Goal: Task Accomplishment & Management: Use online tool/utility

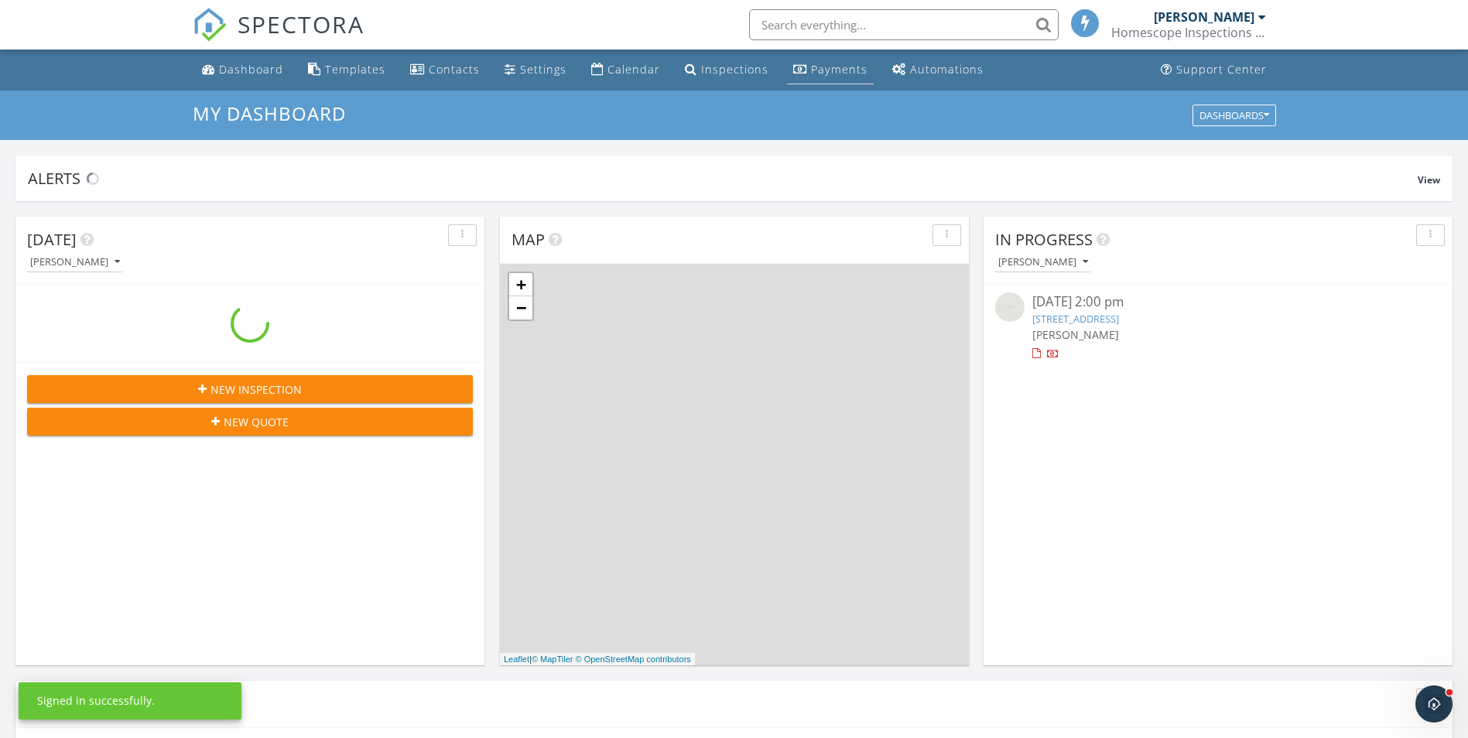
scroll to position [1432, 1492]
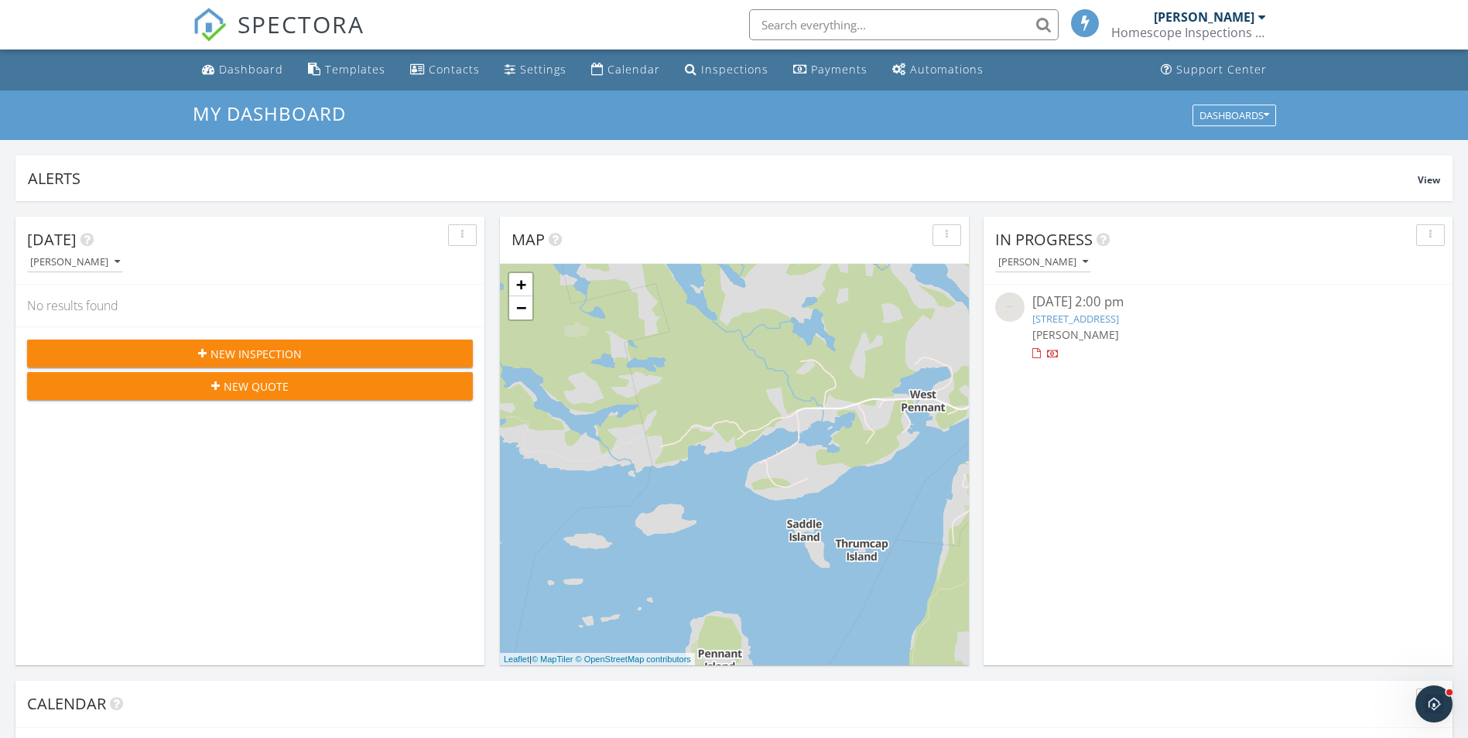
click at [978, 416] on div "In Progress [PERSON_NAME] [DATE] 2:00 pm [STREET_ADDRESS] [PERSON_NAME]" at bounding box center [1217, 441] width 469 height 449
click at [357, 70] on div "Templates" at bounding box center [355, 69] width 60 height 15
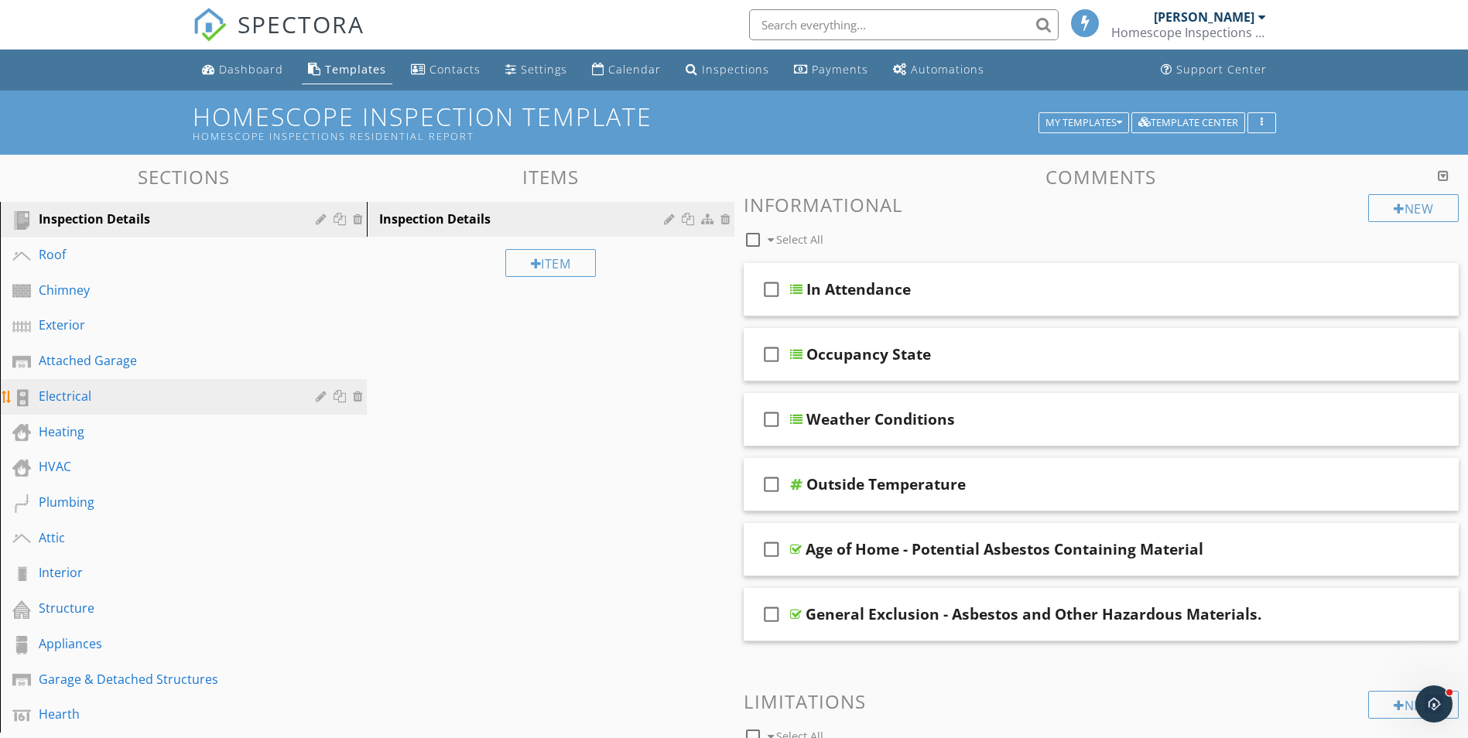
click at [86, 401] on div "Electrical" at bounding box center [166, 396] width 255 height 19
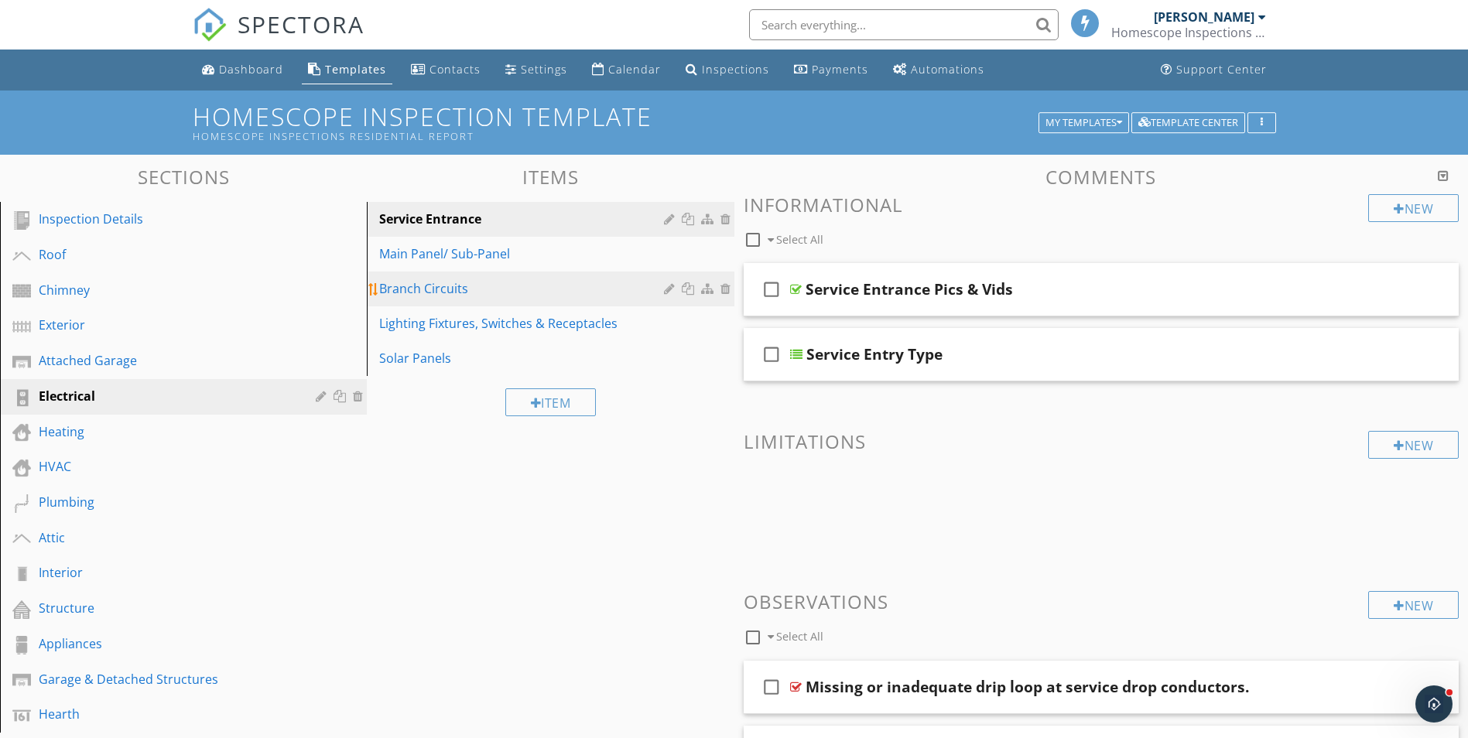
click at [448, 285] on div "Branch Circuits" at bounding box center [523, 288] width 289 height 19
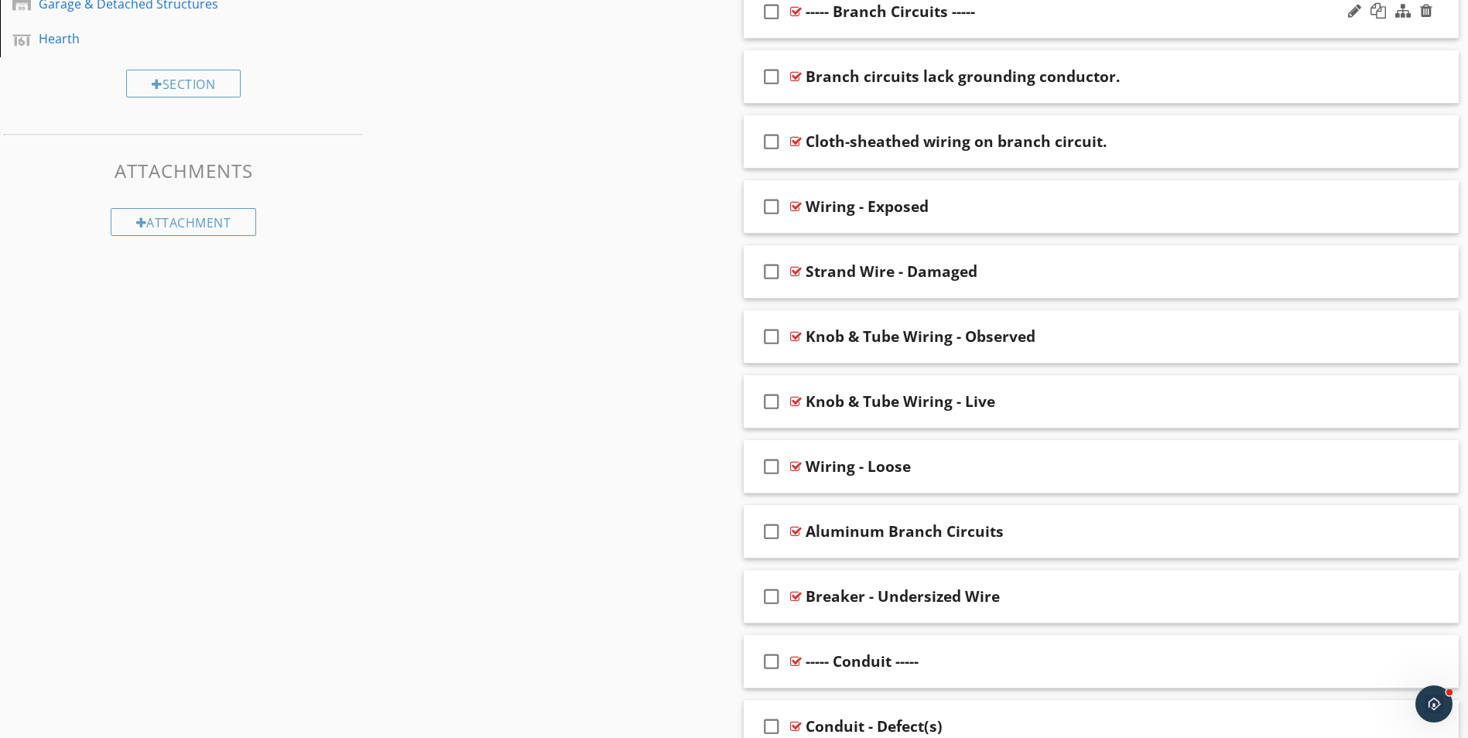
scroll to position [696, 0]
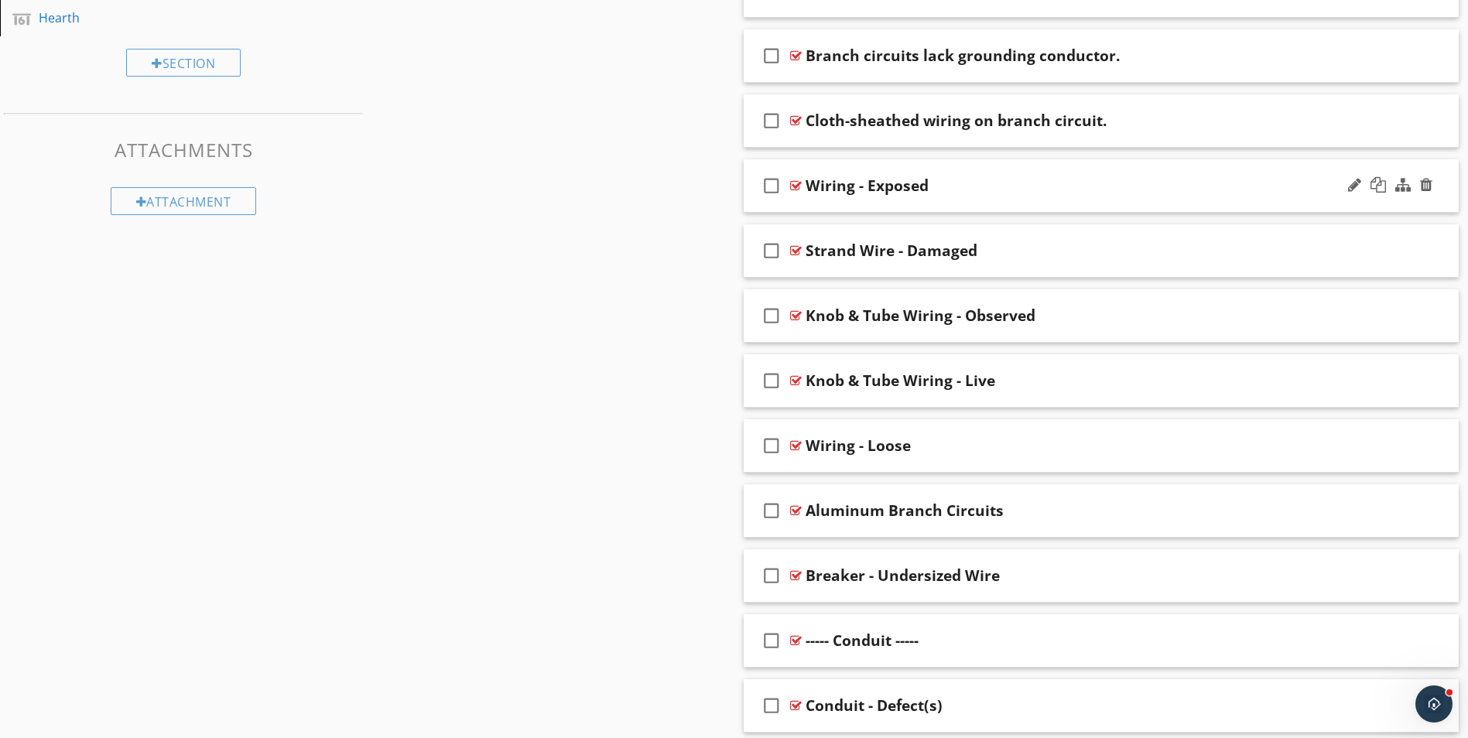
click at [1037, 190] on div "Wiring - Exposed" at bounding box center [1061, 185] width 513 height 19
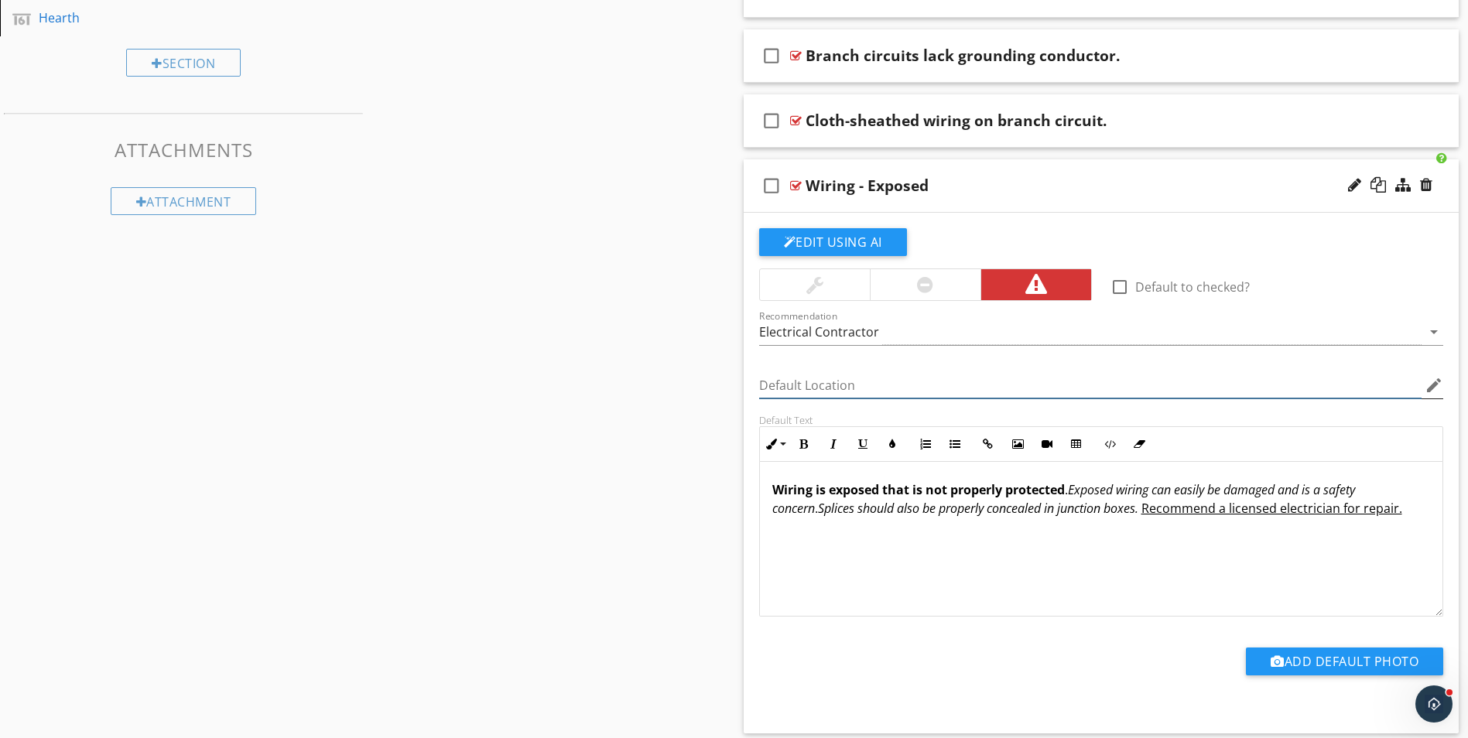
click at [1338, 382] on input "Default Location" at bounding box center [1090, 386] width 663 height 26
click at [1427, 385] on icon "edit" at bounding box center [1433, 385] width 19 height 19
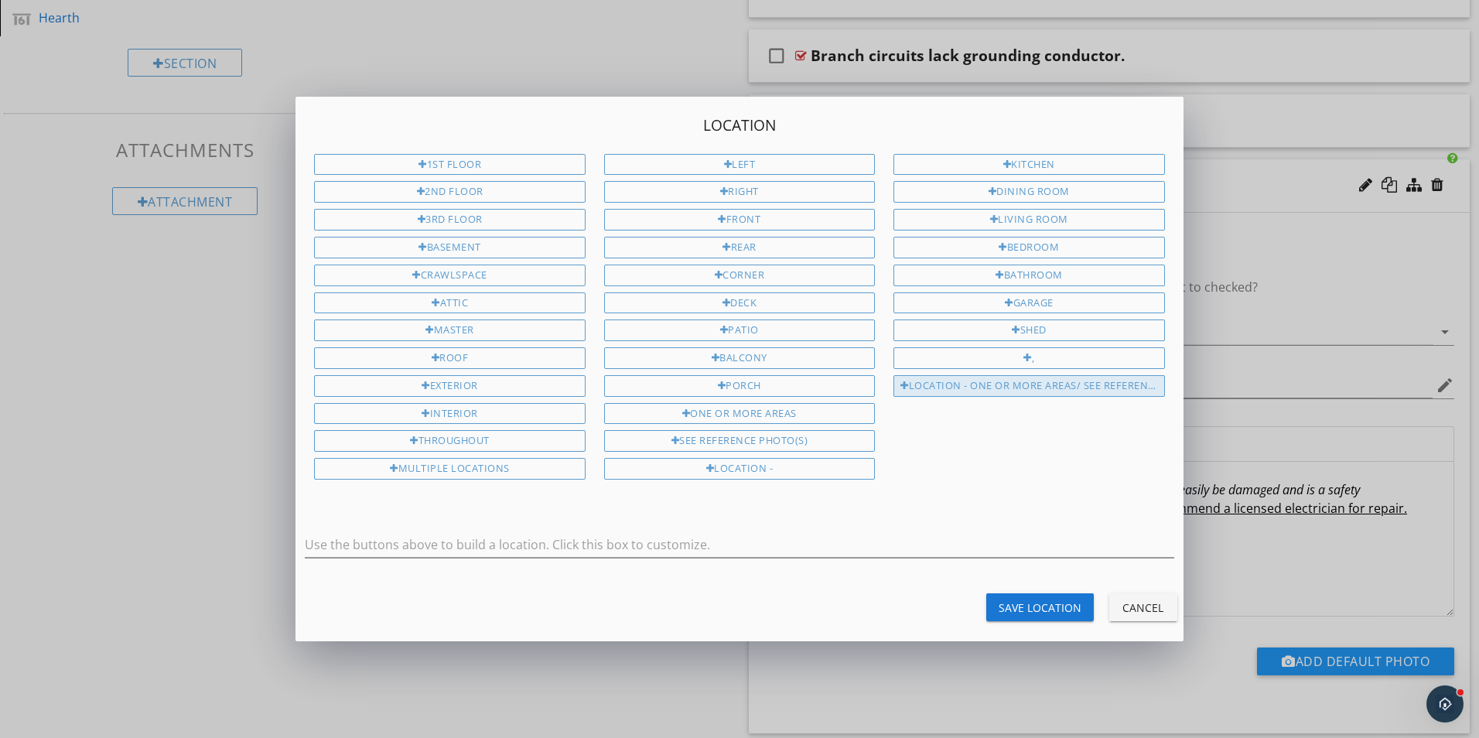
click at [1066, 385] on div "Location - One or more areas/ See Reference Photo(s)" at bounding box center [1029, 386] width 271 height 22
type input "Location - One or more areas/ See Reference Photo(s)"
click at [1062, 607] on div "Save Location" at bounding box center [1040, 608] width 83 height 16
type input "Location - One or more areas/ See Reference Photo(s)"
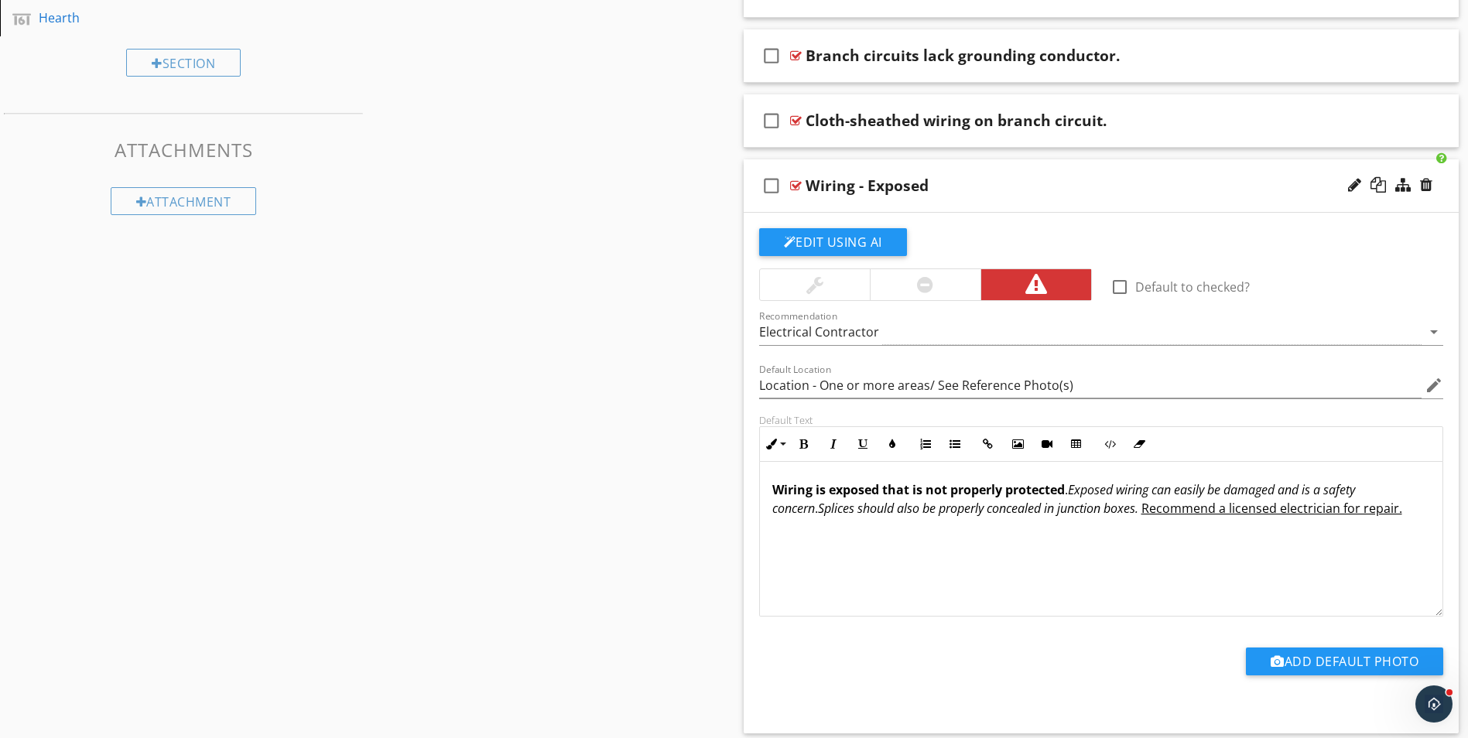
click at [866, 190] on div "Wiring - Exposed" at bounding box center [866, 185] width 123 height 19
drag, startPoint x: 805, startPoint y: 180, endPoint x: 832, endPoint y: 179, distance: 27.9
click at [805, 180] on input "Wiring - Exposed" at bounding box center [1061, 187] width 513 height 26
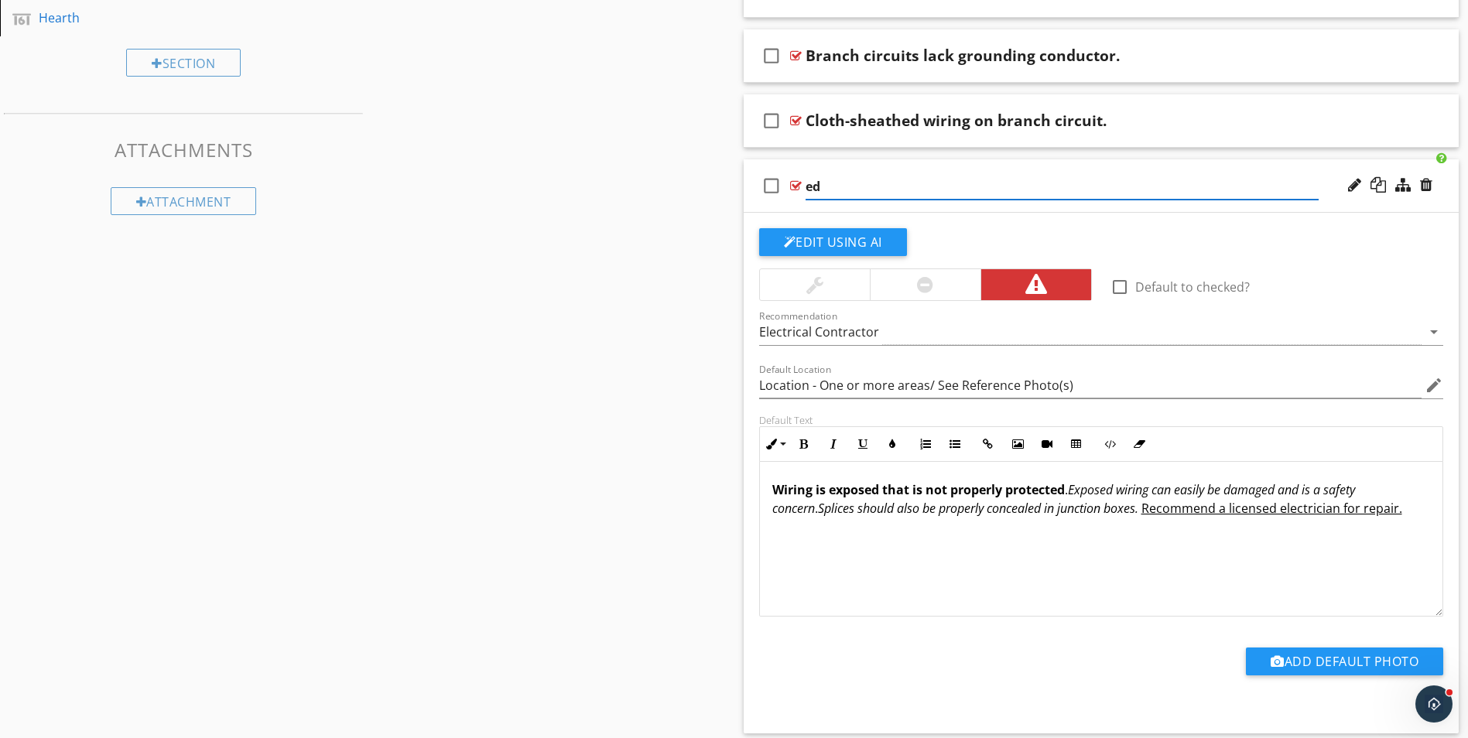
type input "d"
paste input "Exposed conductor in branch wiring."
type input "Exposed conductor in branch wiring."
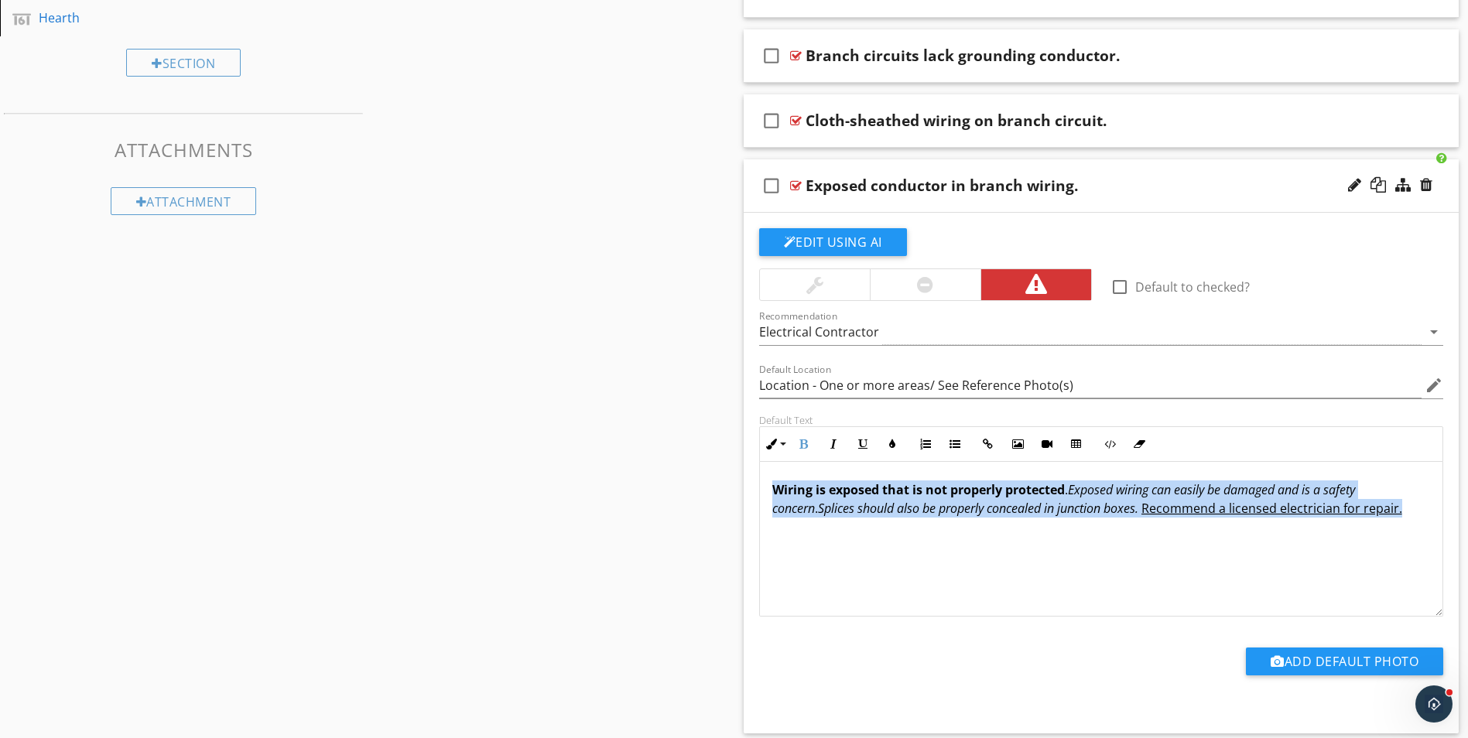
drag, startPoint x: 771, startPoint y: 486, endPoint x: 1379, endPoint y: 529, distance: 609.6
click at [1379, 529] on div "Wiring is exposed that is not properly protected . Exposed wiring can easily be…" at bounding box center [1101, 539] width 683 height 155
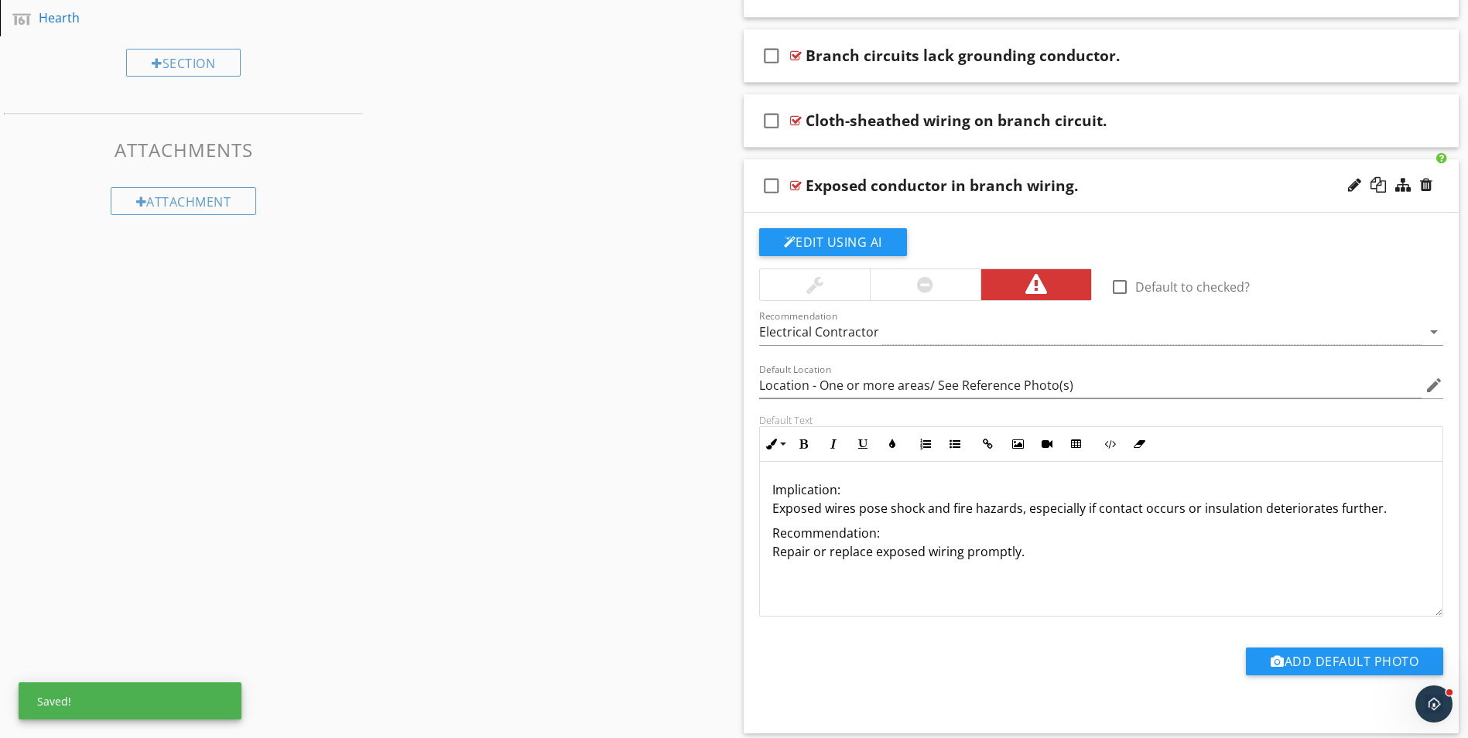
click at [839, 490] on p "Implication: Exposed wires pose shock and fire hazards, especially if contact o…" at bounding box center [1101, 498] width 658 height 37
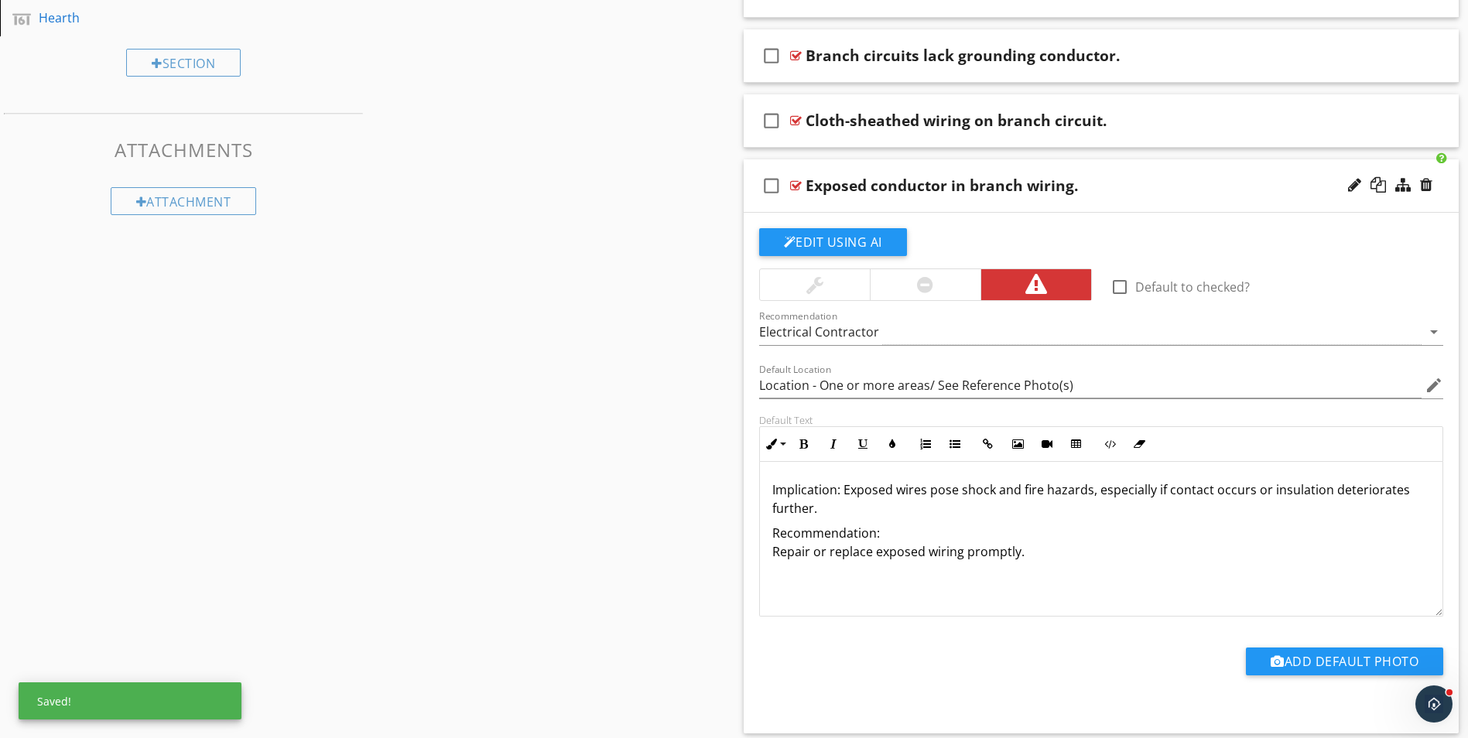
click at [816, 508] on p "Implication: Exposed wires pose shock and fire hazards, especially if contact o…" at bounding box center [1101, 498] width 658 height 37
click at [925, 508] on p "Implication: Exposed wires pose shock and fire hazards, especially if contact o…" at bounding box center [1101, 508] width 658 height 56
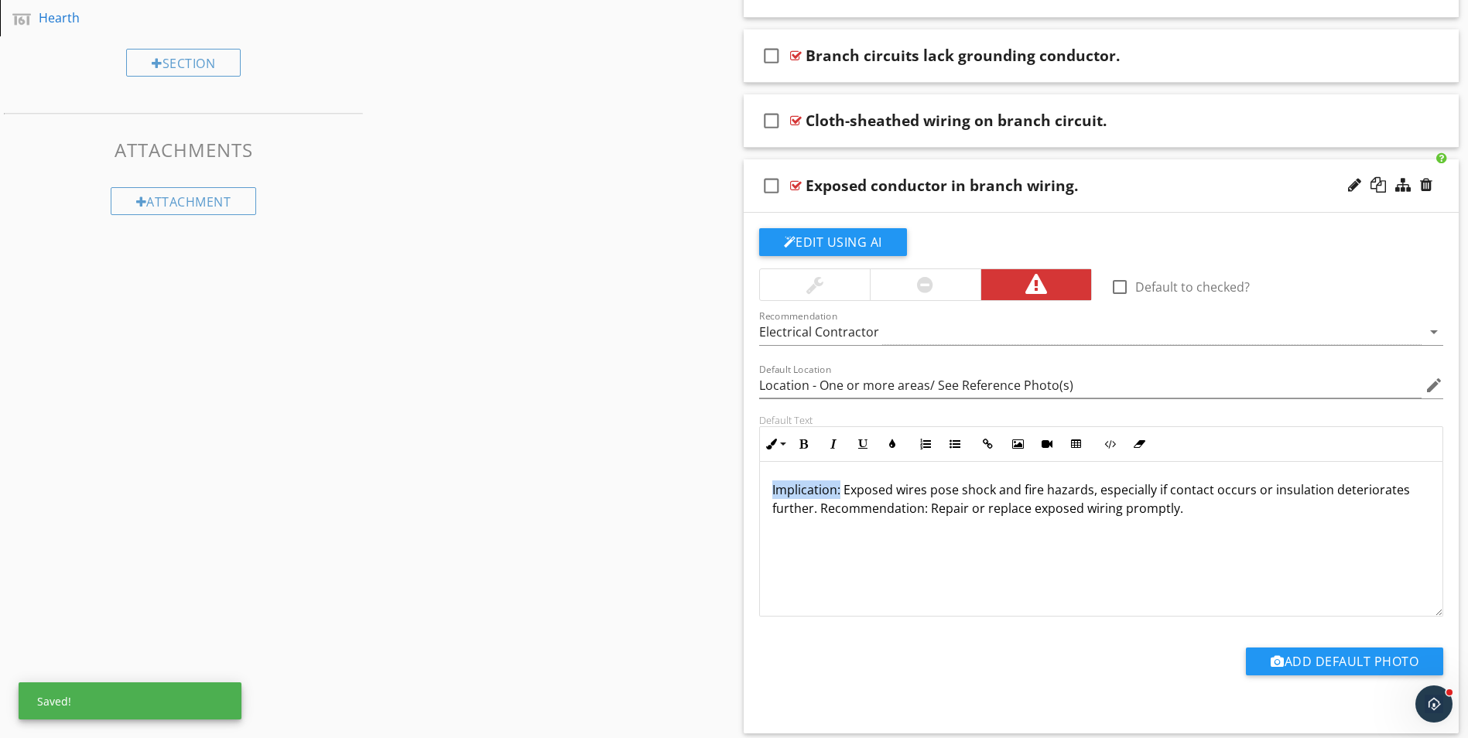
drag, startPoint x: 771, startPoint y: 490, endPoint x: 839, endPoint y: 491, distance: 68.9
click at [839, 491] on div "Implication: Exposed wires pose shock and fire hazards, especially if contact o…" at bounding box center [1101, 539] width 683 height 155
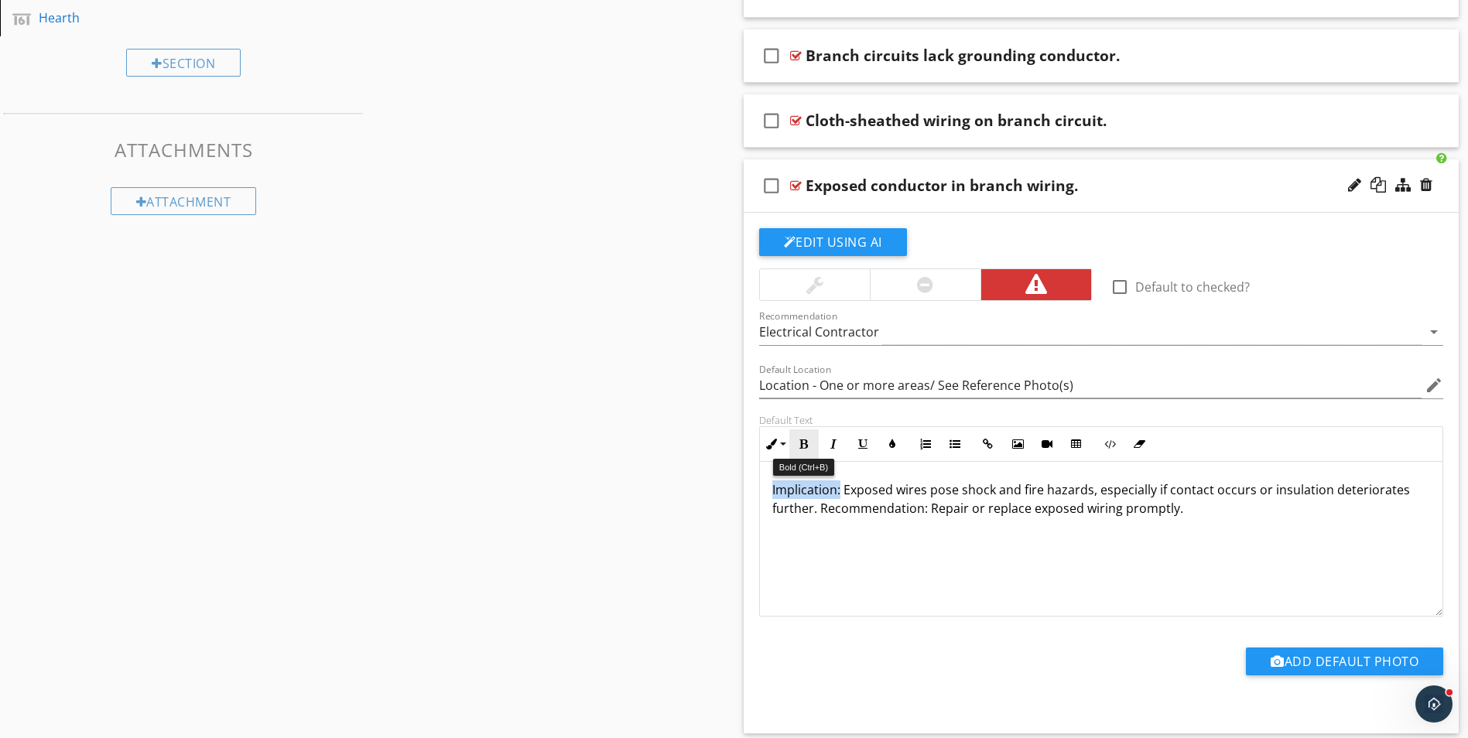
click at [811, 444] on button "Bold" at bounding box center [803, 443] width 29 height 29
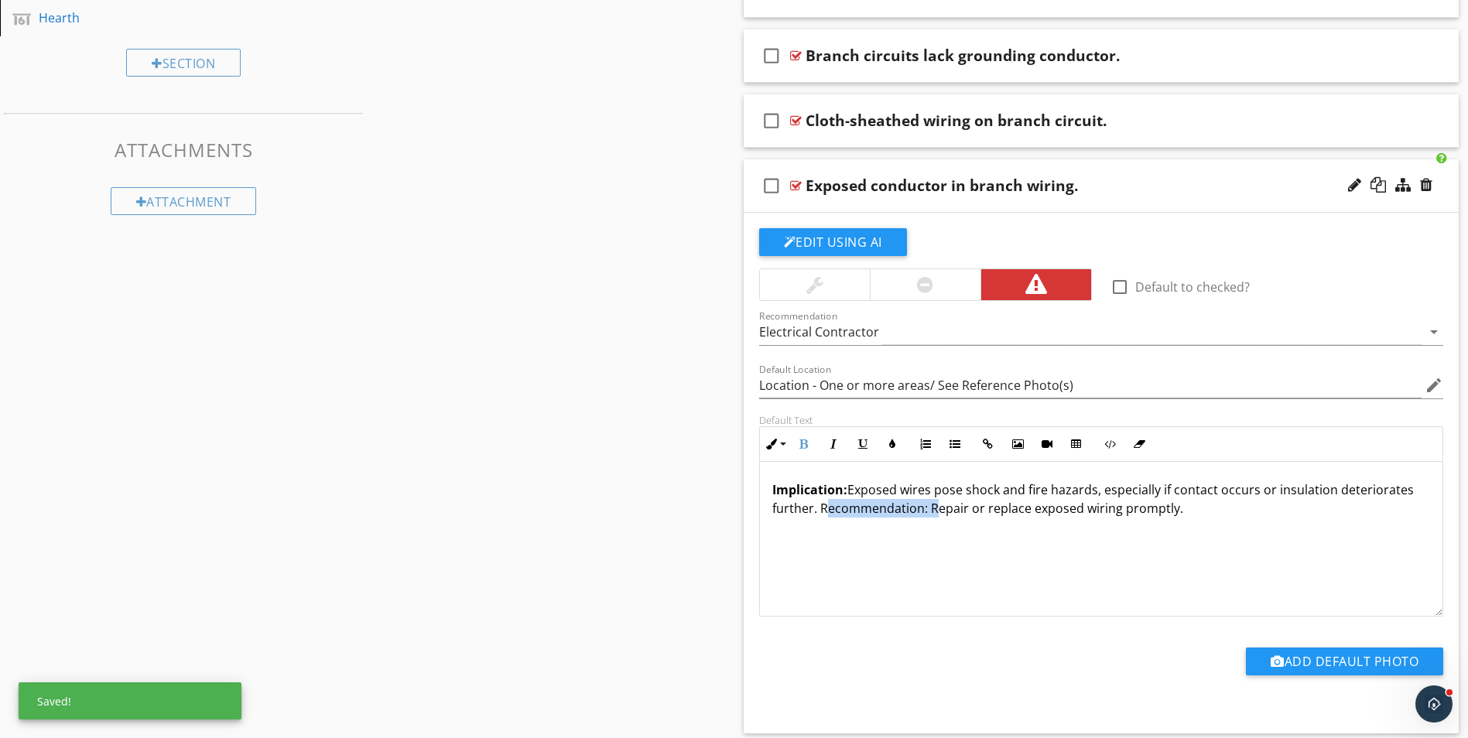
drag, startPoint x: 821, startPoint y: 511, endPoint x: 927, endPoint y: 520, distance: 106.4
click at [927, 520] on div "Implication: Exposed wires pose shock and fire hazards, especially if contact o…" at bounding box center [1101, 539] width 683 height 155
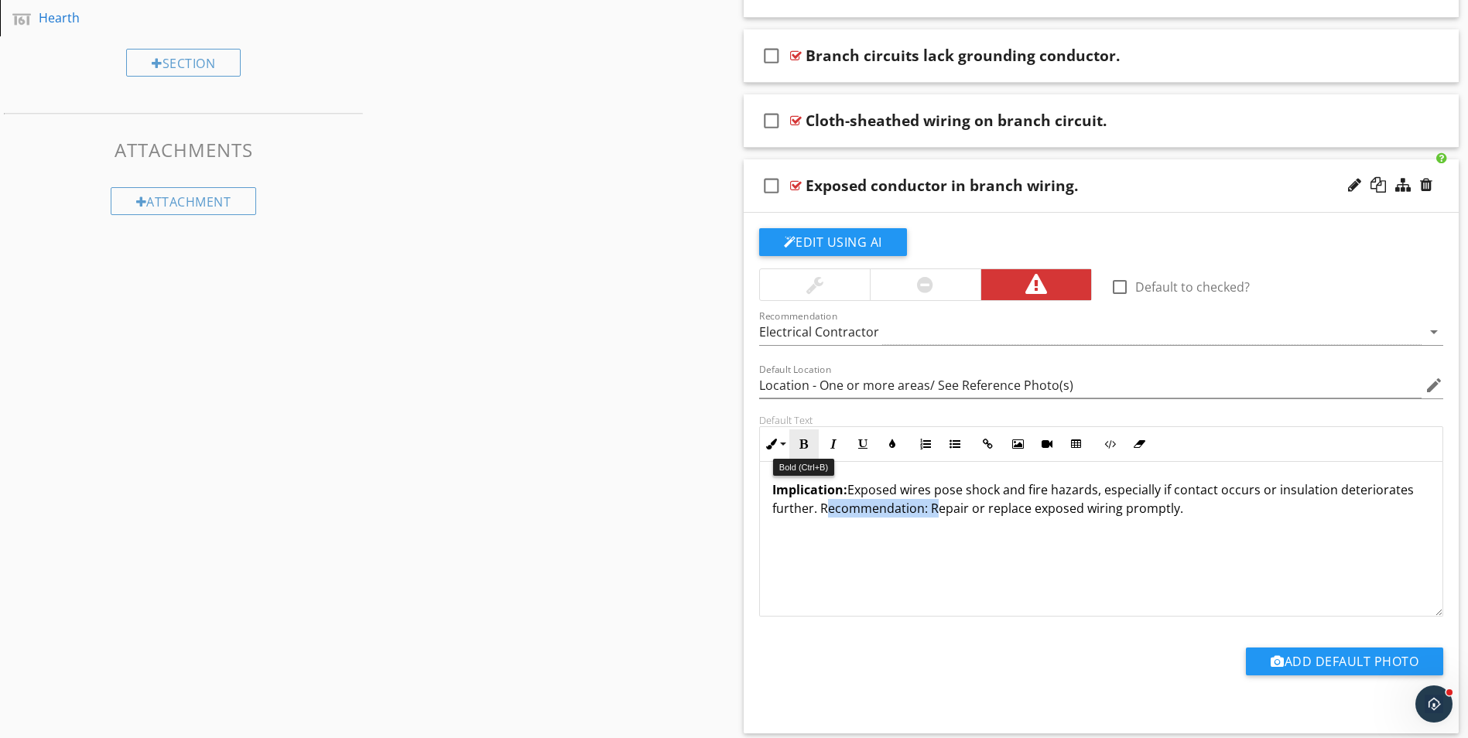
click at [803, 448] on icon "button" at bounding box center [803, 444] width 11 height 11
click at [1169, 195] on div "check_box_outline_blank Exposed conductor in branch wiring." at bounding box center [1101, 185] width 716 height 53
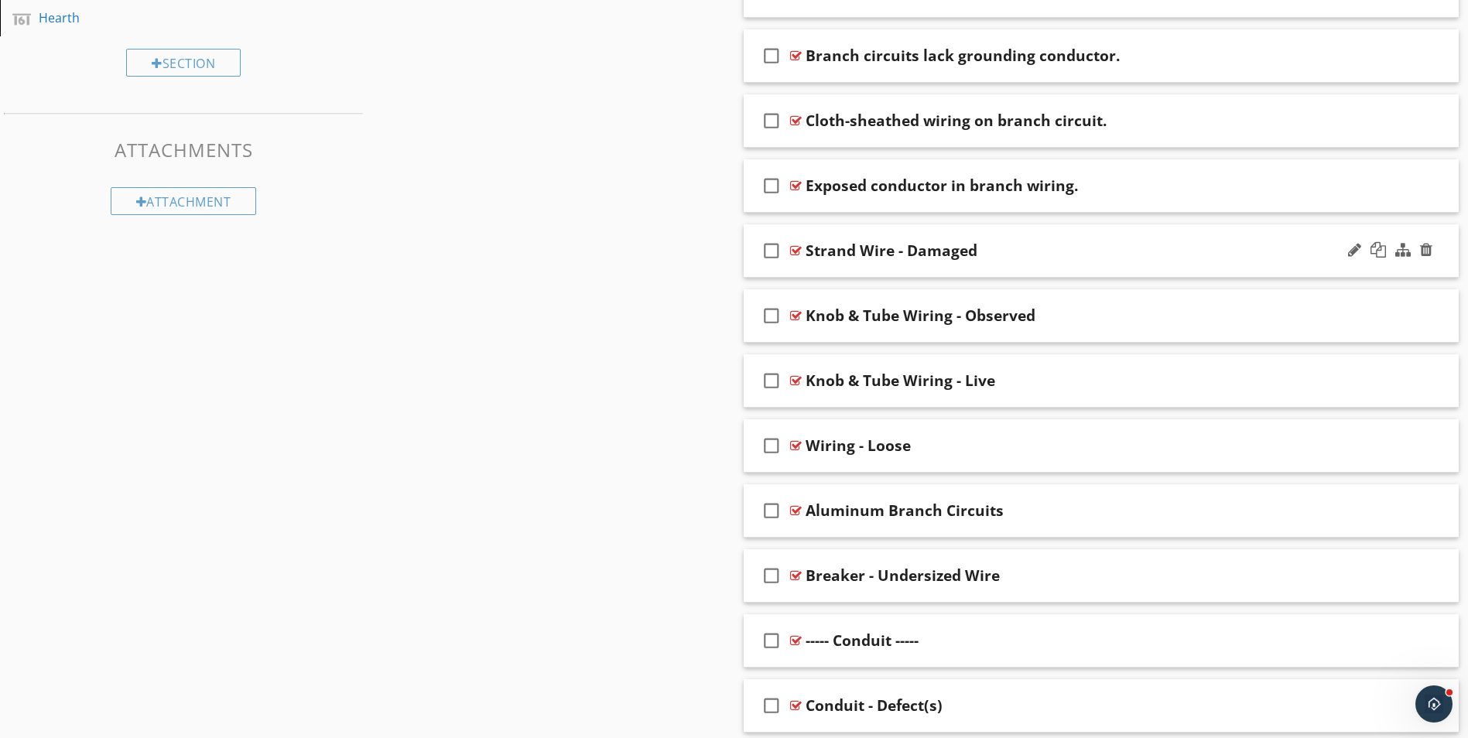
click at [1100, 262] on div "check_box_outline_blank Strand Wire - Damaged" at bounding box center [1101, 250] width 716 height 53
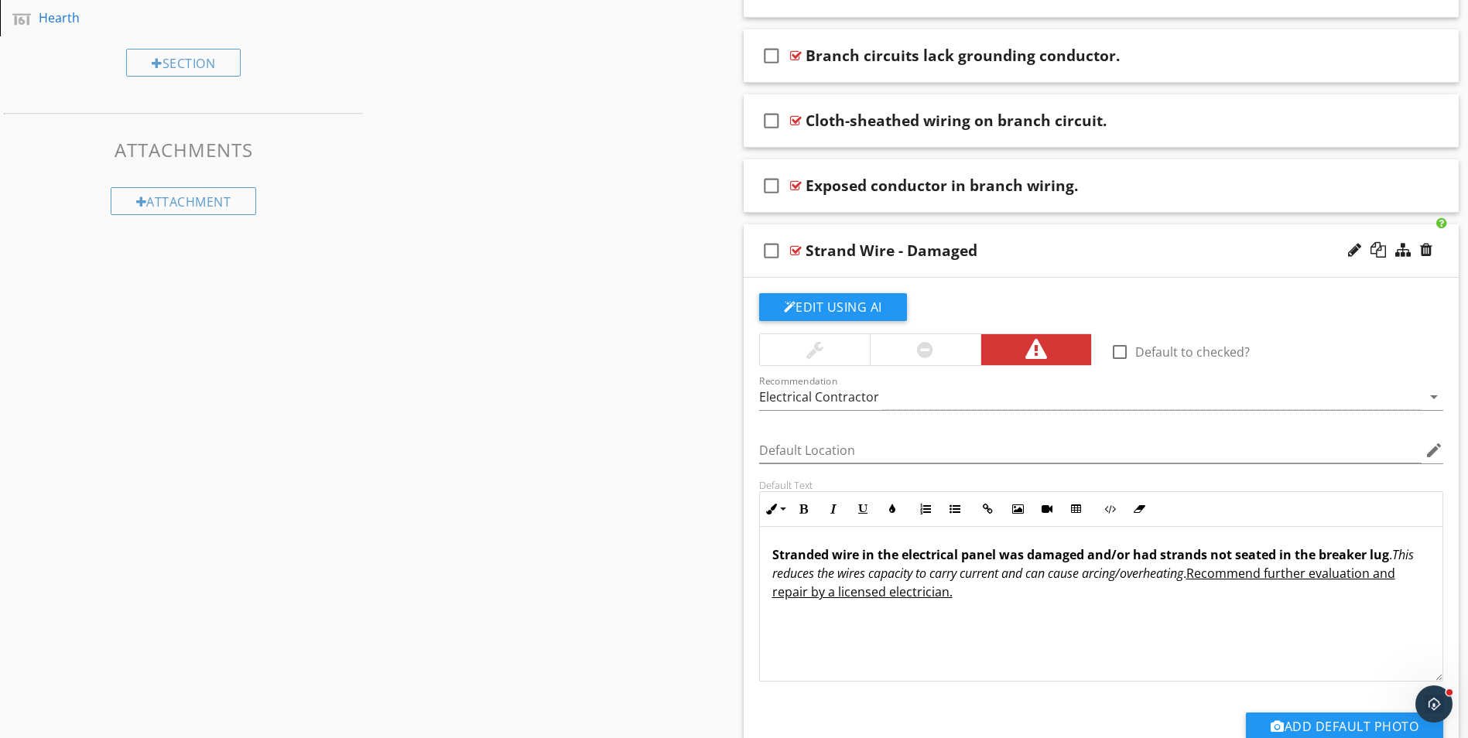
click at [1100, 262] on div "check_box_outline_blank Strand Wire - Damaged" at bounding box center [1101, 250] width 716 height 53
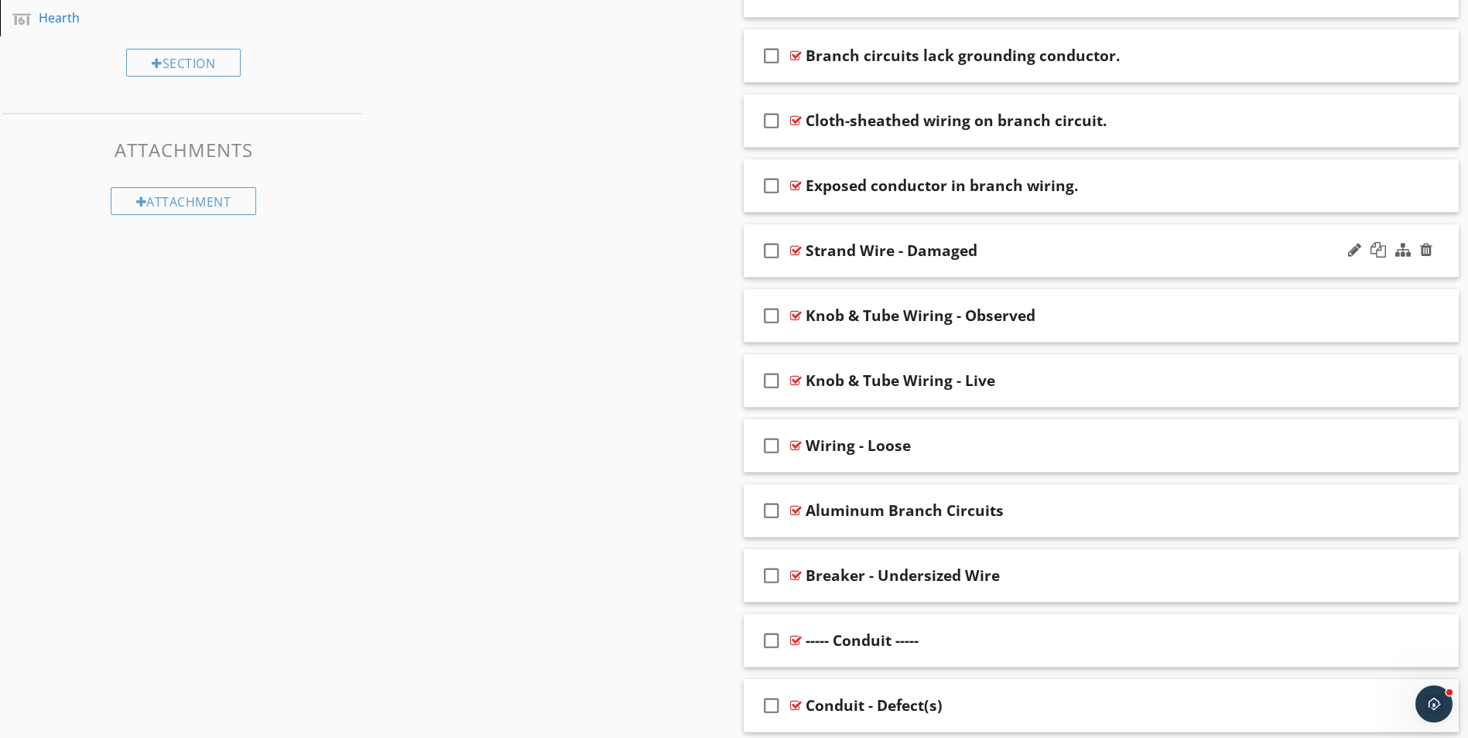
click at [1061, 248] on div "Strand Wire - Damaged" at bounding box center [1061, 250] width 513 height 19
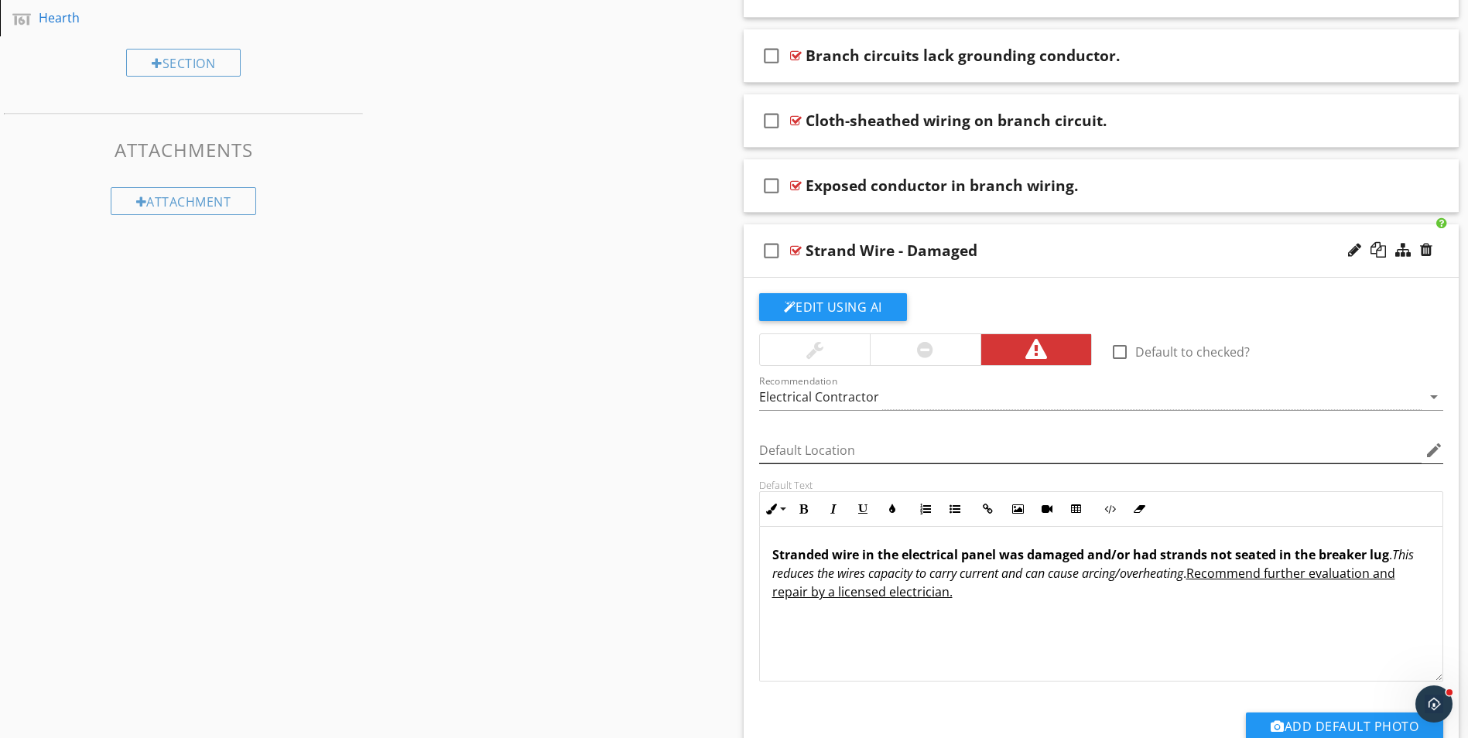
click at [1427, 450] on icon "edit" at bounding box center [1433, 450] width 19 height 19
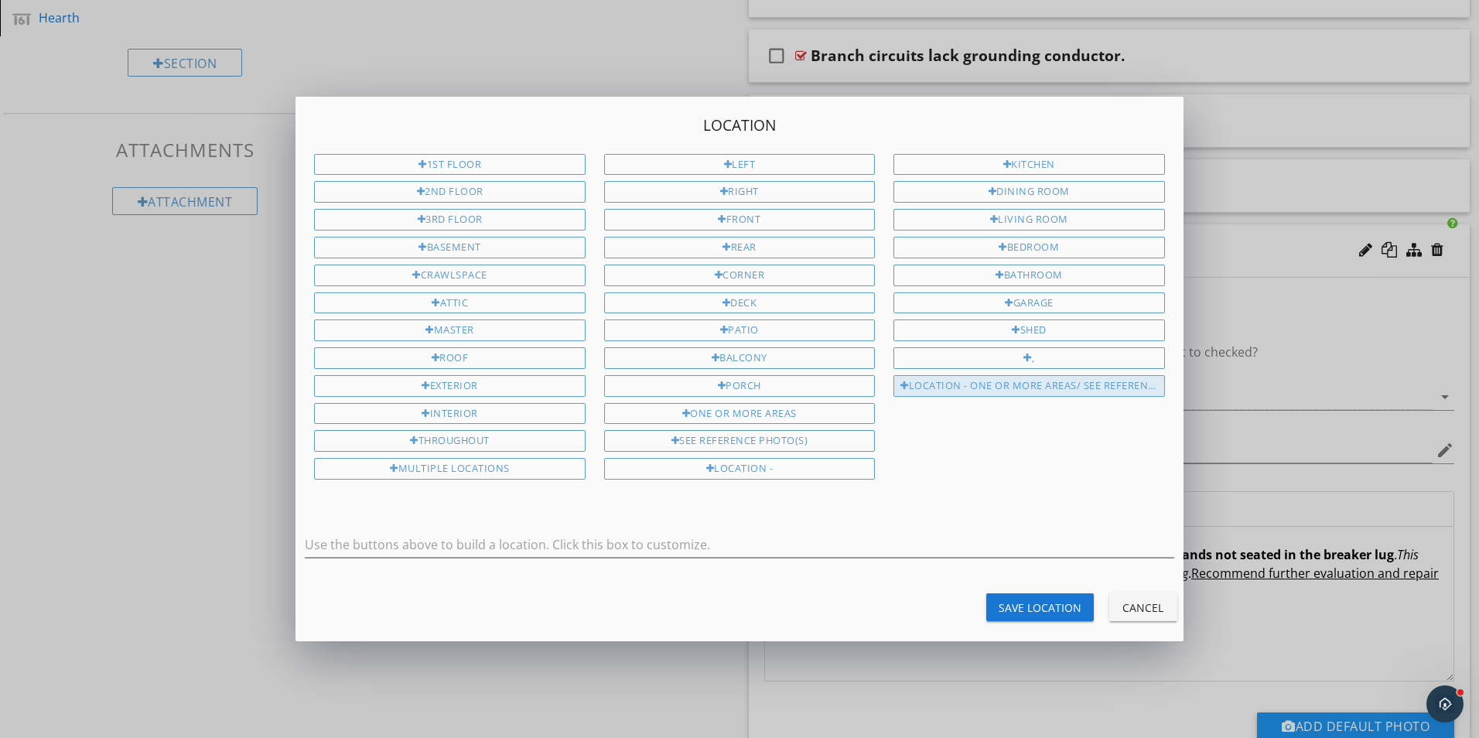
click at [1030, 386] on div "Location - One or more areas/ See Reference Photo(s)" at bounding box center [1029, 386] width 271 height 22
type input "Location - One or more areas/ See Reference Photo(s)"
click at [1035, 608] on div "Save Location" at bounding box center [1040, 608] width 83 height 16
type input "Location - One or more areas/ See Reference Photo(s)"
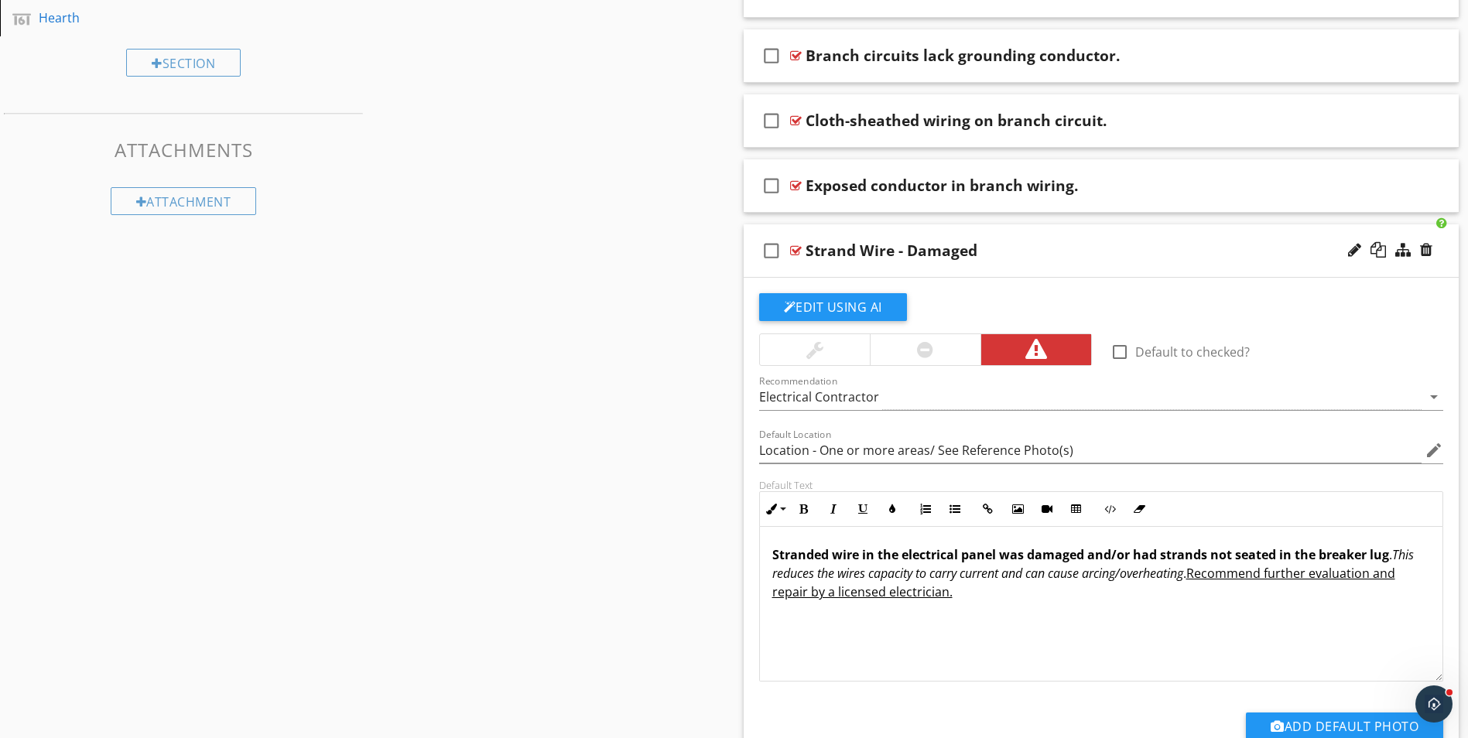
click at [810, 246] on div "Strand Wire - Damaged" at bounding box center [891, 250] width 172 height 19
click at [808, 248] on input "Strand Wire - Damaged" at bounding box center [1061, 252] width 513 height 26
type input "d"
paste input "Stranded wire frayed or damaged."
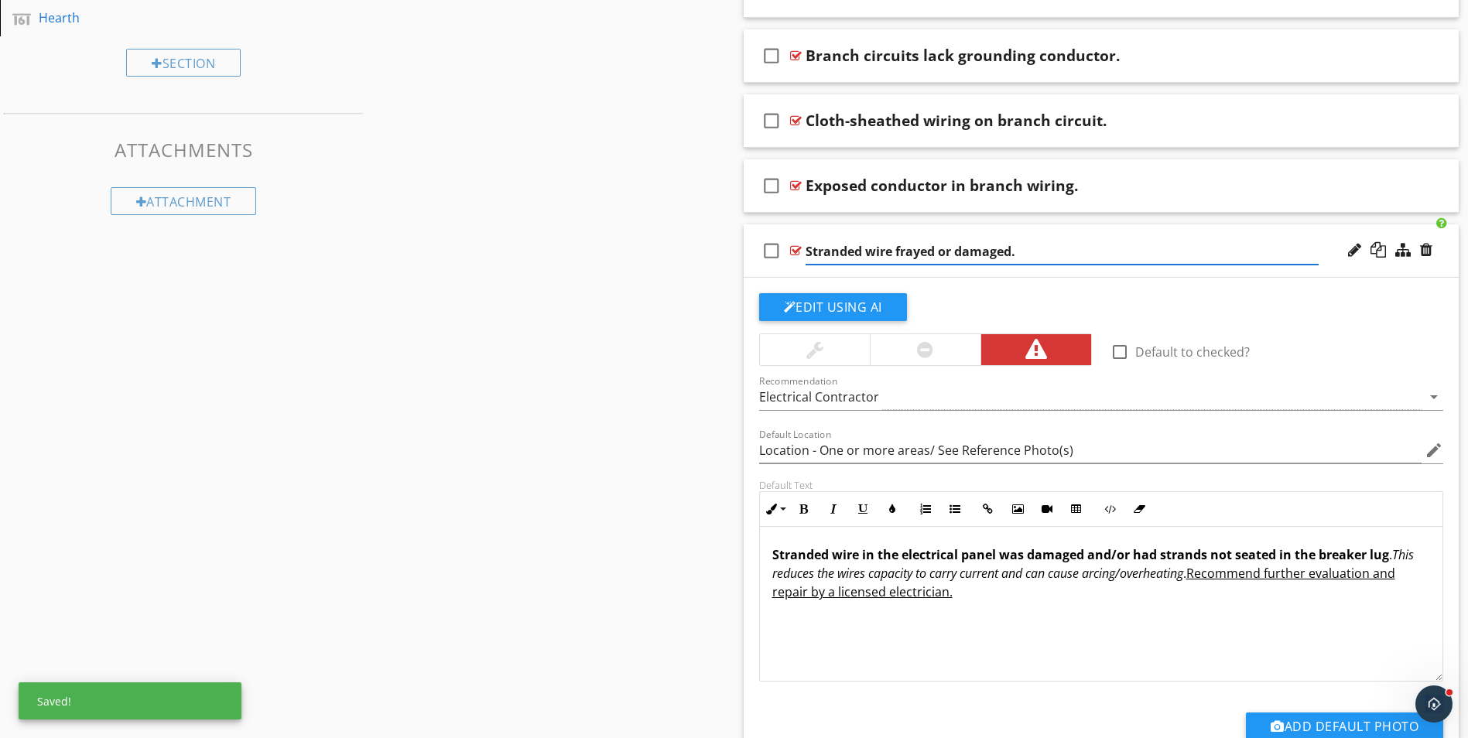
click at [935, 247] on input "Stranded wire frayed or damaged." at bounding box center [1061, 252] width 513 height 26
type input "Stranded wire frayed/ damaged."
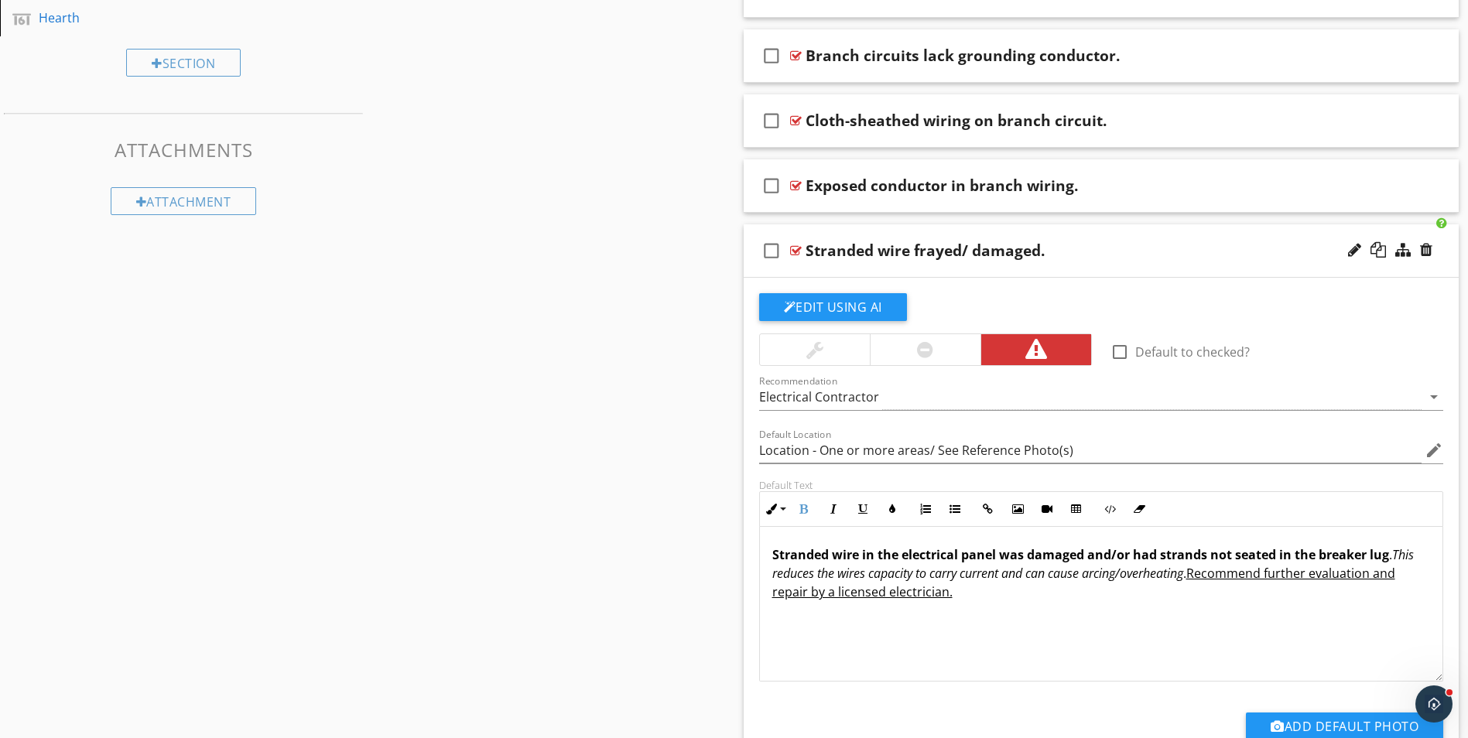
drag, startPoint x: 773, startPoint y: 551, endPoint x: 1177, endPoint y: 607, distance: 407.8
click at [1177, 607] on div "Stranded wire in the electrical panel was damaged and/or had strands not seated…" at bounding box center [1101, 604] width 683 height 155
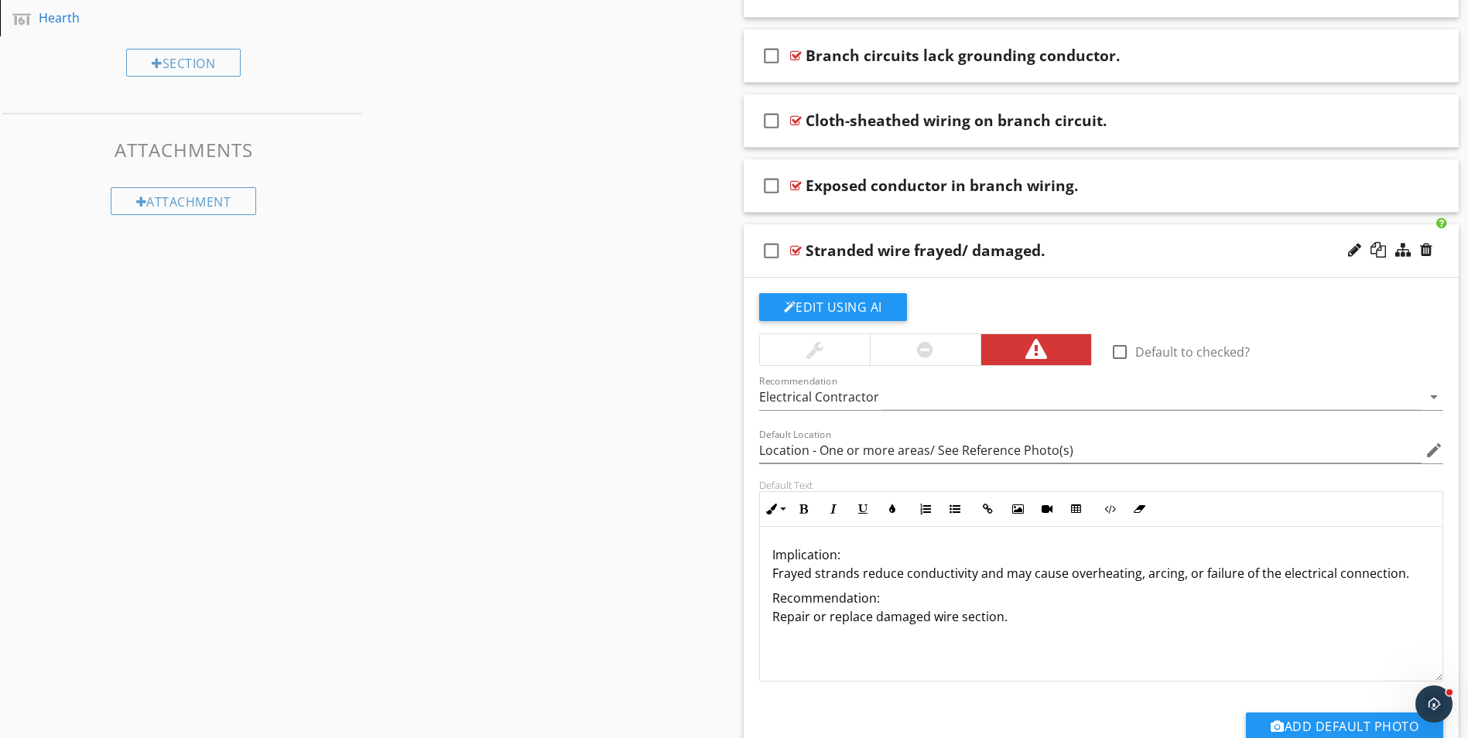
click at [839, 553] on p "Implication: Frayed strands reduce conductivity and may cause overheating, arci…" at bounding box center [1101, 563] width 658 height 37
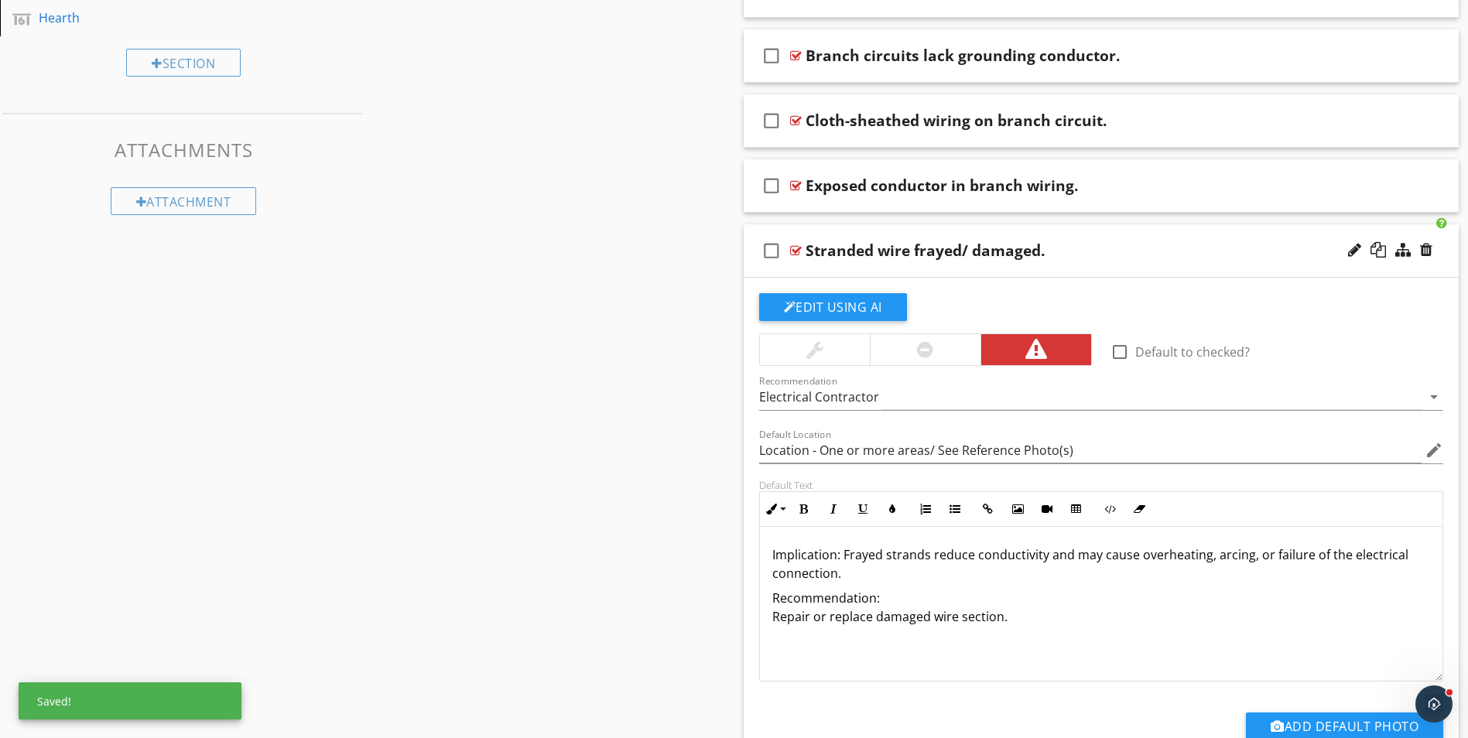
click at [837, 572] on p "Implication: Frayed strands reduce conductivity and may cause overheating, arci…" at bounding box center [1101, 563] width 658 height 37
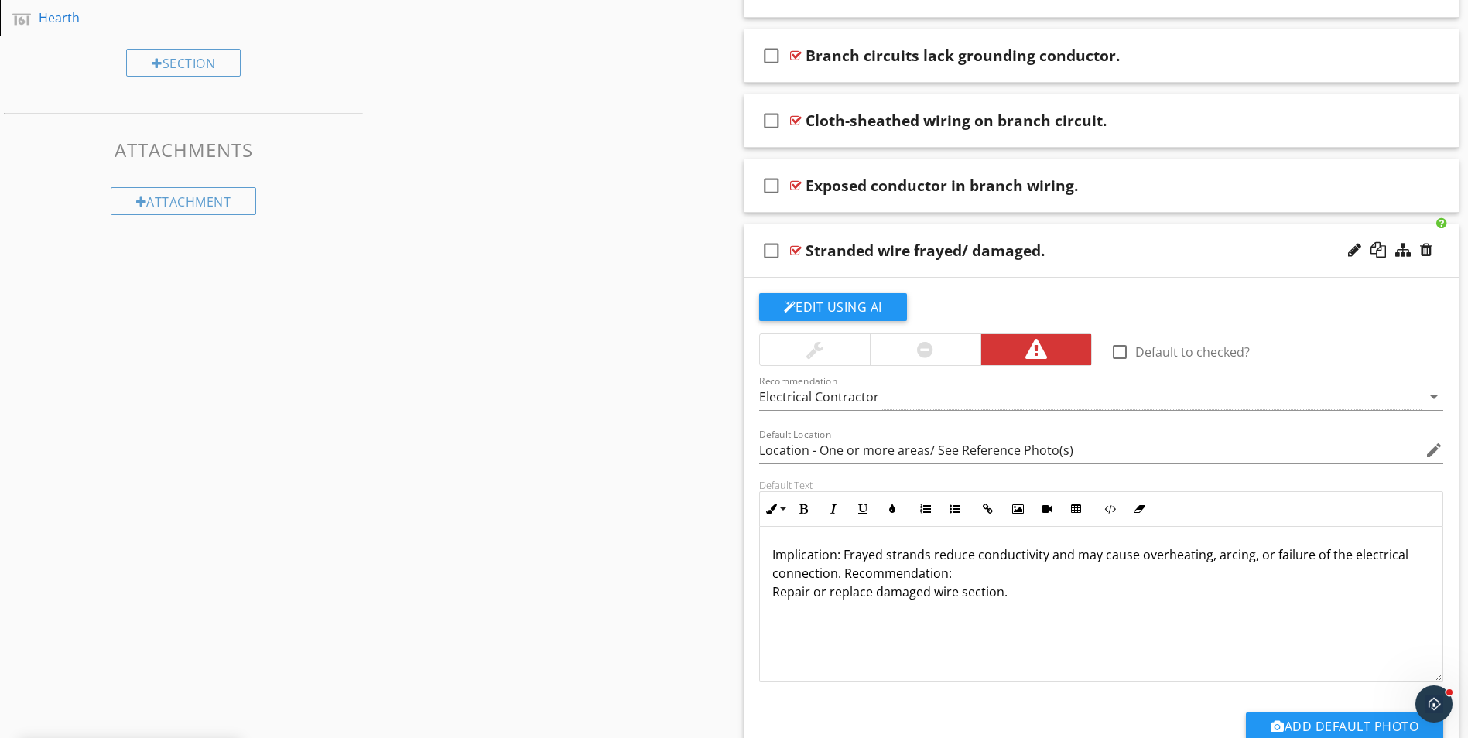
click at [948, 574] on p "Implication: Frayed strands reduce conductivity and may cause overheating, arci…" at bounding box center [1101, 573] width 658 height 56
drag, startPoint x: 771, startPoint y: 554, endPoint x: 840, endPoint y: 553, distance: 68.9
click at [840, 553] on p "Implication: Frayed strands reduce conductivity and may cause overheating, arci…" at bounding box center [1101, 563] width 658 height 37
click at [806, 514] on icon "button" at bounding box center [803, 509] width 11 height 11
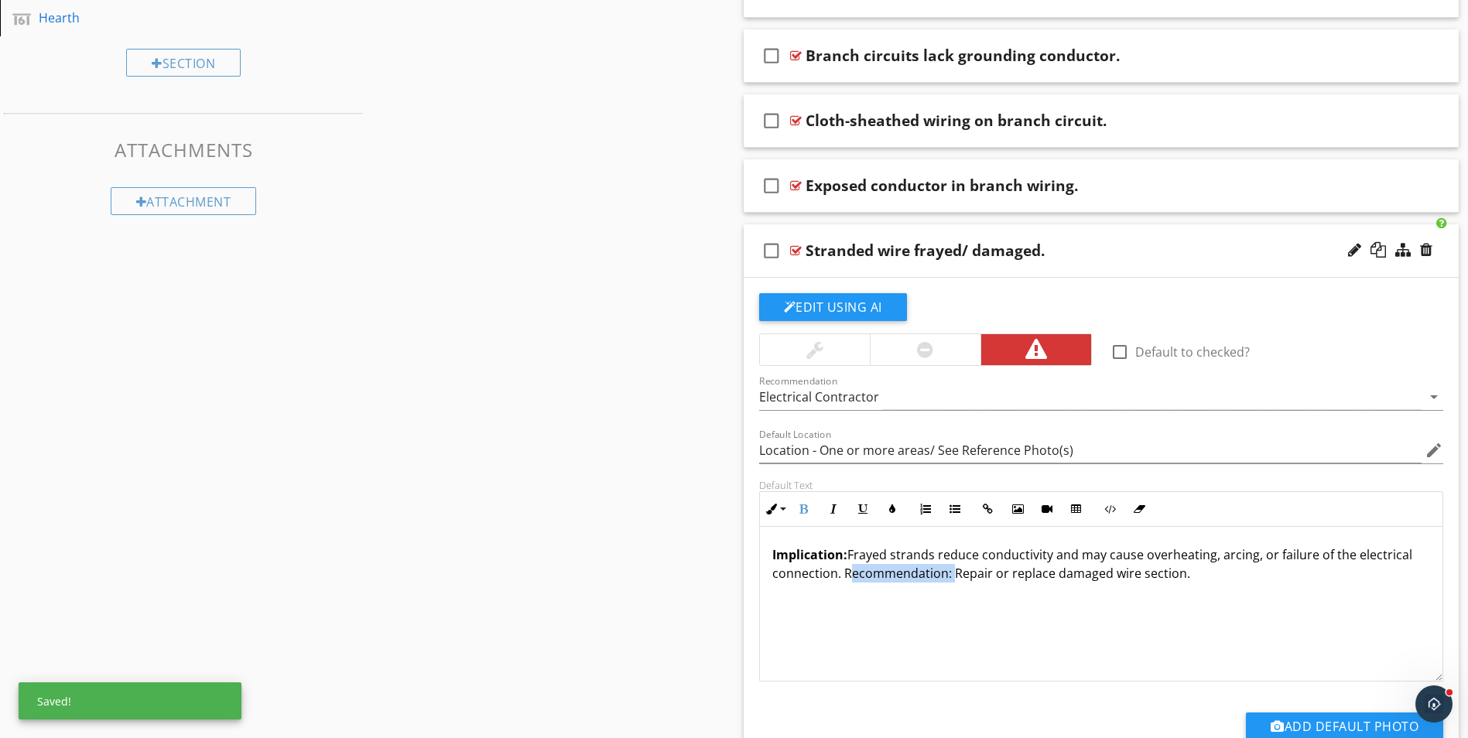
drag, startPoint x: 842, startPoint y: 575, endPoint x: 947, endPoint y: 583, distance: 105.6
click at [947, 583] on div "Implication: Frayed strands reduce conductivity and may cause overheating, arci…" at bounding box center [1101, 604] width 683 height 155
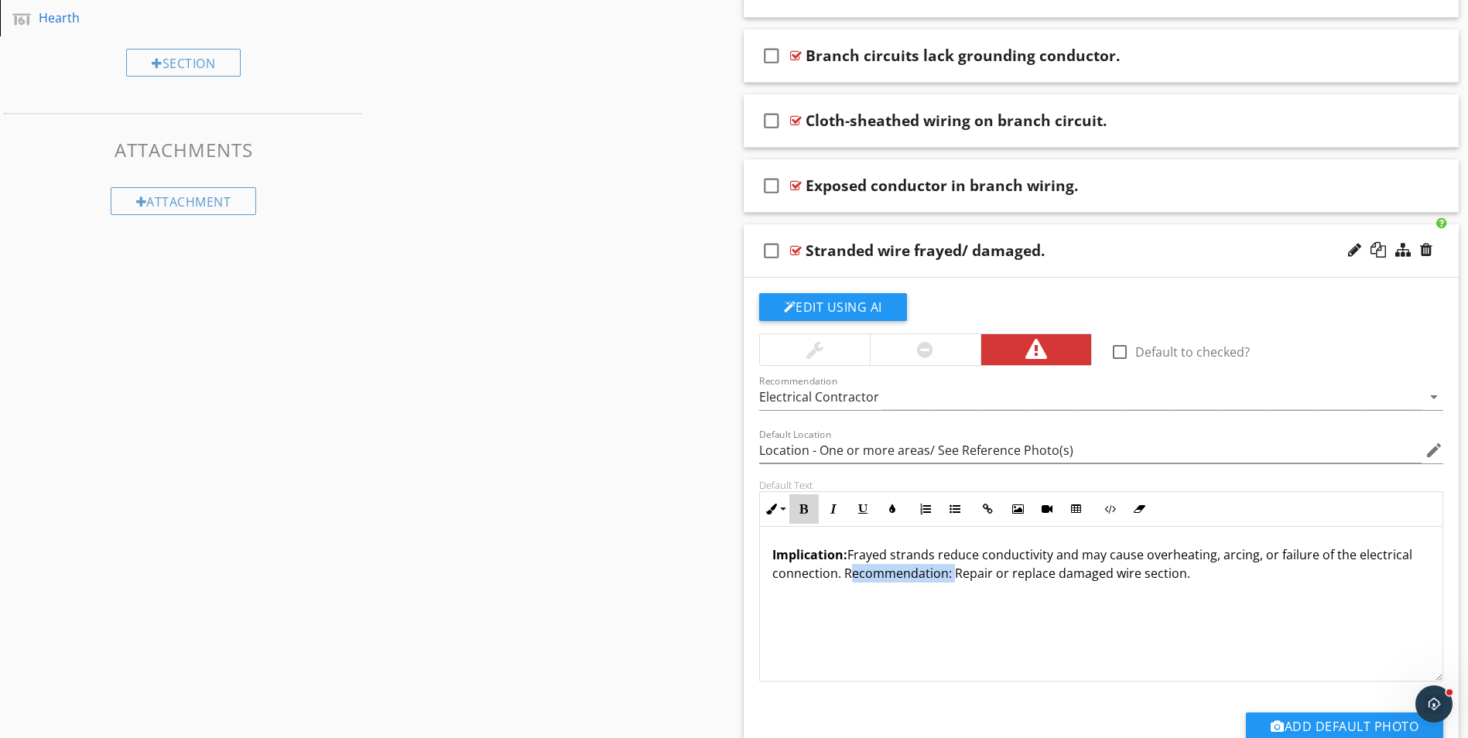
click at [801, 511] on icon "button" at bounding box center [803, 509] width 11 height 11
click at [1256, 583] on div "Implication: Frayed strands reduce conductivity and may cause overheating, arci…" at bounding box center [1101, 604] width 683 height 155
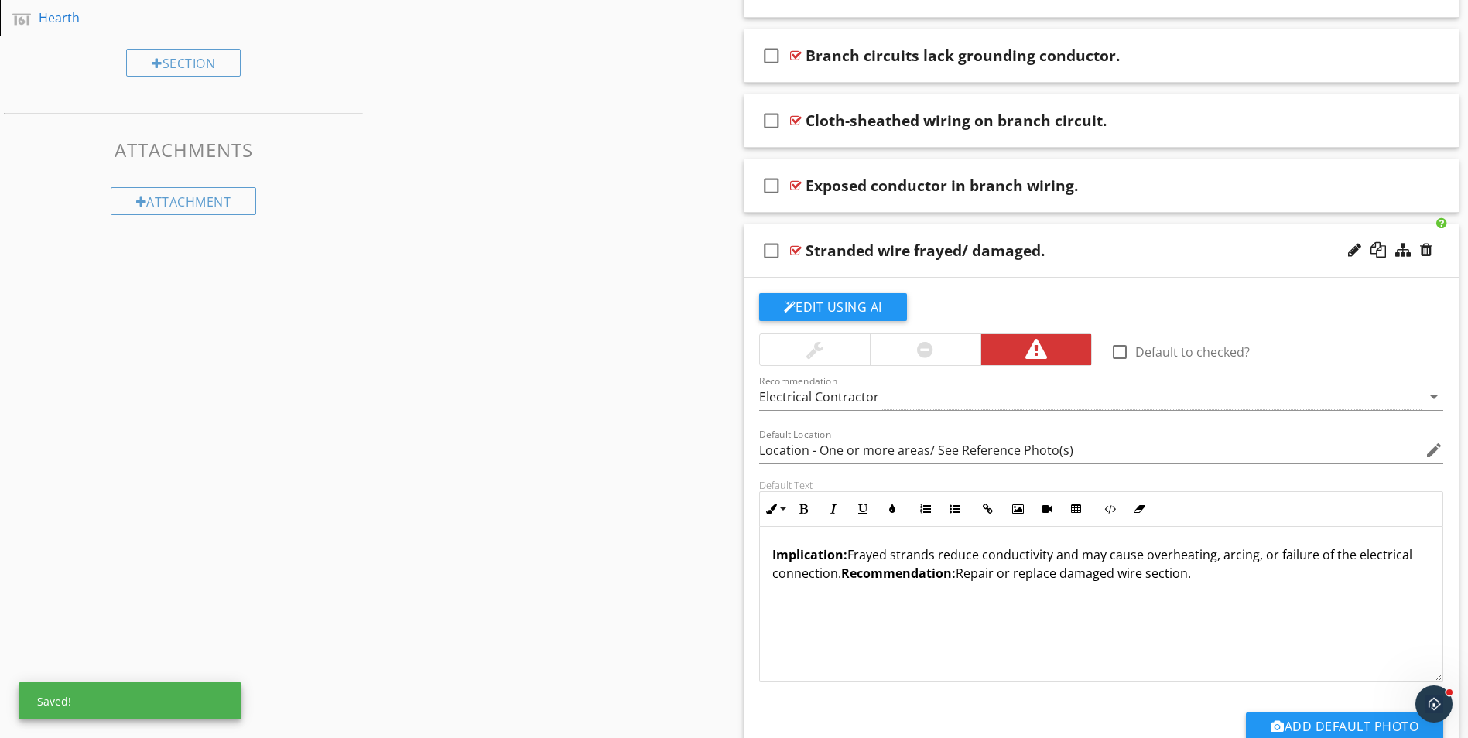
click at [1166, 253] on div "Stranded wire frayed/ damaged." at bounding box center [1061, 250] width 513 height 19
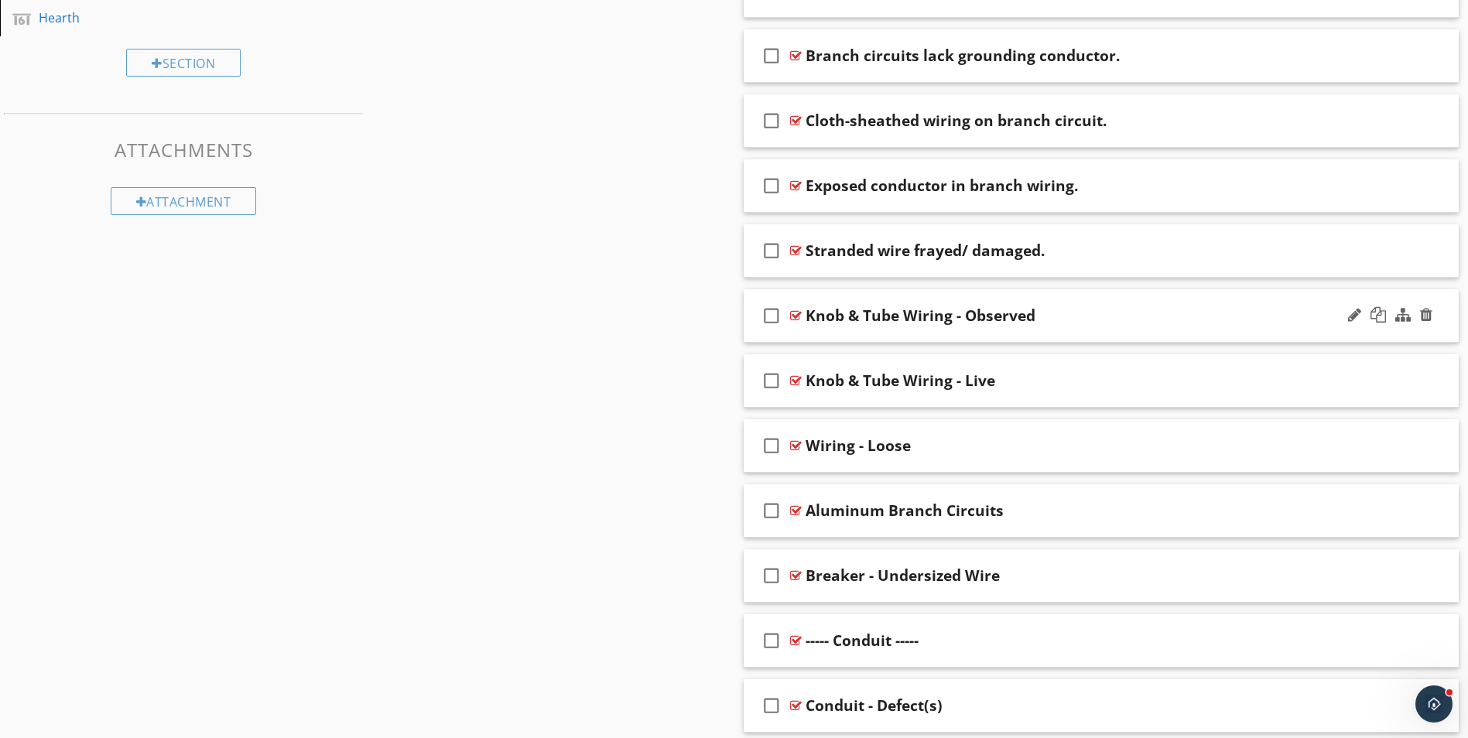
click at [1127, 302] on div "check_box_outline_blank Knob & Tube Wiring - Observed" at bounding box center [1101, 315] width 716 height 53
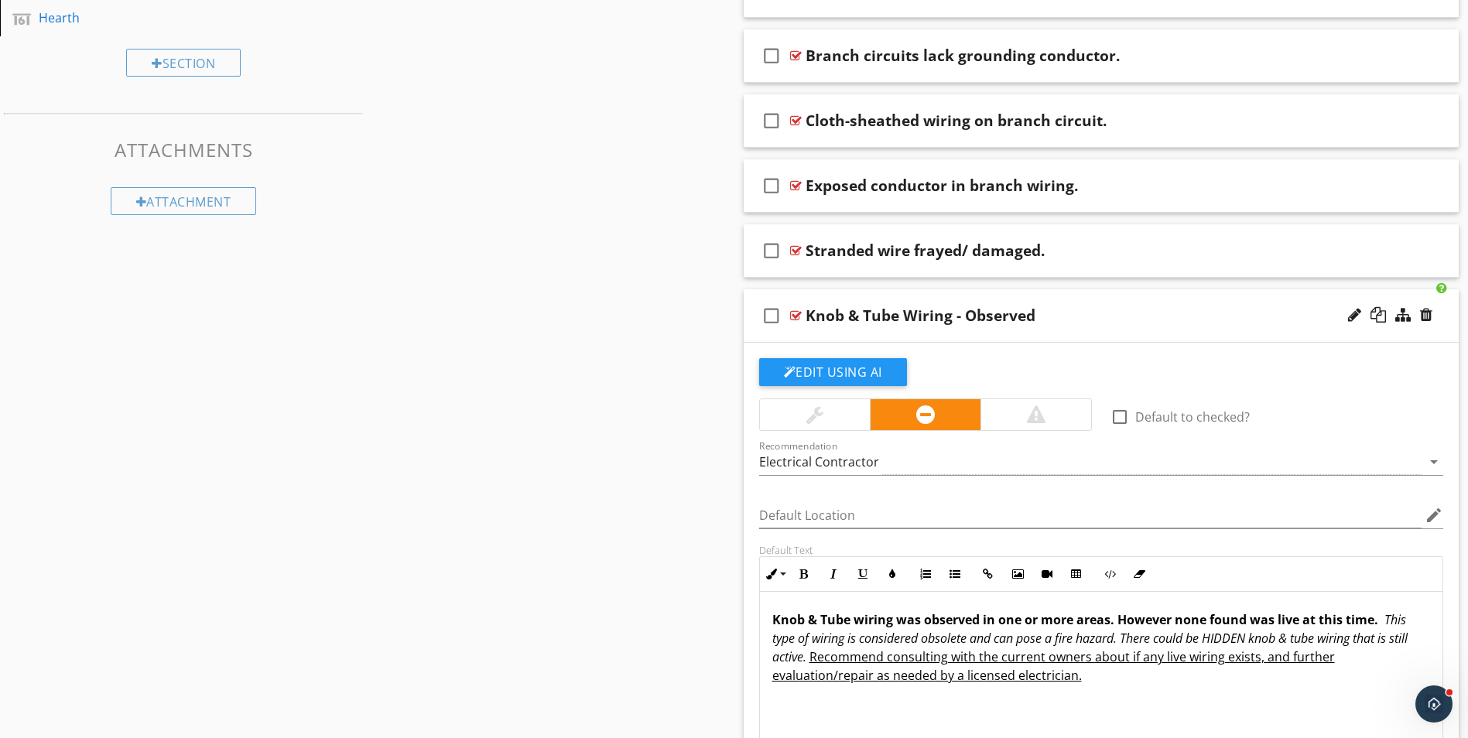
click at [978, 323] on div "Knob & Tube Wiring - Observed" at bounding box center [920, 315] width 230 height 19
click at [808, 313] on input "Knob & Tube Wiring - Observed" at bounding box center [1061, 317] width 513 height 26
type input "d"
type input "De-energized"
click at [905, 316] on div "De-energized" at bounding box center [1061, 315] width 513 height 19
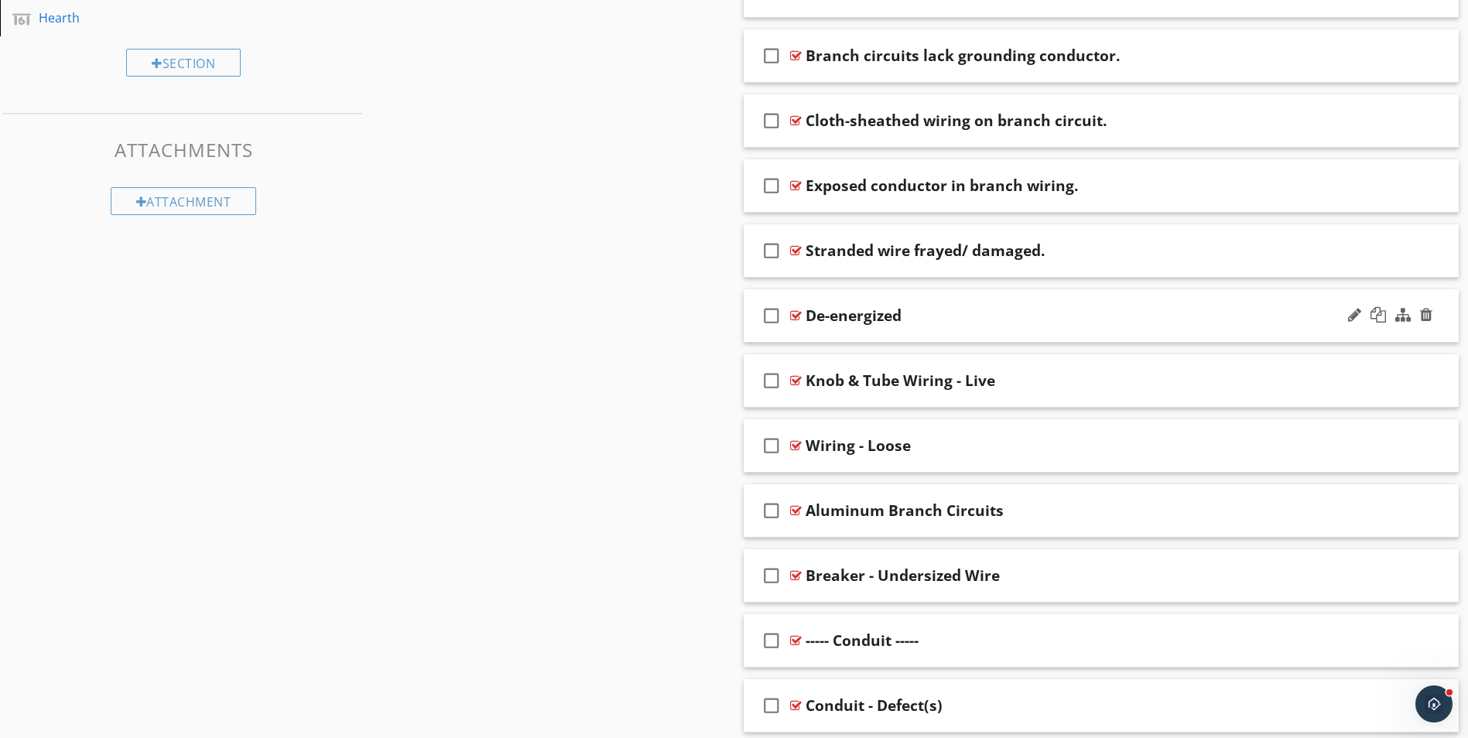
click at [901, 315] on div "De-energized" at bounding box center [853, 315] width 96 height 19
paste input "Knob and tube wiring present."
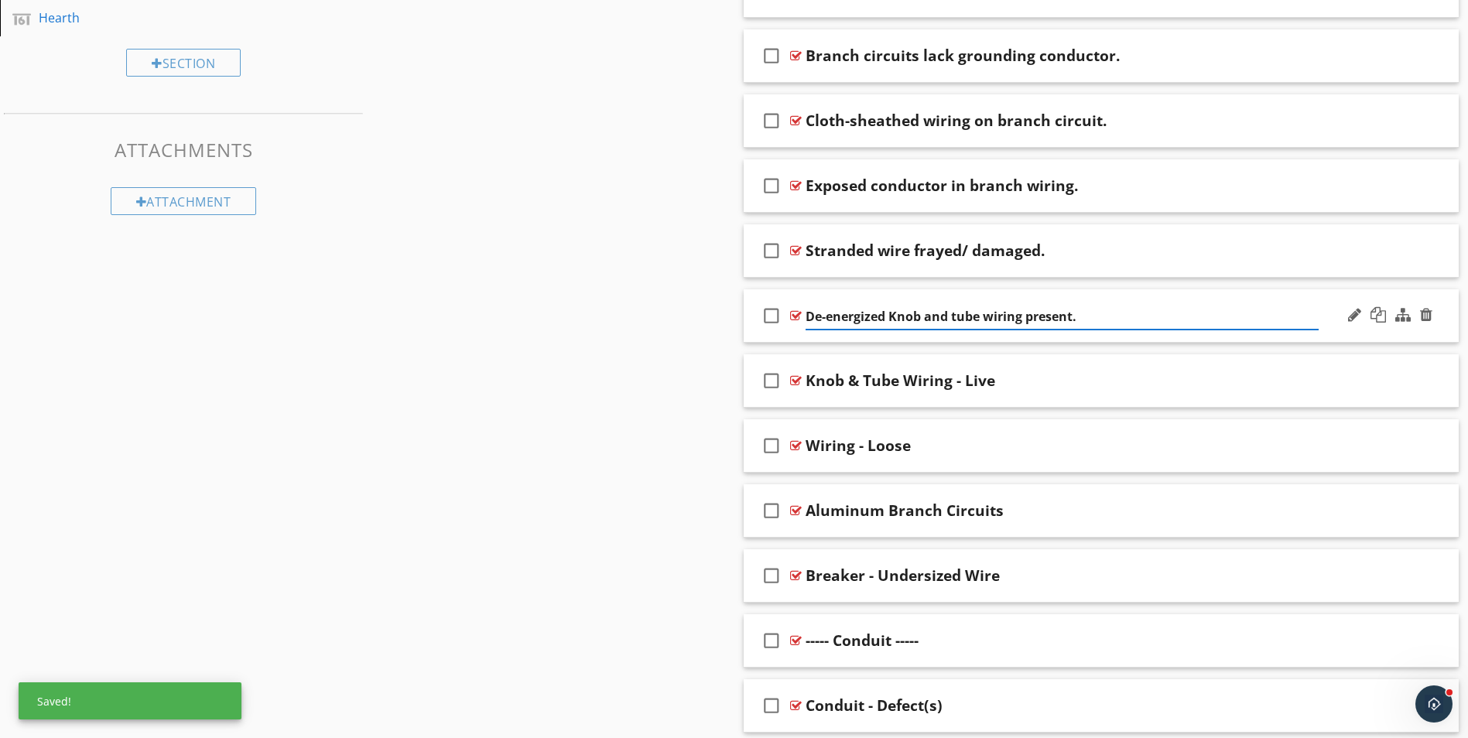
drag, startPoint x: 889, startPoint y: 313, endPoint x: 929, endPoint y: 313, distance: 40.2
click at [889, 313] on input "De-energized Knob and tube wiring present." at bounding box center [1061, 317] width 513 height 26
type input "De-energized knob and tube wiring present."
click at [1331, 336] on div "check_box_outline_blank De-energized knob and tube wiring present." at bounding box center [1101, 315] width 716 height 53
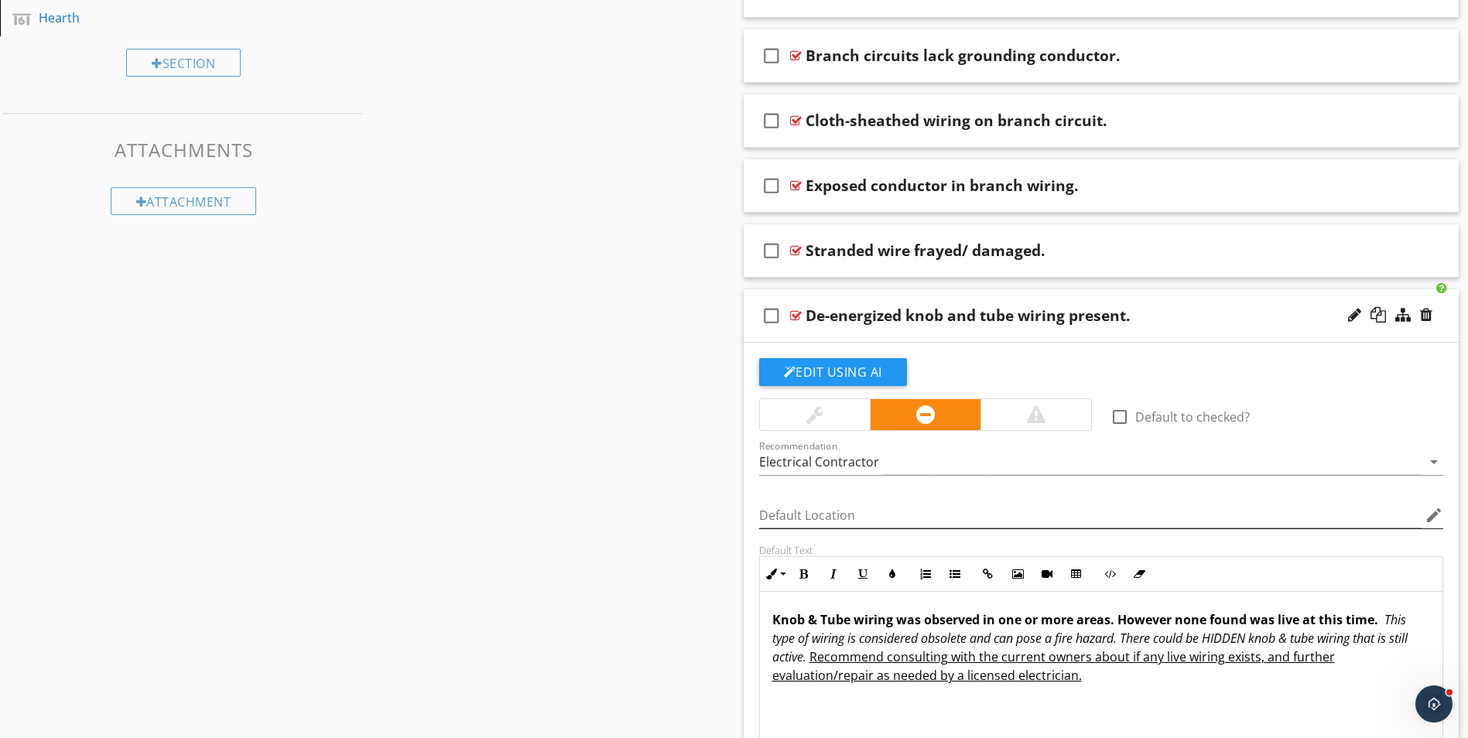
click at [1434, 513] on icon "edit" at bounding box center [1433, 515] width 19 height 19
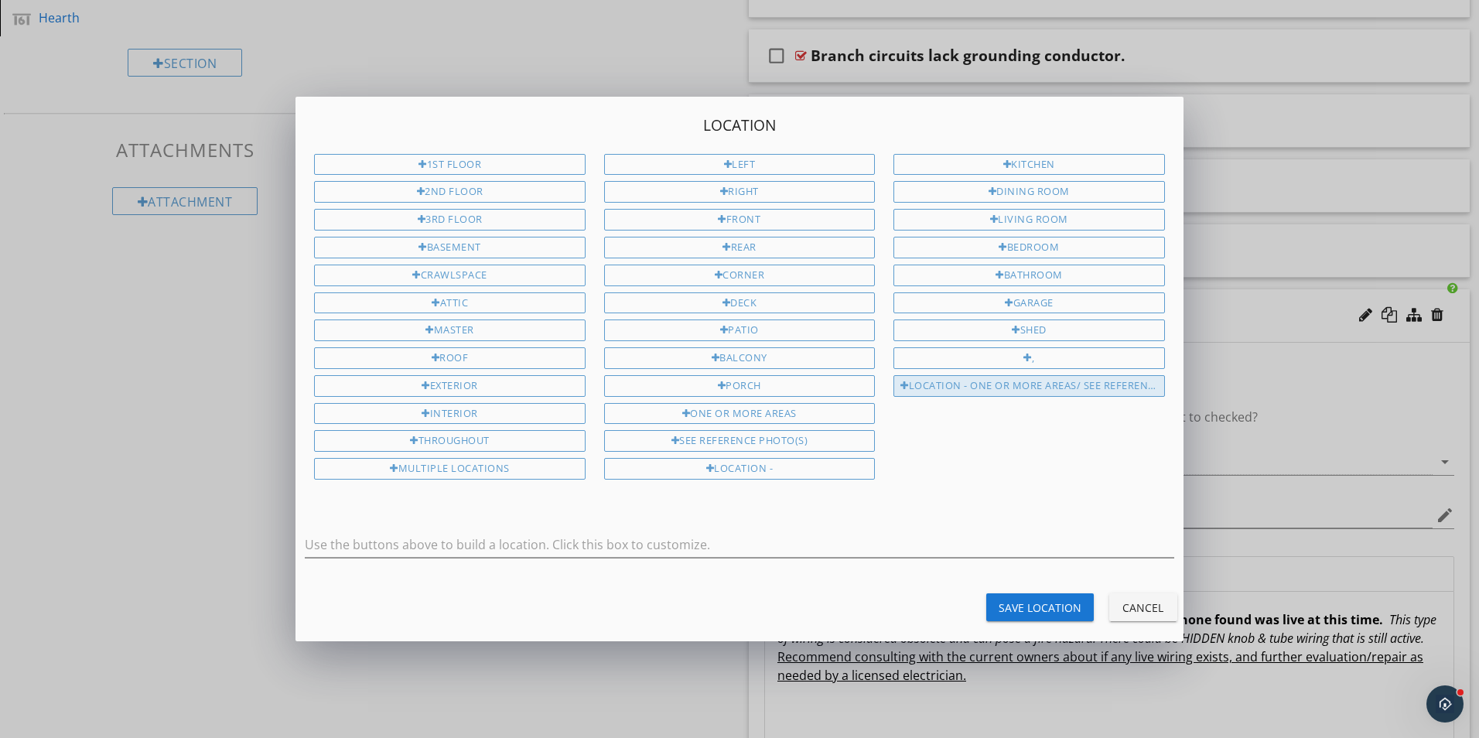
click at [1086, 388] on div "Location - One or more areas/ See Reference Photo(s)" at bounding box center [1029, 386] width 271 height 22
type input "Location - One or more areas/ See Reference Photo(s)"
click at [1052, 603] on div "Save Location" at bounding box center [1040, 608] width 83 height 16
type input "Location - One or more areas/ See Reference Photo(s)"
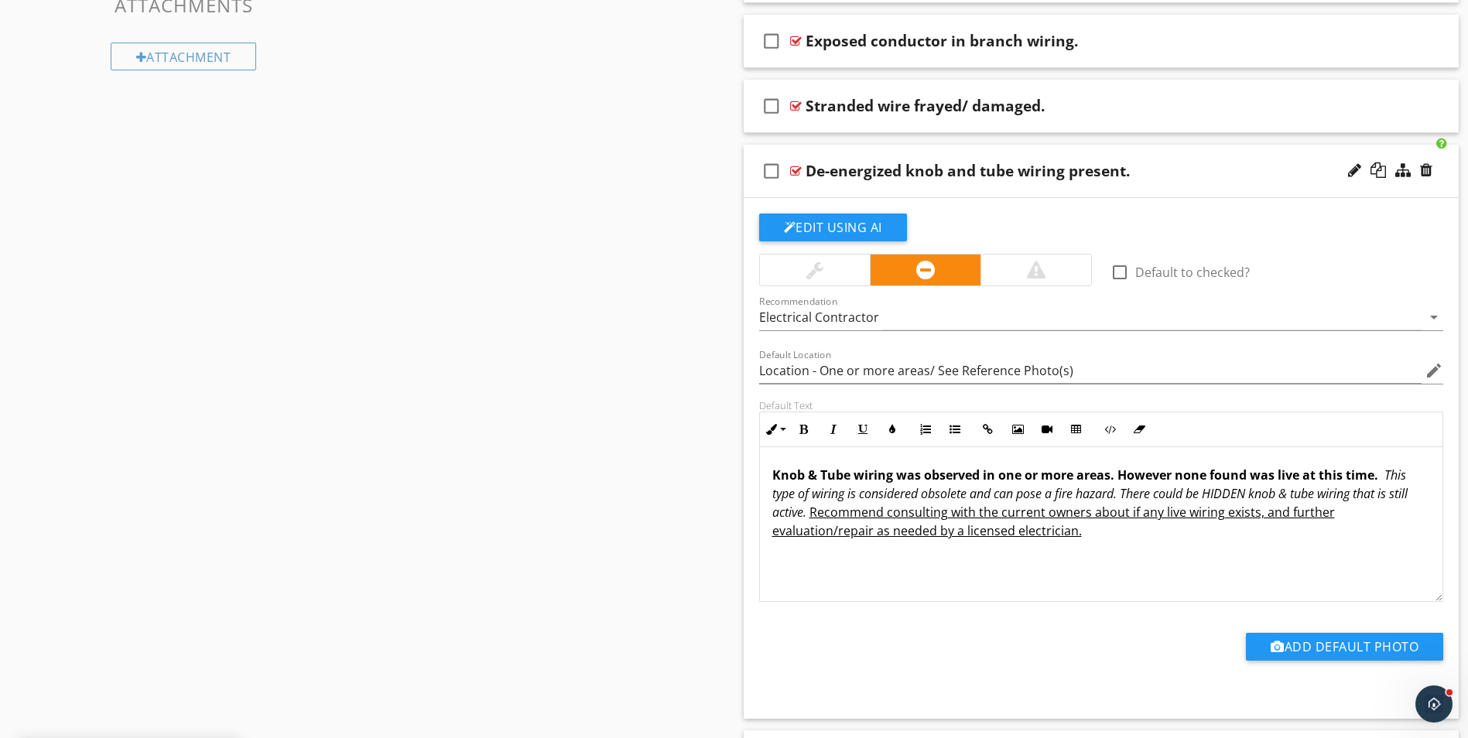
scroll to position [851, 0]
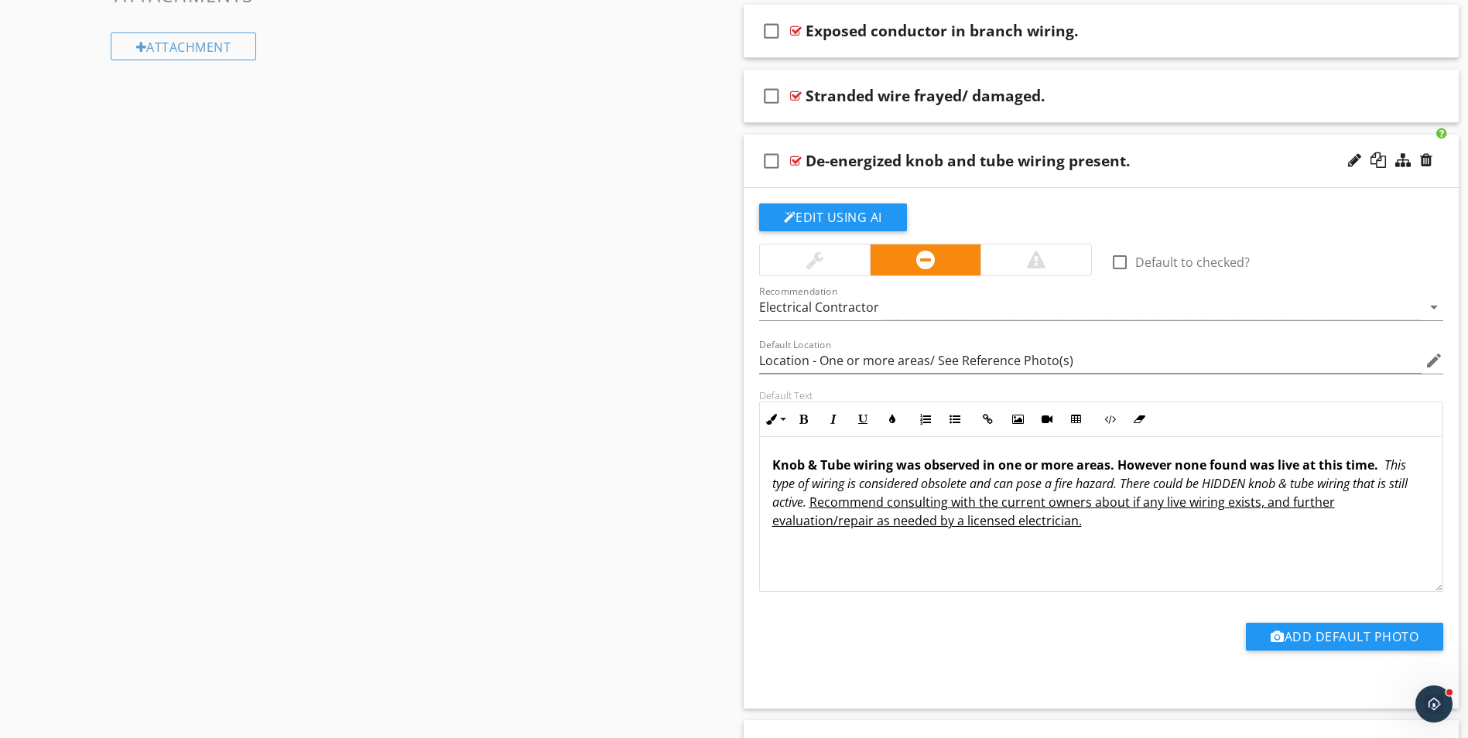
click at [845, 166] on div "De-energized knob and tube wiring present." at bounding box center [967, 161] width 324 height 19
click at [807, 159] on input "De-energized knob and tube wiring present." at bounding box center [1061, 162] width 513 height 26
type input "."
type input "Inactive knob and tube wiring present."
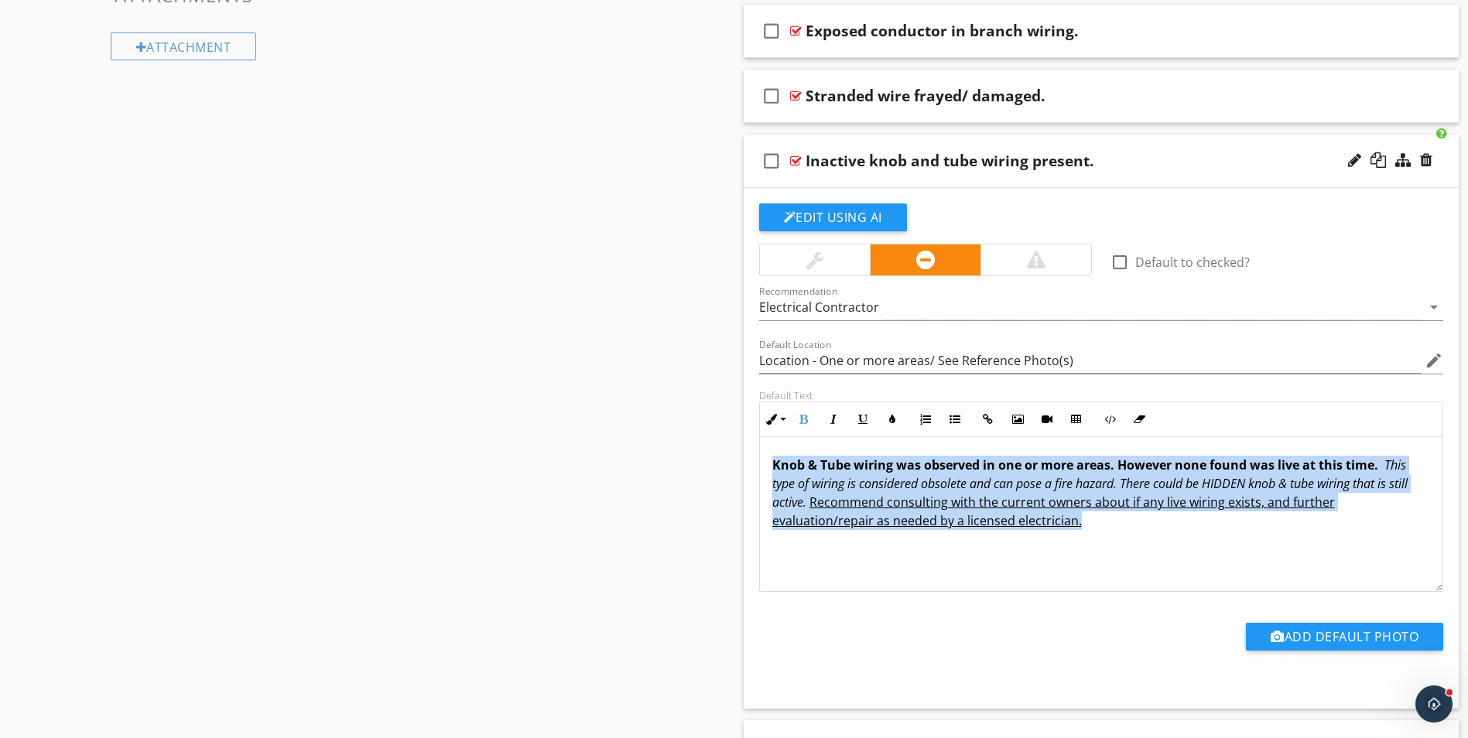
drag, startPoint x: 773, startPoint y: 467, endPoint x: 1358, endPoint y: 528, distance: 588.1
click at [1358, 528] on p "Knob & Tube wiring was observed in one or more areas. However none found was li…" at bounding box center [1101, 493] width 658 height 74
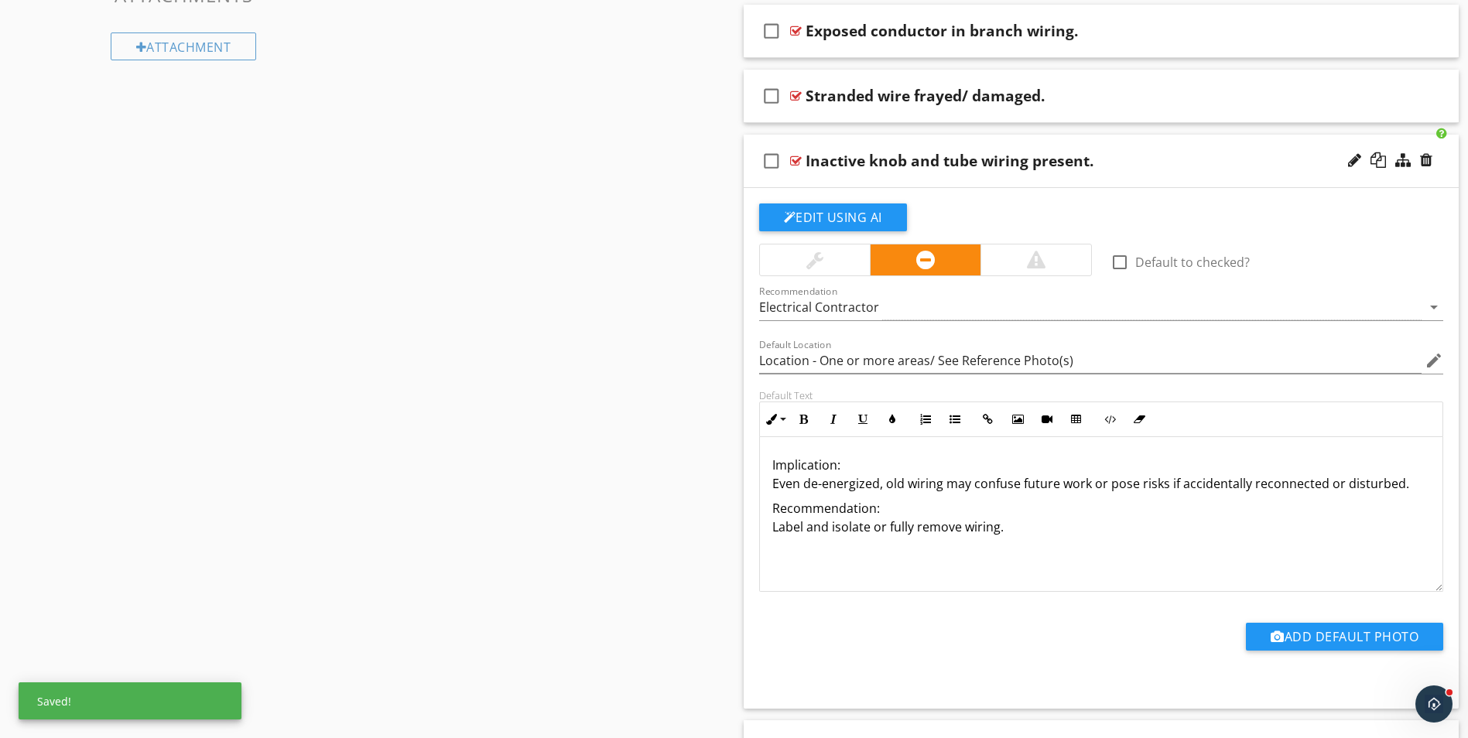
click at [839, 466] on p "Implication: Even de-energized, old wiring may confuse future work or pose risk…" at bounding box center [1101, 474] width 658 height 37
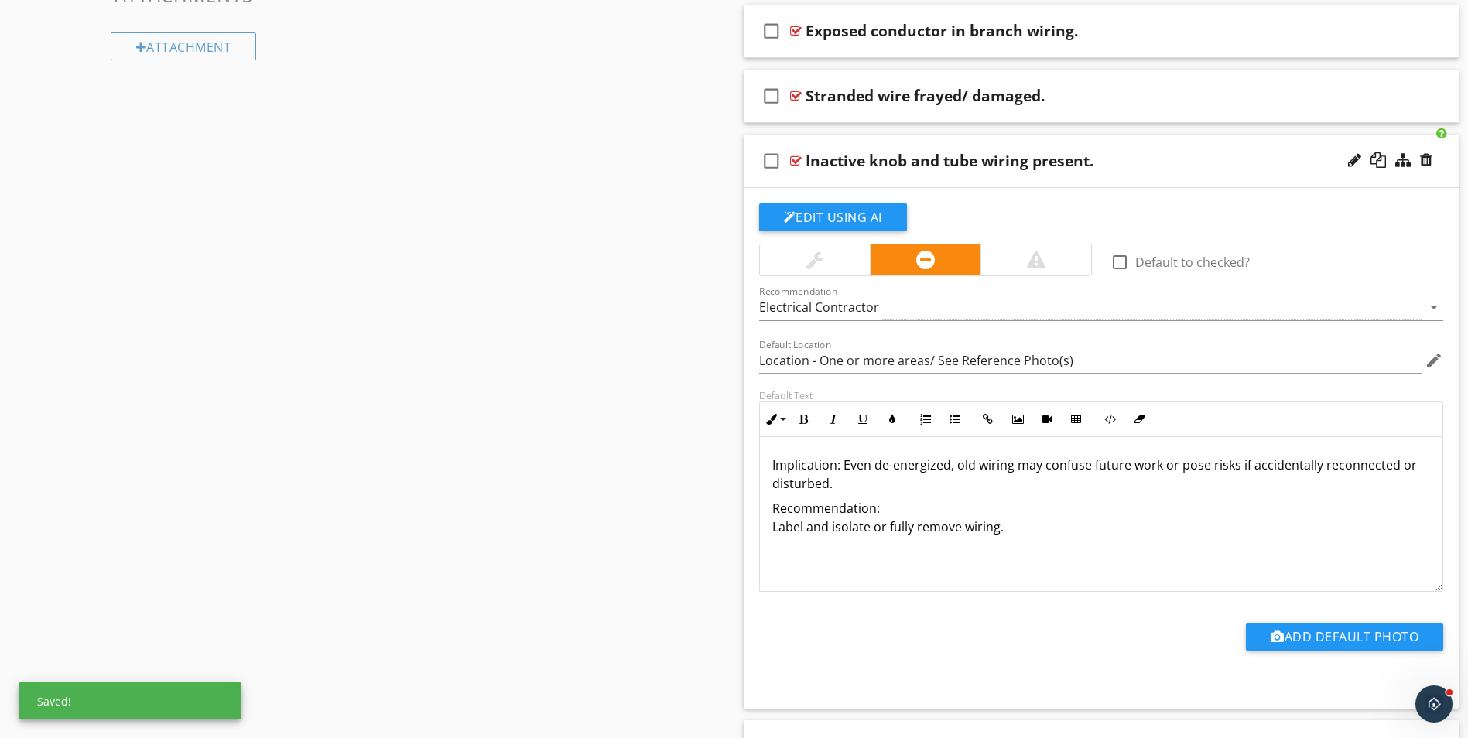
click at [830, 483] on p "Implication: Even de-energized, old wiring may confuse future work or pose risk…" at bounding box center [1101, 474] width 658 height 37
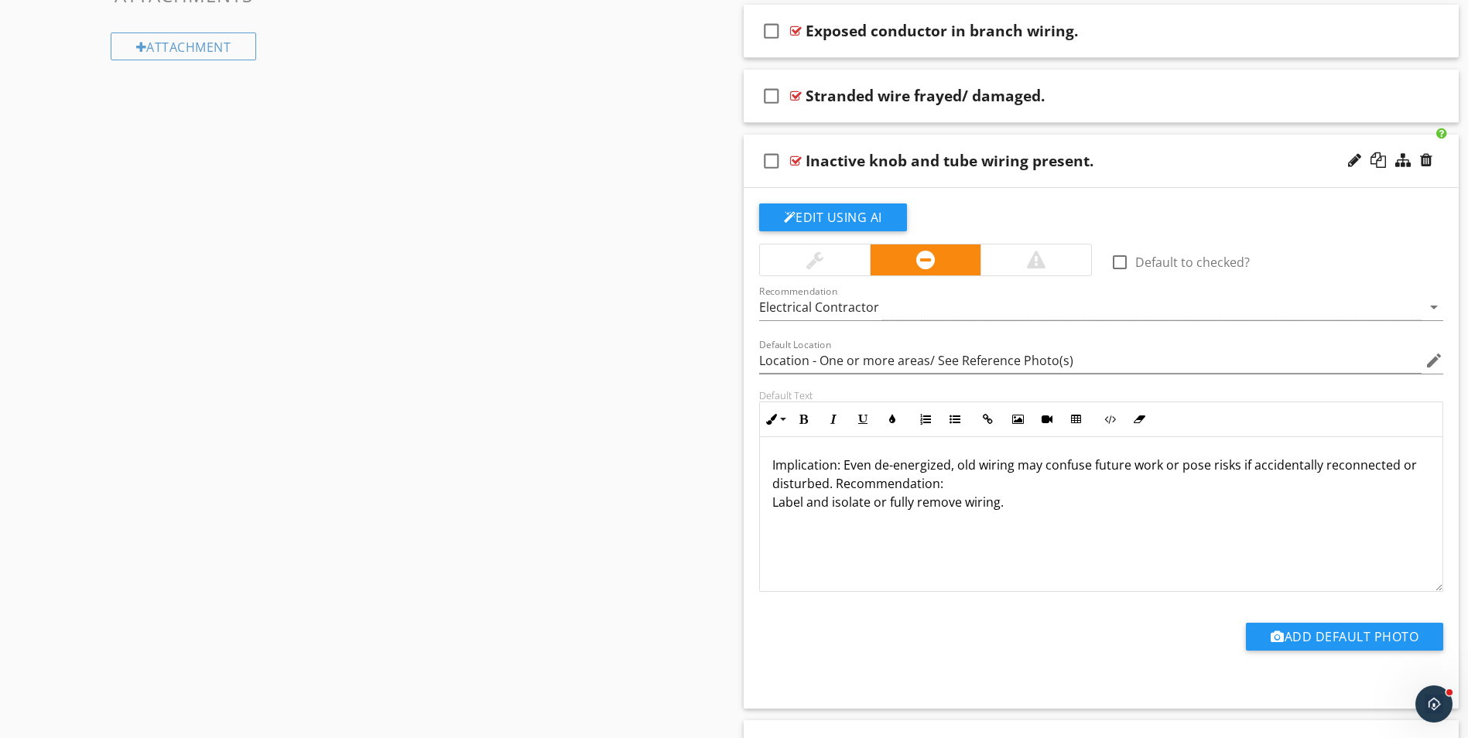
click at [942, 482] on p "Implication: Even de-energized, old wiring may confuse future work or pose risk…" at bounding box center [1101, 484] width 658 height 56
click at [830, 487] on p "Implication: Even de-energized, old wiring may confuse future work or pose risk…" at bounding box center [1101, 474] width 658 height 37
drag, startPoint x: 770, startPoint y: 462, endPoint x: 839, endPoint y: 469, distance: 69.2
click at [839, 469] on div "Implication: Even de-energized, old wiring may confuse future work or pose risk…" at bounding box center [1101, 514] width 683 height 155
click at [805, 422] on icon "button" at bounding box center [803, 419] width 11 height 11
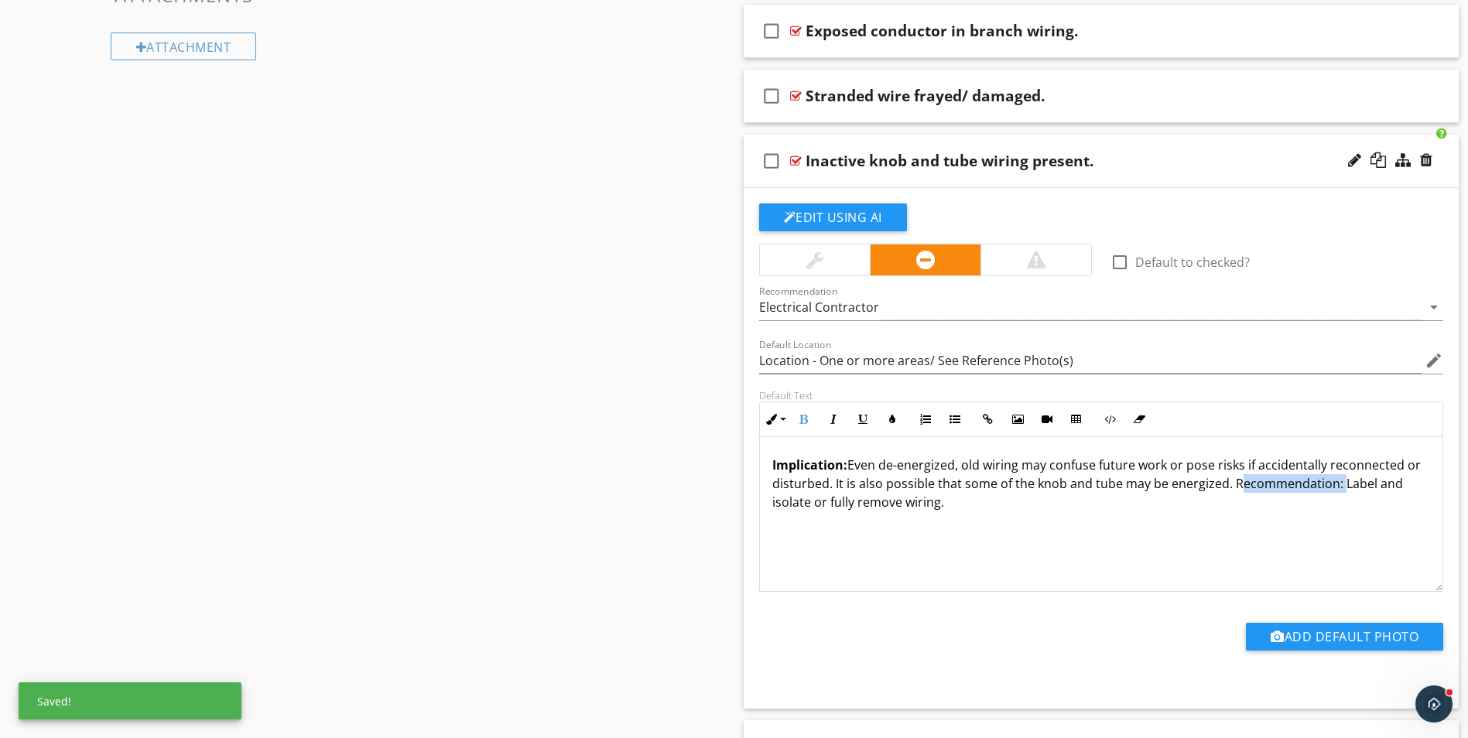
drag, startPoint x: 1231, startPoint y: 484, endPoint x: 1316, endPoint y: 485, distance: 85.1
click at [1335, 491] on p "Implication: Even de-energized, old wiring may confuse future work or pose risk…" at bounding box center [1101, 484] width 658 height 56
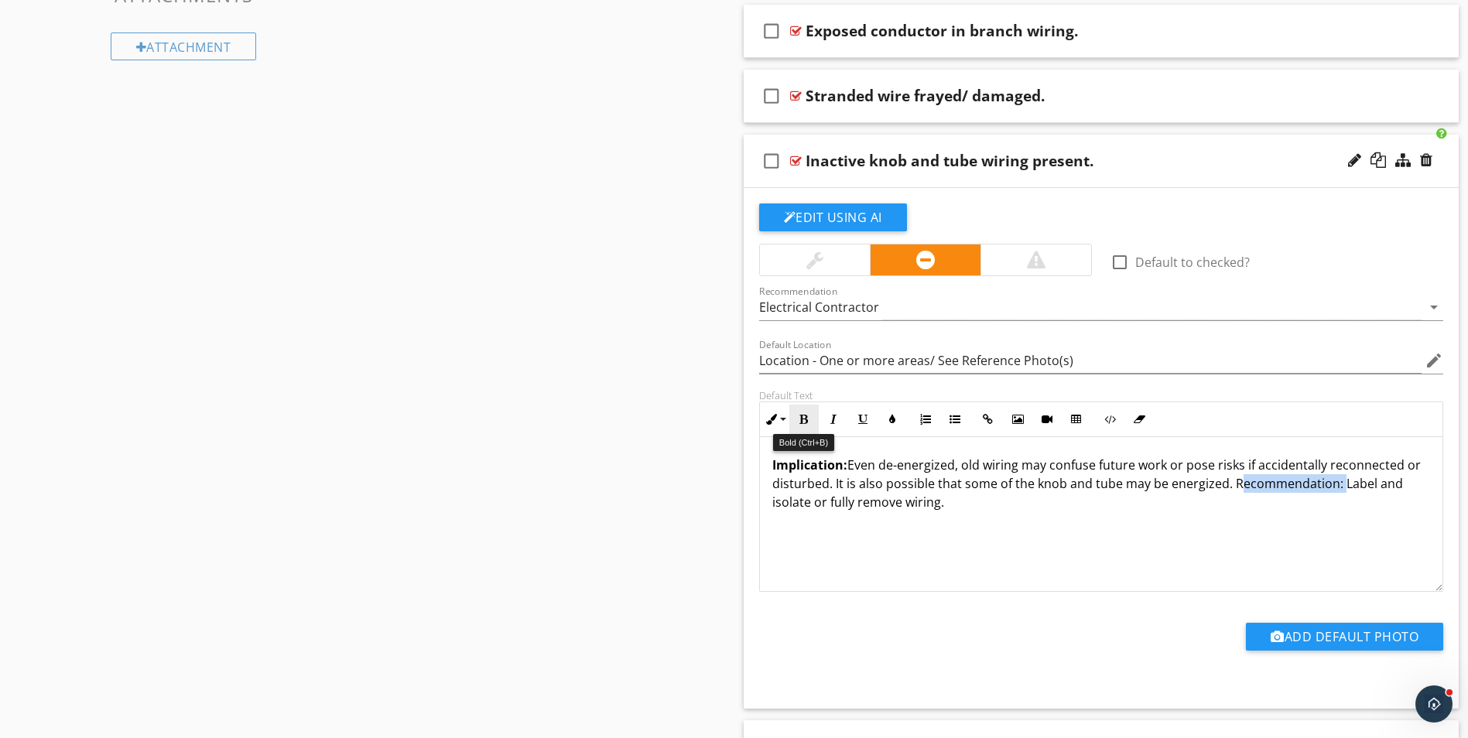
click at [803, 419] on icon "button" at bounding box center [803, 419] width 11 height 11
click at [1076, 532] on div "Implication: Even de-energized, old wiring may confuse future work or pose risk…" at bounding box center [1101, 514] width 683 height 155
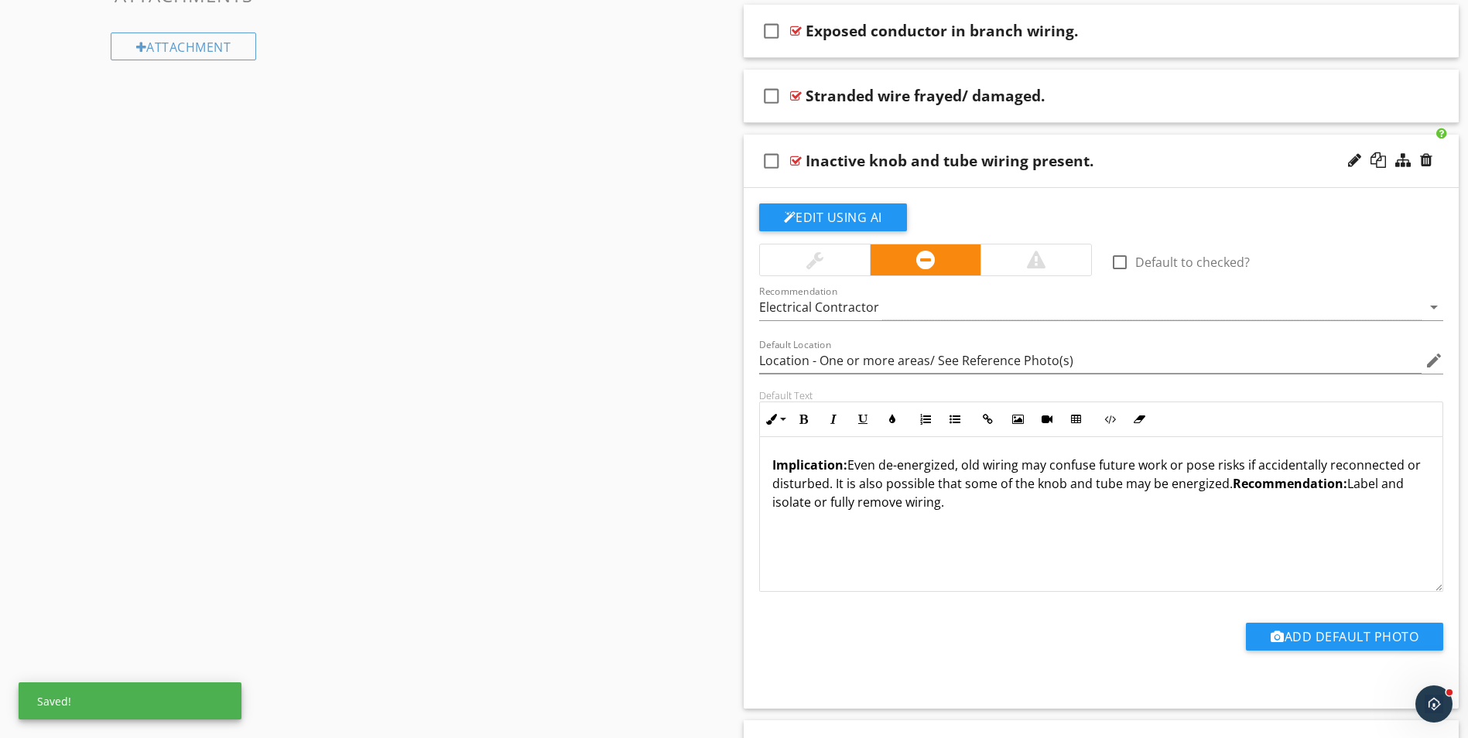
click at [1130, 169] on div "Inactive knob and tube wiring present." at bounding box center [1061, 161] width 513 height 19
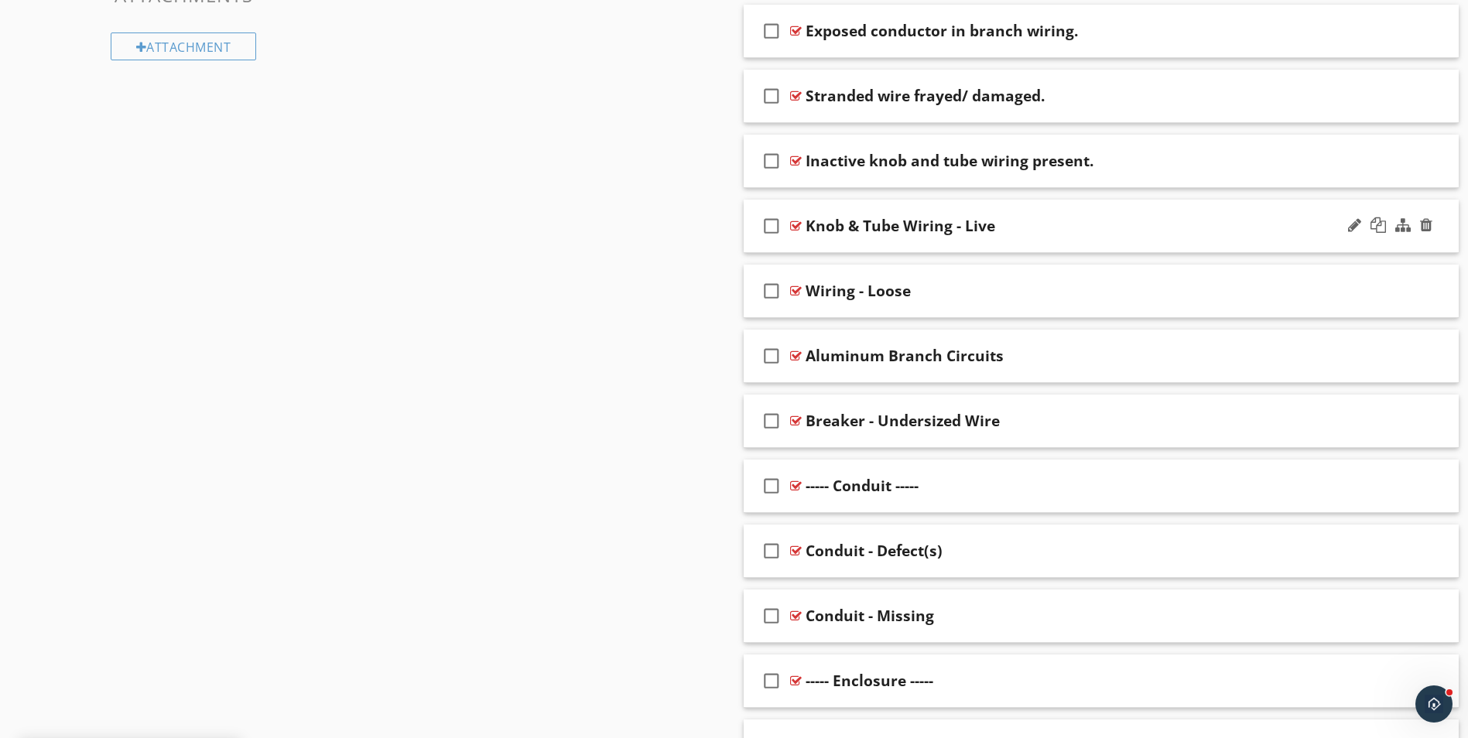
click at [1105, 211] on div "check_box_outline_blank Knob & Tube Wiring - Live" at bounding box center [1101, 226] width 716 height 53
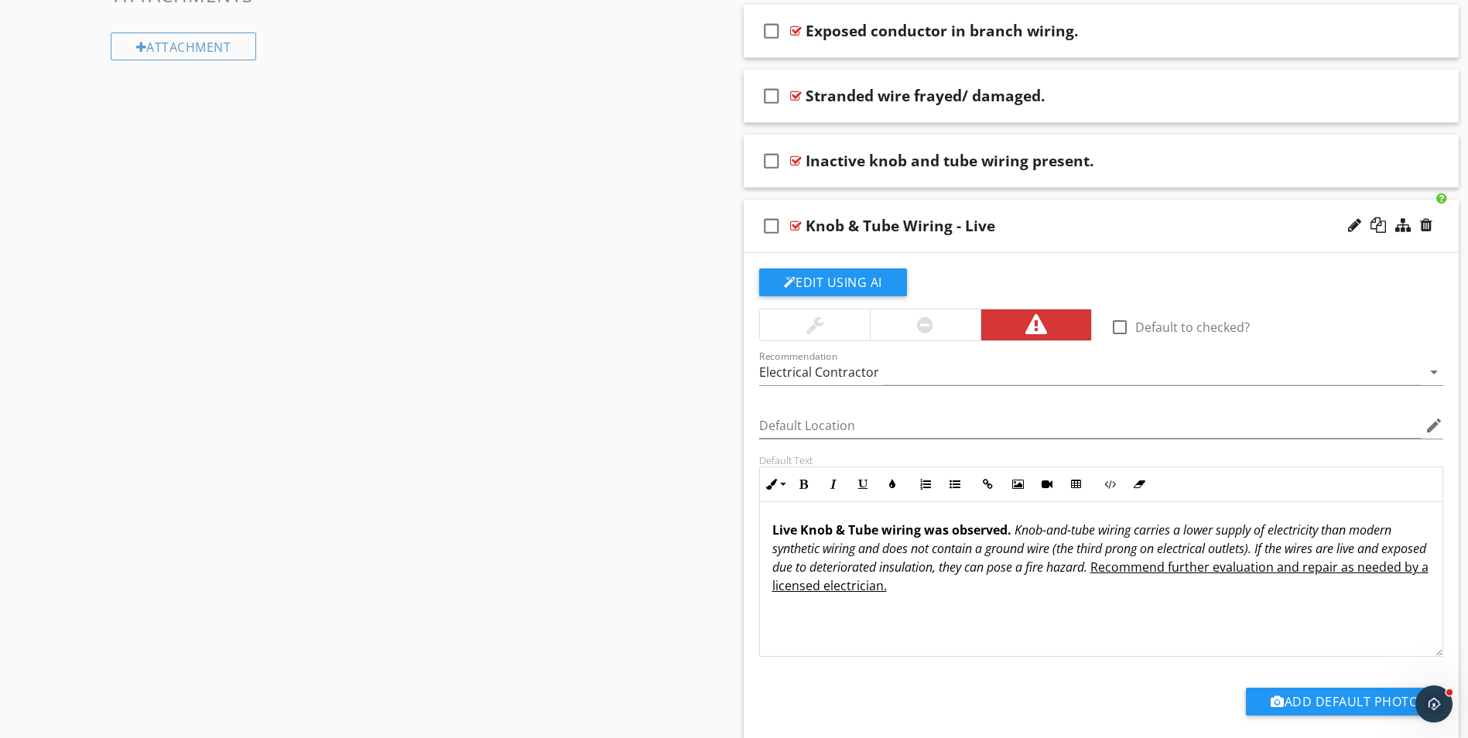
click at [848, 241] on div "check_box_outline_blank Knob & Tube Wiring - Live" at bounding box center [1101, 226] width 716 height 53
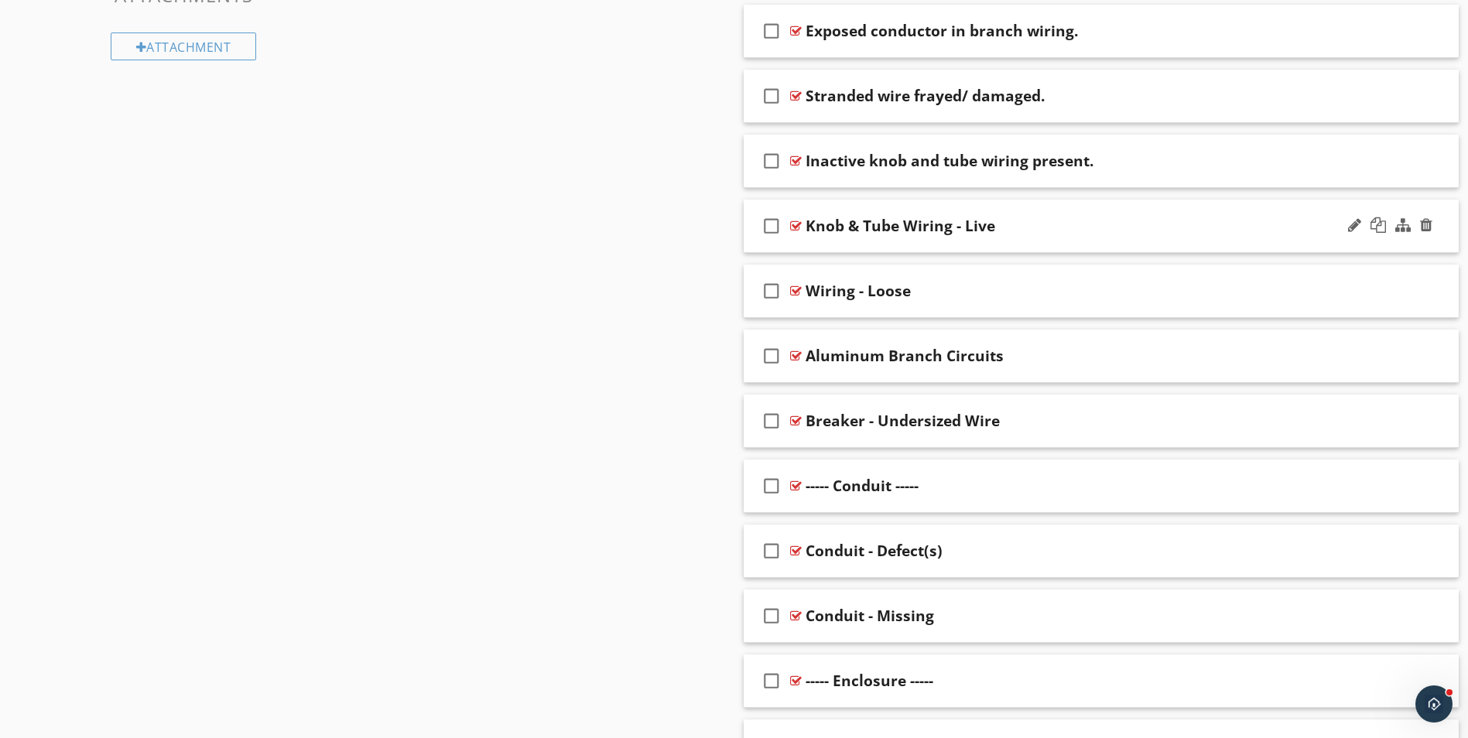
click at [815, 223] on div "Knob & Tube Wiring - Live" at bounding box center [900, 226] width 190 height 19
click at [875, 232] on div "Knob & Tube Wiring - Live" at bounding box center [900, 226] width 190 height 19
click at [808, 219] on input "Knob & Tube Wiring - Live" at bounding box center [1061, 227] width 513 height 26
type input "e"
paste input "Knob and tube wiring present."
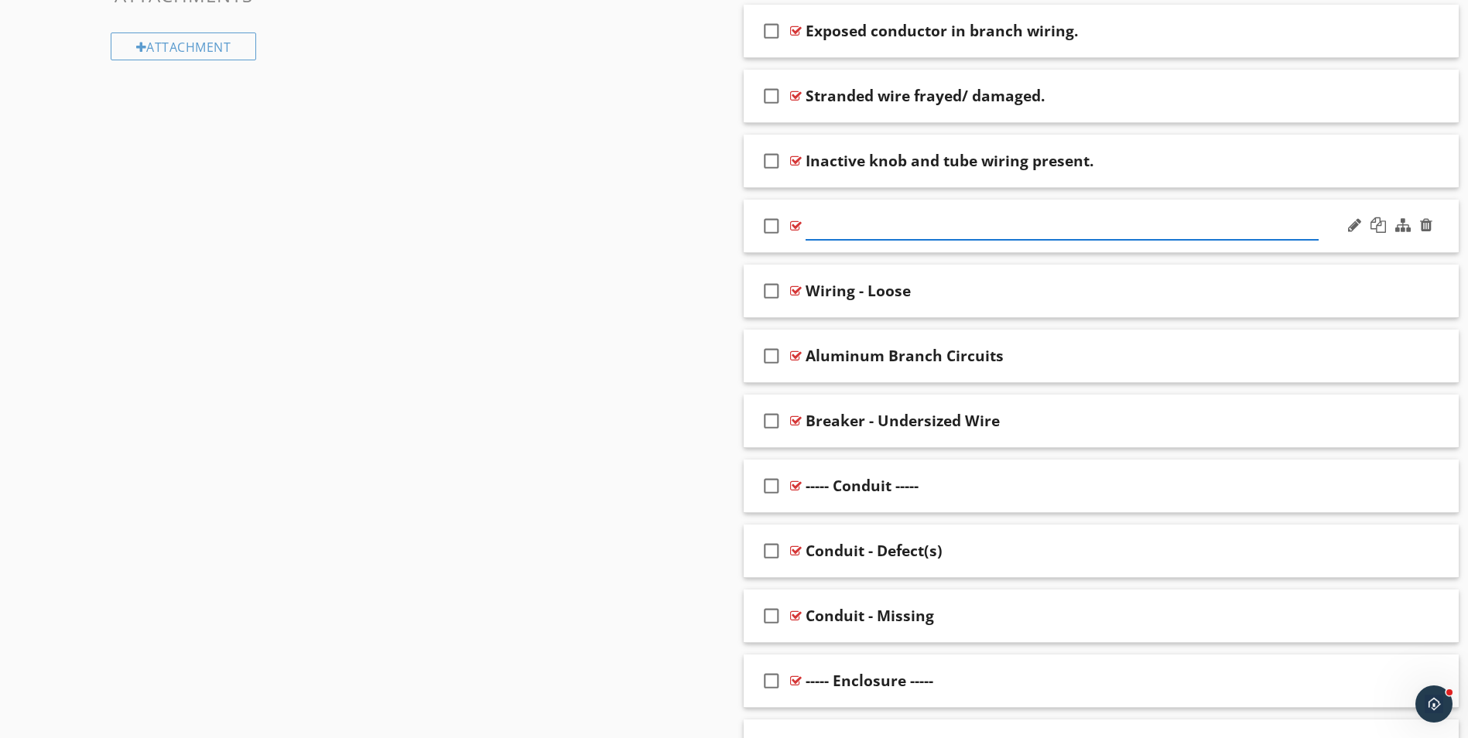
type input "Knob and tube wiring present."
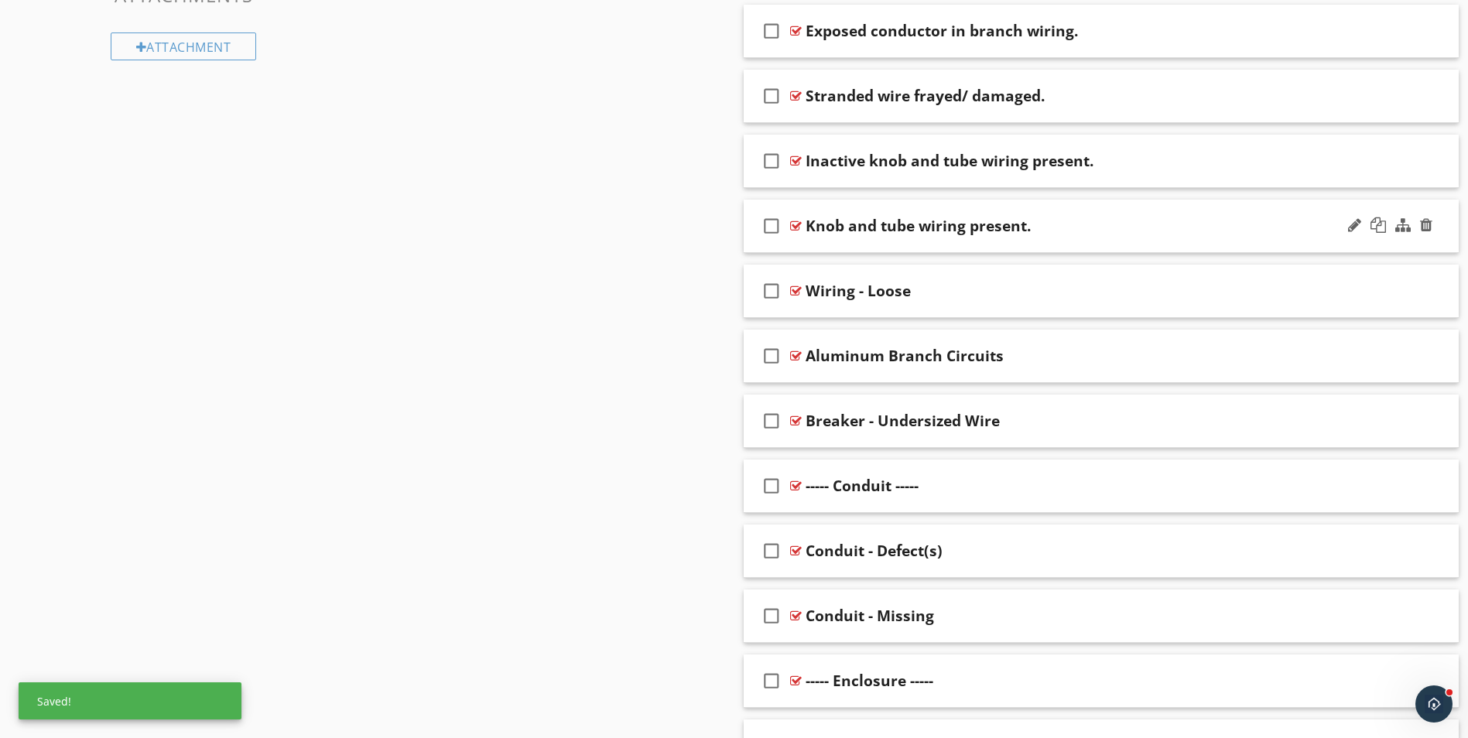
click at [1343, 248] on div "check_box_outline_blank Knob and tube wiring present." at bounding box center [1101, 226] width 716 height 53
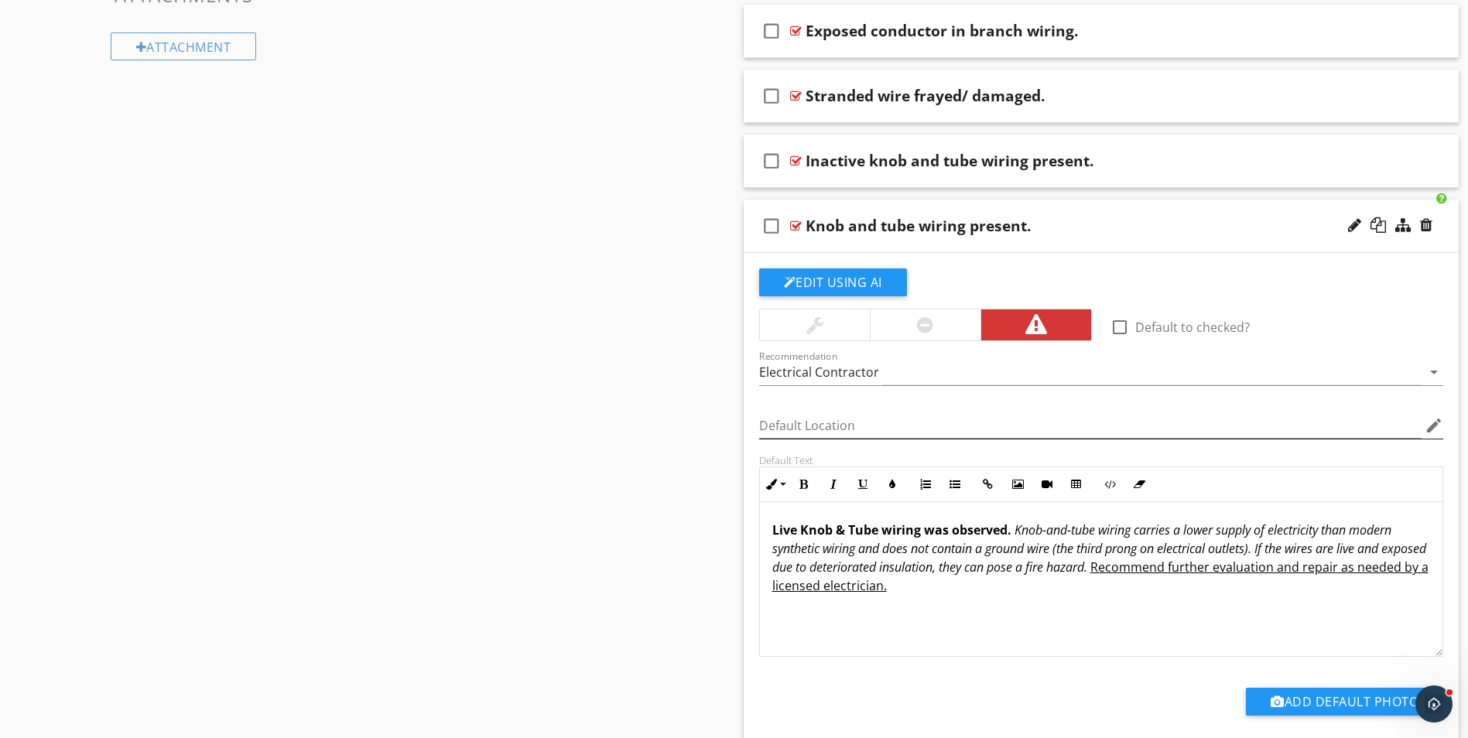
click at [1432, 425] on icon "edit" at bounding box center [1433, 425] width 19 height 19
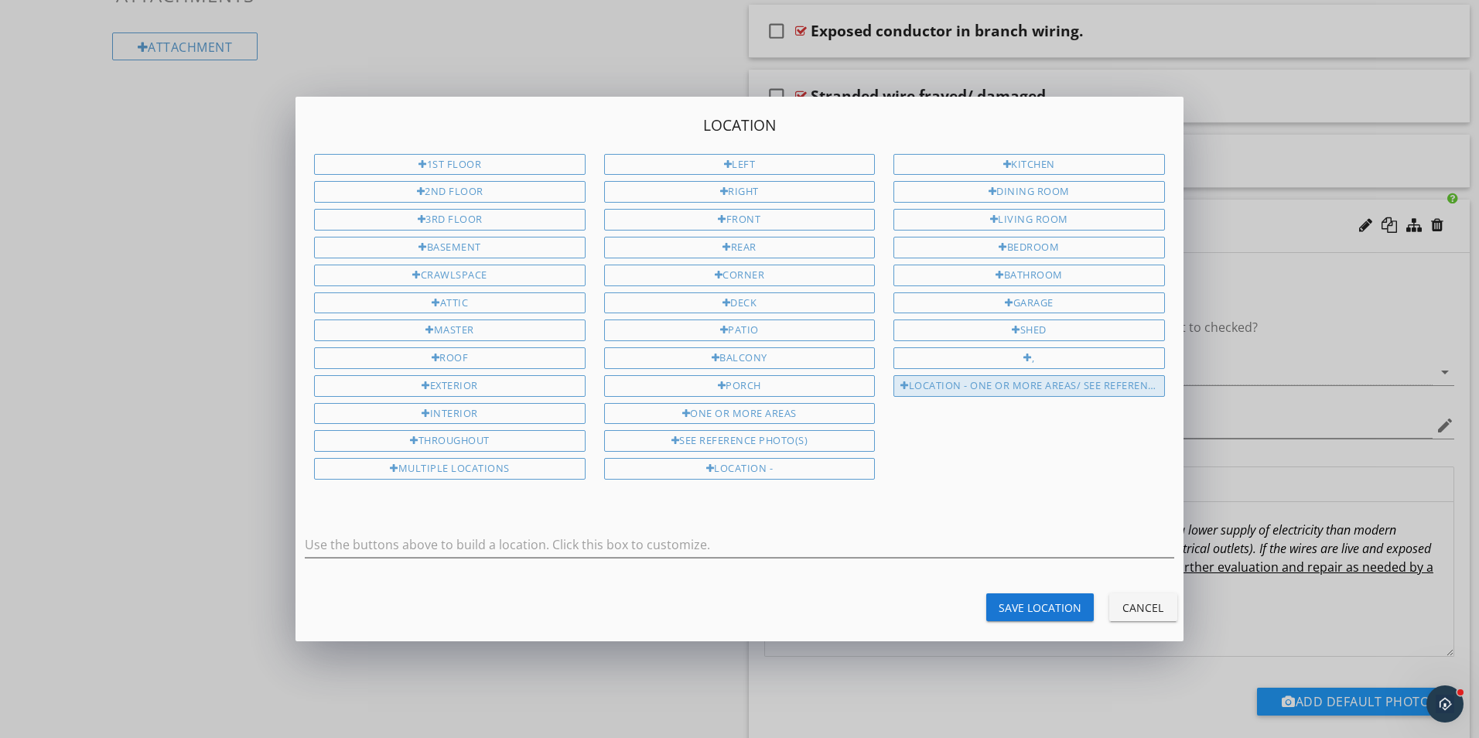
click at [1101, 388] on div "Location - One or more areas/ See Reference Photo(s)" at bounding box center [1029, 386] width 271 height 22
type input "Location - One or more areas/ See Reference Photo(s)"
click at [1019, 610] on div "Save Location" at bounding box center [1040, 608] width 83 height 16
type input "Location - One or more areas/ See Reference Photo(s)"
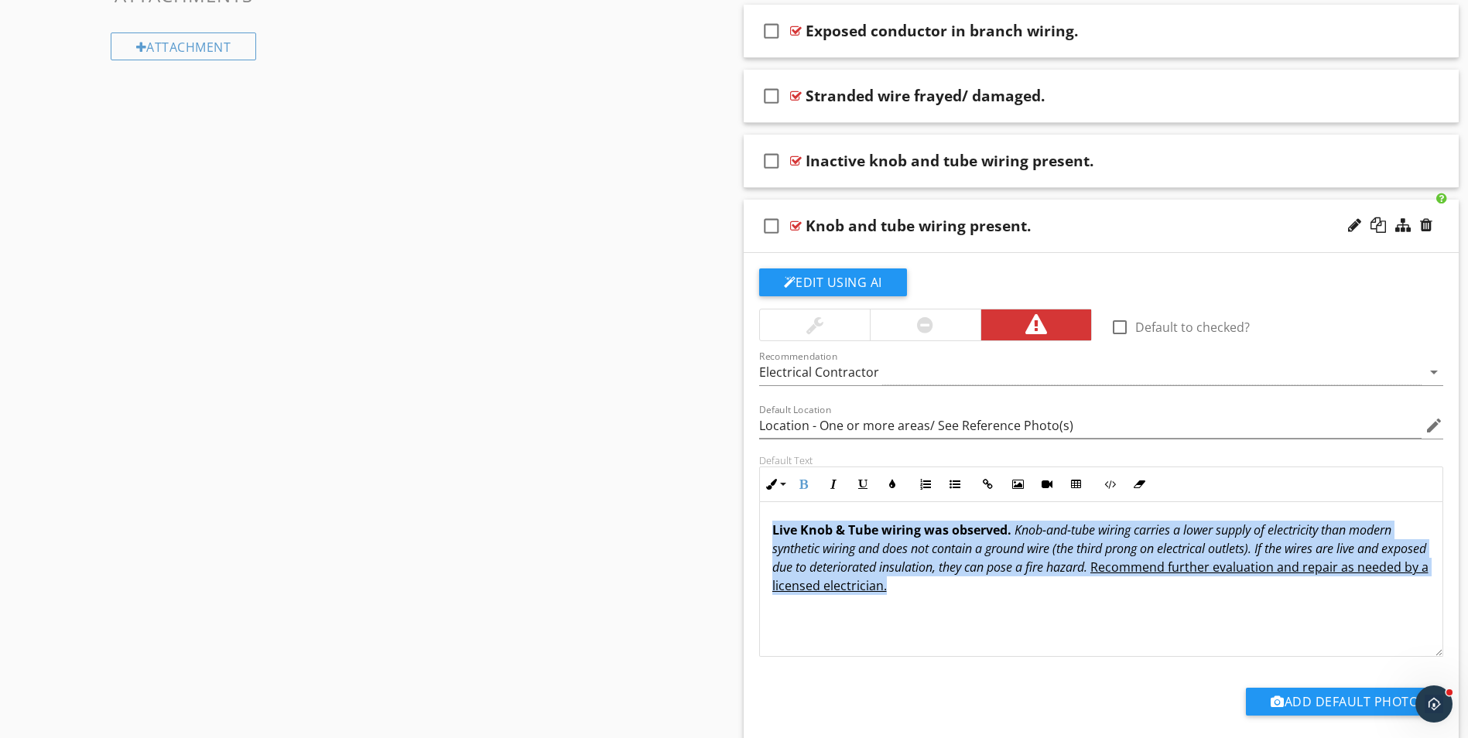
drag, startPoint x: 769, startPoint y: 527, endPoint x: 1307, endPoint y: 610, distance: 544.9
click at [1307, 610] on div "Live Knob & Tube wiring was observed. Knob-and-tube wiring carries a lower supp…" at bounding box center [1101, 579] width 683 height 155
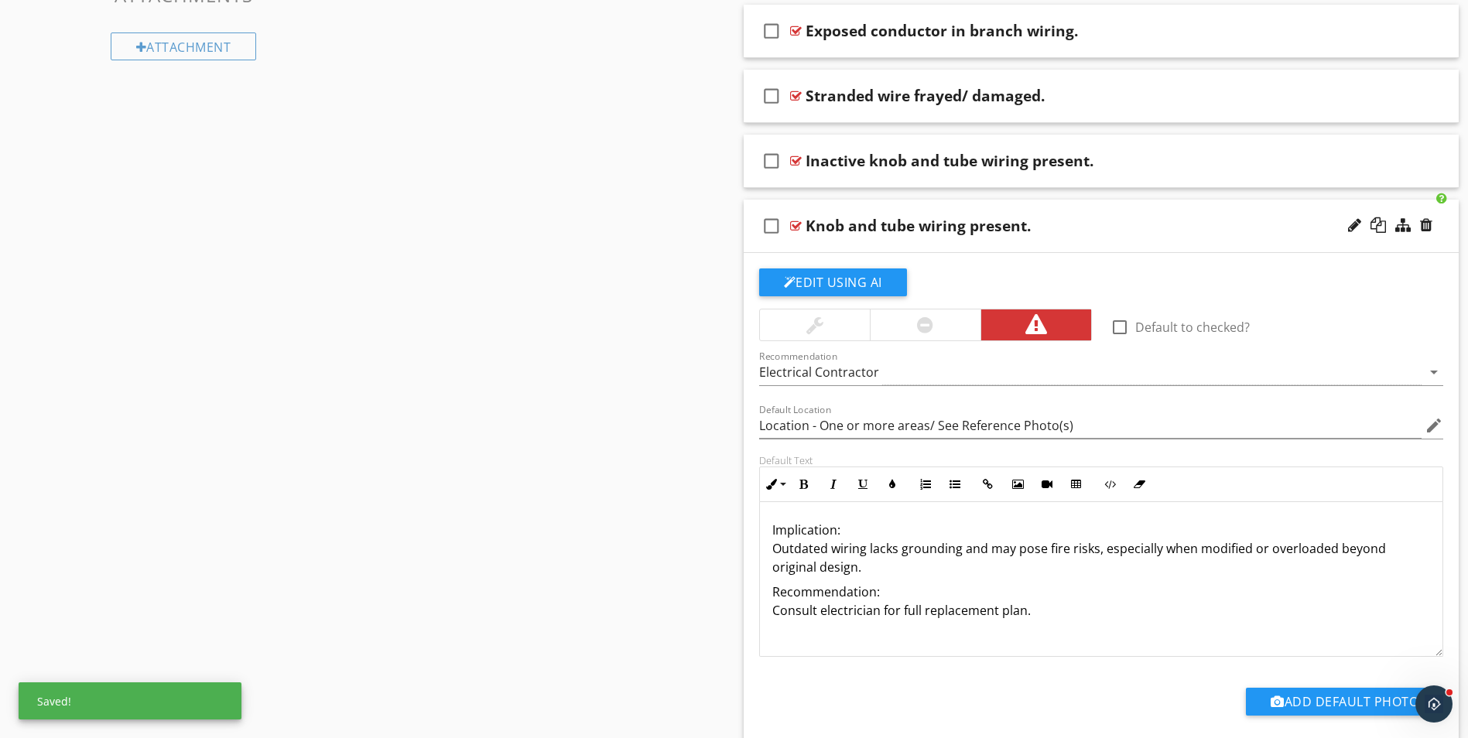
click at [841, 530] on p "Implication: Outdated wiring lacks grounding and may pose fire risks, especiall…" at bounding box center [1101, 549] width 658 height 56
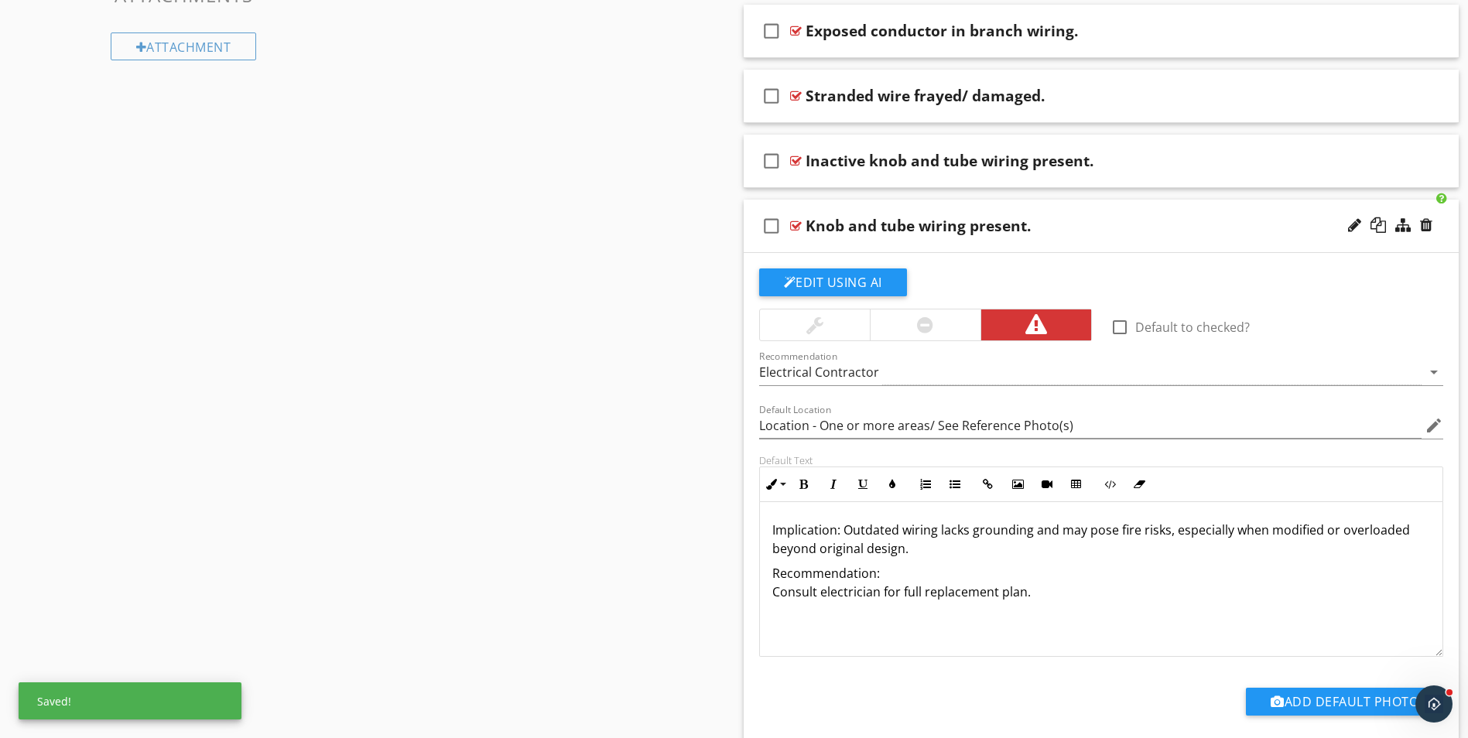
click at [906, 552] on p "Implication: Outdated wiring lacks grounding and may pose fire risks, especiall…" at bounding box center [1101, 539] width 658 height 37
click at [1015, 545] on p "Implication: Outdated wiring lacks grounding and may pose fire risks, especiall…" at bounding box center [1101, 549] width 658 height 56
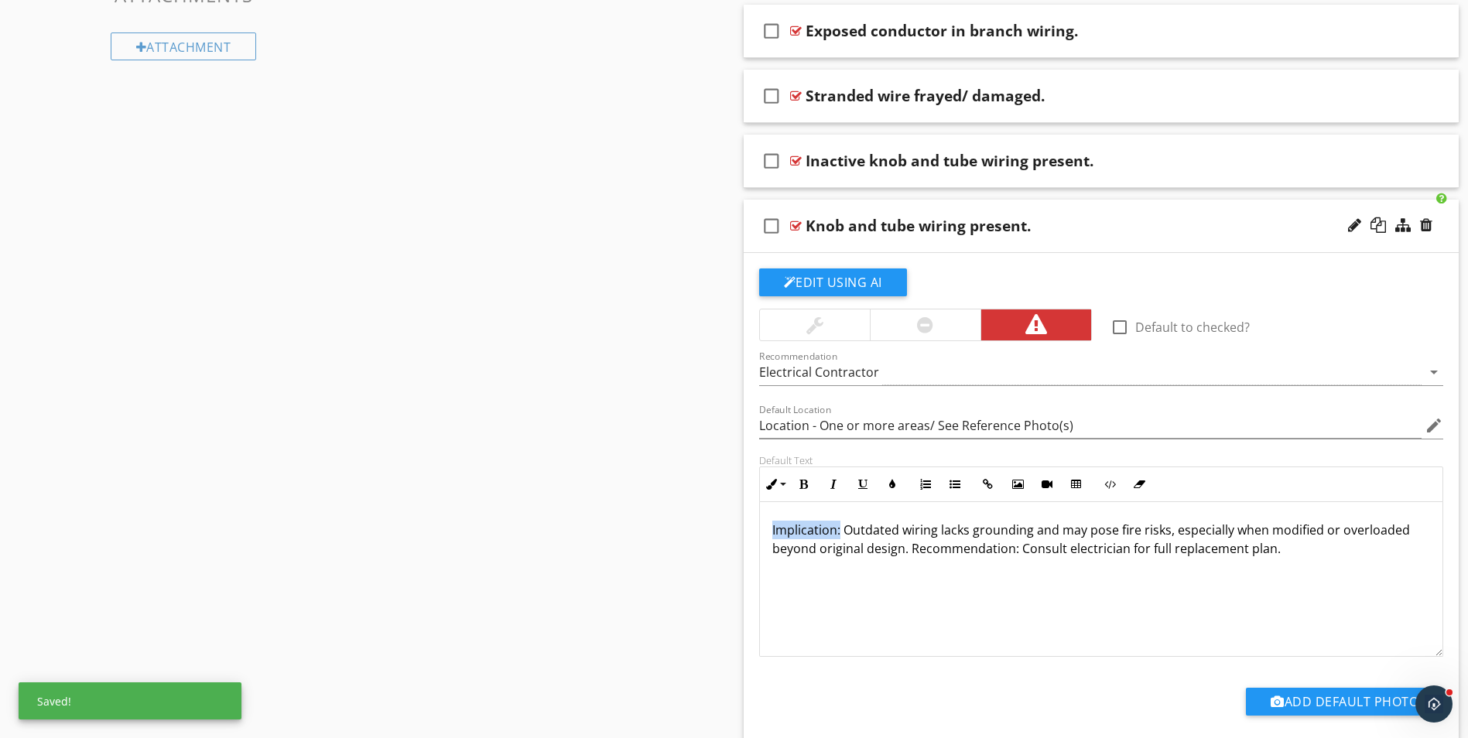
drag, startPoint x: 767, startPoint y: 528, endPoint x: 838, endPoint y: 528, distance: 71.2
click at [838, 528] on div "Implication: Outdated wiring lacks grounding and may pose fire risks, especiall…" at bounding box center [1101, 579] width 683 height 155
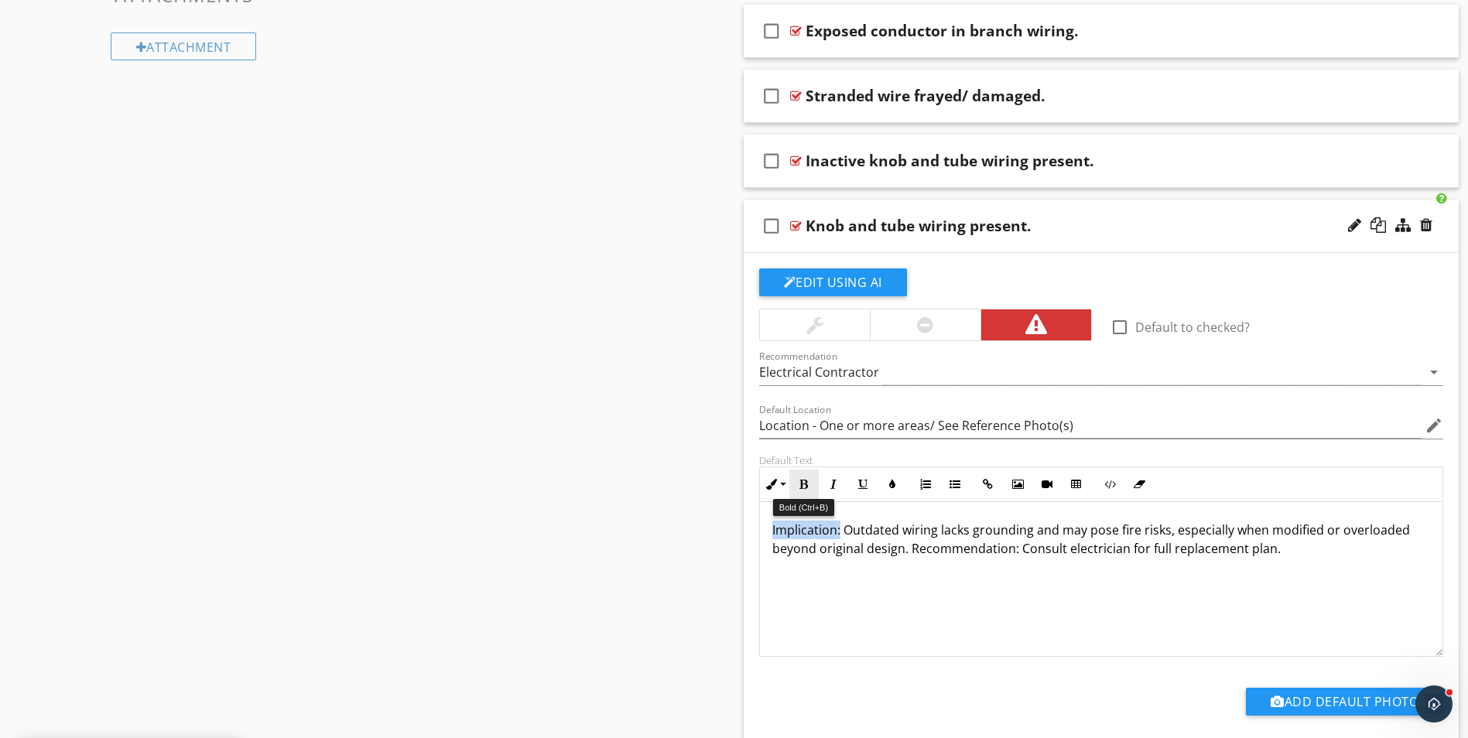
click at [806, 486] on icon "button" at bounding box center [803, 484] width 11 height 11
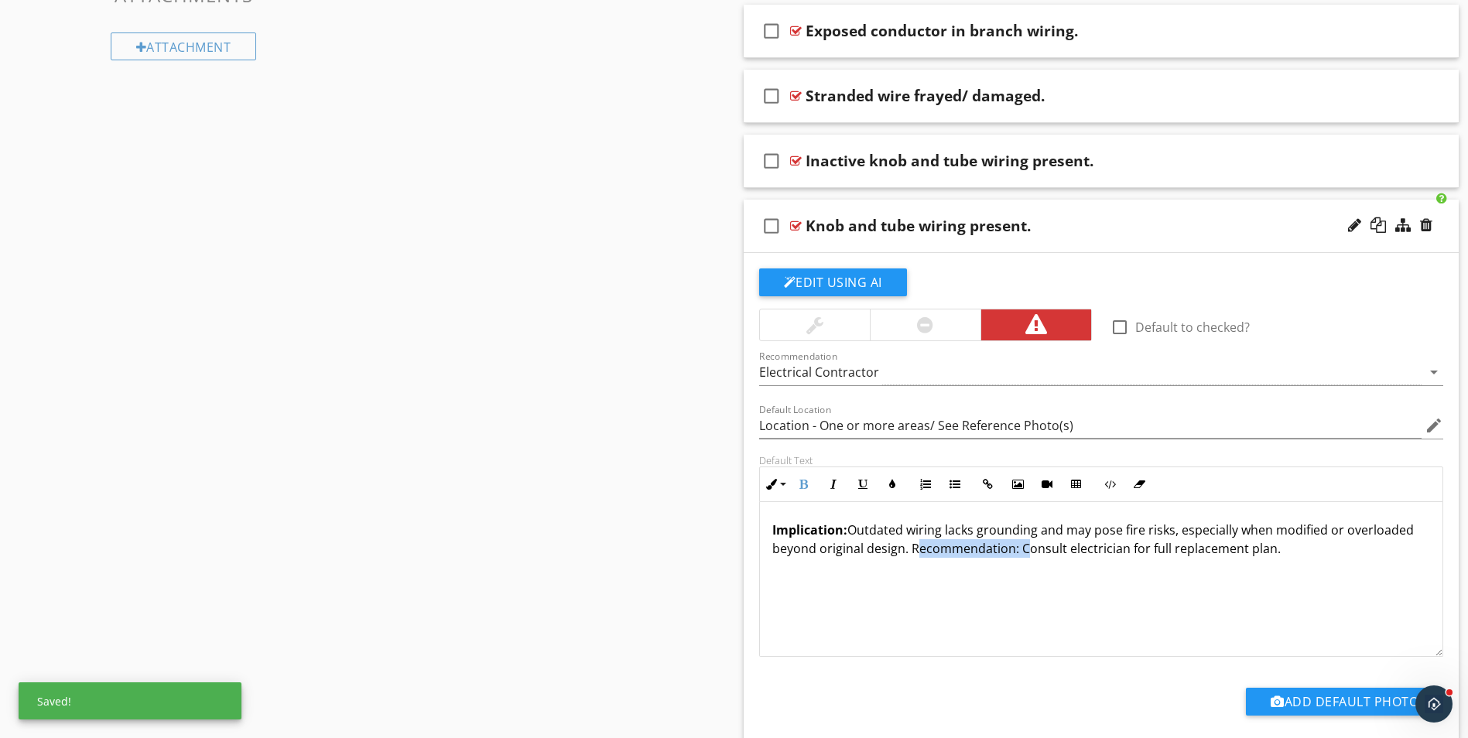
drag, startPoint x: 911, startPoint y: 550, endPoint x: 1017, endPoint y: 556, distance: 106.9
click at [1017, 556] on p "Implication: Outdated wiring lacks grounding and may pose fire risks, especiall…" at bounding box center [1101, 539] width 658 height 37
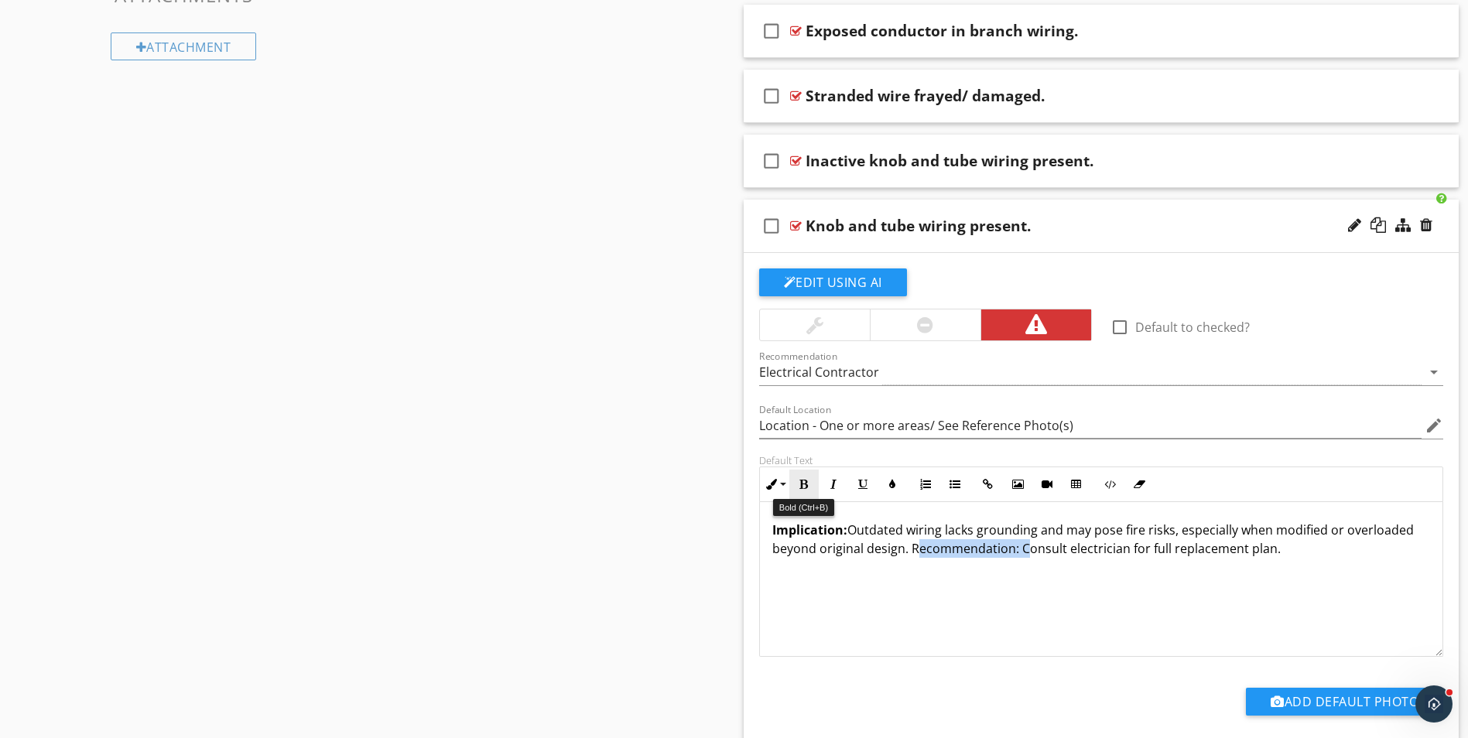
click at [810, 484] on button "Bold" at bounding box center [803, 484] width 29 height 29
click at [1067, 233] on div "Knob and tube wiring present." at bounding box center [1061, 226] width 513 height 19
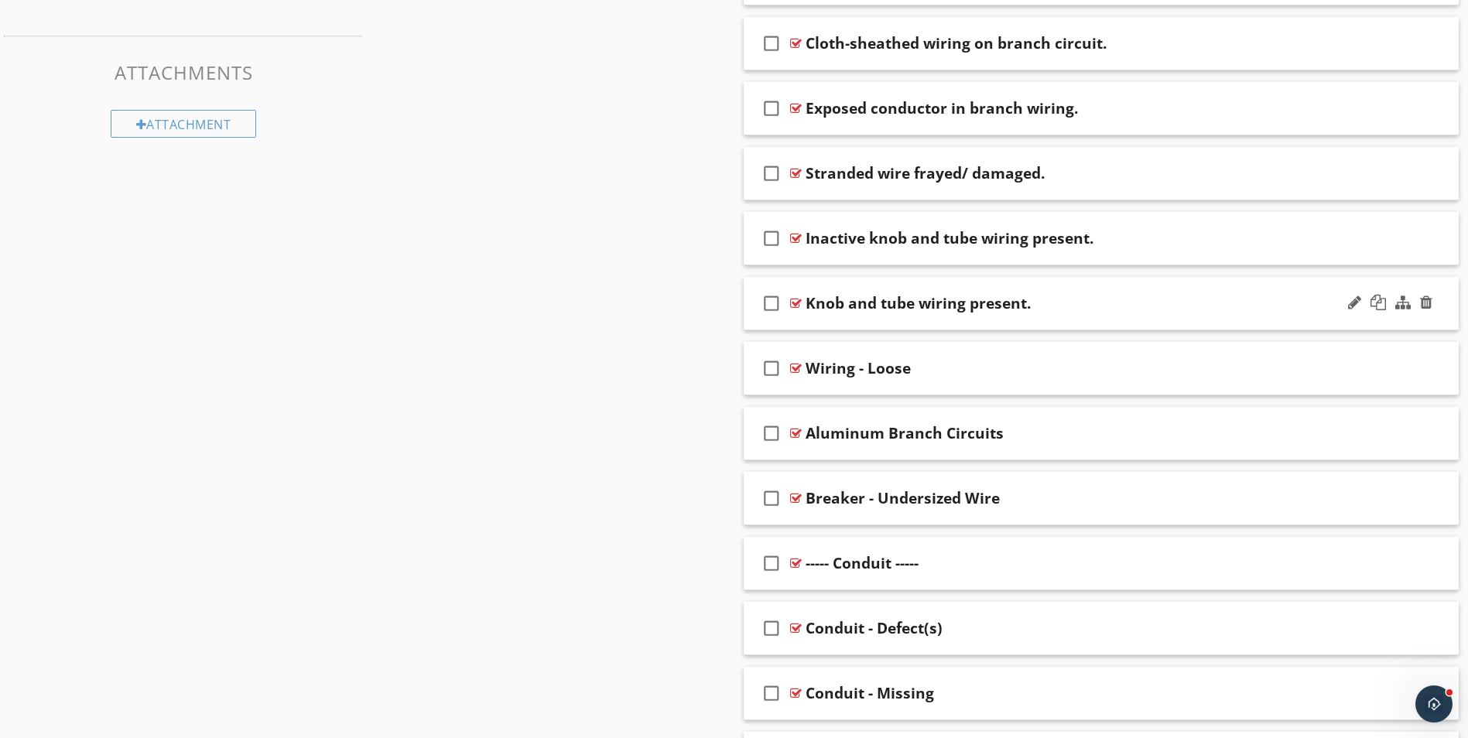
scroll to position [696, 0]
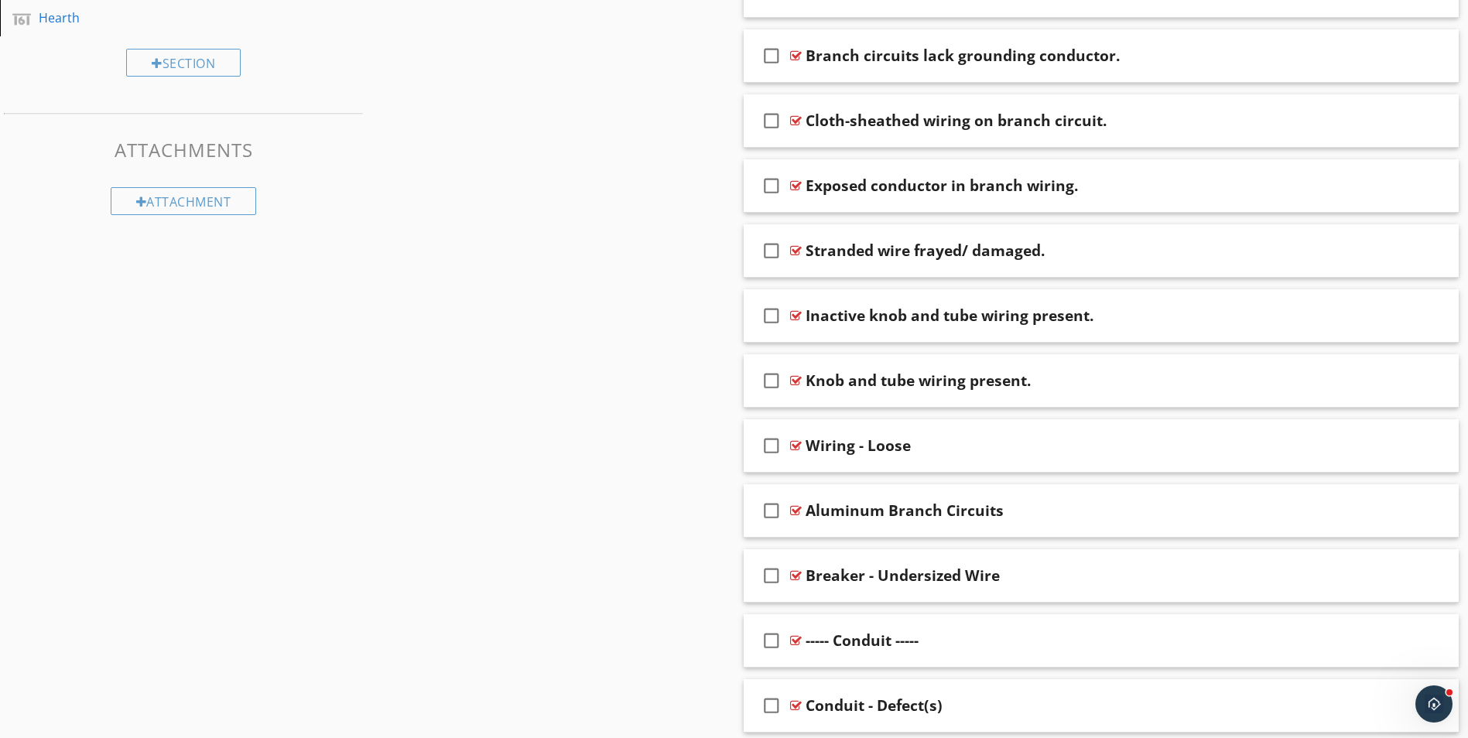
click at [1126, 184] on div "Exposed conductor in branch wiring." at bounding box center [1061, 185] width 513 height 19
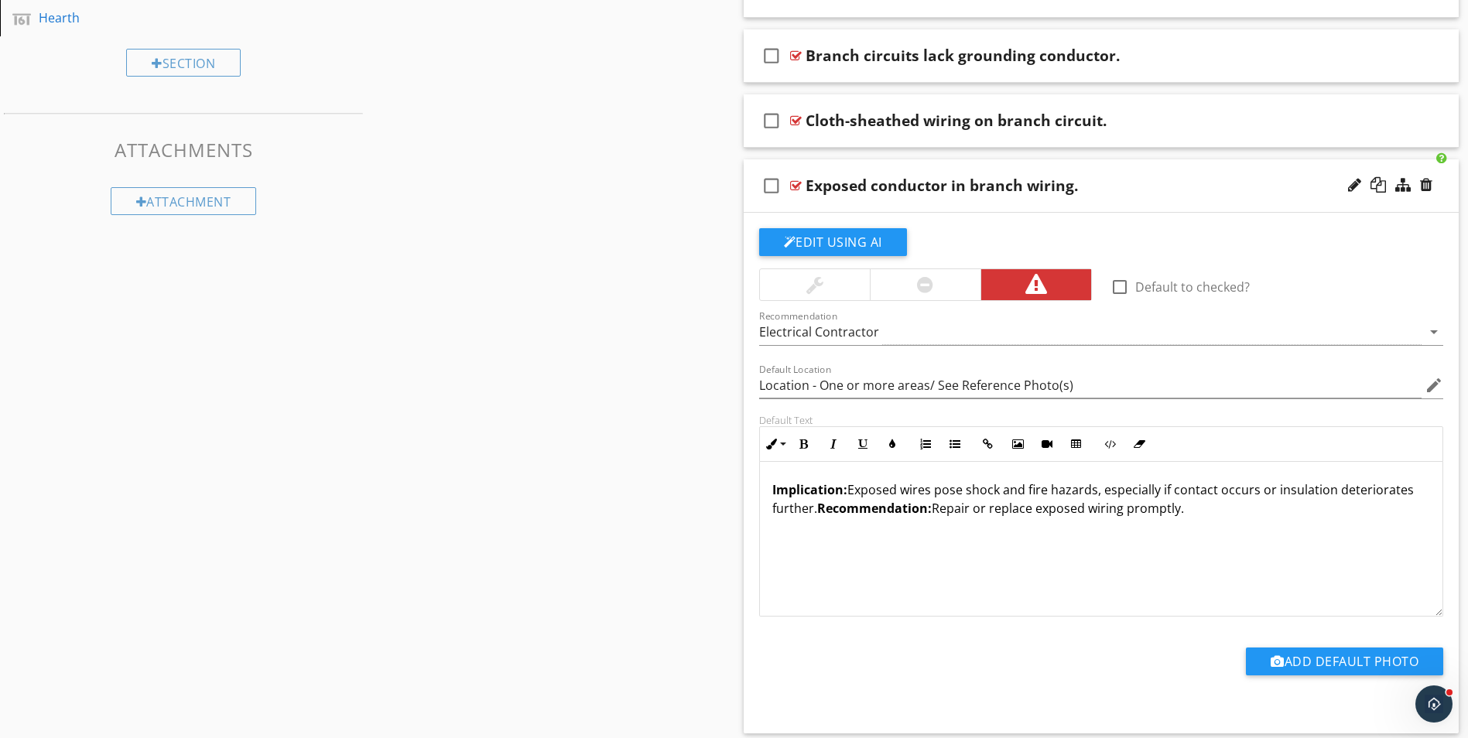
click at [949, 192] on div "Exposed conductor in branch wiring." at bounding box center [941, 185] width 272 height 19
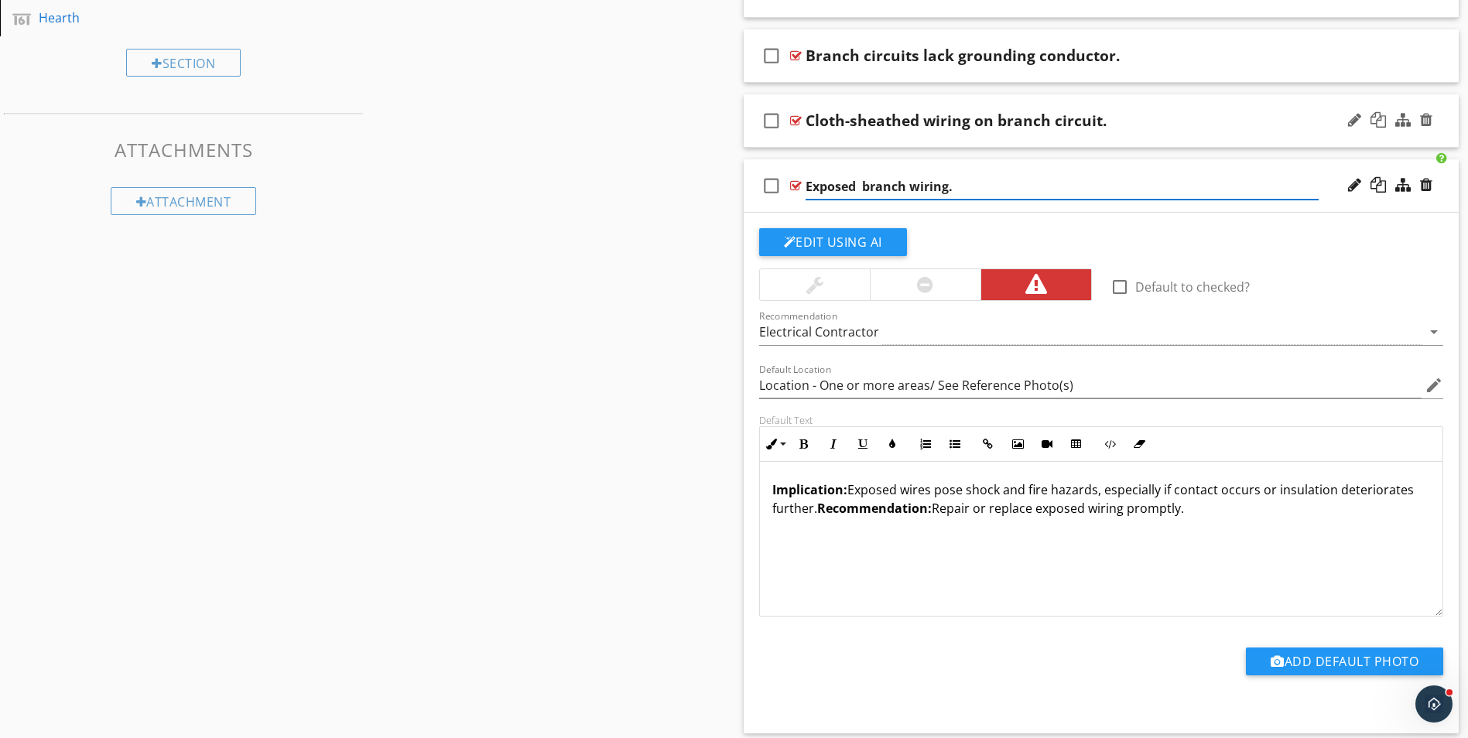
type input "Exposed branch wiring."
click at [936, 494] on p "Implication: Exposed wires pose shock and fire hazards, especially if contact o…" at bounding box center [1101, 498] width 658 height 37
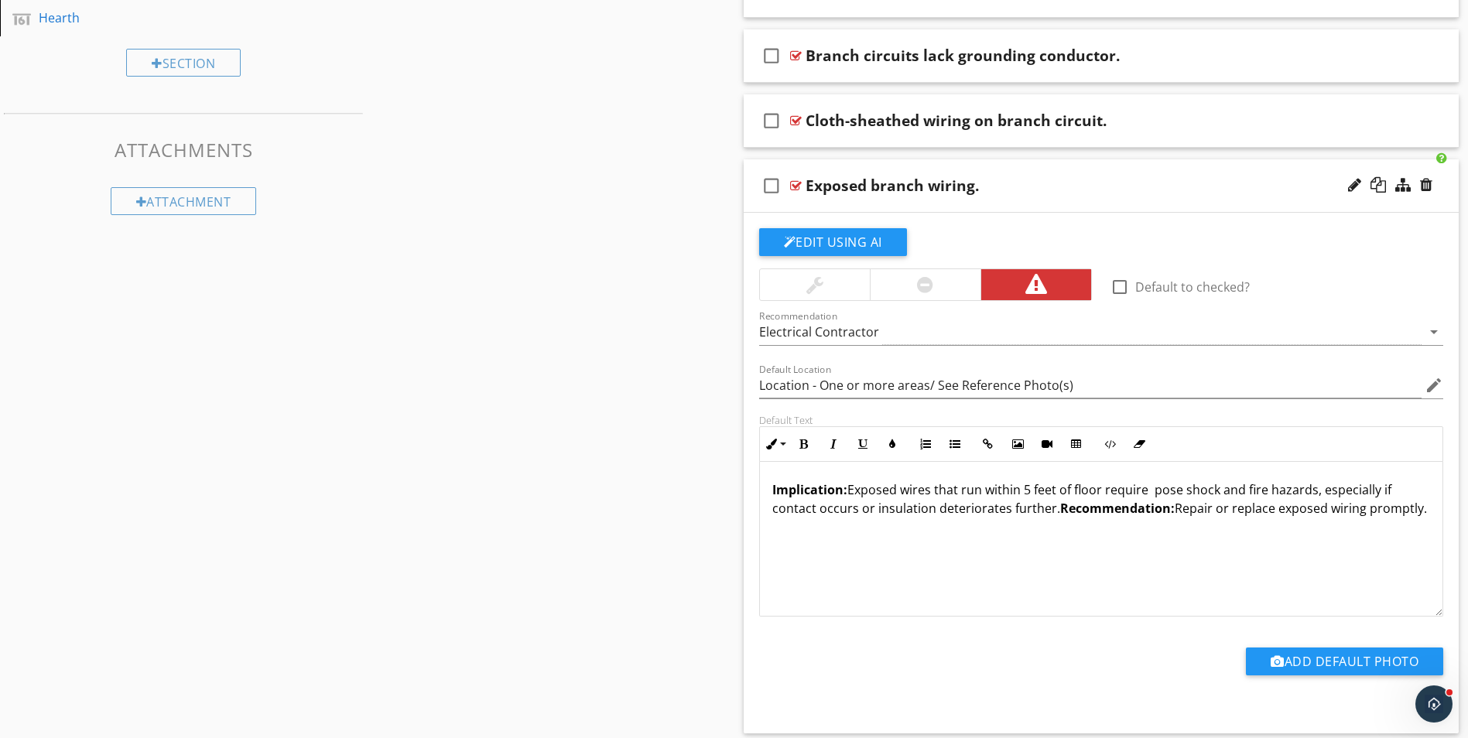
click at [1106, 486] on p "Implication: Exposed wires that run within 5 feet of floor require pose shock a…" at bounding box center [1101, 498] width 658 height 37
click at [1149, 490] on p "Implication: Exposed wires that run within 5 feet of floor require pose shock a…" at bounding box center [1101, 498] width 658 height 37
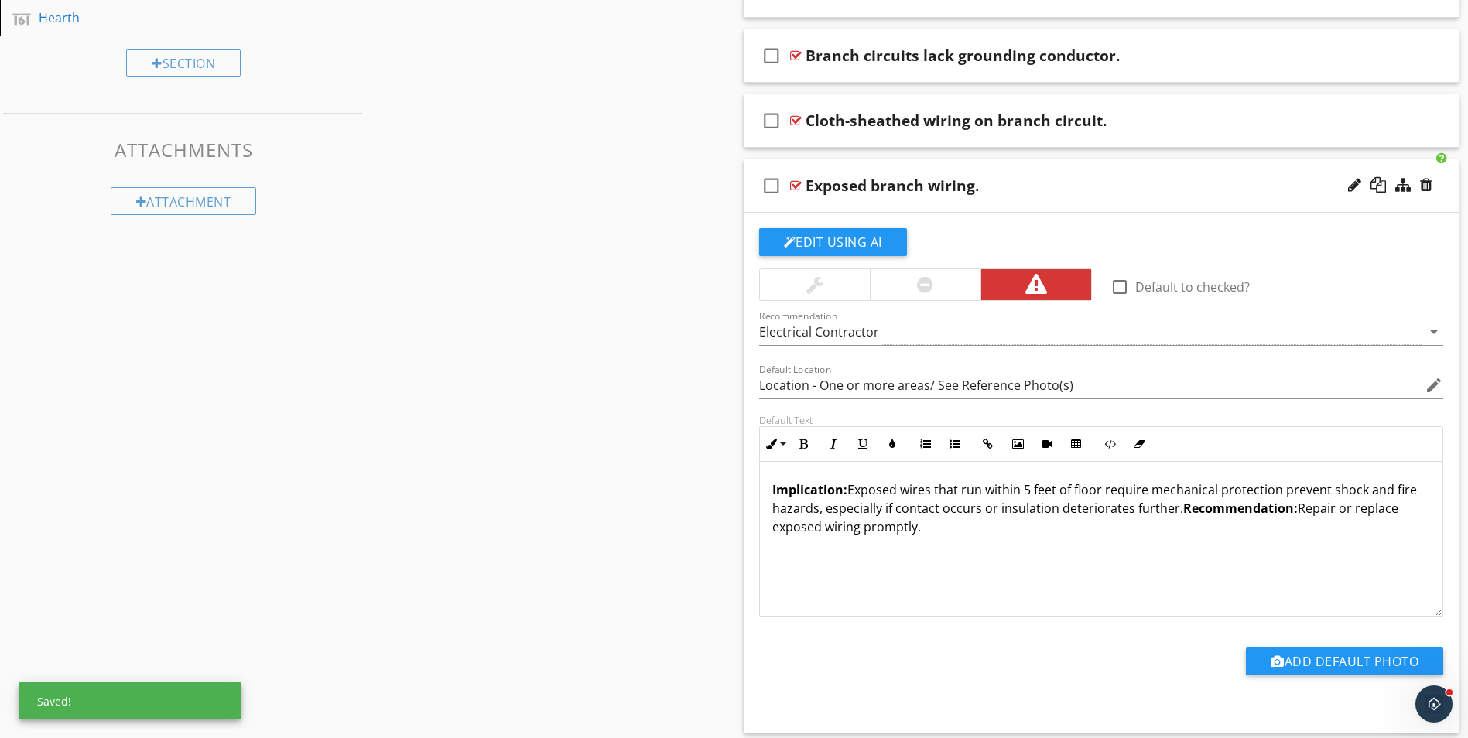
click at [929, 530] on p "Implication: Exposed wires that run within 5 feet of floor require mechanical p…" at bounding box center [1101, 508] width 658 height 56
click at [819, 508] on p "Implication: Exposed wires that run within 5 feet of floor require mechanical p…" at bounding box center [1101, 508] width 658 height 56
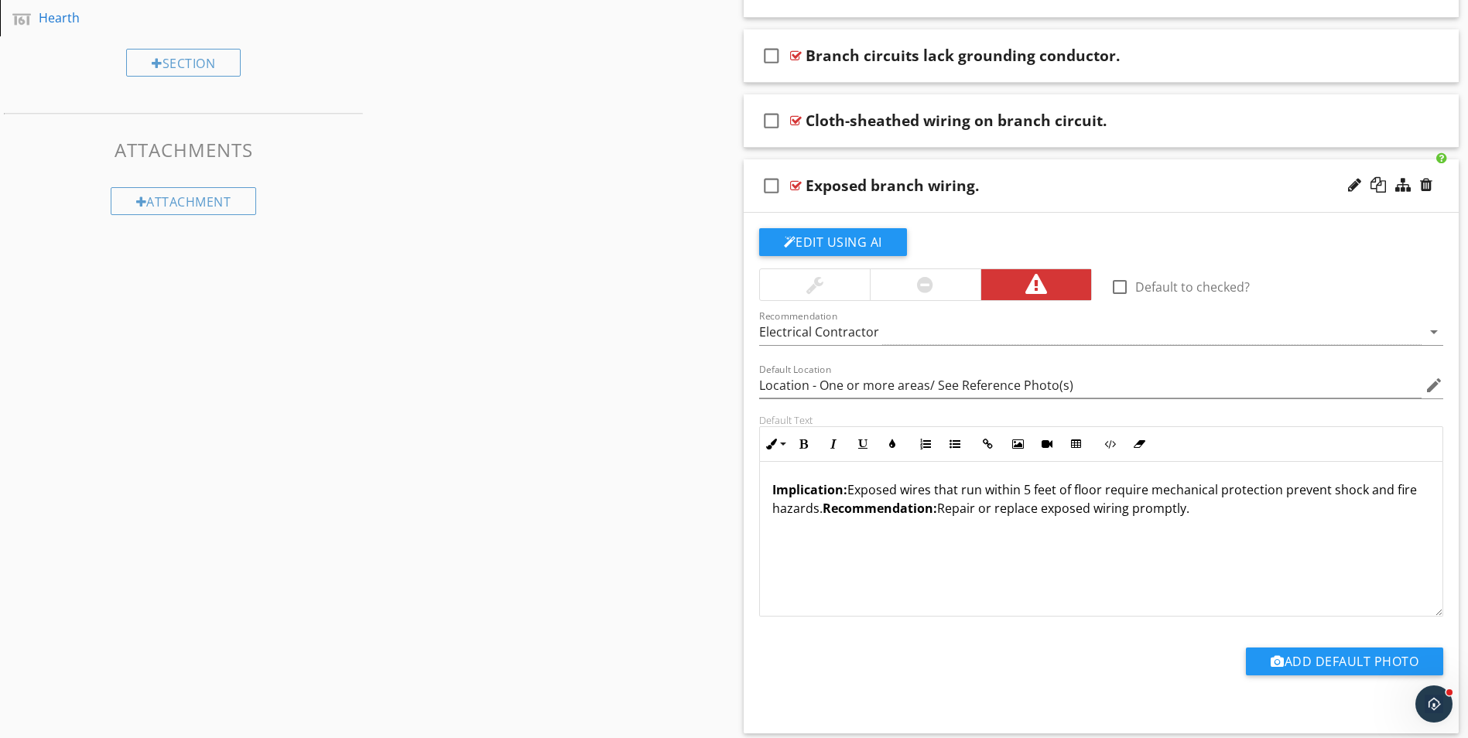
click at [944, 509] on p "Implication: Exposed wires that run within 5 feet of floor require mechanical p…" at bounding box center [1101, 498] width 658 height 37
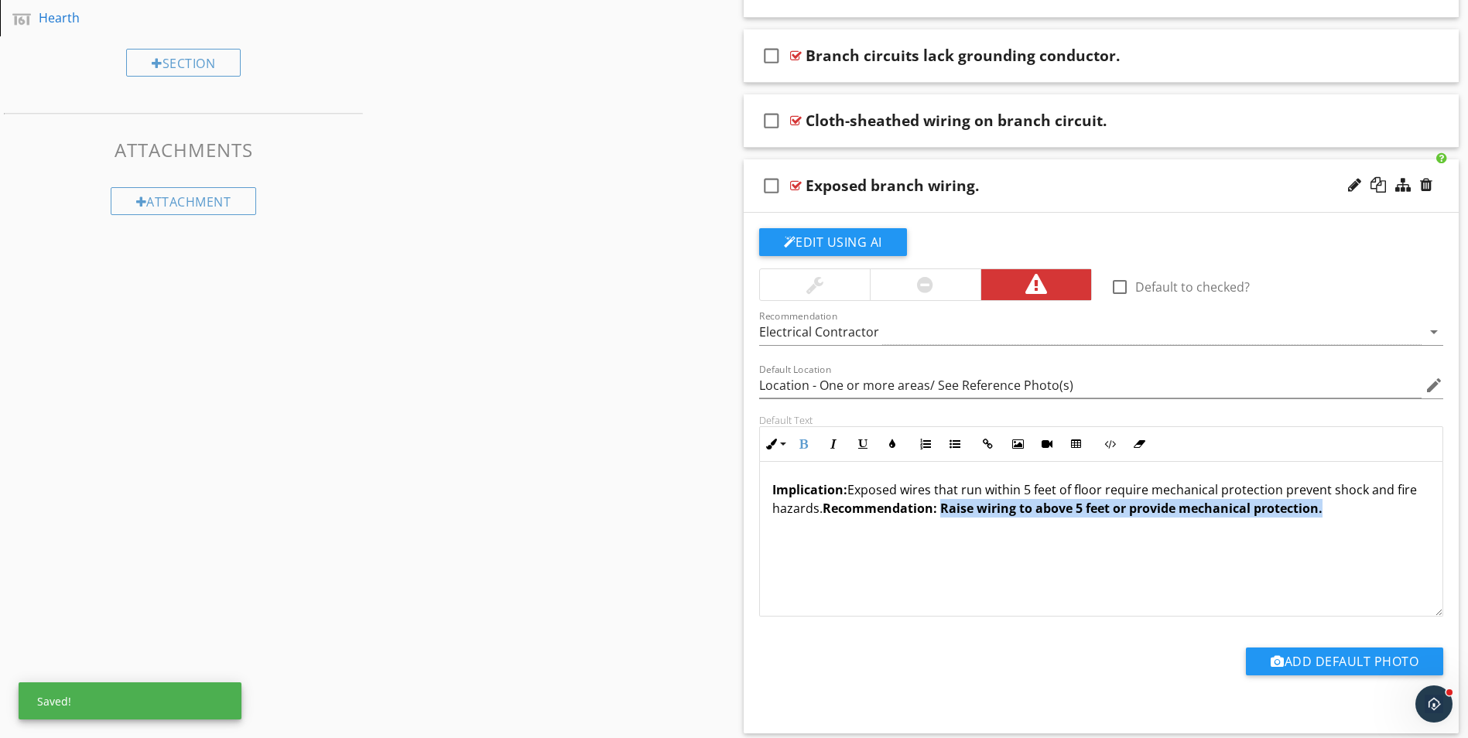
drag, startPoint x: 941, startPoint y: 511, endPoint x: 1325, endPoint y: 511, distance: 384.5
click at [1325, 511] on p "Implication: Exposed wires that run within 5 feet of floor require mechanical p…" at bounding box center [1101, 498] width 658 height 37
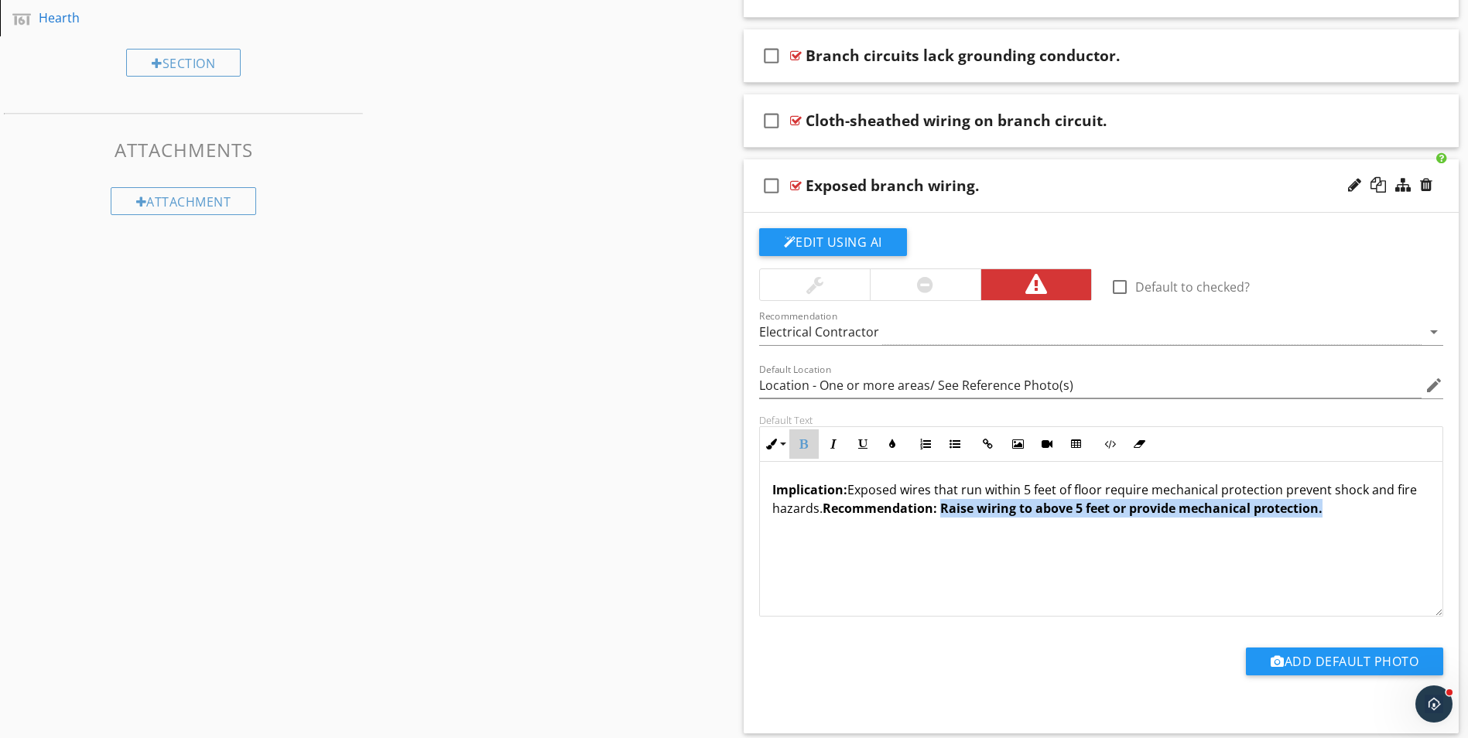
click at [804, 439] on icon "button" at bounding box center [803, 444] width 11 height 11
click at [1317, 516] on p "Implication: Exposed wires that run within 5 feet of floor require mechanical p…" at bounding box center [1101, 498] width 658 height 37
click at [1314, 663] on button "Add Default Photo" at bounding box center [1344, 662] width 197 height 28
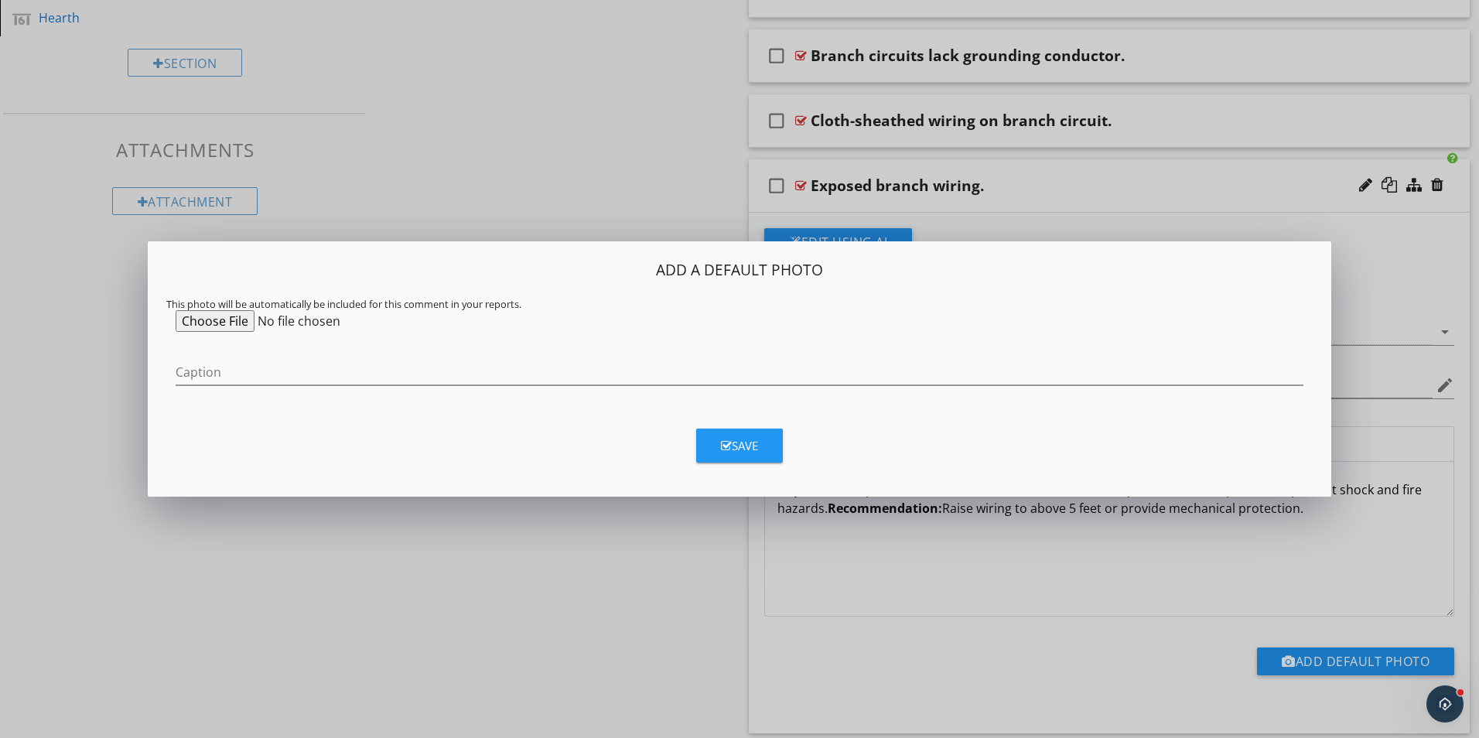
click at [220, 324] on input "file" at bounding box center [294, 321] width 237 height 22
type input "C:\fakepath\0597.jpg"
click at [216, 367] on input "Caption" at bounding box center [740, 373] width 1128 height 26
type input "Exposed Wire Illustration"
click at [736, 448] on div "Save" at bounding box center [739, 446] width 37 height 18
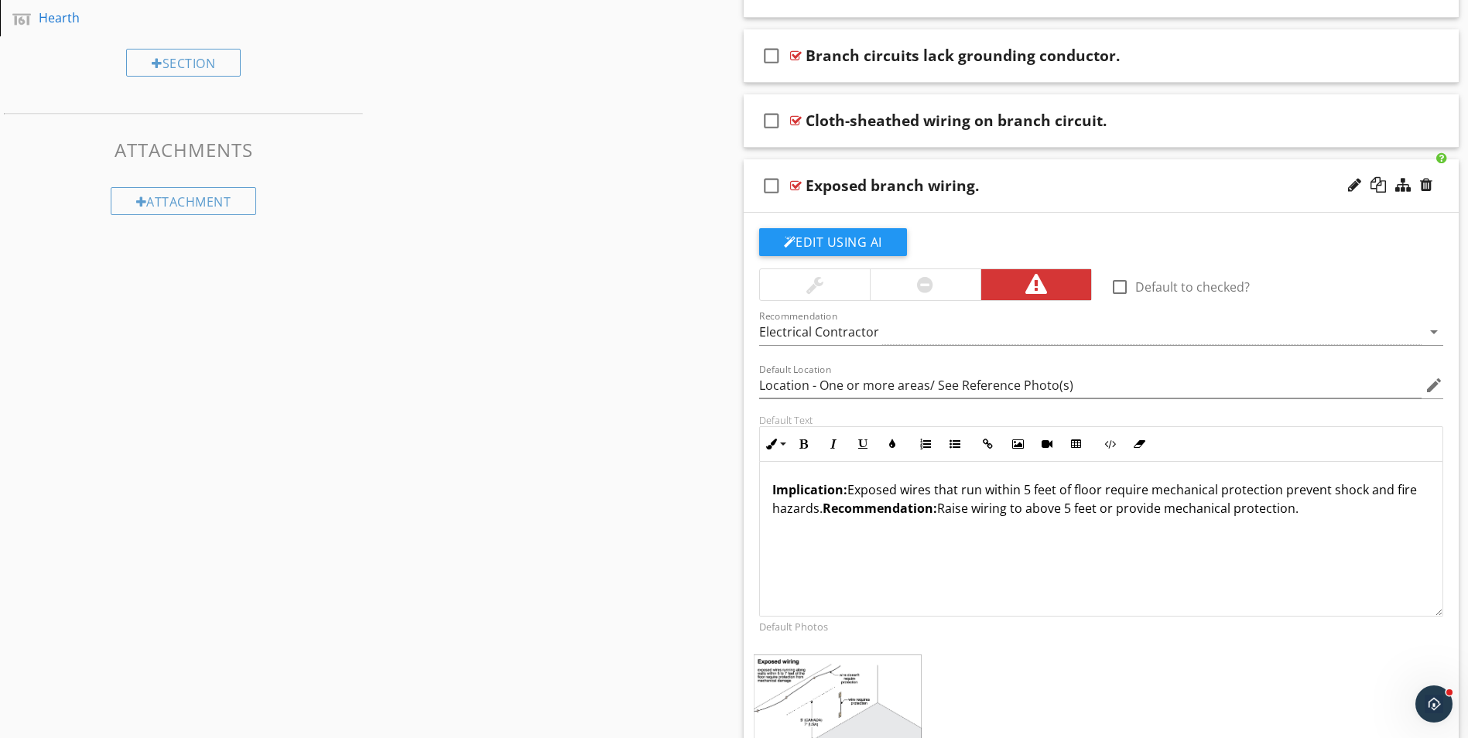
click at [1089, 196] on div "check_box_outline_blank Exposed branch wiring." at bounding box center [1101, 185] width 716 height 53
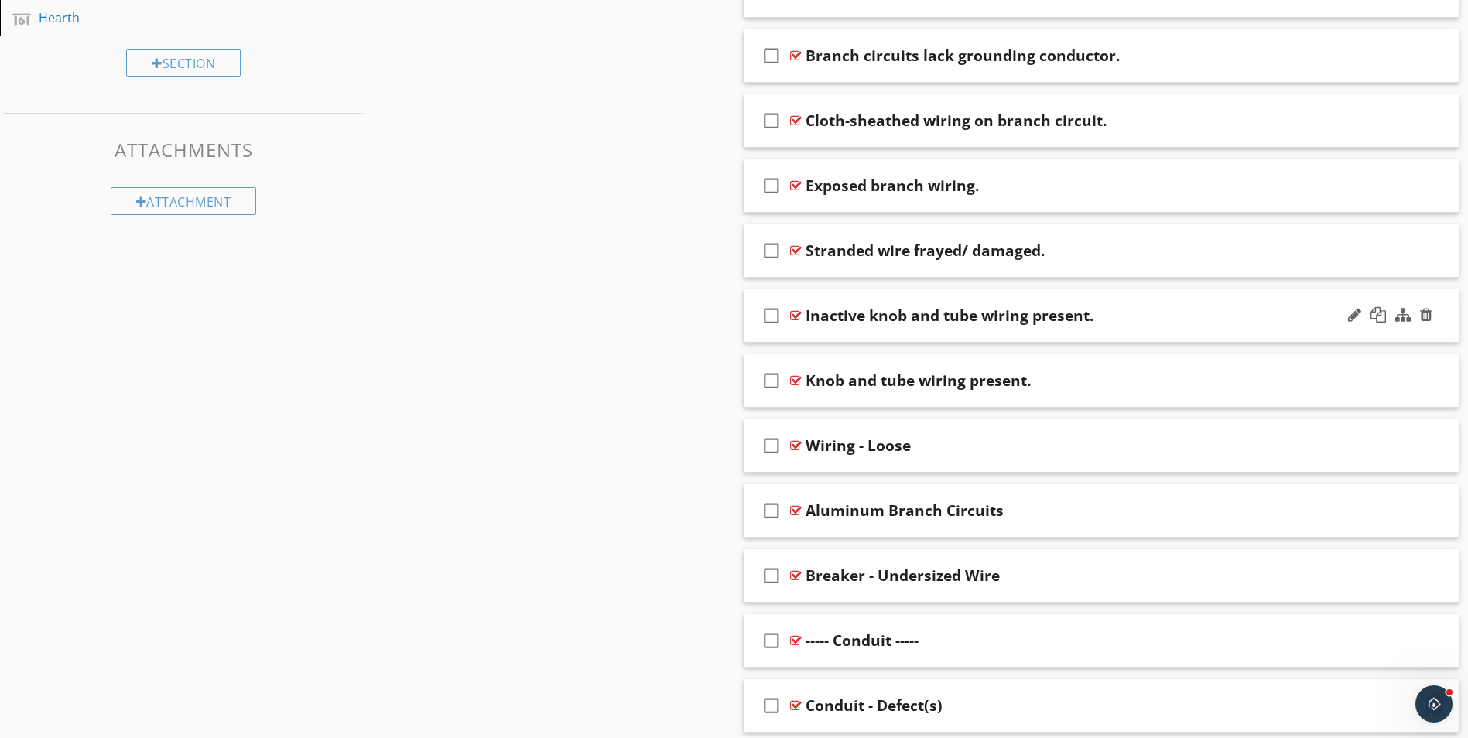
click at [1117, 320] on div "Inactive knob and tube wiring present." at bounding box center [1061, 315] width 513 height 19
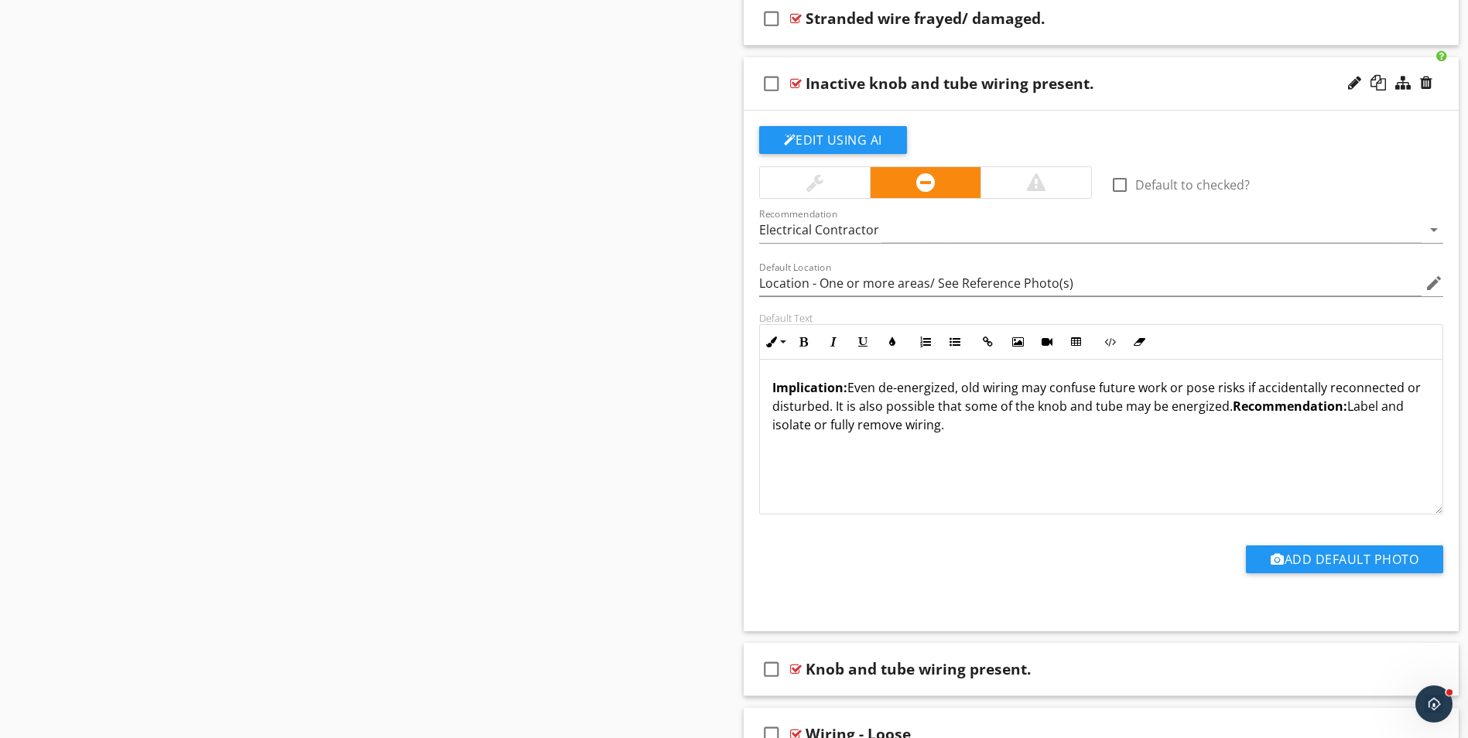
scroll to position [1, 0]
click at [1330, 562] on button "Add Default Photo" at bounding box center [1344, 559] width 197 height 28
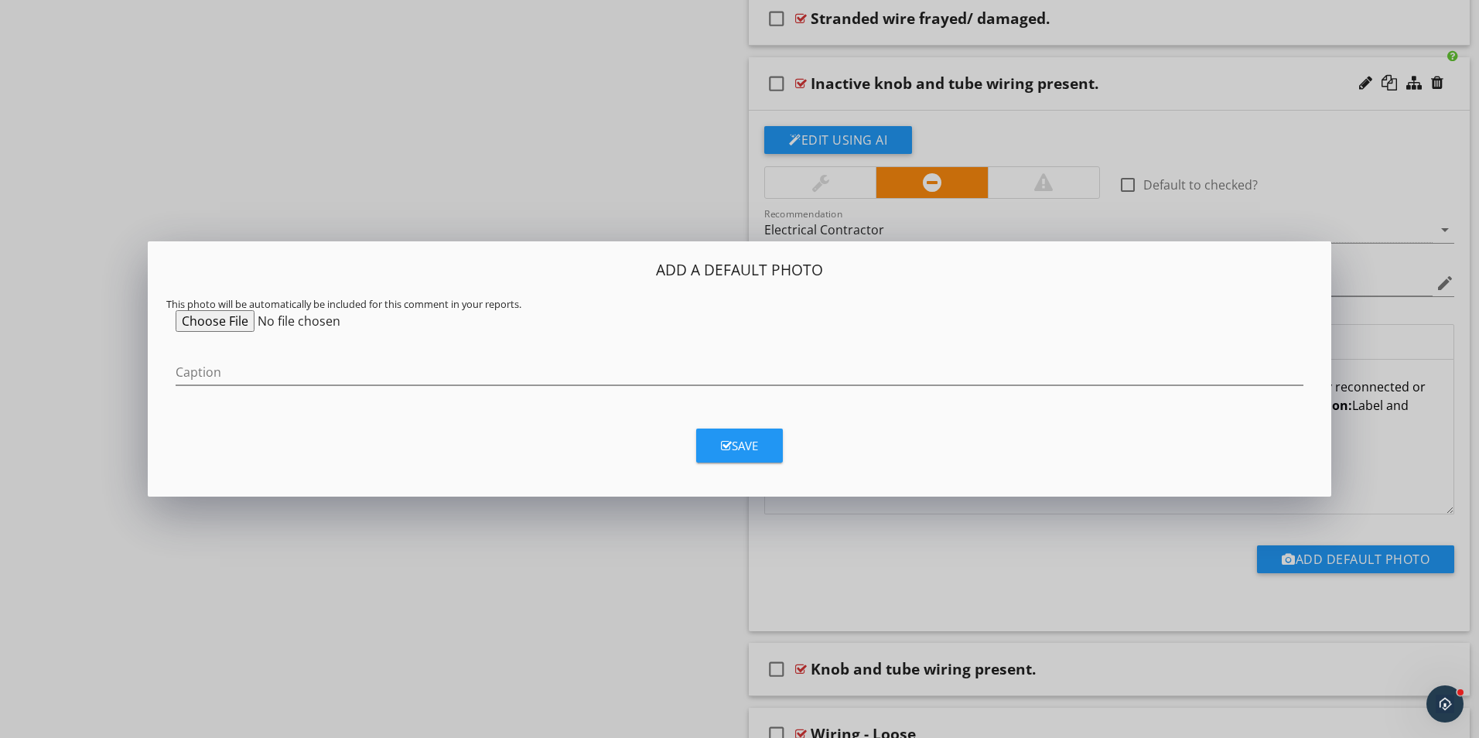
click at [207, 319] on input "file" at bounding box center [294, 321] width 237 height 22
type input "C:\fakepath\0600.jpg"
click at [191, 369] on input "Caption" at bounding box center [740, 373] width 1128 height 26
type input "Knob and Tube Illustration"
click at [739, 452] on div "Save" at bounding box center [739, 446] width 37 height 18
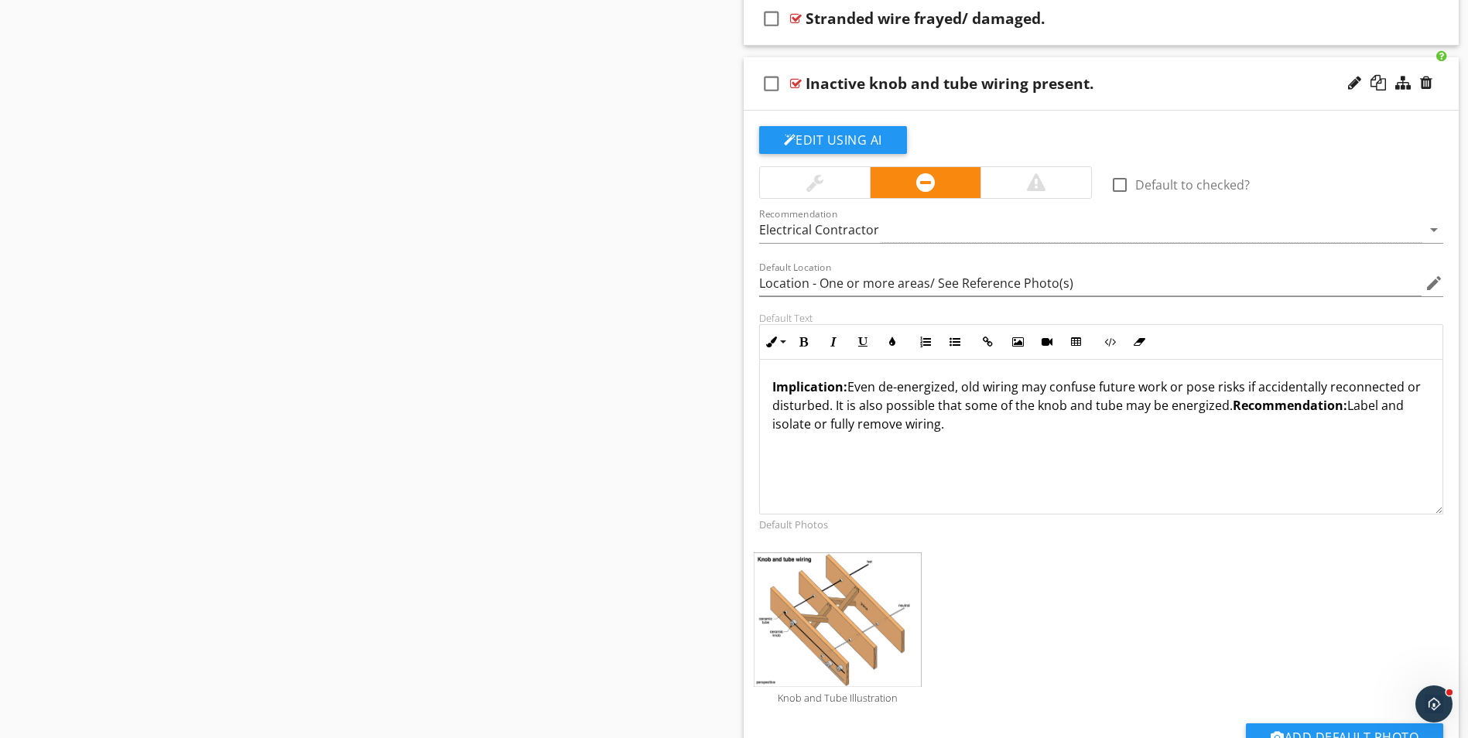
click at [1201, 84] on div "Inactive knob and tube wiring present." at bounding box center [1061, 83] width 513 height 19
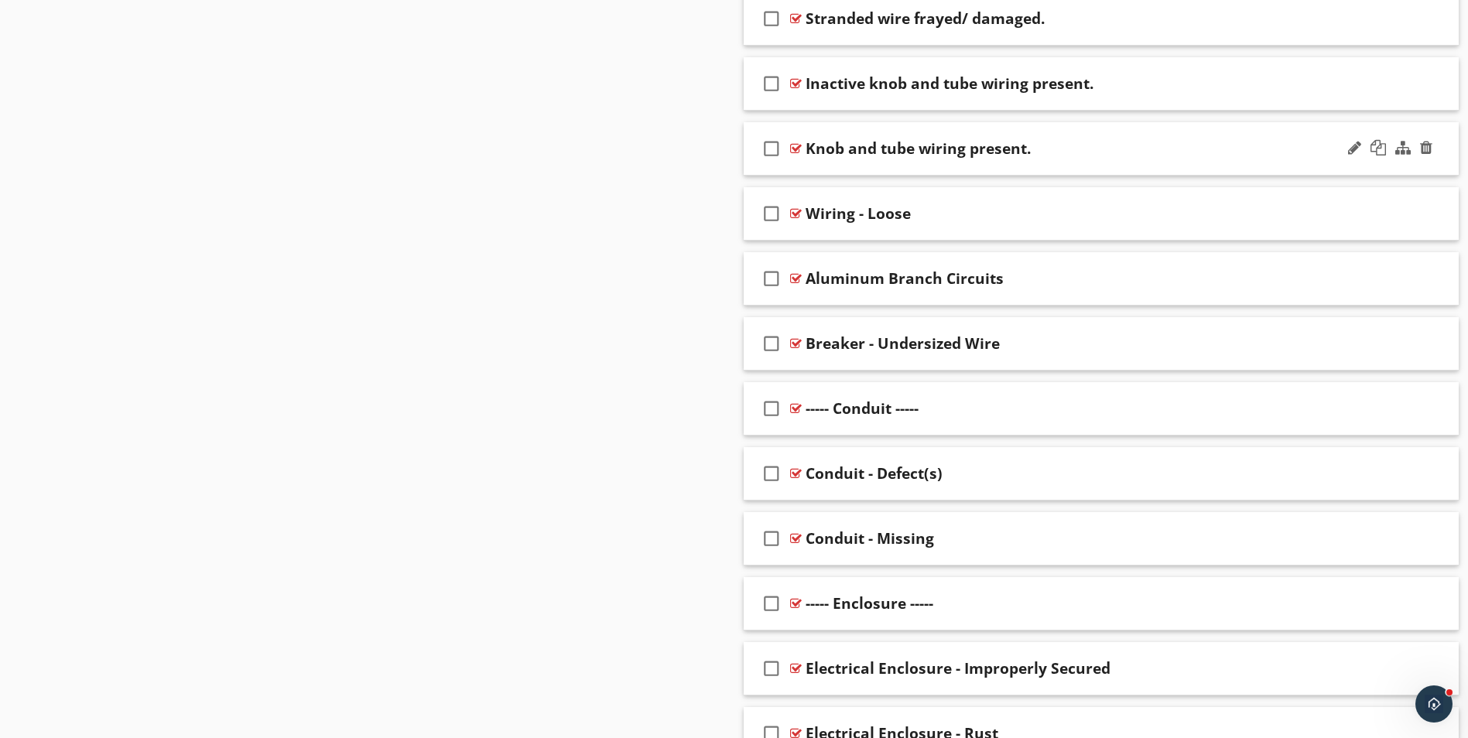
click at [1158, 146] on div "Knob and tube wiring present." at bounding box center [1061, 148] width 513 height 19
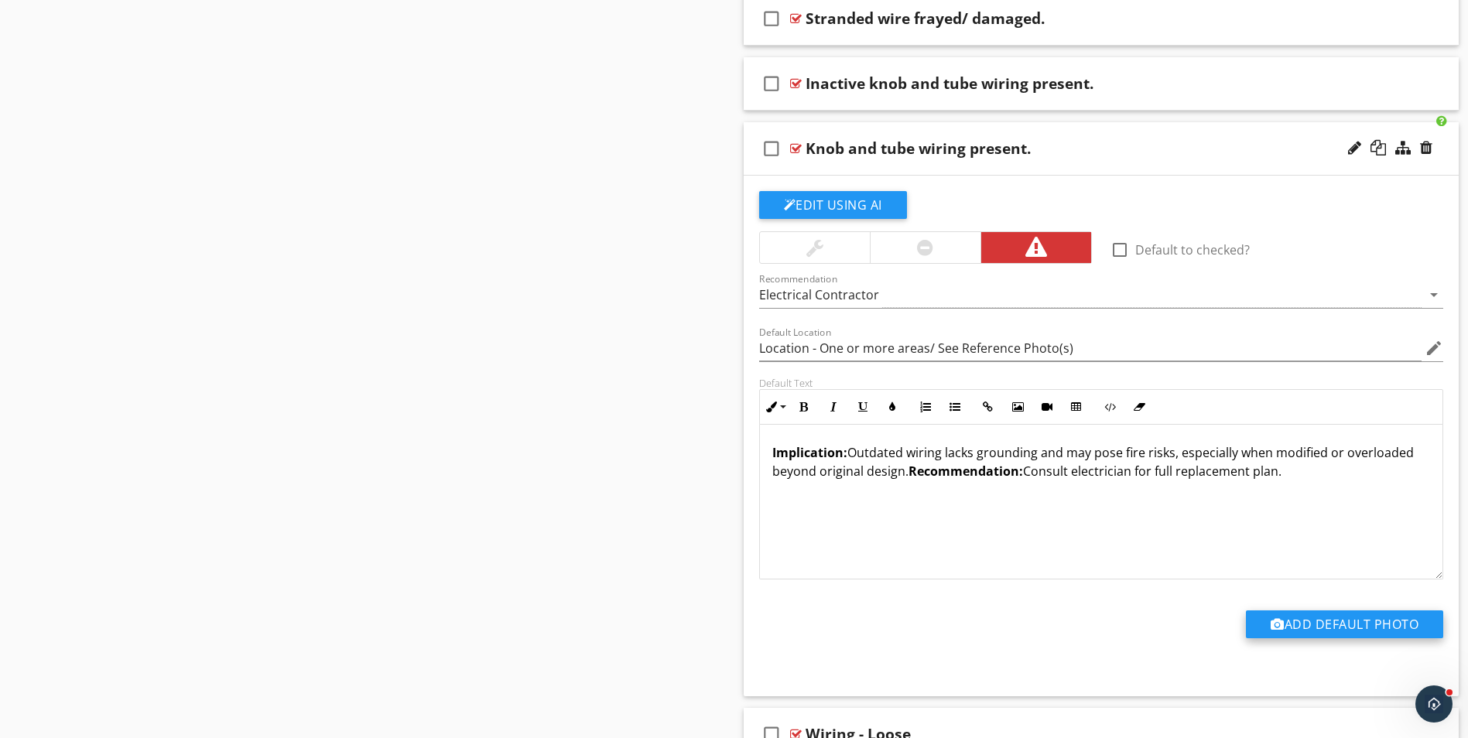
click at [1348, 628] on button "Add Default Photo" at bounding box center [1344, 624] width 197 height 28
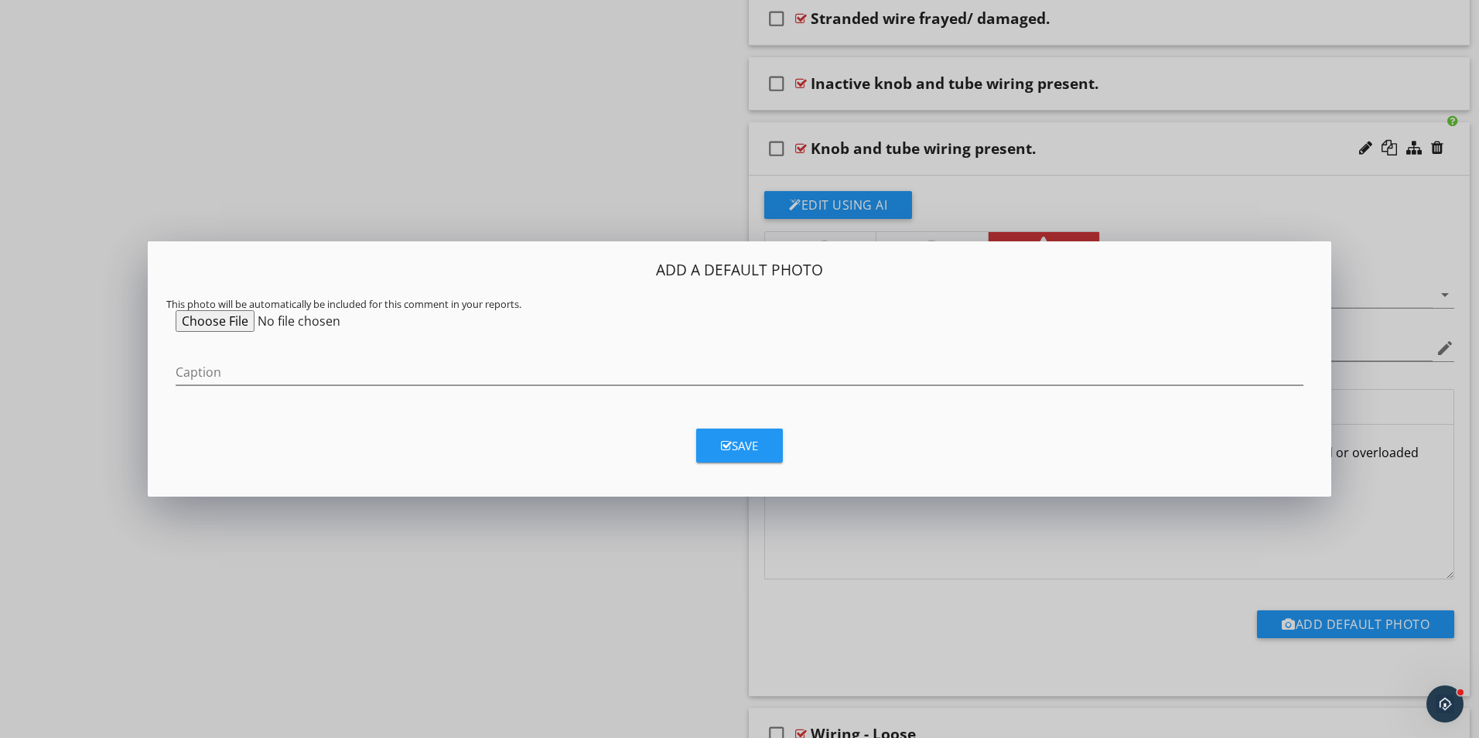
click at [197, 323] on input "file" at bounding box center [294, 321] width 237 height 22
type input "C:\fakepath\0600.jpg"
click at [214, 371] on input "Caption" at bounding box center [740, 373] width 1128 height 26
type input "Knob and Tube Illustration"
click at [760, 453] on button "Save" at bounding box center [739, 446] width 87 height 34
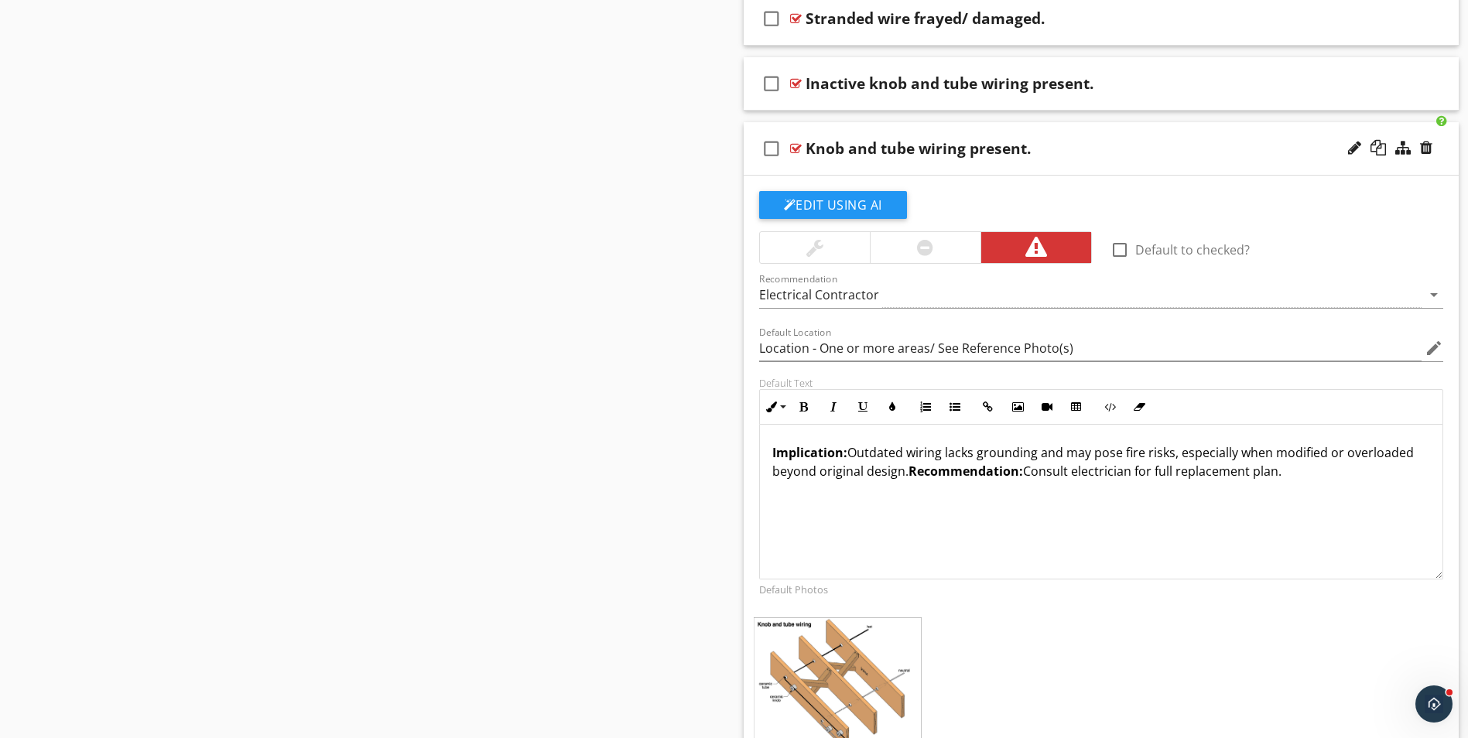
click at [1103, 156] on div "Knob and tube wiring present." at bounding box center [1061, 148] width 513 height 19
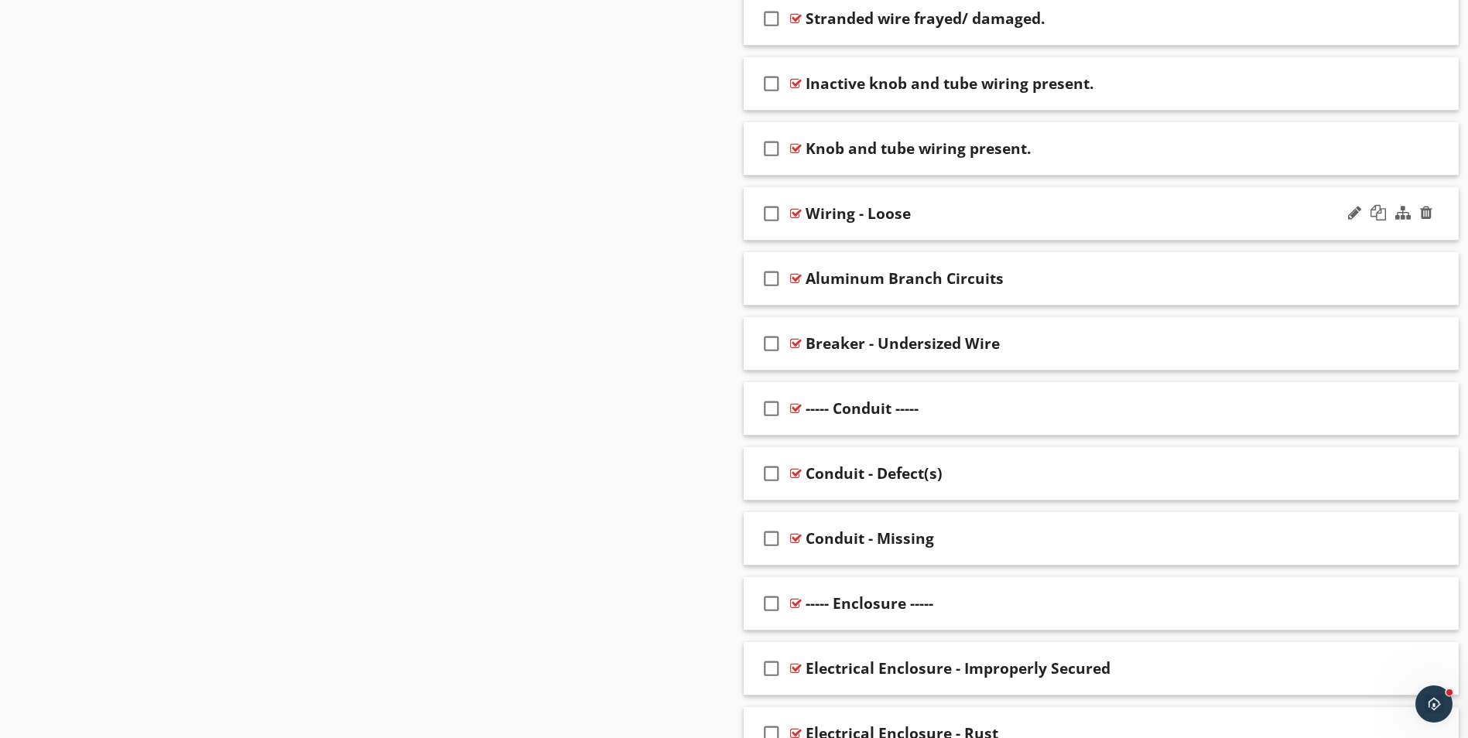
click at [988, 221] on div "Wiring - Loose" at bounding box center [1061, 213] width 513 height 19
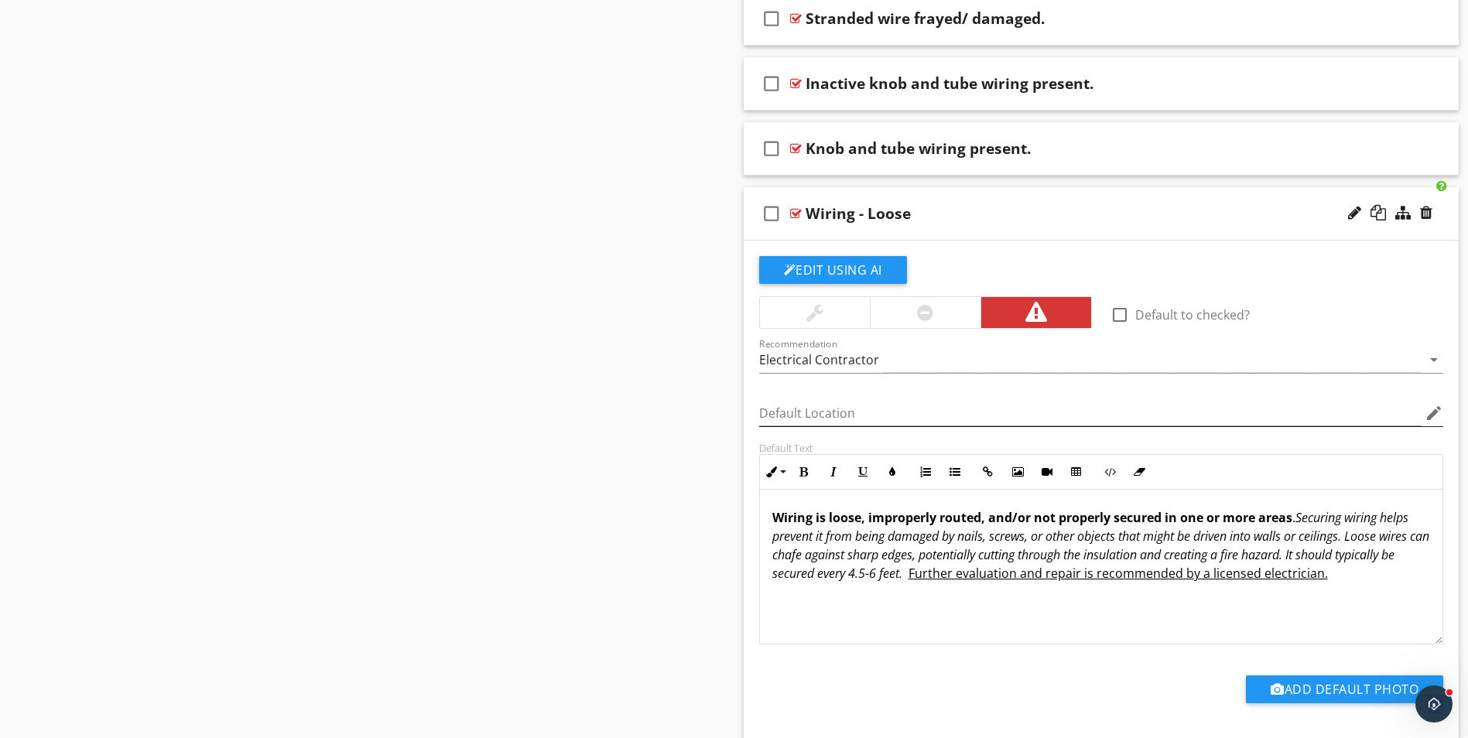
click at [1430, 411] on icon "edit" at bounding box center [1433, 413] width 19 height 19
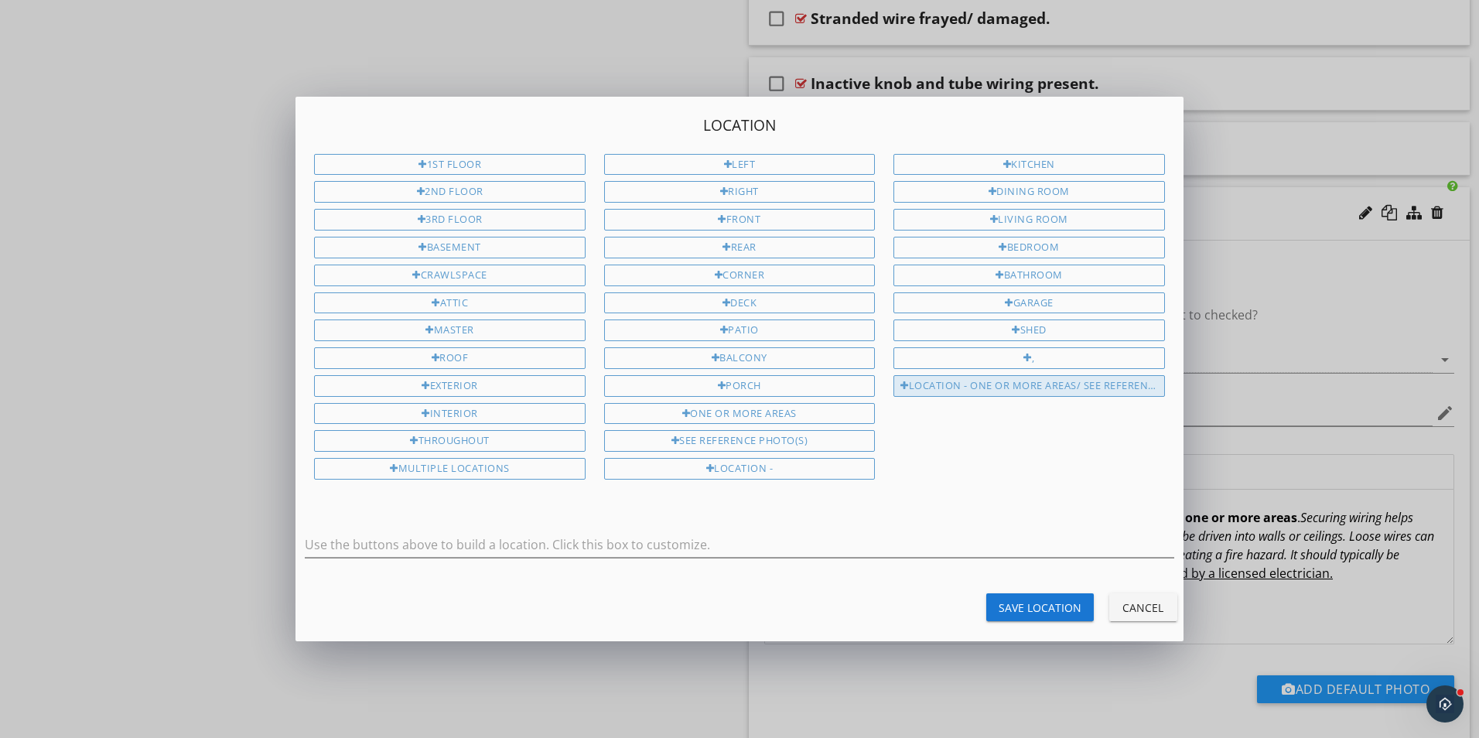
click at [1102, 388] on div "Location - One or more areas/ See Reference Photo(s)" at bounding box center [1029, 386] width 271 height 22
type input "Location - One or more areas/ See Reference Photo(s)"
click at [1050, 606] on div "Save Location" at bounding box center [1040, 608] width 83 height 16
type input "Location - One or more areas/ See Reference Photo(s)"
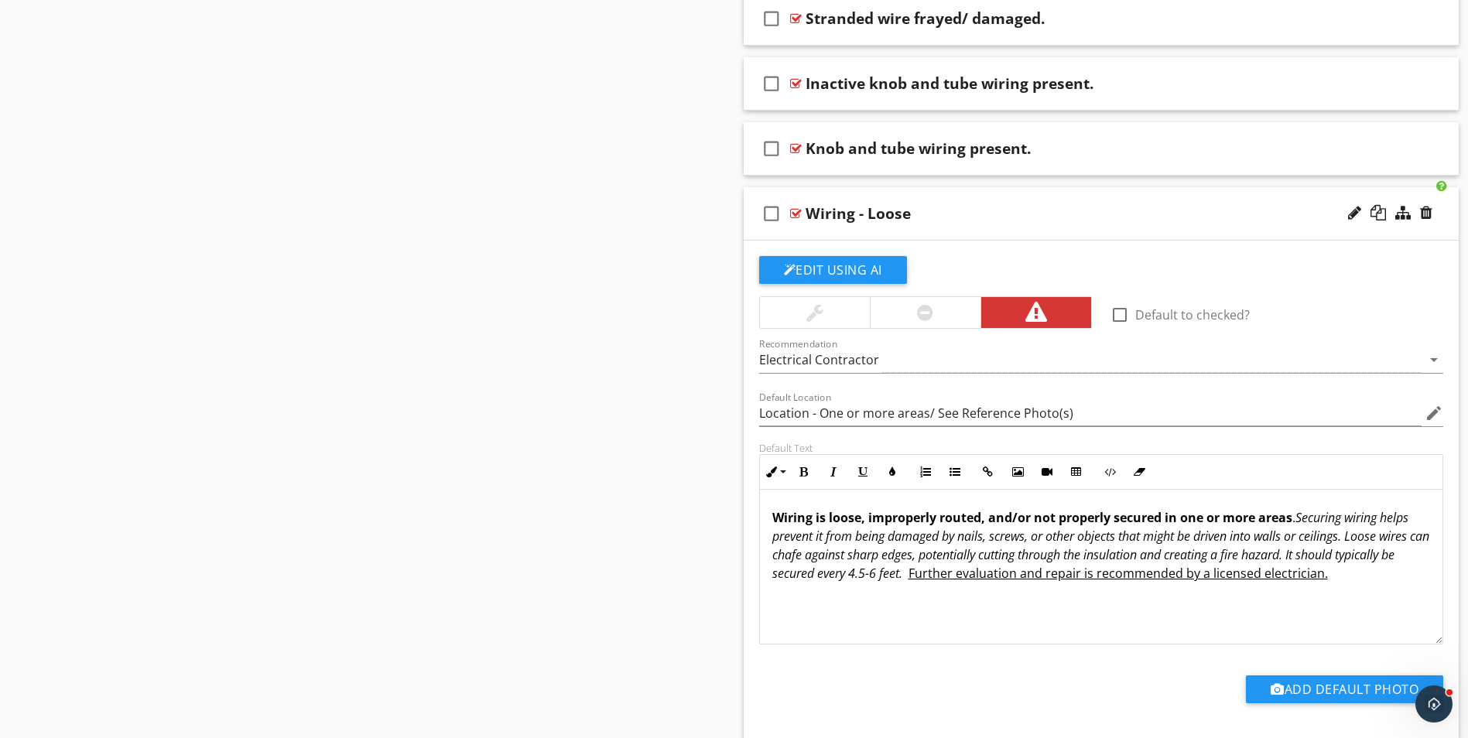
click at [833, 214] on div "Wiring - Loose" at bounding box center [857, 213] width 105 height 19
click at [808, 211] on input "Wiring - Loose" at bounding box center [1061, 215] width 513 height 26
type input "e"
paste input "Loose electrical wiring observed."
type input "Loose electrical wiring observed."
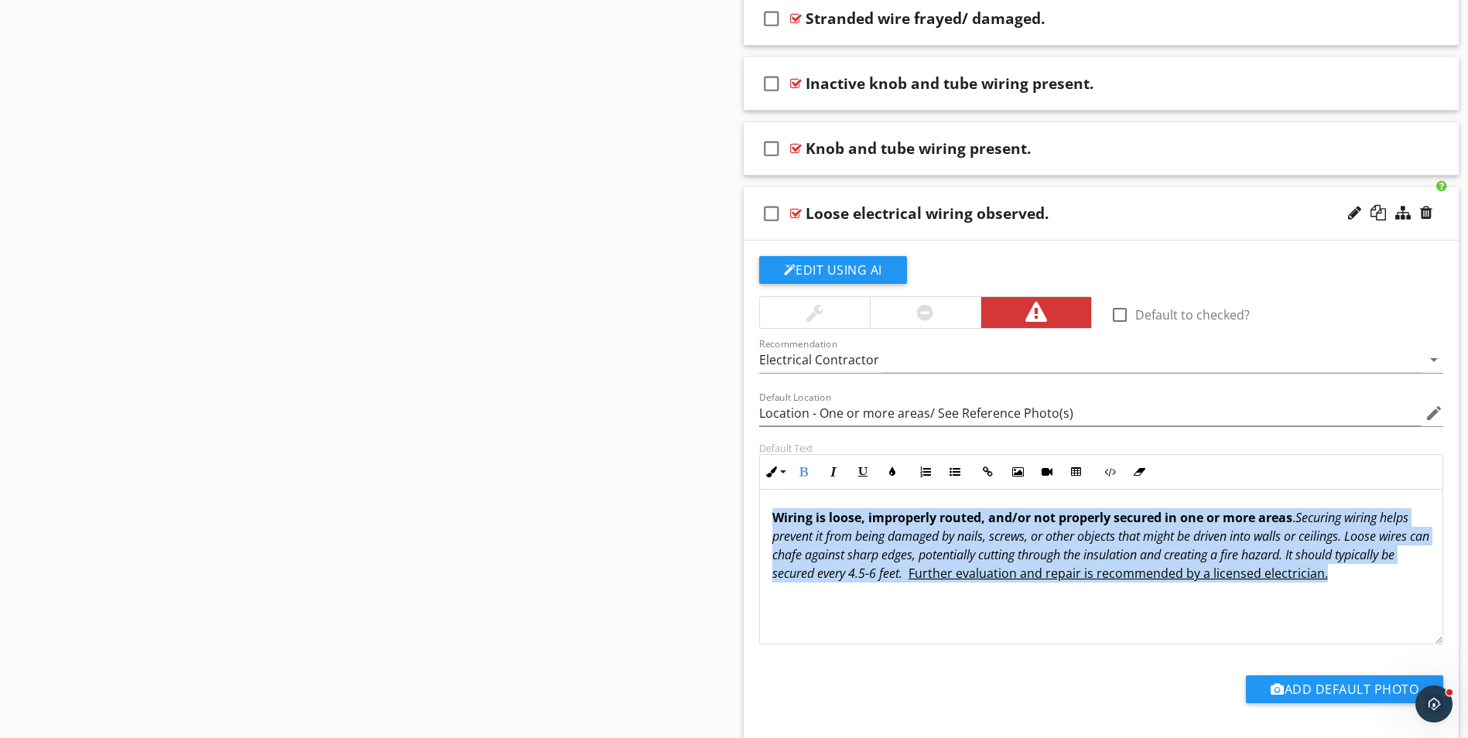
drag, startPoint x: 771, startPoint y: 516, endPoint x: 1374, endPoint y: 588, distance: 606.9
click at [1393, 586] on div "Wiring is loose, improperly routed, and/or not properly secured in one or more …" at bounding box center [1101, 567] width 683 height 155
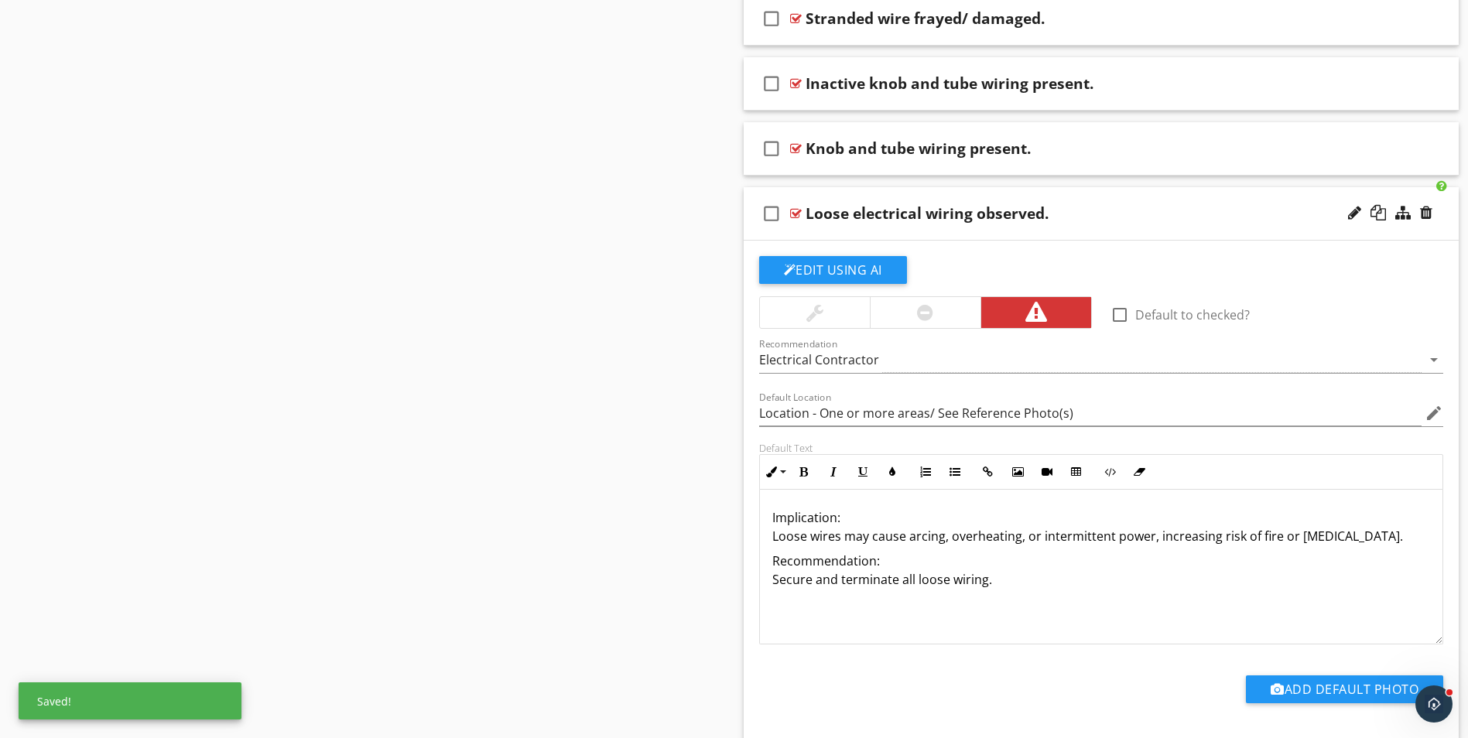
click at [841, 518] on p "Implication: Loose wires may cause arcing, overheating, or intermittent power, …" at bounding box center [1101, 526] width 658 height 37
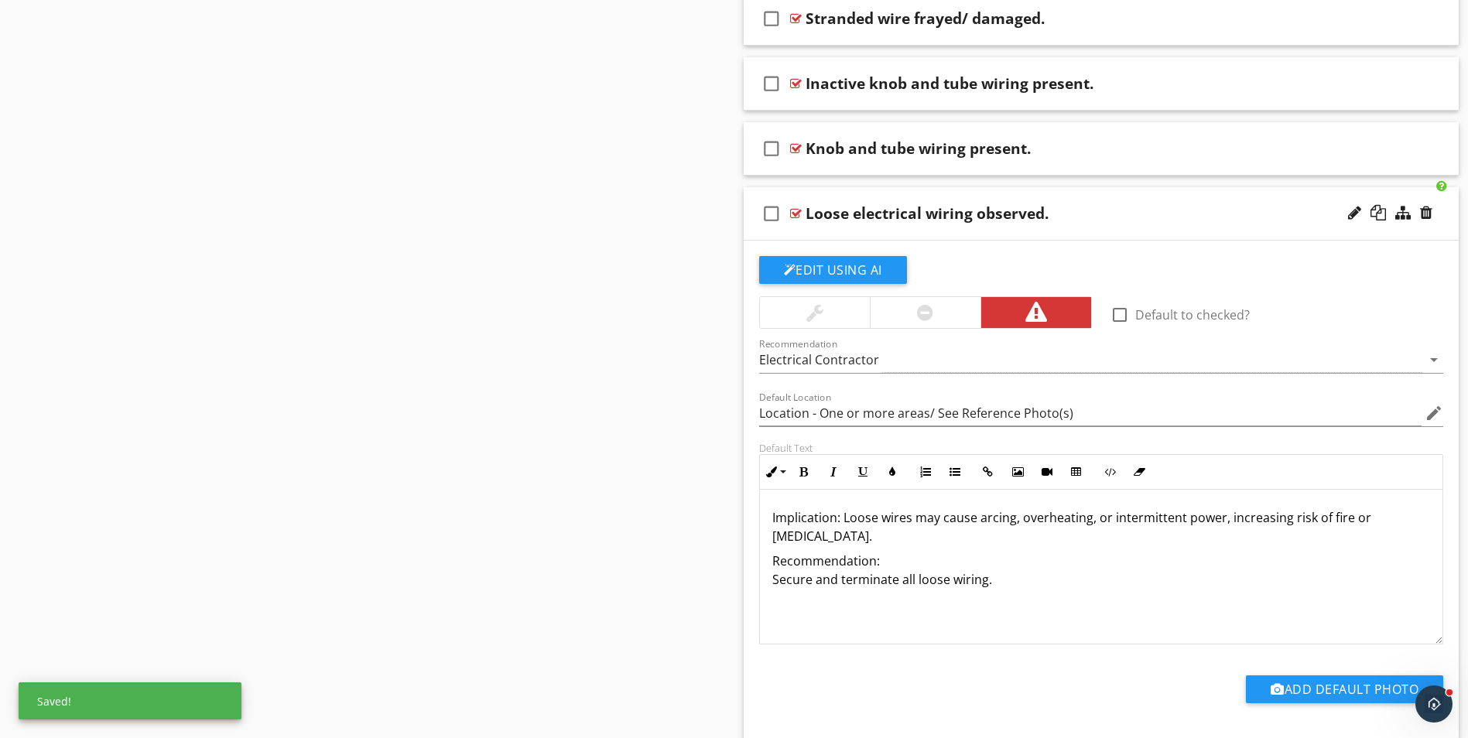
click at [883, 536] on p "Implication: Loose wires may cause arcing, overheating, or intermittent power, …" at bounding box center [1101, 526] width 658 height 37
click at [986, 538] on p "Implication: Loose wires may cause arcing, overheating, or intermittent power, …" at bounding box center [1101, 536] width 658 height 56
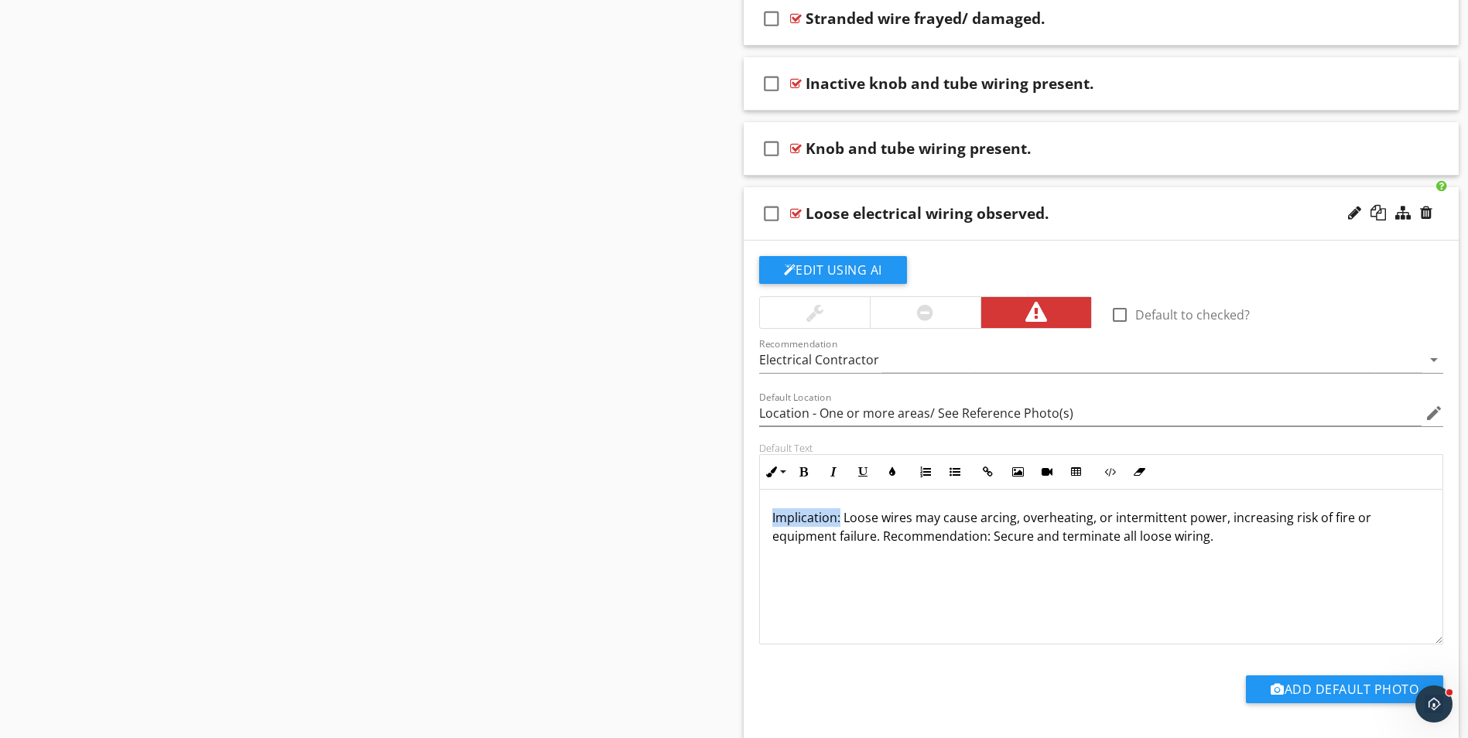
drag, startPoint x: 773, startPoint y: 514, endPoint x: 839, endPoint y: 518, distance: 65.9
click at [839, 518] on p "Implication: Loose wires may cause arcing, overheating, or intermittent power, …" at bounding box center [1101, 526] width 658 height 37
click at [798, 475] on icon "button" at bounding box center [803, 472] width 11 height 11
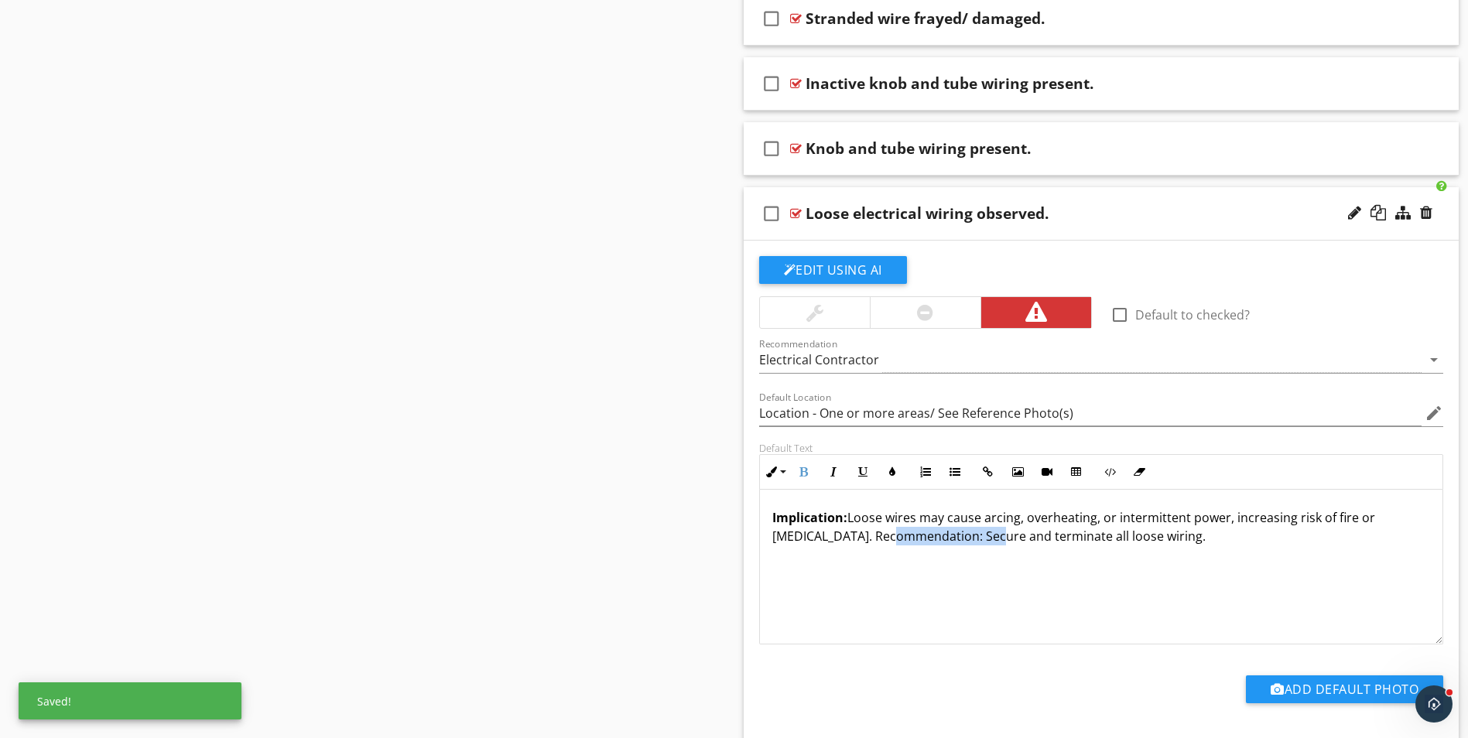
drag, startPoint x: 880, startPoint y: 536, endPoint x: 986, endPoint y: 542, distance: 106.1
click at [986, 542] on p "Implication: Loose wires may cause arcing, overheating, or intermittent power, …" at bounding box center [1101, 526] width 658 height 37
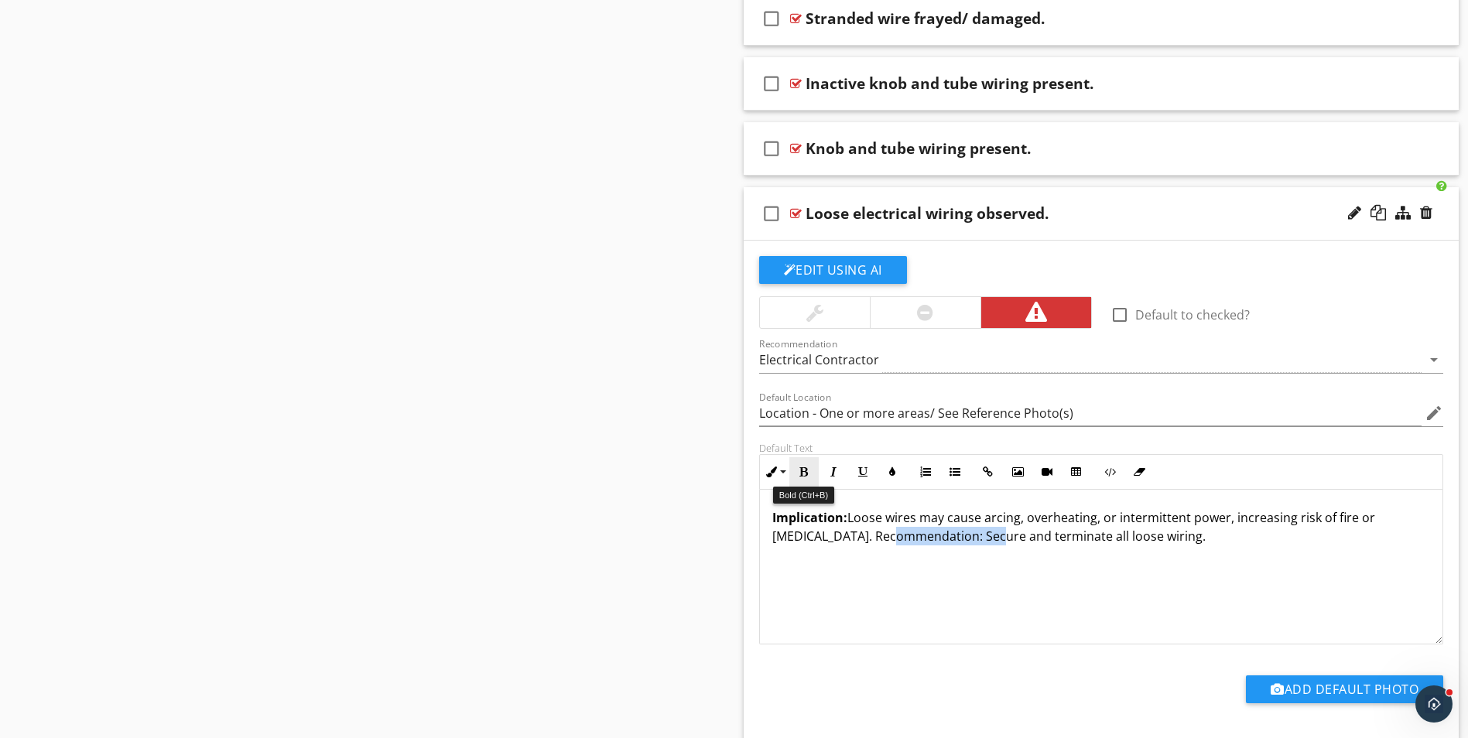
click at [808, 467] on icon "button" at bounding box center [803, 472] width 11 height 11
click at [1198, 220] on div "Loose electrical wiring observed." at bounding box center [1061, 213] width 513 height 19
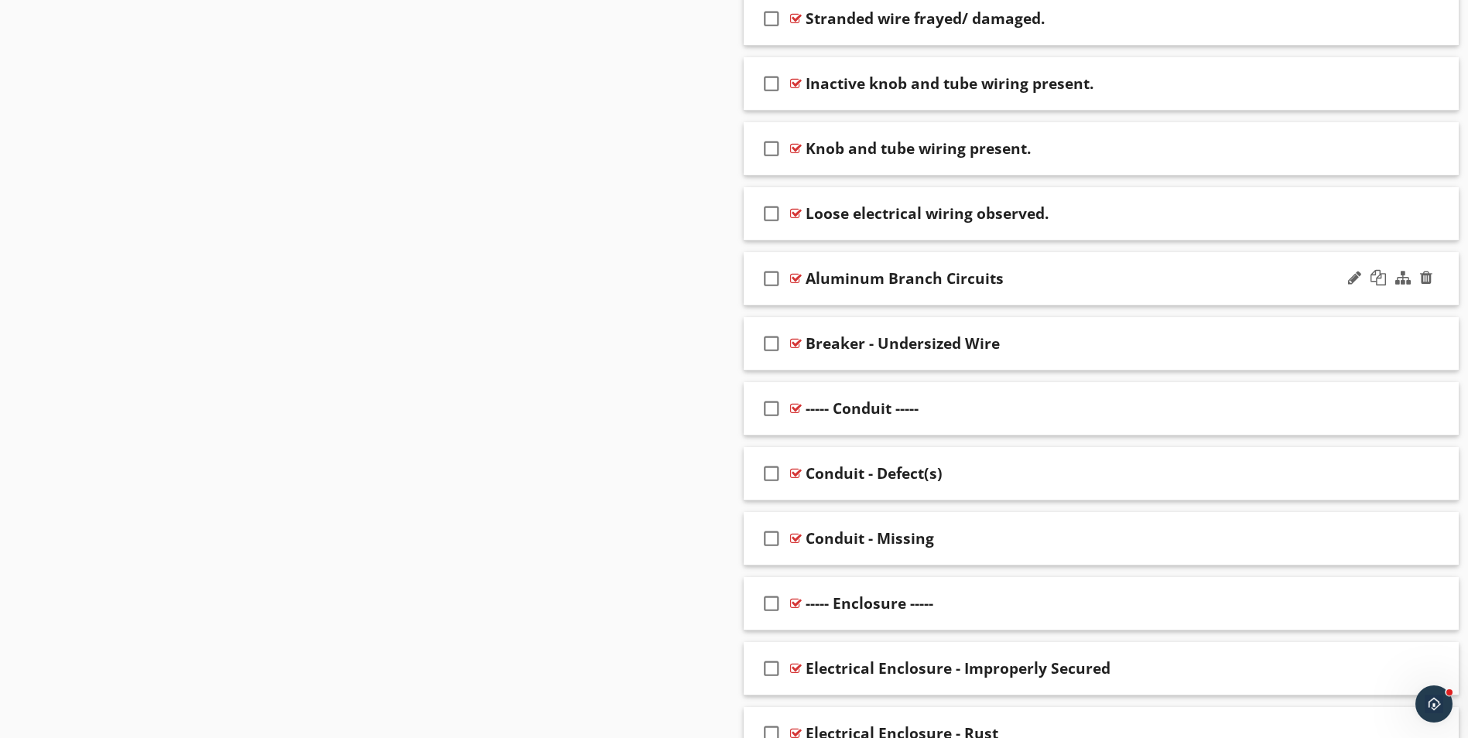
click at [1108, 274] on div "Aluminum Branch Circuits" at bounding box center [1061, 278] width 513 height 19
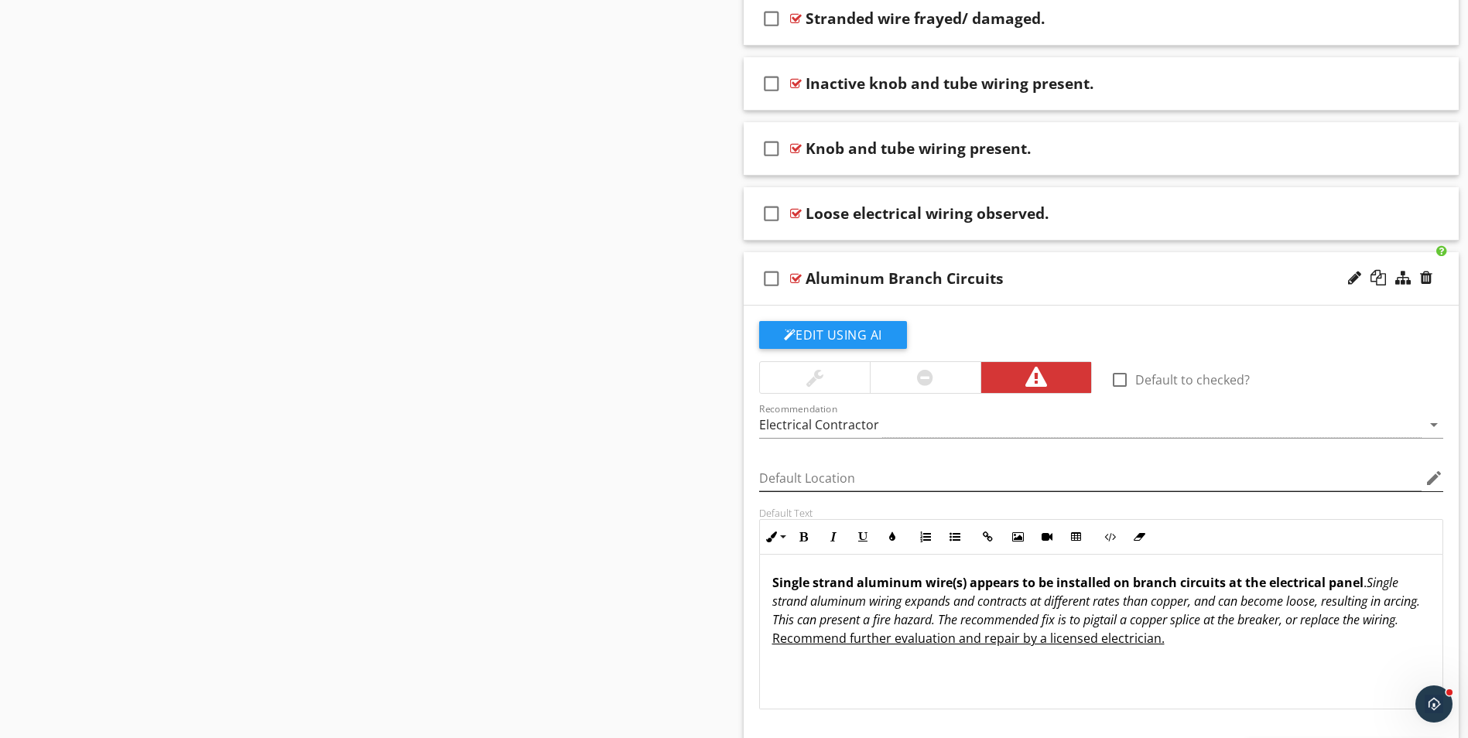
click at [1432, 483] on icon "edit" at bounding box center [1433, 478] width 19 height 19
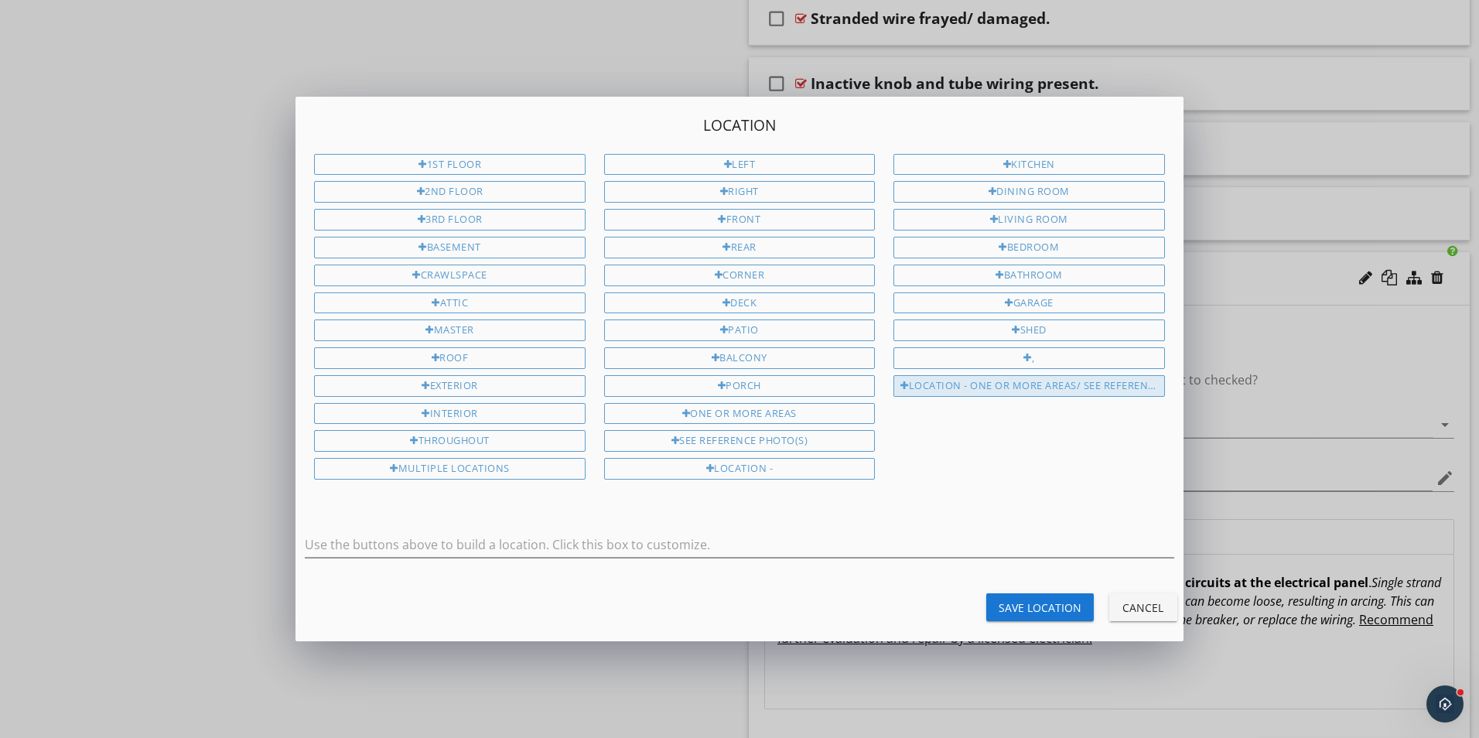
click at [1073, 388] on div "Location - One or more areas/ See Reference Photo(s)" at bounding box center [1029, 386] width 271 height 22
type input "Location - One or more areas/ See Reference Photo(s)"
click at [1054, 608] on div "Save Location" at bounding box center [1040, 608] width 83 height 16
type input "Location - One or more areas/ See Reference Photo(s)"
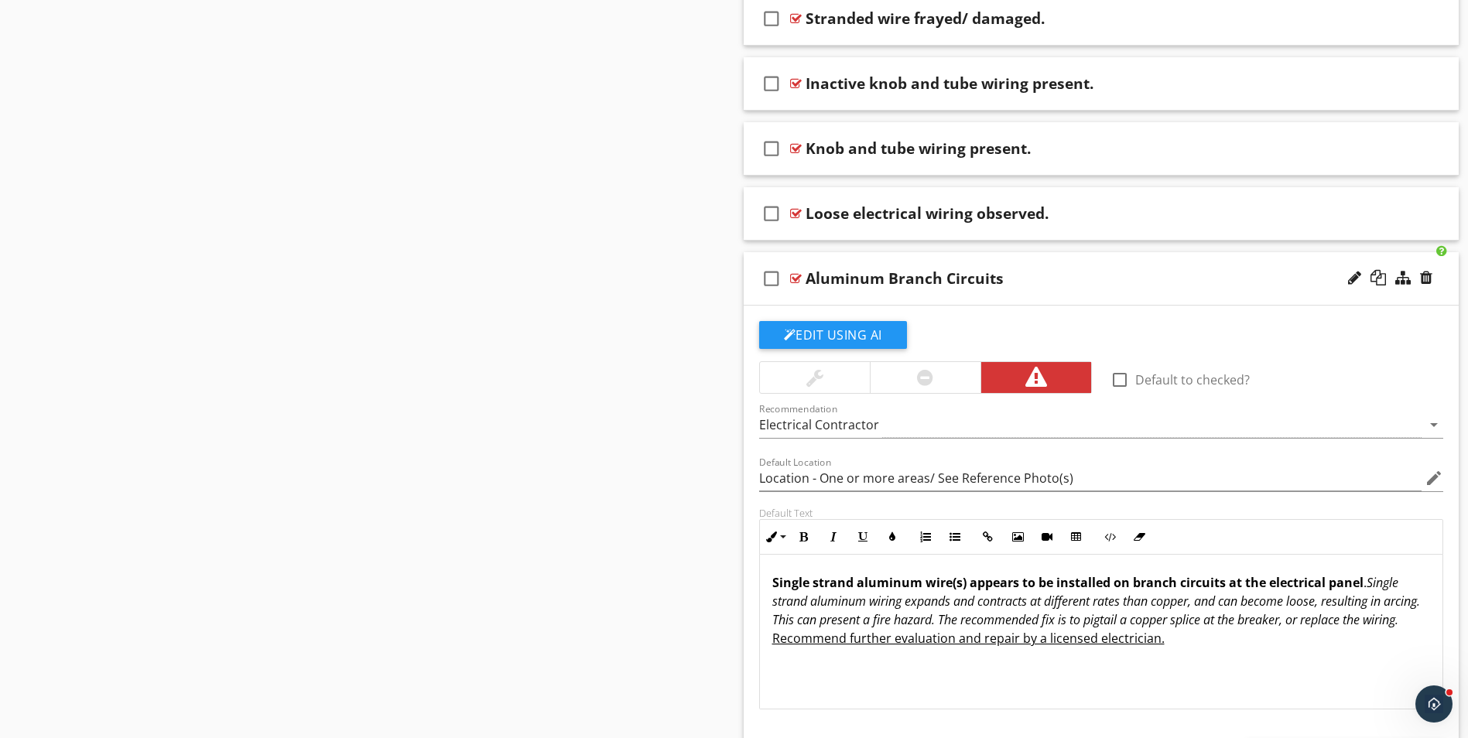
click at [816, 283] on div "Aluminum Branch Circuits" at bounding box center [904, 278] width 198 height 19
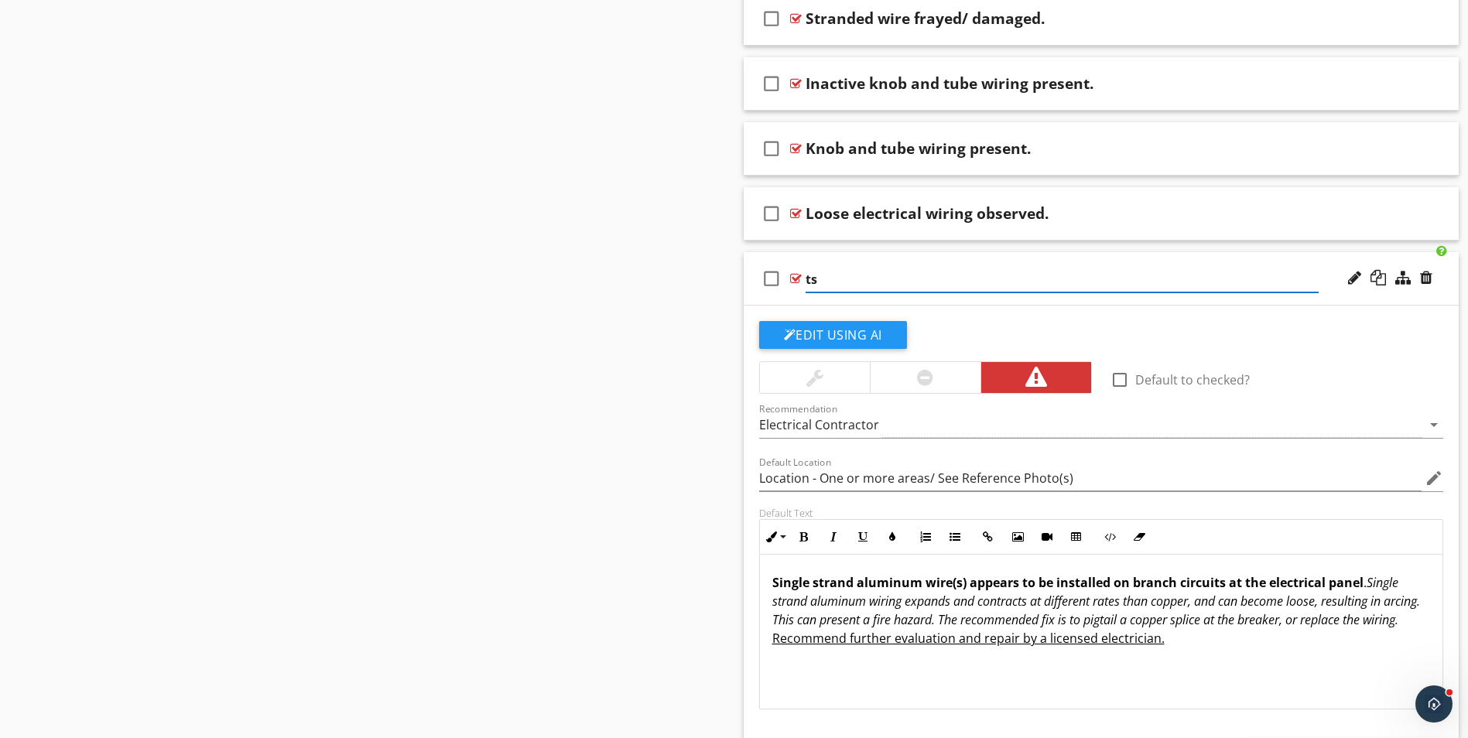
type input "s"
paste input "Aluminum wiring in branch circuits."
type input "Aluminum wiring in branch circuits."
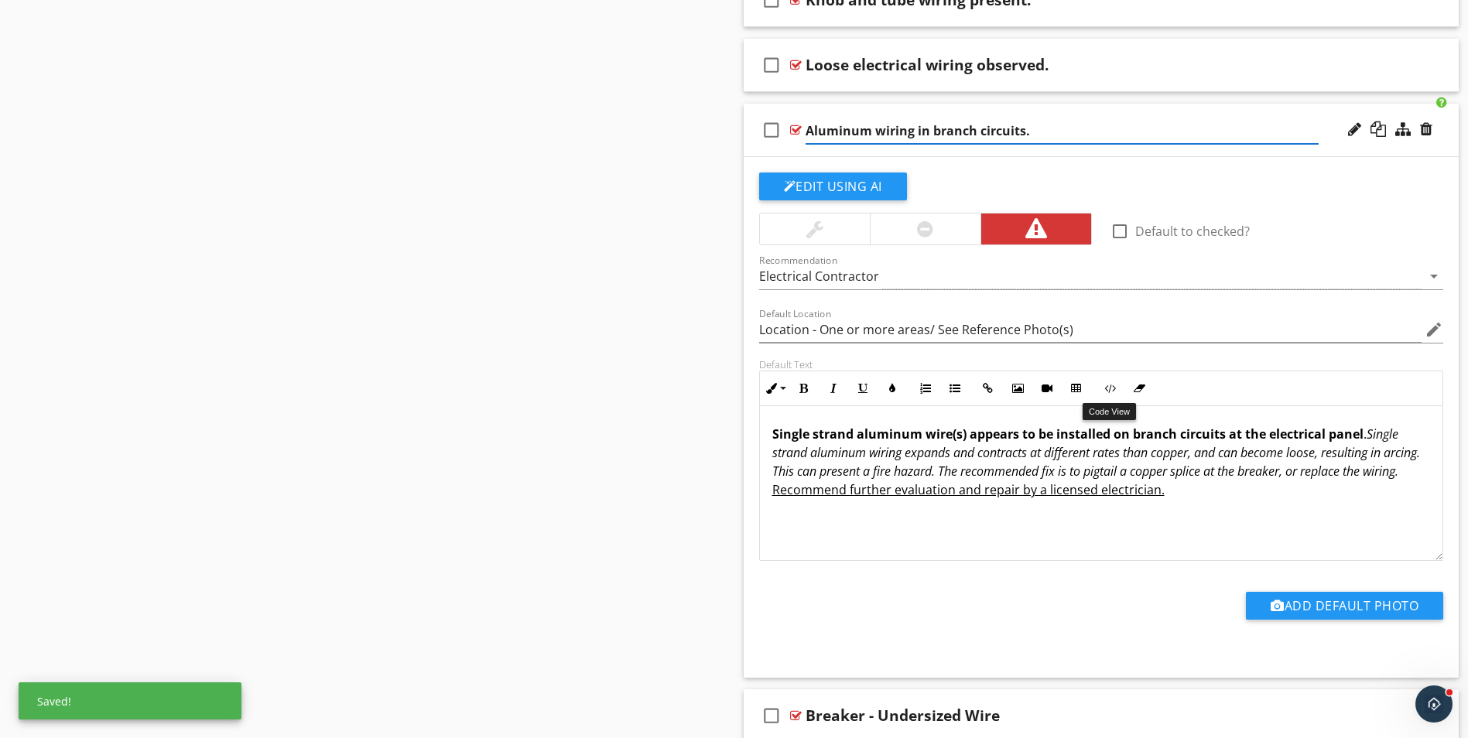
scroll to position [1083, 0]
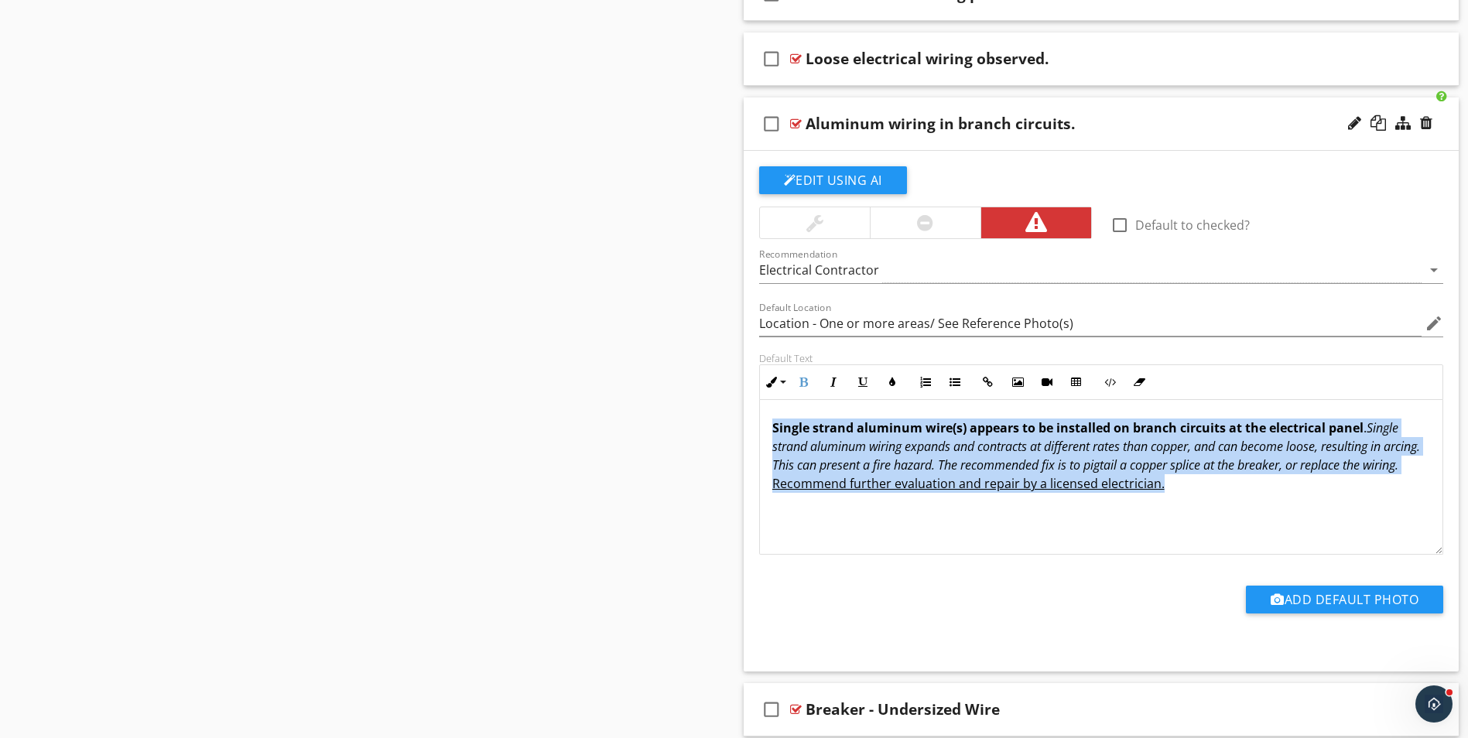
drag, startPoint x: 771, startPoint y: 427, endPoint x: 1391, endPoint y: 488, distance: 623.5
click at [1391, 488] on div "Single strand aluminum wire(s) appears to be installed on branch circuits at th…" at bounding box center [1101, 477] width 683 height 155
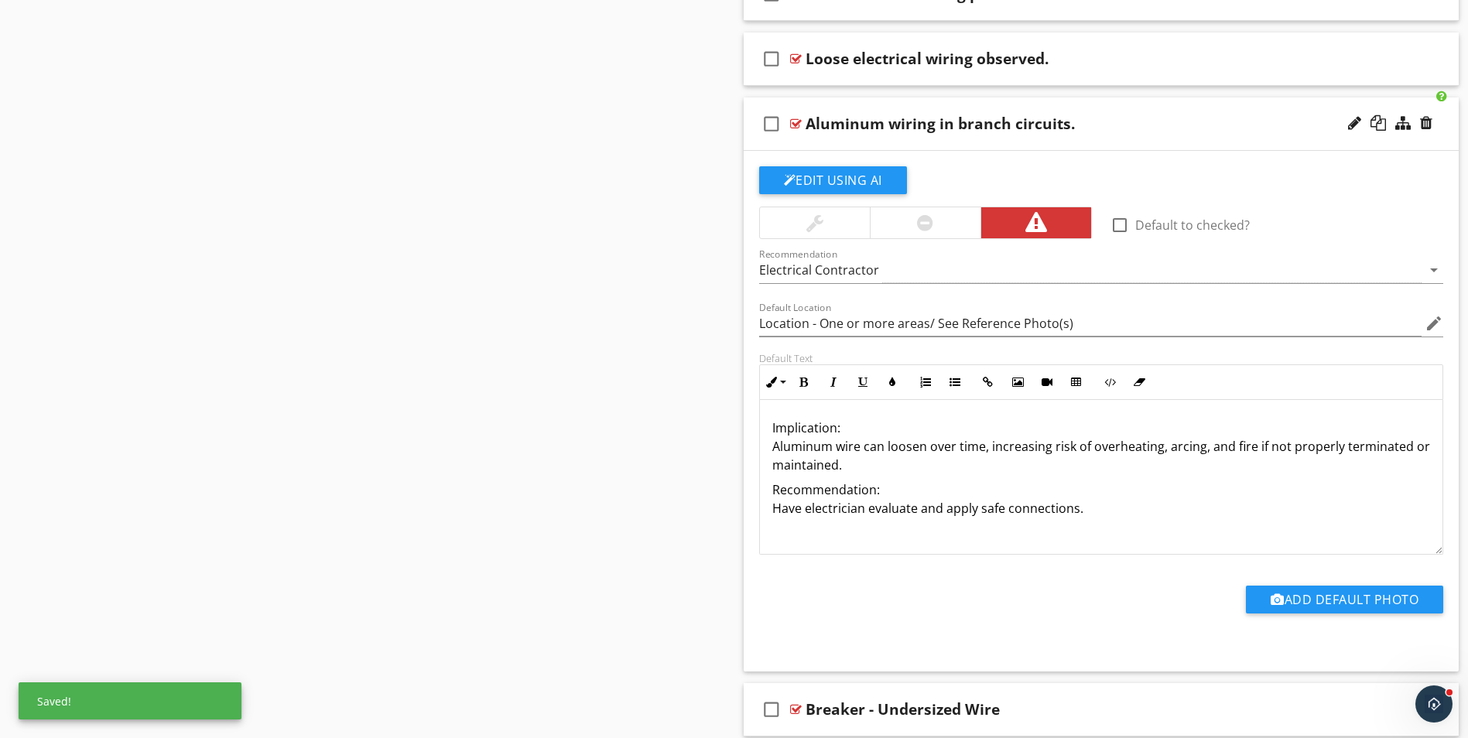
click at [840, 423] on p "Implication: Aluminum wire can loosen over time, increasing risk of overheating…" at bounding box center [1101, 447] width 658 height 56
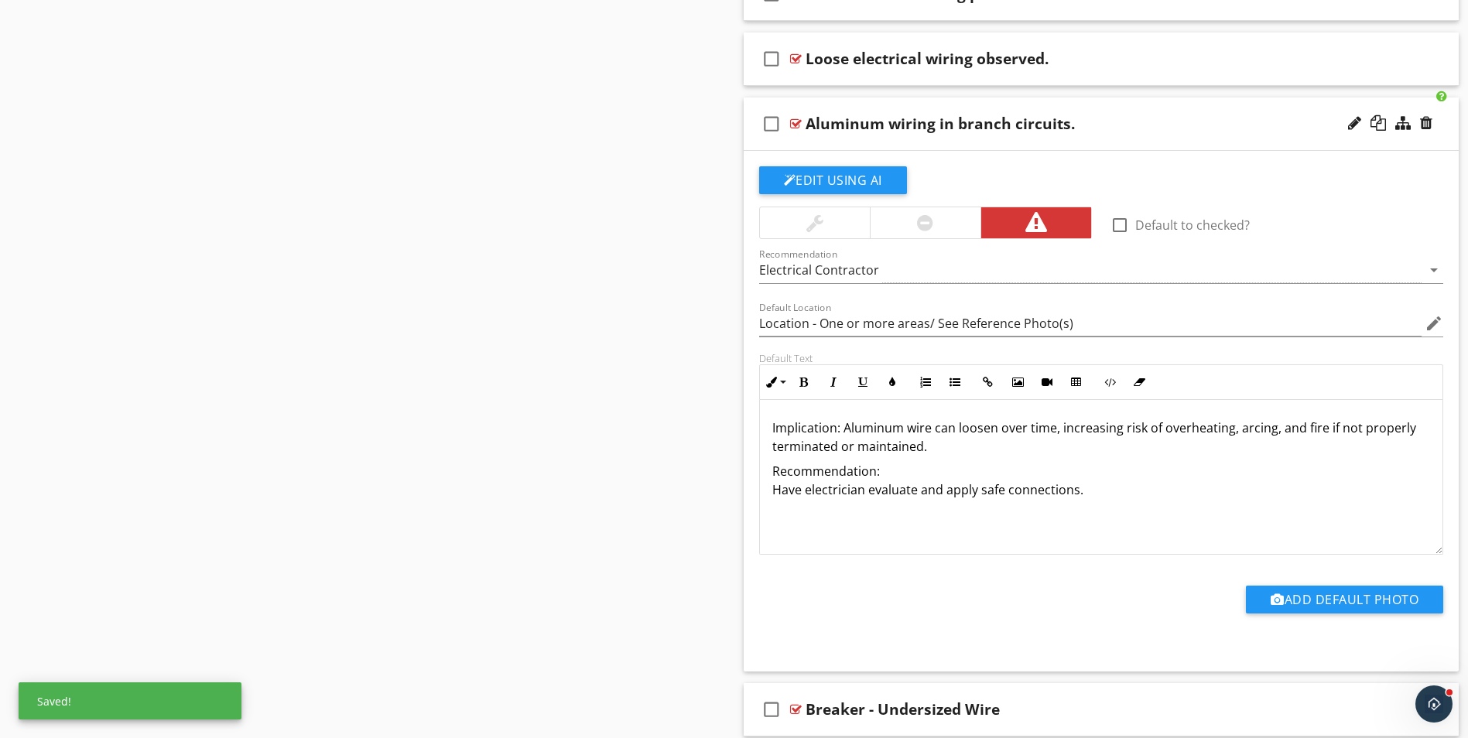
click at [923, 449] on p "Implication: Aluminum wire can loosen over time, increasing risk of overheating…" at bounding box center [1101, 437] width 658 height 37
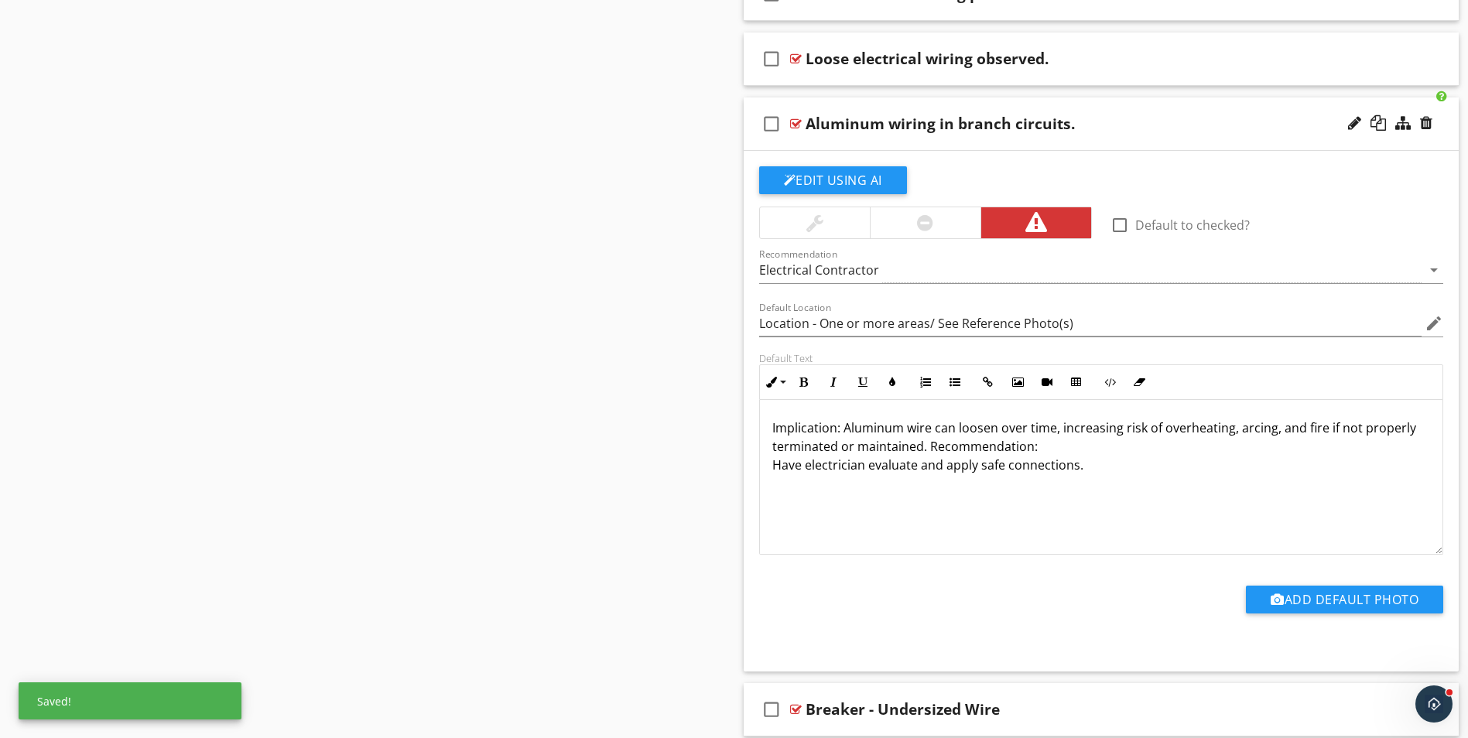
click at [1033, 446] on p "Implication: Aluminum wire can loosen over time, increasing risk of overheating…" at bounding box center [1101, 447] width 658 height 56
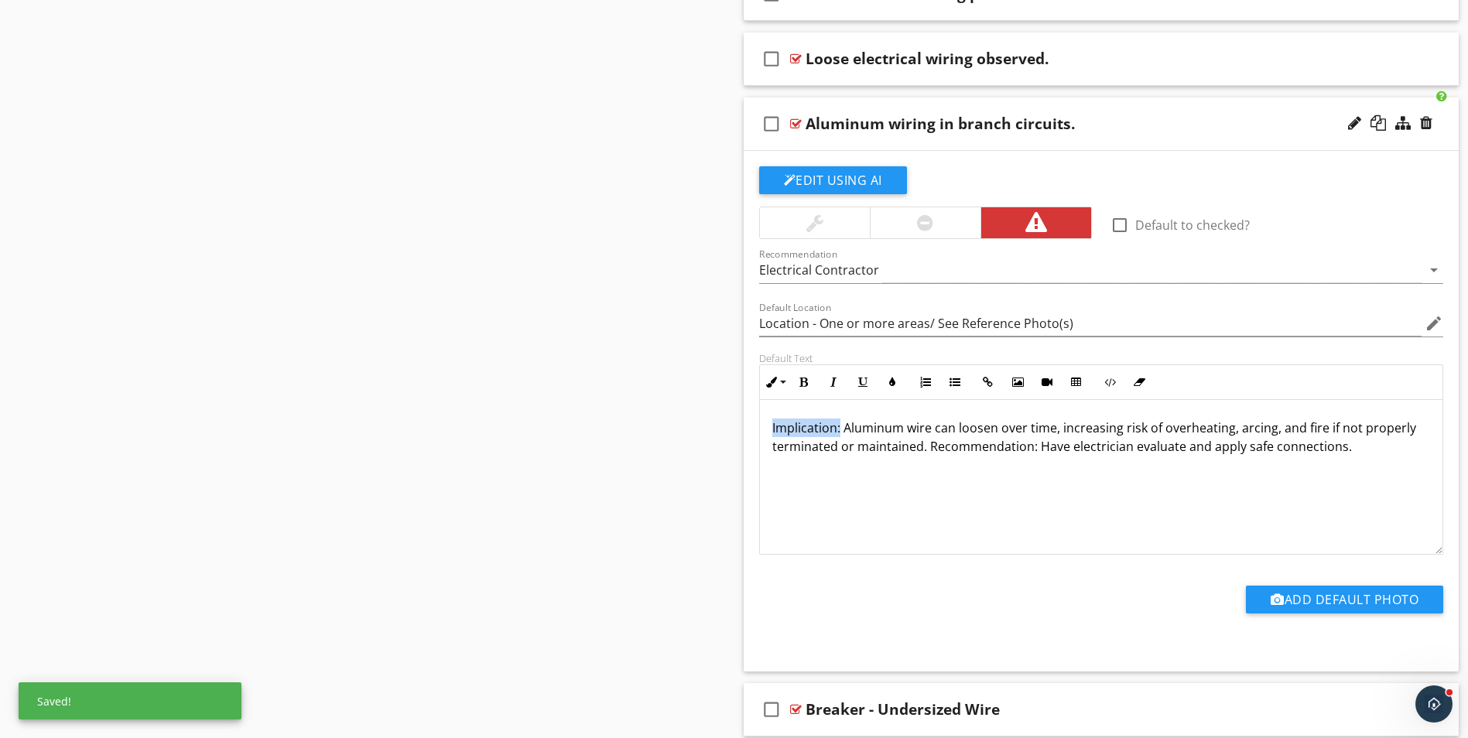
drag, startPoint x: 770, startPoint y: 428, endPoint x: 840, endPoint y: 431, distance: 70.5
click at [840, 431] on div "Implication: Aluminum wire can loosen over time, increasing risk of overheating…" at bounding box center [1101, 477] width 683 height 155
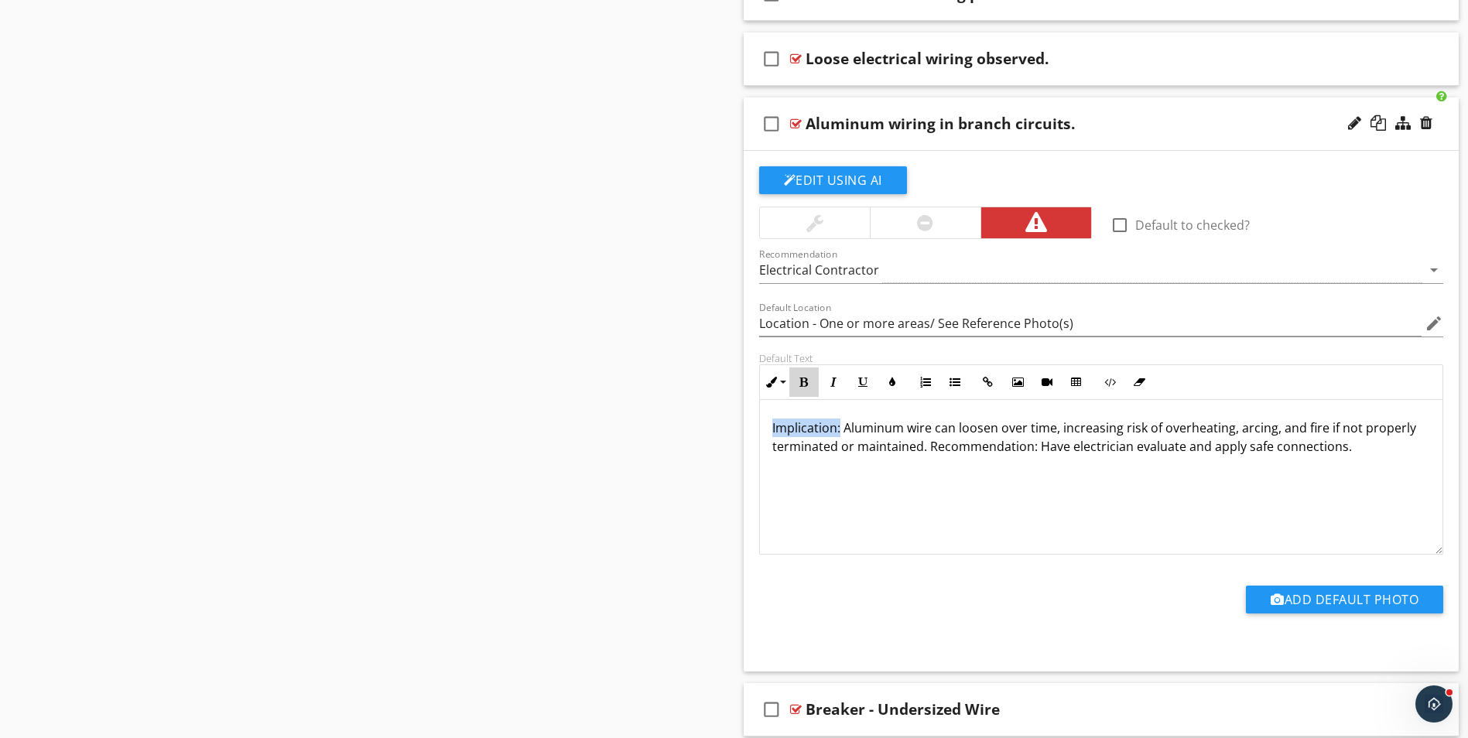
click at [803, 384] on icon "button" at bounding box center [803, 382] width 11 height 11
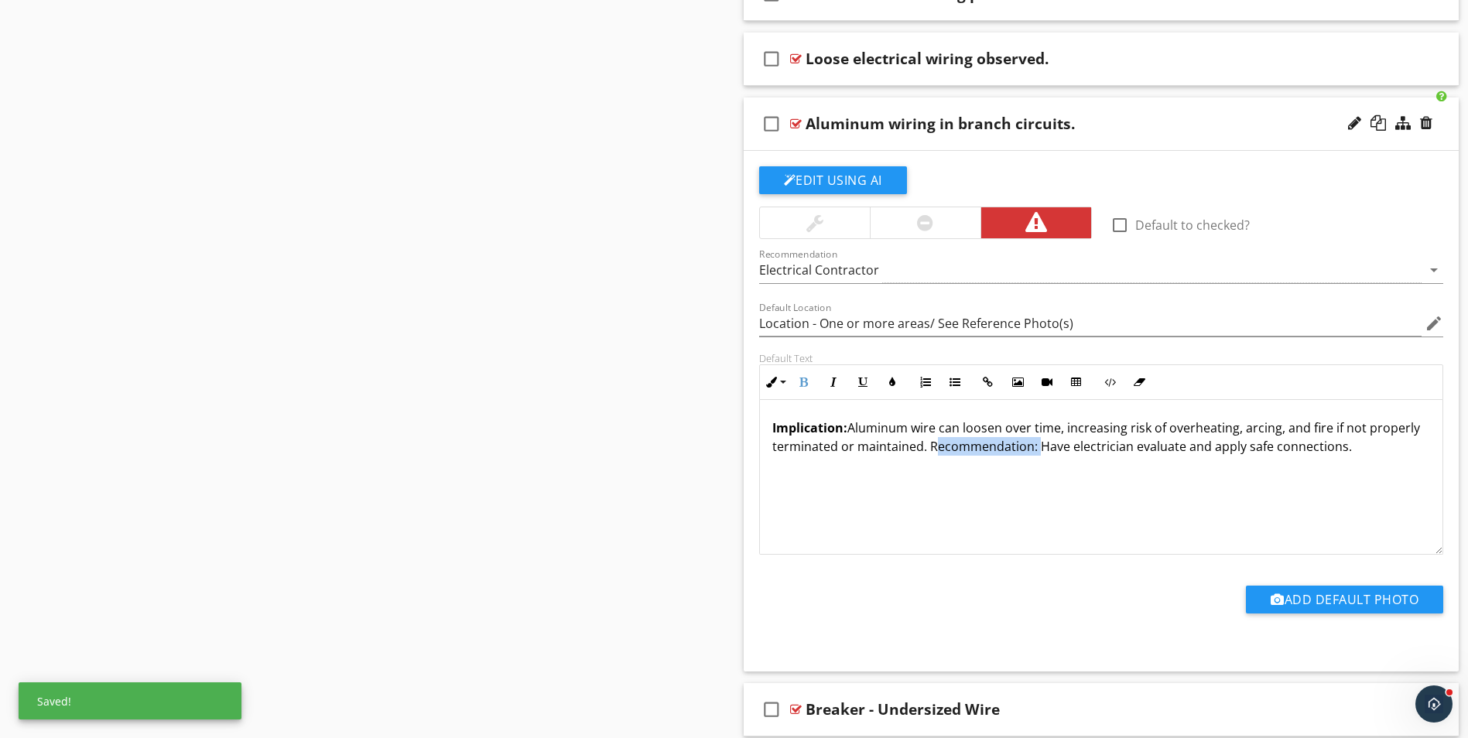
drag, startPoint x: 928, startPoint y: 446, endPoint x: 1033, endPoint y: 451, distance: 105.3
click at [1033, 451] on p "Implication: Aluminum wire can loosen over time, increasing risk of overheating…" at bounding box center [1101, 437] width 658 height 37
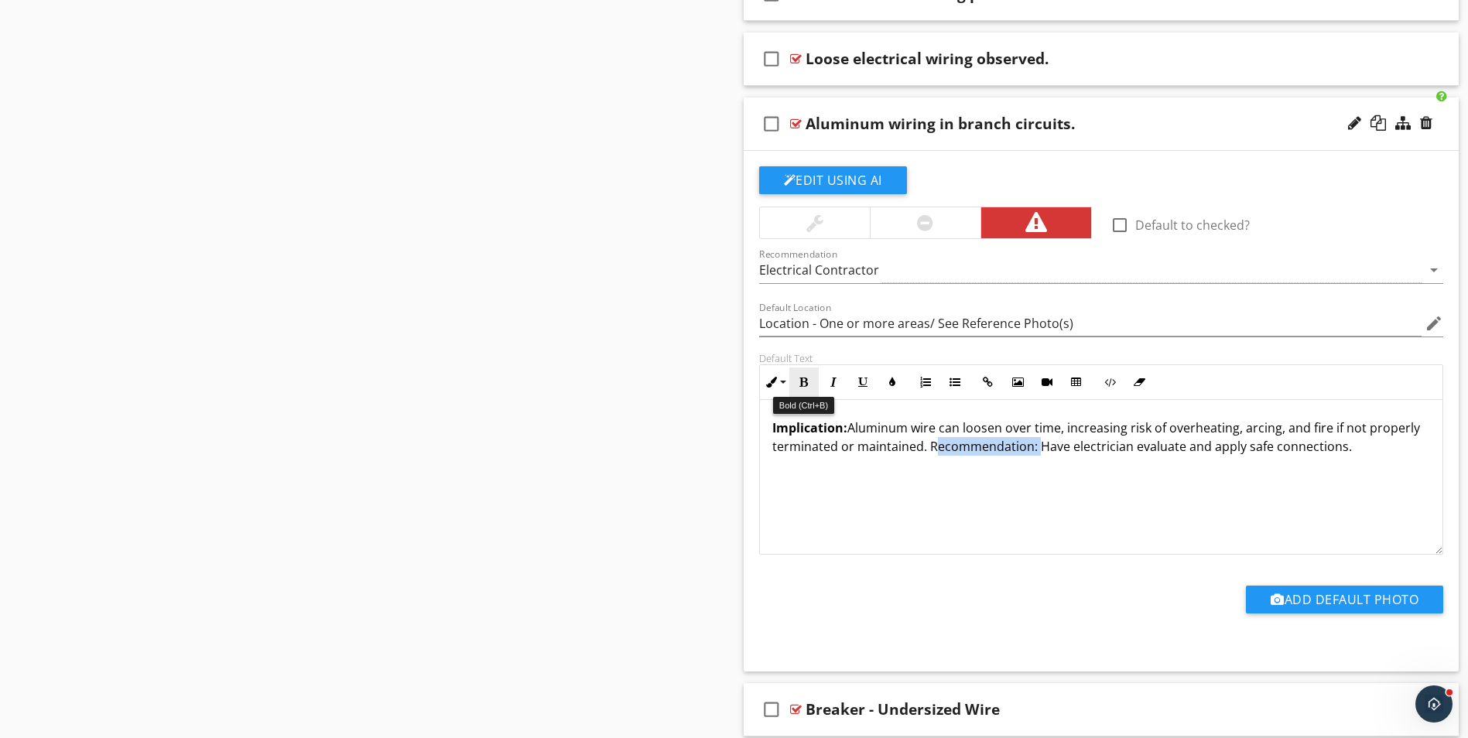
click at [803, 383] on icon "button" at bounding box center [803, 382] width 11 height 11
click at [1345, 491] on div "Implication: Aluminum wire can loosen over time, increasing risk of overheating…" at bounding box center [1101, 477] width 683 height 155
click at [1188, 129] on div "Aluminum wiring in branch circuits." at bounding box center [1061, 123] width 513 height 19
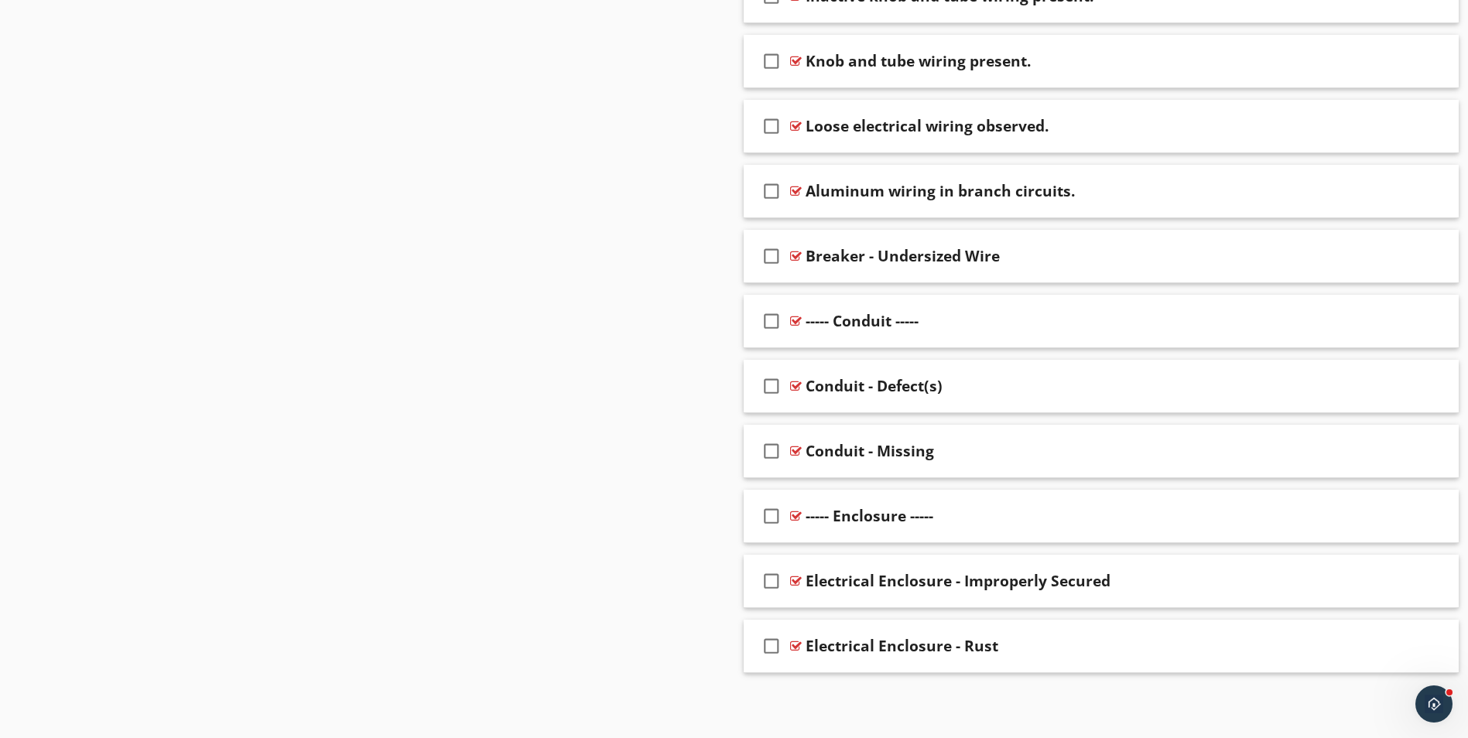
scroll to position [1016, 0]
click at [1086, 268] on div "check_box_outline_blank Breaker - Undersized Wire" at bounding box center [1101, 256] width 716 height 53
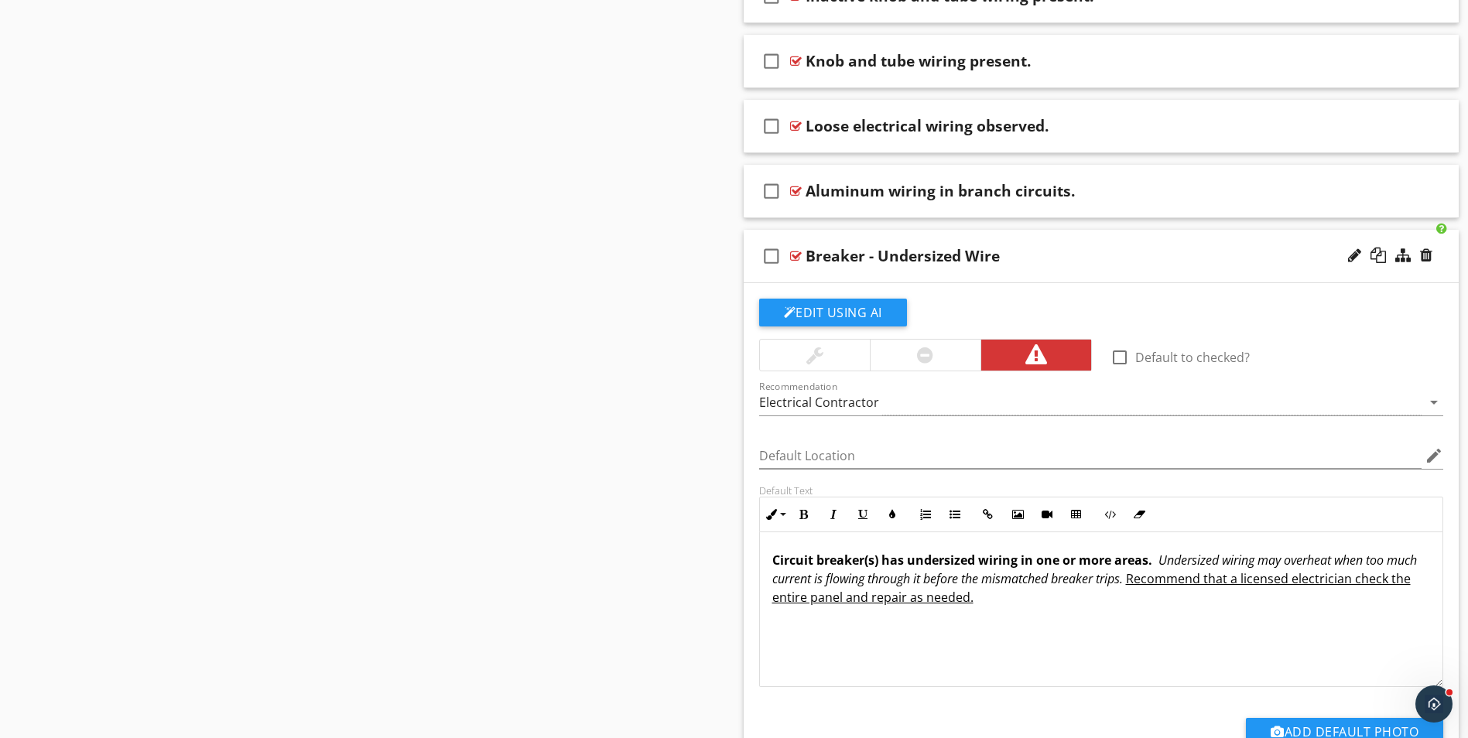
scroll to position [1083, 0]
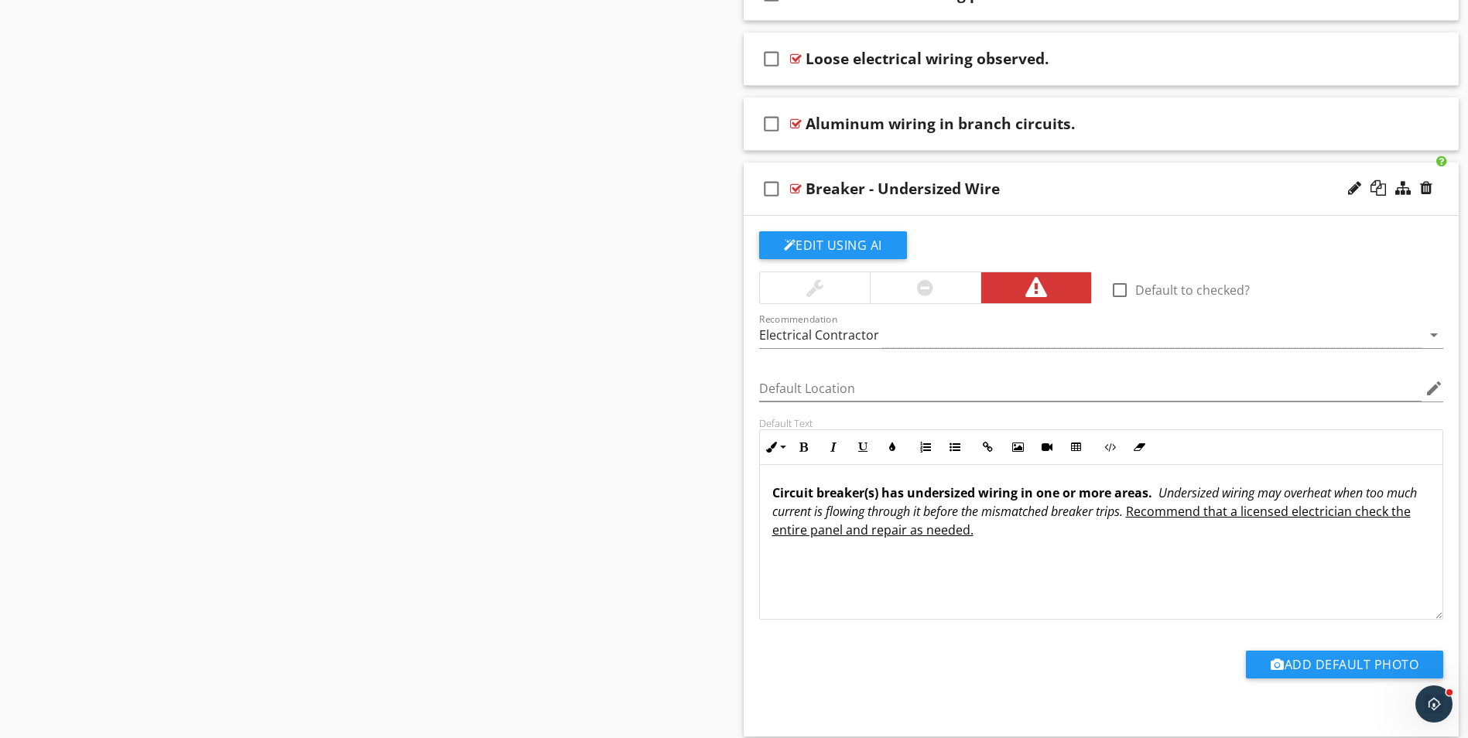
click at [812, 193] on div "Breaker - Undersized Wire" at bounding box center [902, 188] width 194 height 19
click at [806, 189] on input "Breaker - Undersized Wire" at bounding box center [1061, 190] width 513 height 26
type input "e"
paste input "Branch circuit wire gauge too small."
type input "Branch circuit wire gauge too small."
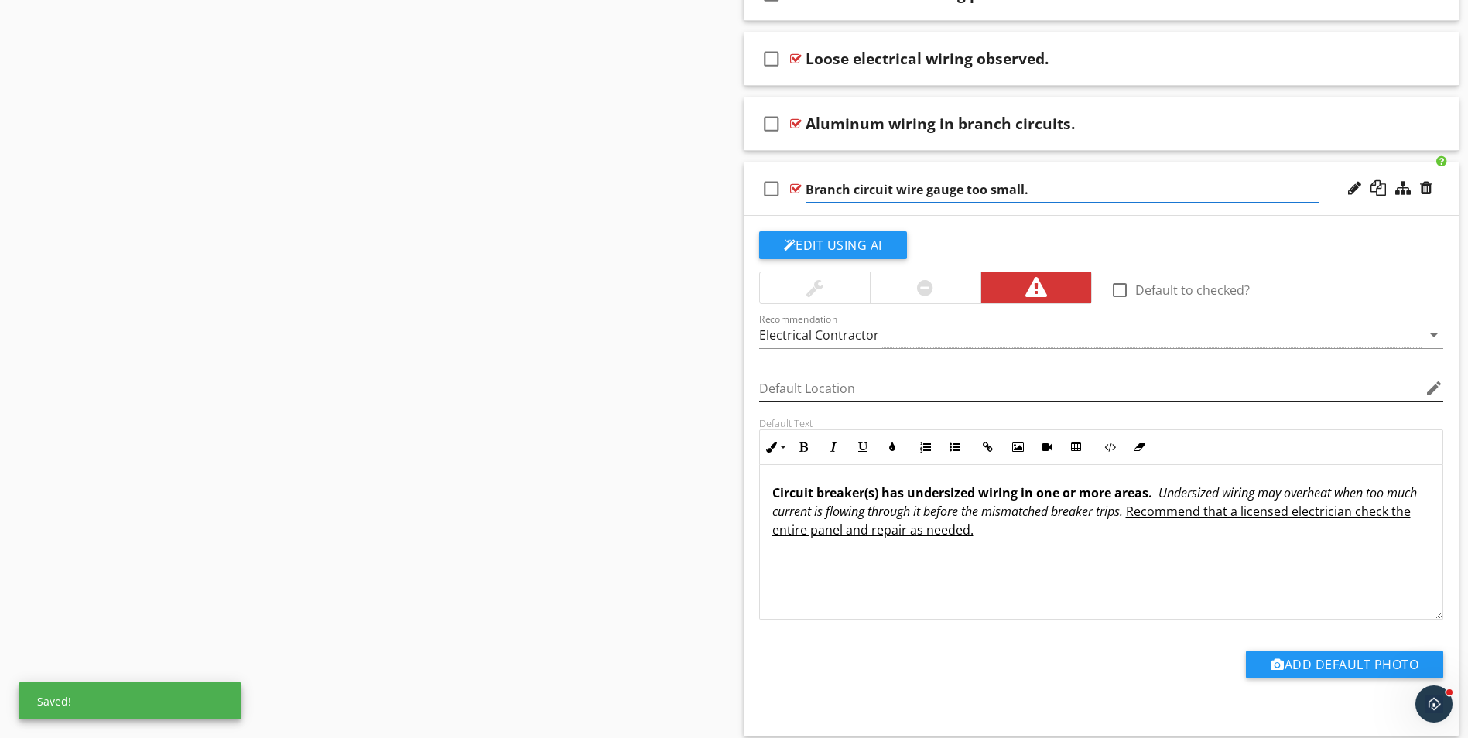
click at [1433, 389] on icon "edit" at bounding box center [1433, 388] width 19 height 19
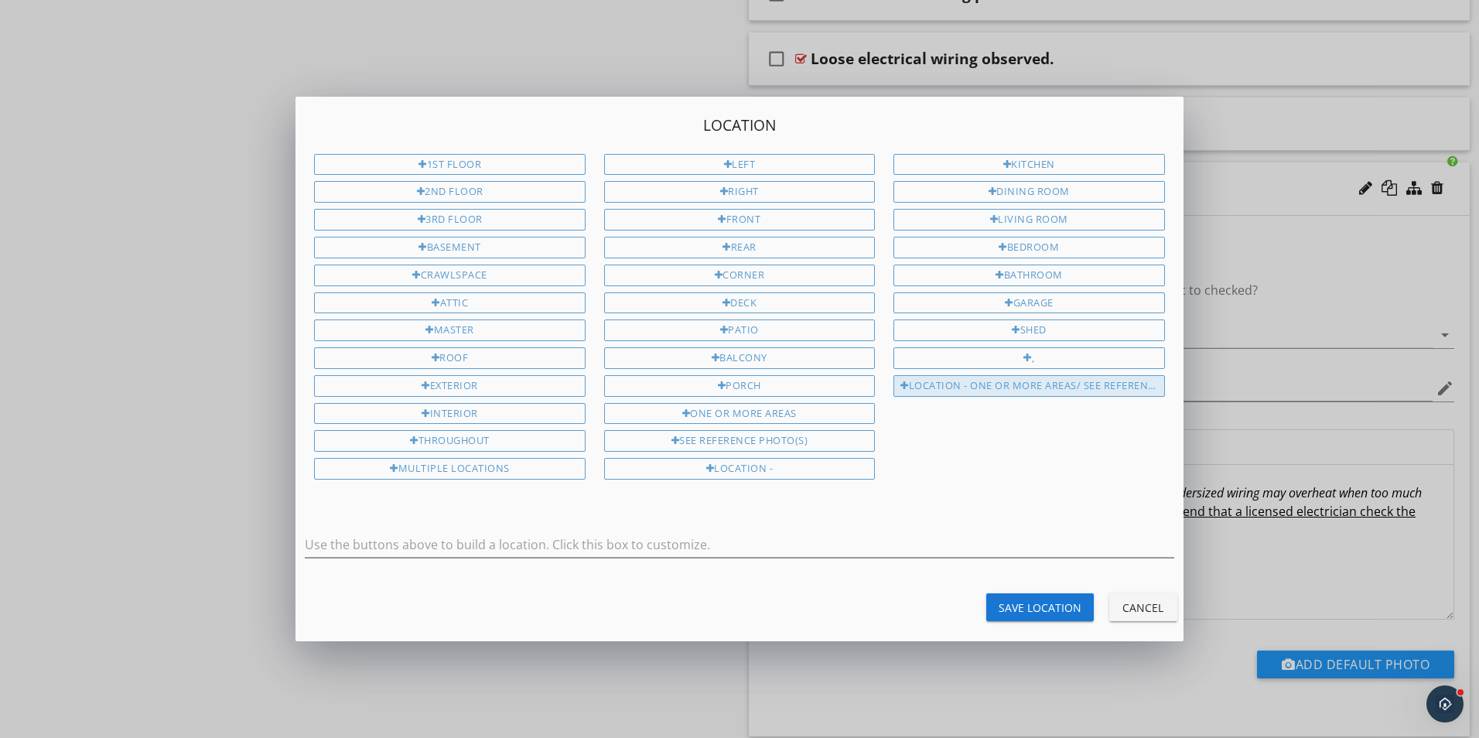
click at [1093, 389] on div "Location - One or more areas/ See Reference Photo(s)" at bounding box center [1029, 386] width 271 height 22
type input "Location - One or more areas/ See Reference Photo(s)"
click at [1048, 613] on div "Save Location" at bounding box center [1040, 608] width 83 height 16
type input "Location - One or more areas/ See Reference Photo(s)"
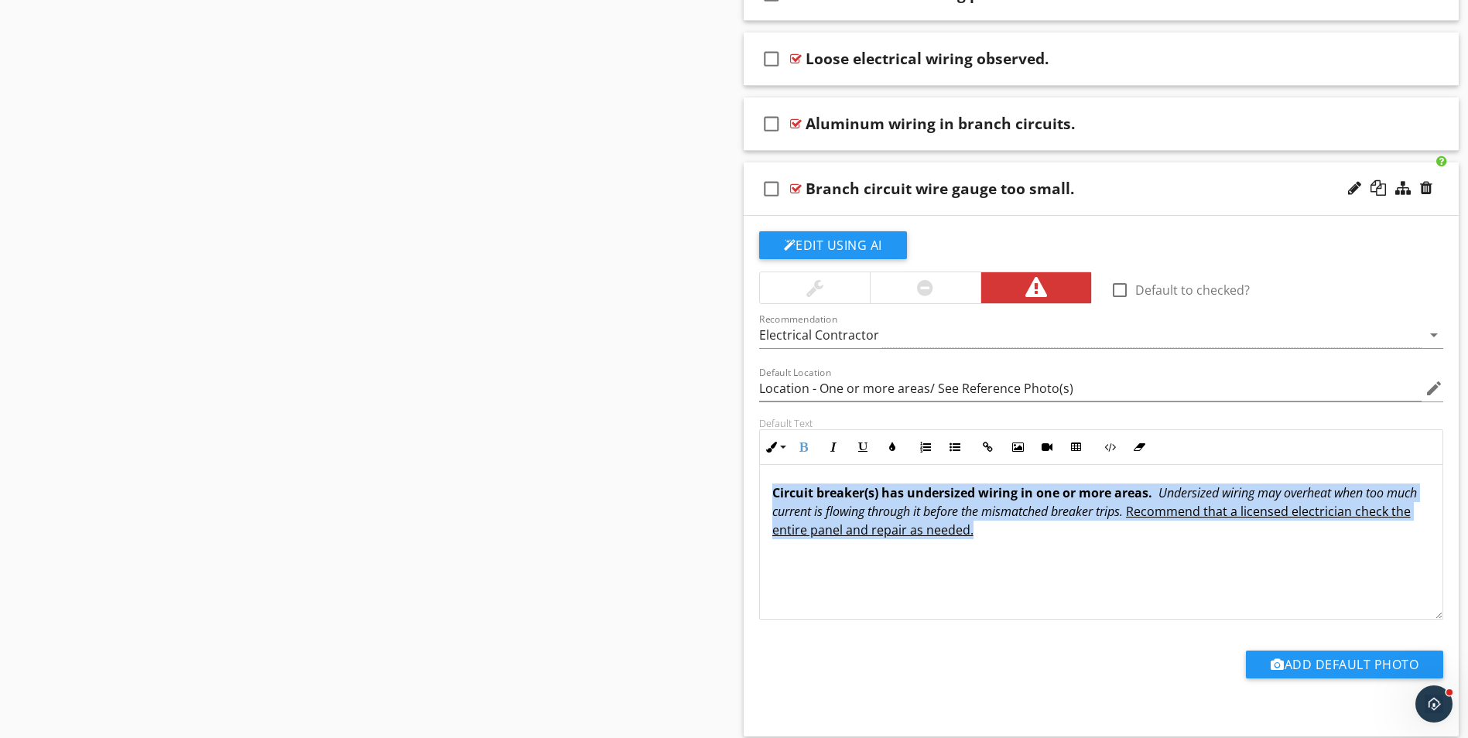
drag, startPoint x: 766, startPoint y: 493, endPoint x: 1345, endPoint y: 555, distance: 582.1
click at [1345, 555] on div "Circuit breaker(s) has undersized wiring in one or more areas. Undersized wirin…" at bounding box center [1101, 542] width 683 height 155
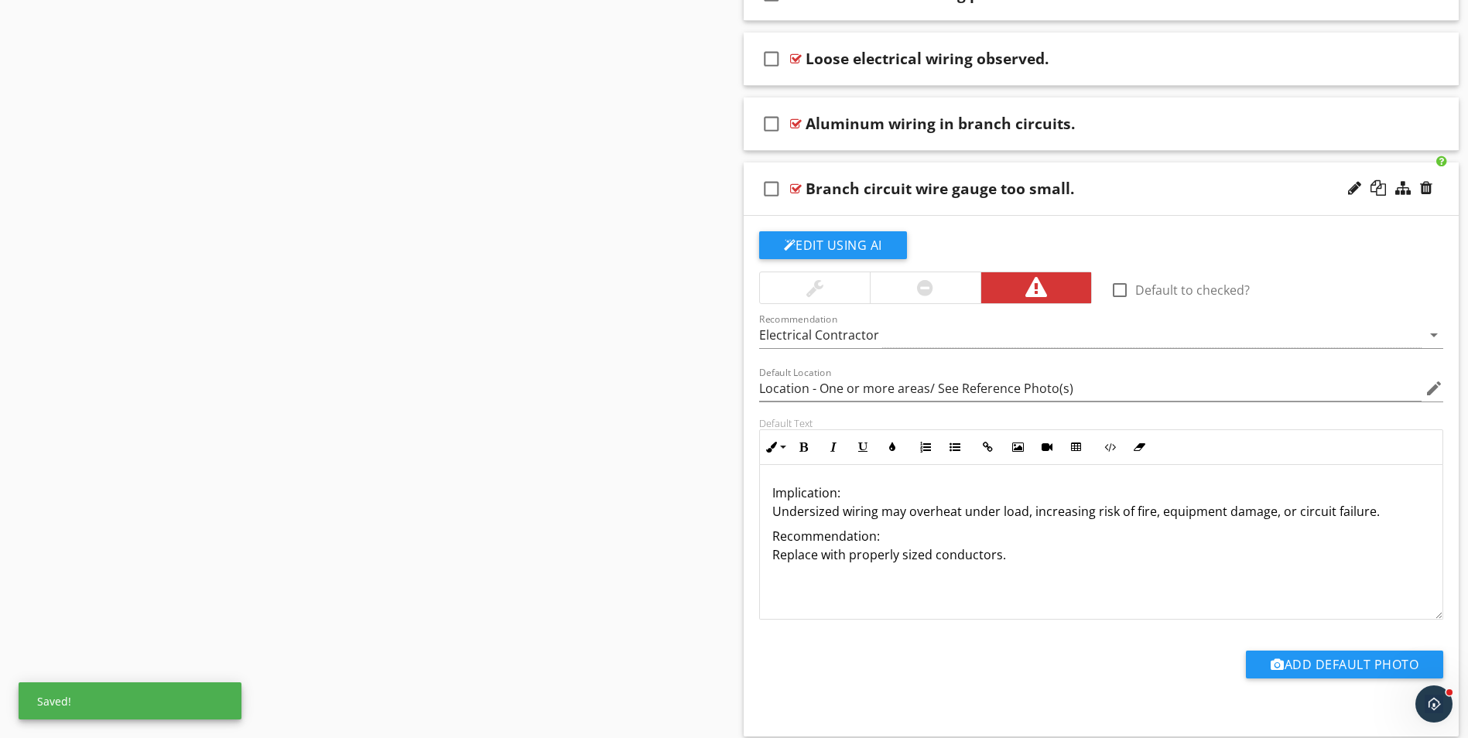
click at [840, 497] on p "Implication: Undersized wiring may overheat under load, increasing risk of fire…" at bounding box center [1101, 502] width 658 height 37
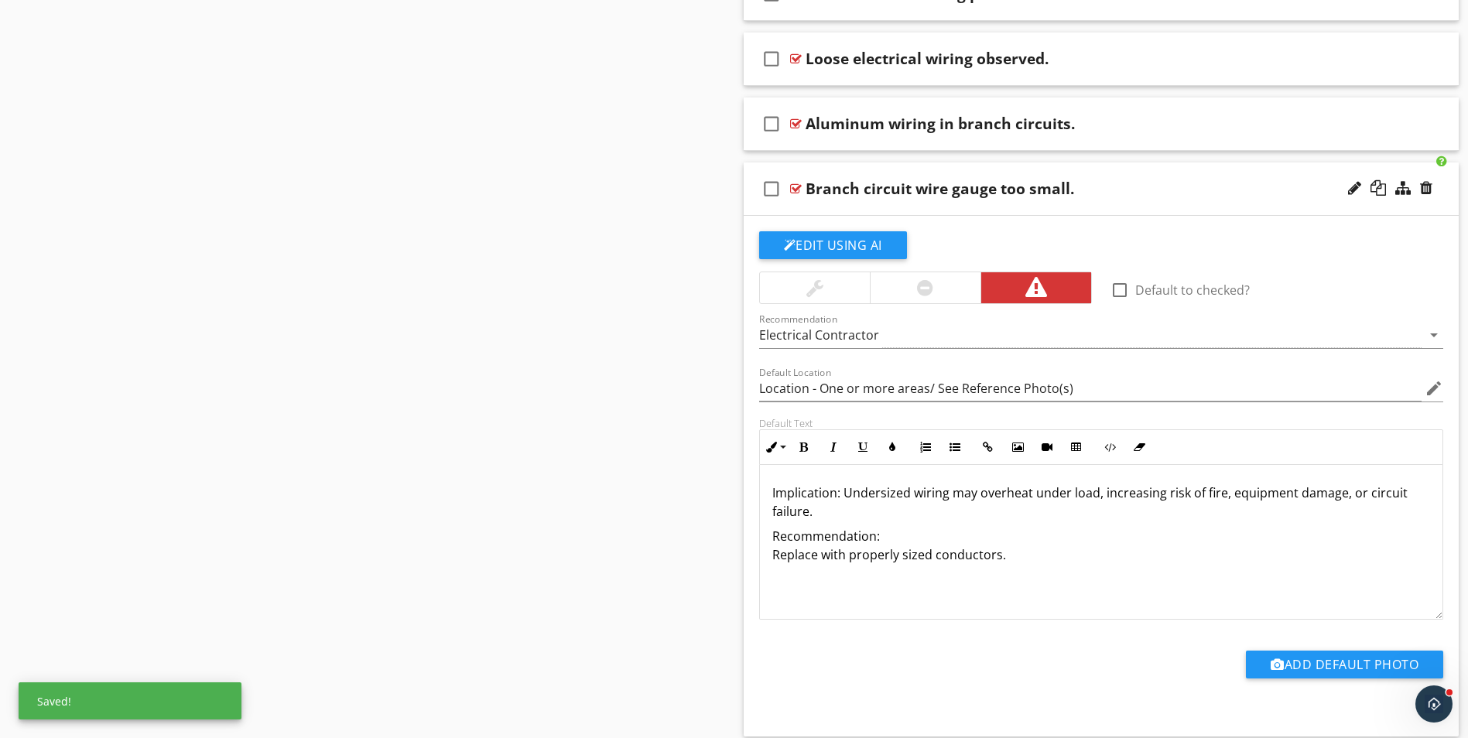
click at [813, 509] on p "Implication: Undersized wiring may overheat under load, increasing risk of fire…" at bounding box center [1101, 502] width 658 height 37
click at [921, 511] on p "Implication: Undersized wiring may overheat under load, increasing risk of fire…" at bounding box center [1101, 512] width 658 height 56
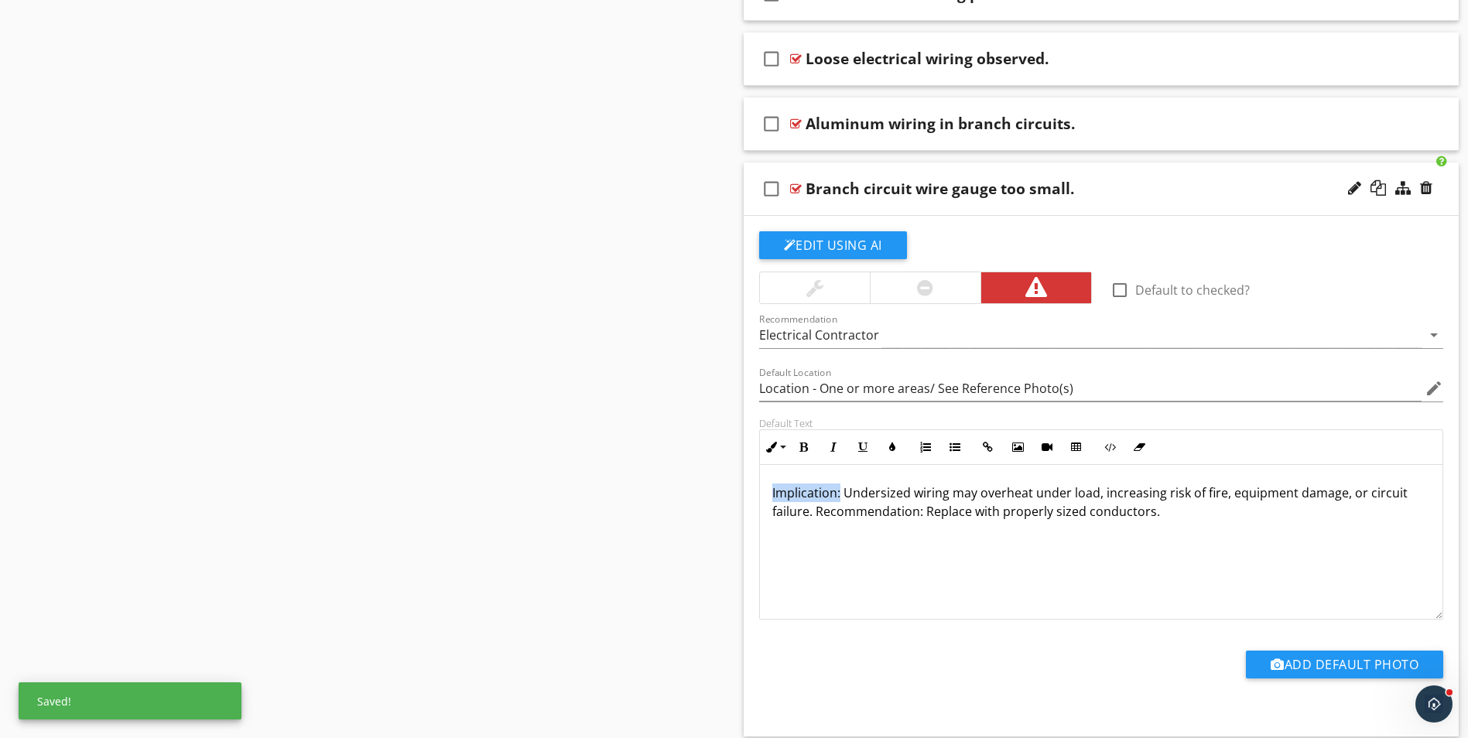
drag, startPoint x: 789, startPoint y: 490, endPoint x: 840, endPoint y: 494, distance: 51.2
click at [840, 494] on div "Implication: Undersized wiring may overheat under load, increasing risk of fire…" at bounding box center [1101, 542] width 683 height 155
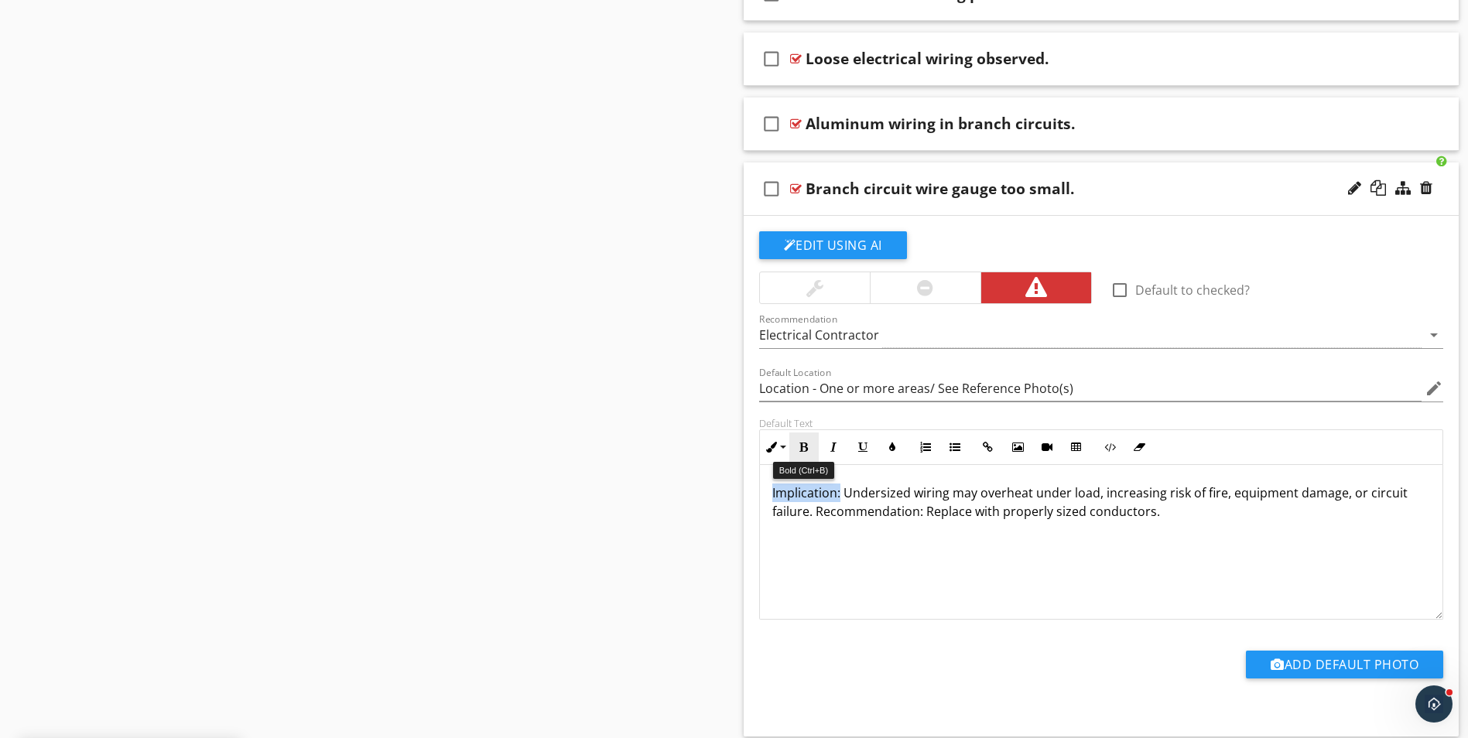
click at [802, 449] on icon "button" at bounding box center [803, 447] width 11 height 11
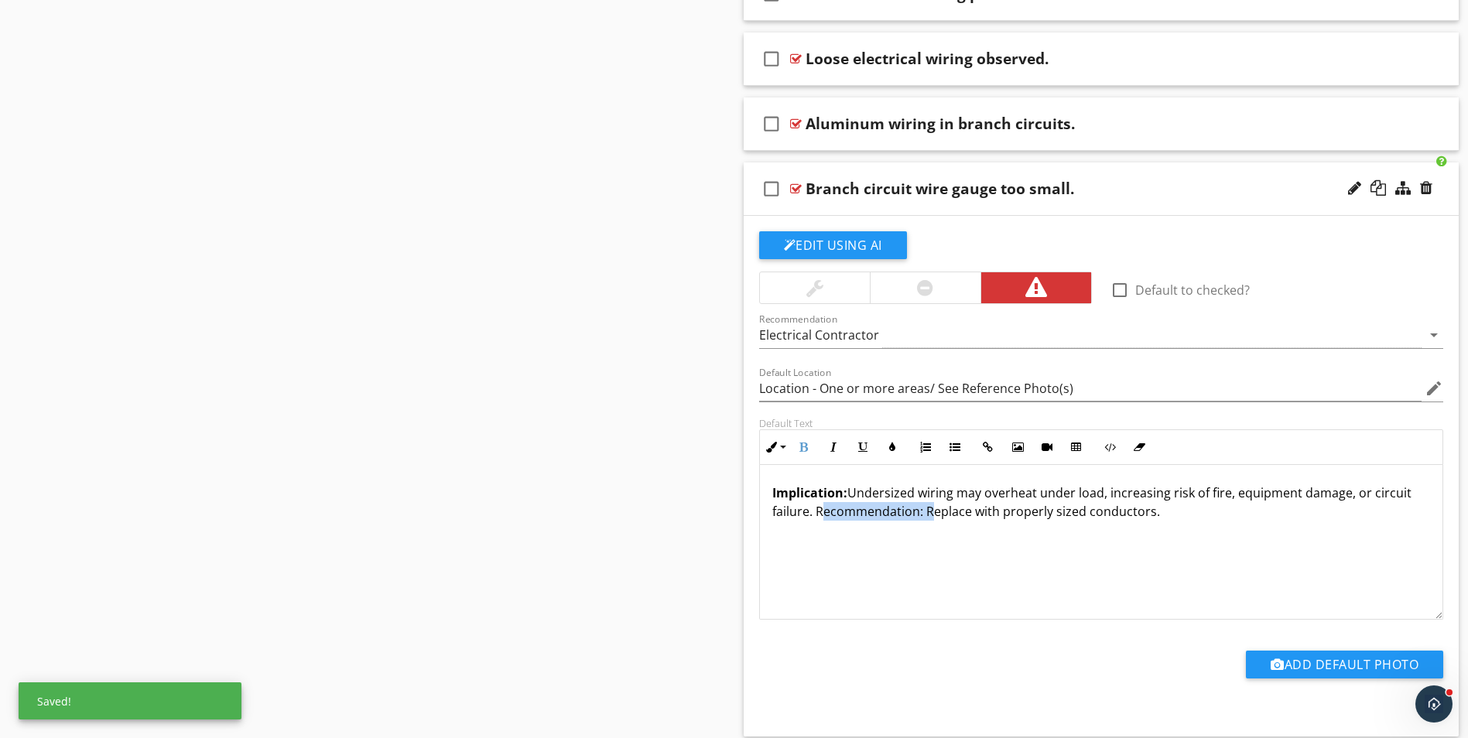
drag, startPoint x: 815, startPoint y: 511, endPoint x: 924, endPoint y: 516, distance: 109.2
click at [924, 516] on p "Implication: Undersized wiring may overheat under load, increasing risk of fire…" at bounding box center [1101, 502] width 658 height 37
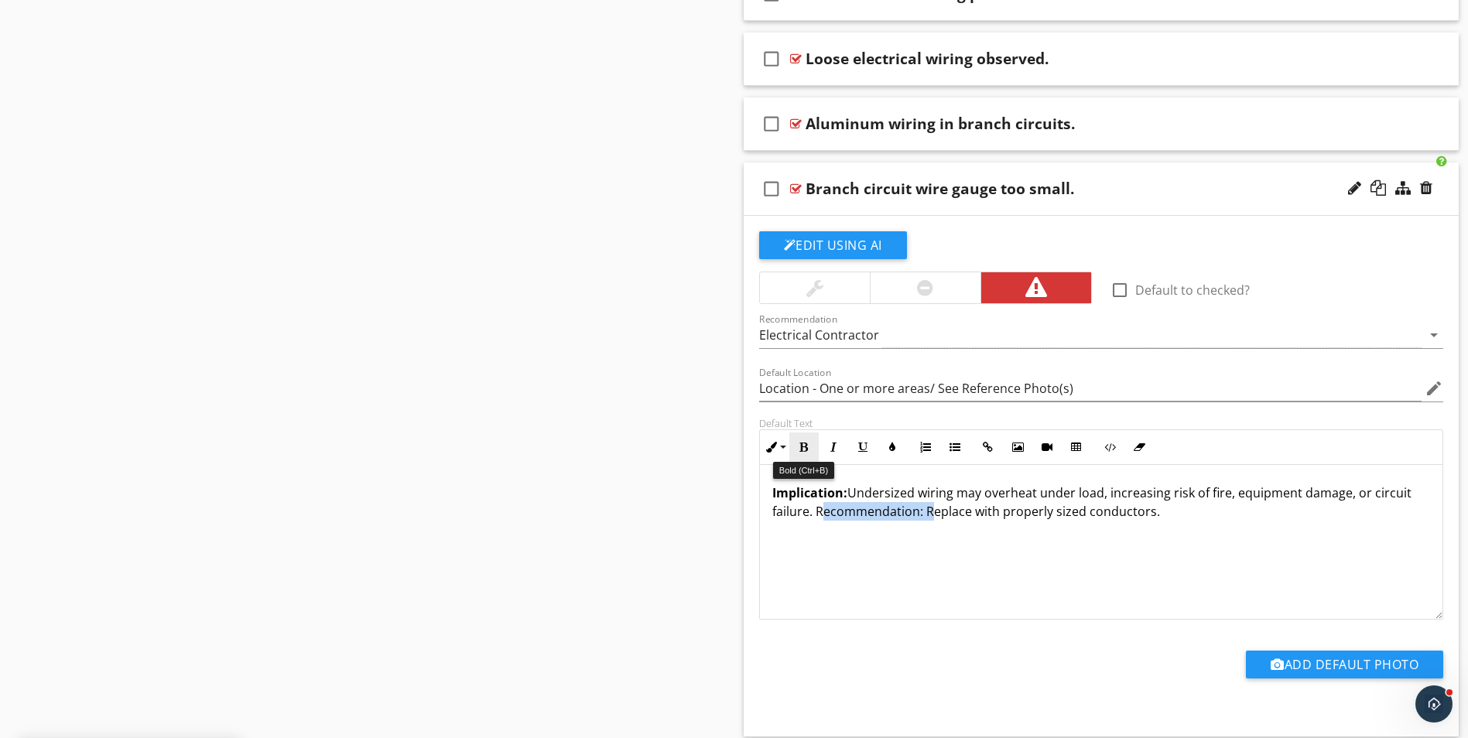
click at [801, 446] on icon "button" at bounding box center [803, 447] width 11 height 11
click at [1343, 663] on button "Add Default Photo" at bounding box center [1344, 665] width 197 height 28
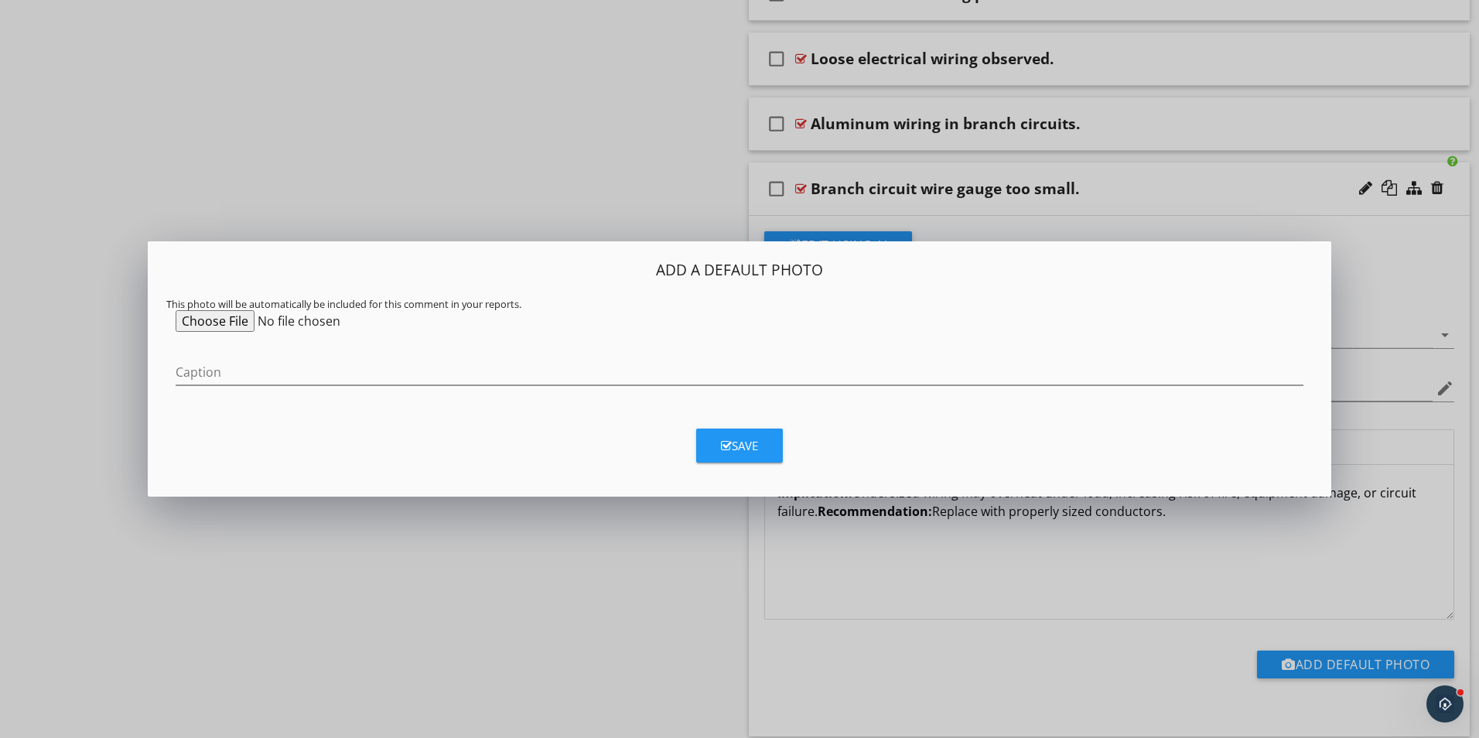
click at [226, 321] on input "file" at bounding box center [294, 321] width 237 height 22
type input "C:\fakepath\0589.jpg"
click at [257, 372] on input "Caption" at bounding box center [740, 373] width 1128 height 26
type input "Wire Gauge Illustration"
click at [733, 449] on div "Save" at bounding box center [739, 446] width 37 height 18
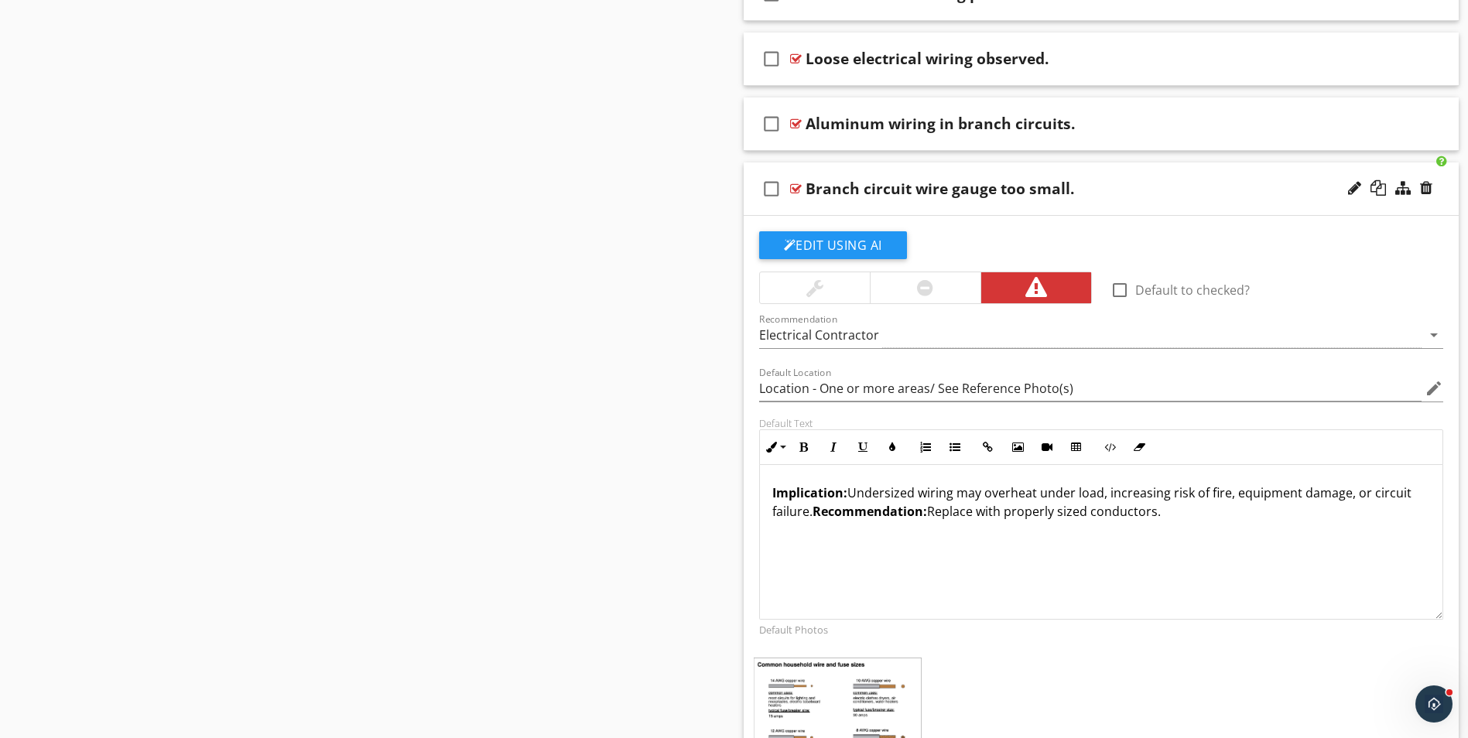
click at [1145, 187] on div "Branch circuit wire gauge too small." at bounding box center [1061, 188] width 513 height 19
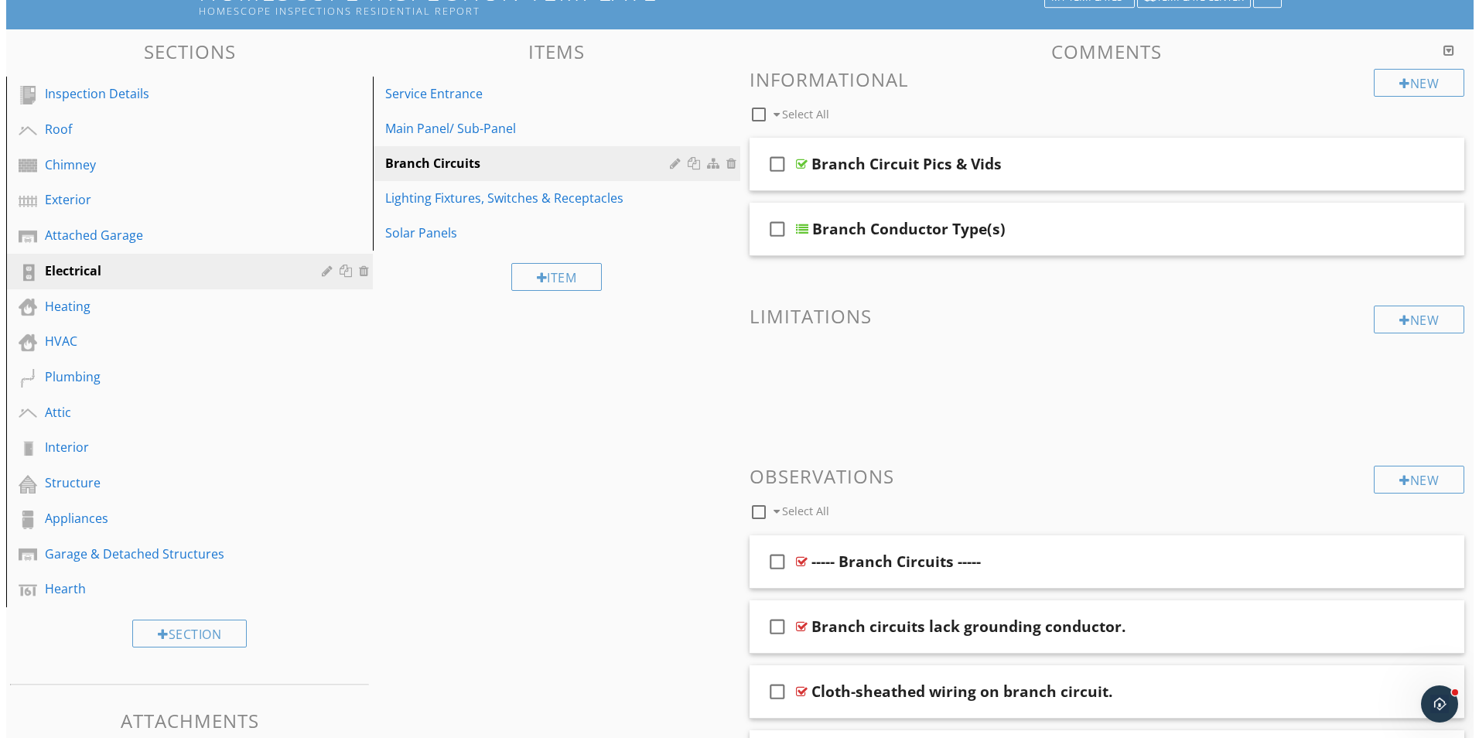
scroll to position [87, 0]
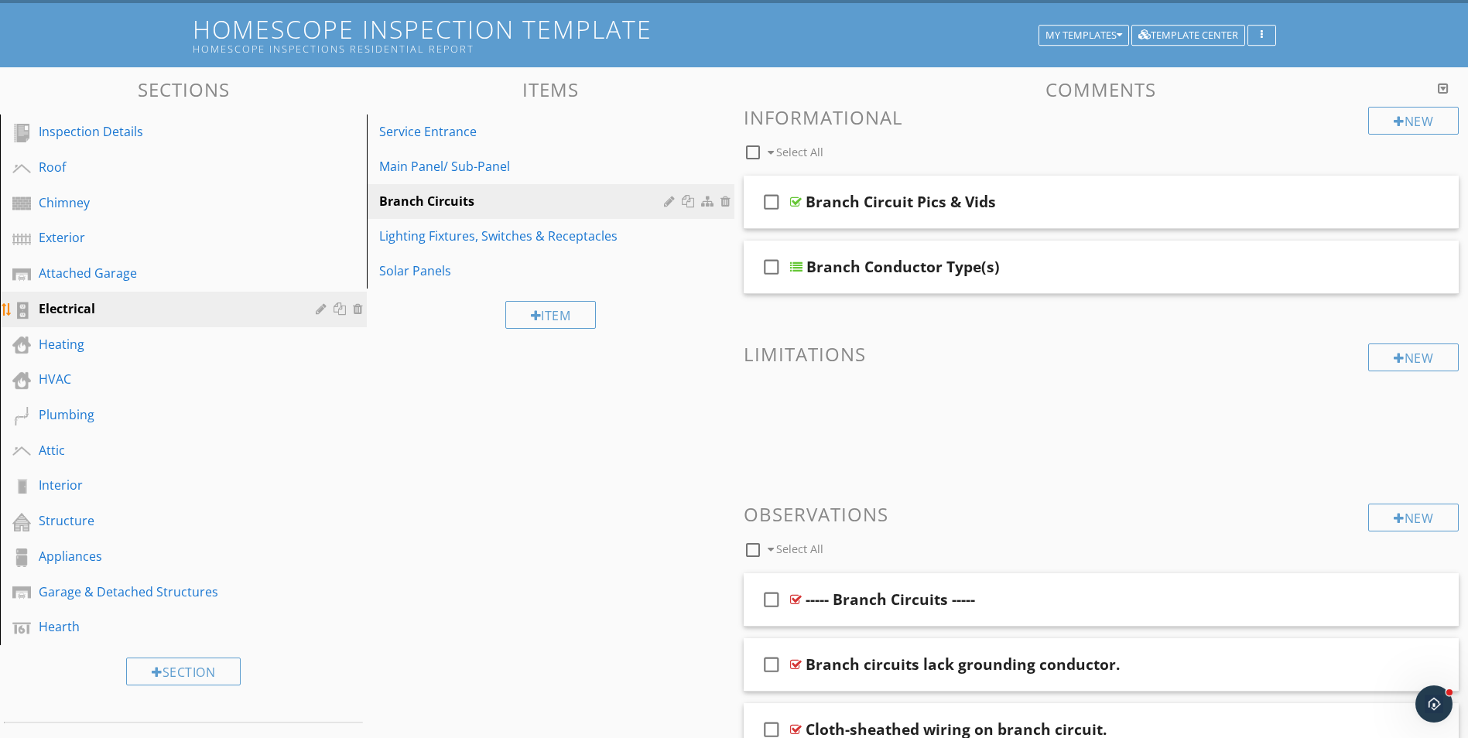
click at [316, 309] on div at bounding box center [323, 308] width 15 height 12
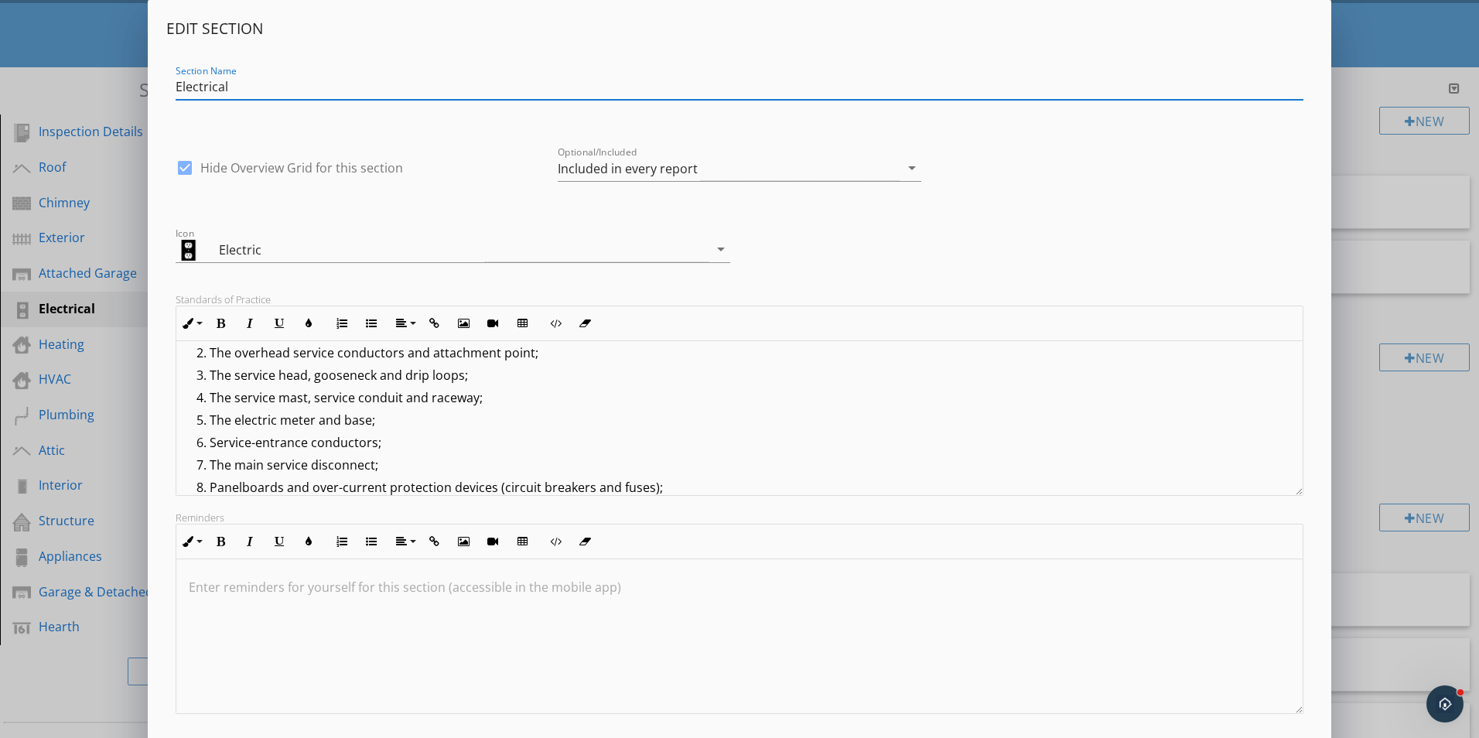
scroll to position [77, 0]
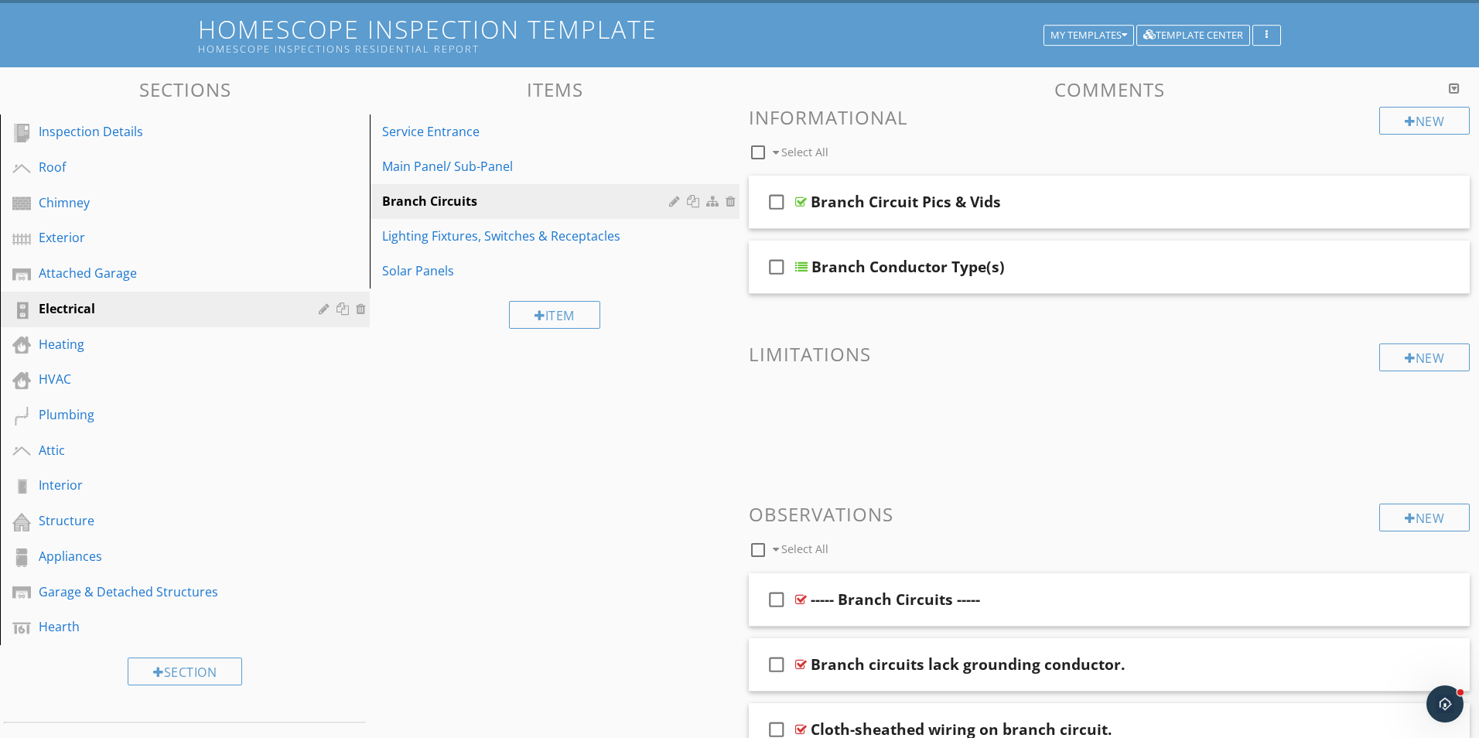
click at [1359, 149] on div at bounding box center [739, 369] width 1479 height 738
click at [120, 348] on div "Heating" at bounding box center [166, 344] width 255 height 19
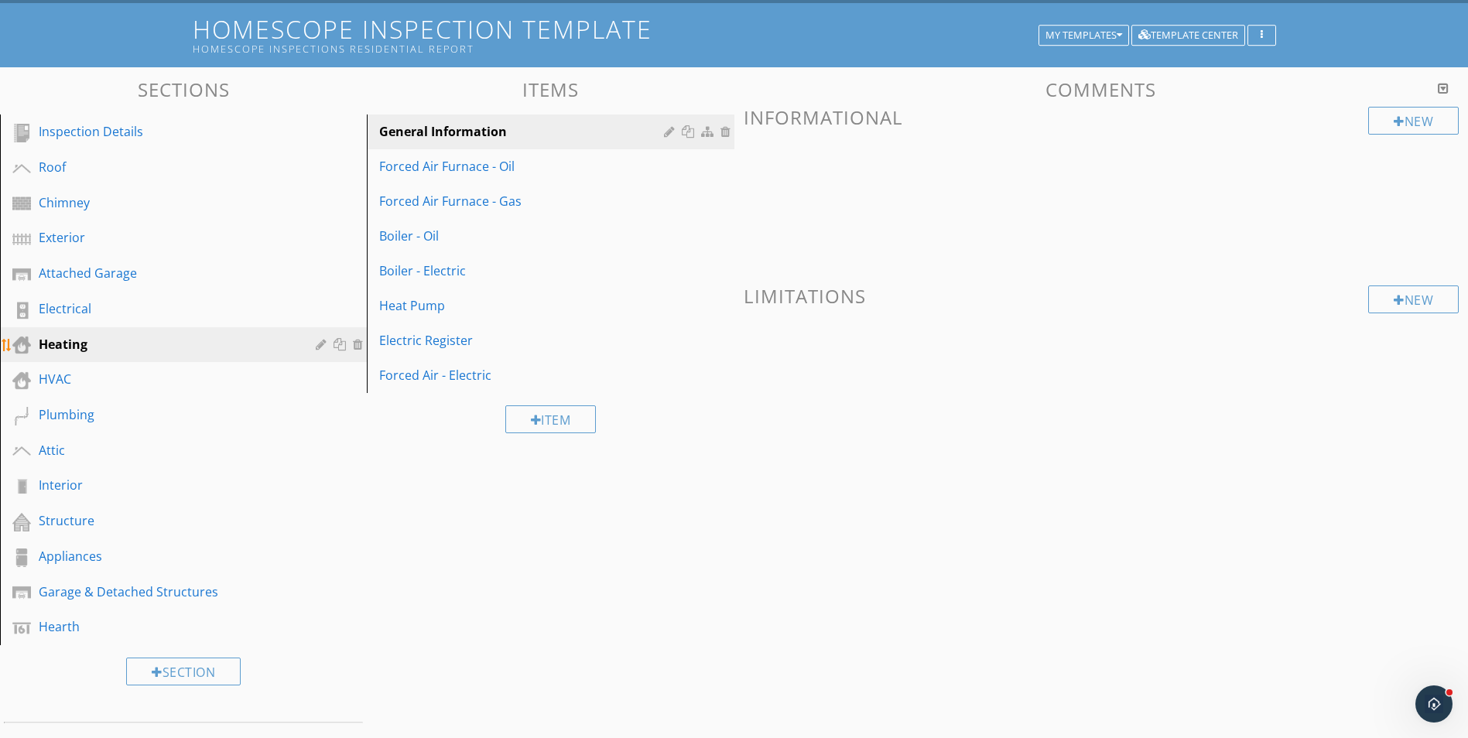
click at [317, 343] on div at bounding box center [323, 344] width 15 height 12
click at [1371, 169] on div at bounding box center [734, 369] width 1468 height 738
click at [108, 309] on div "Electrical" at bounding box center [166, 308] width 255 height 19
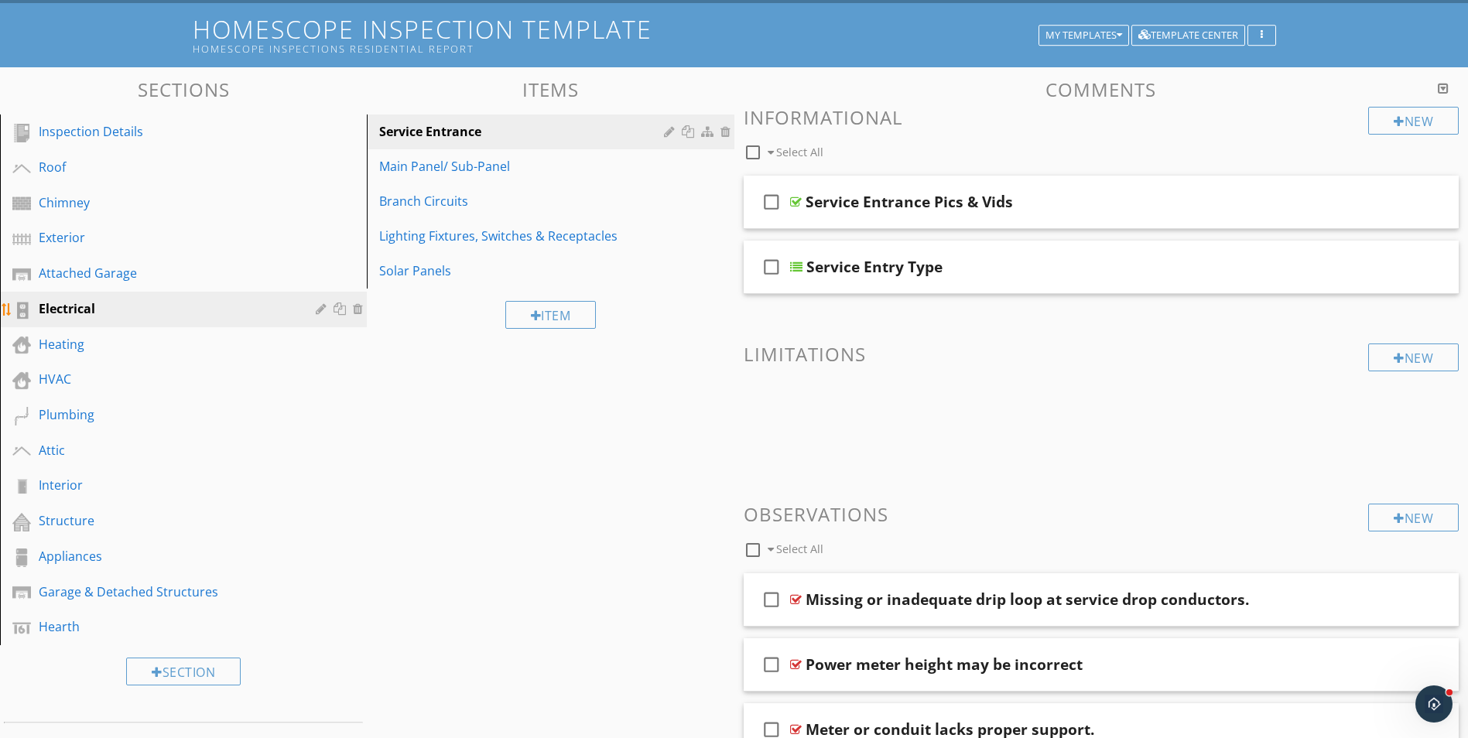
click at [313, 309] on div "Electrical" at bounding box center [195, 309] width 313 height 20
click at [319, 313] on div at bounding box center [323, 308] width 15 height 12
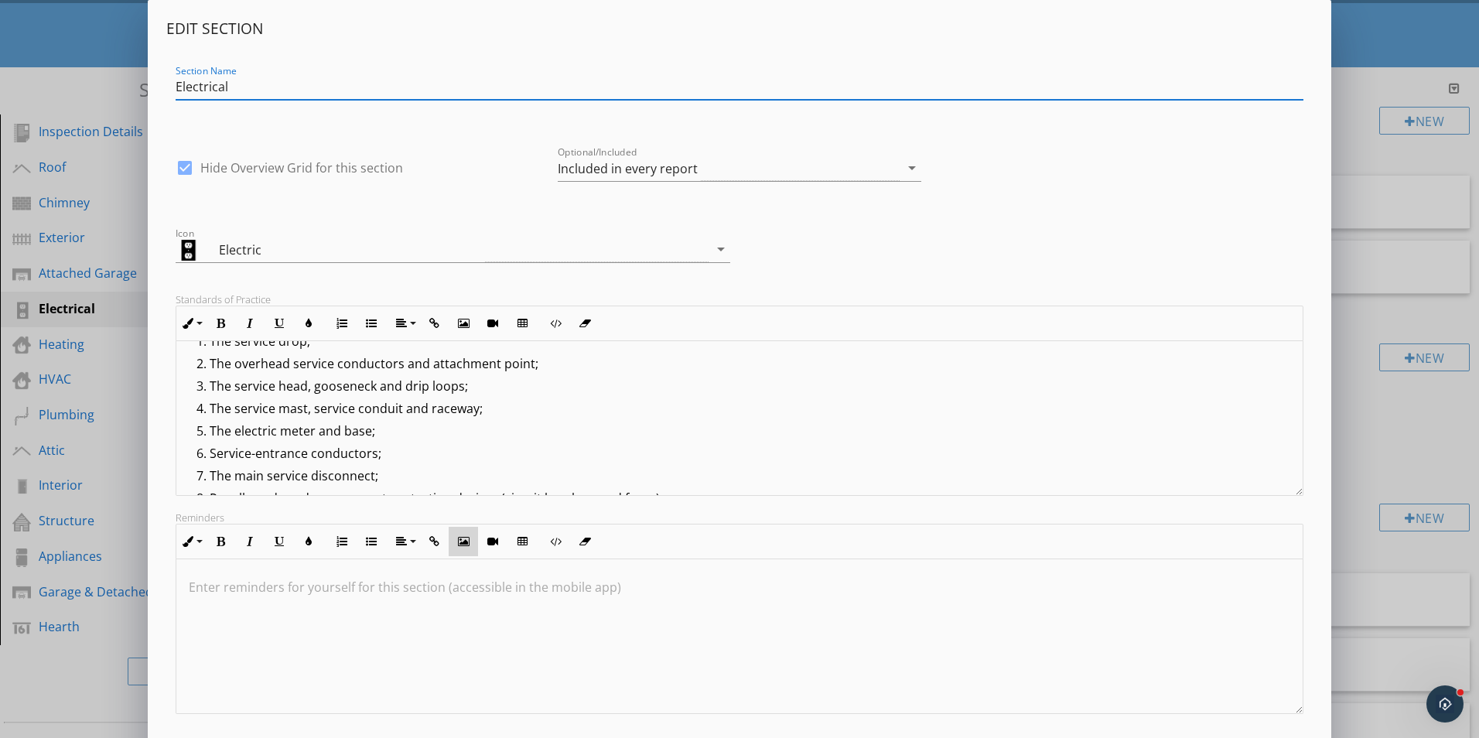
click at [467, 540] on icon "button" at bounding box center [463, 541] width 11 height 11
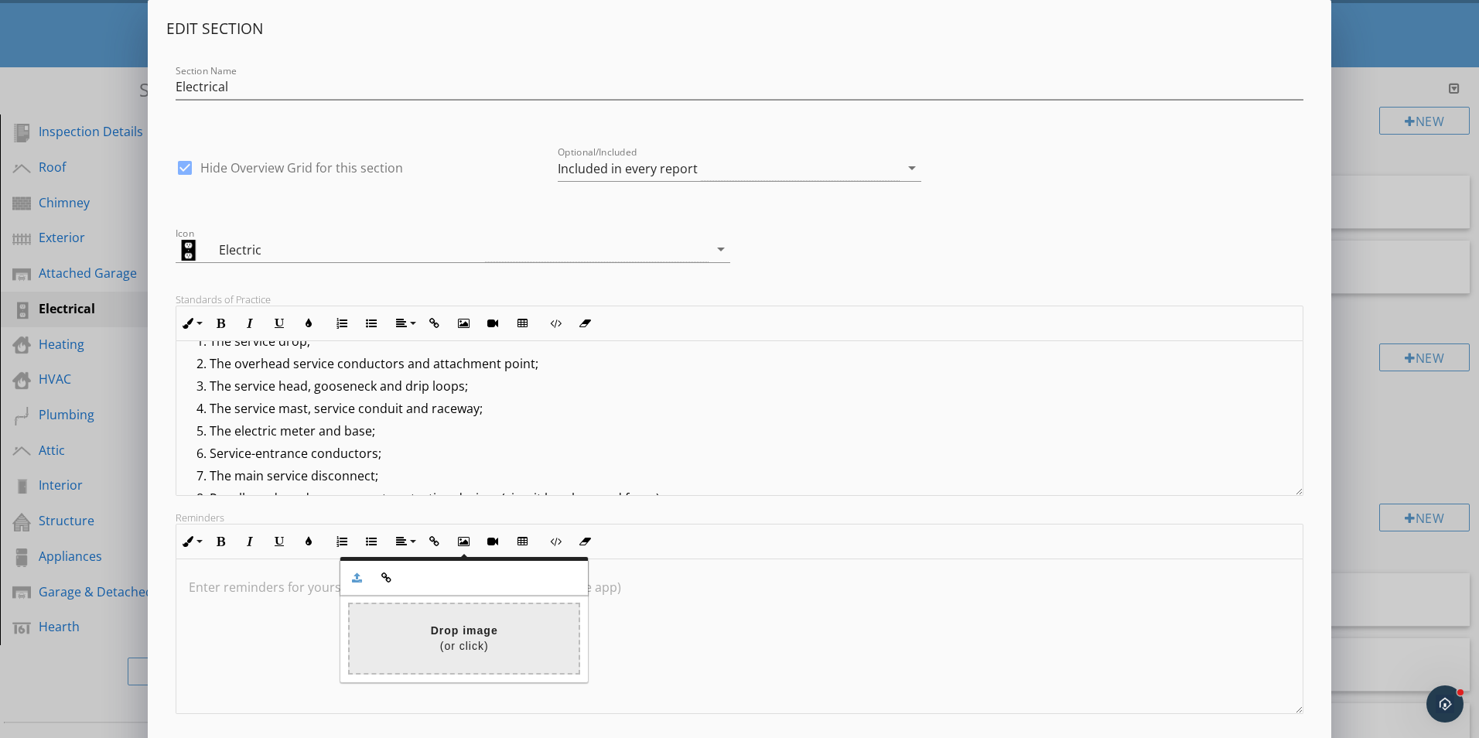
click at [460, 637] on input "file" at bounding box center [6, 638] width 1145 height 69
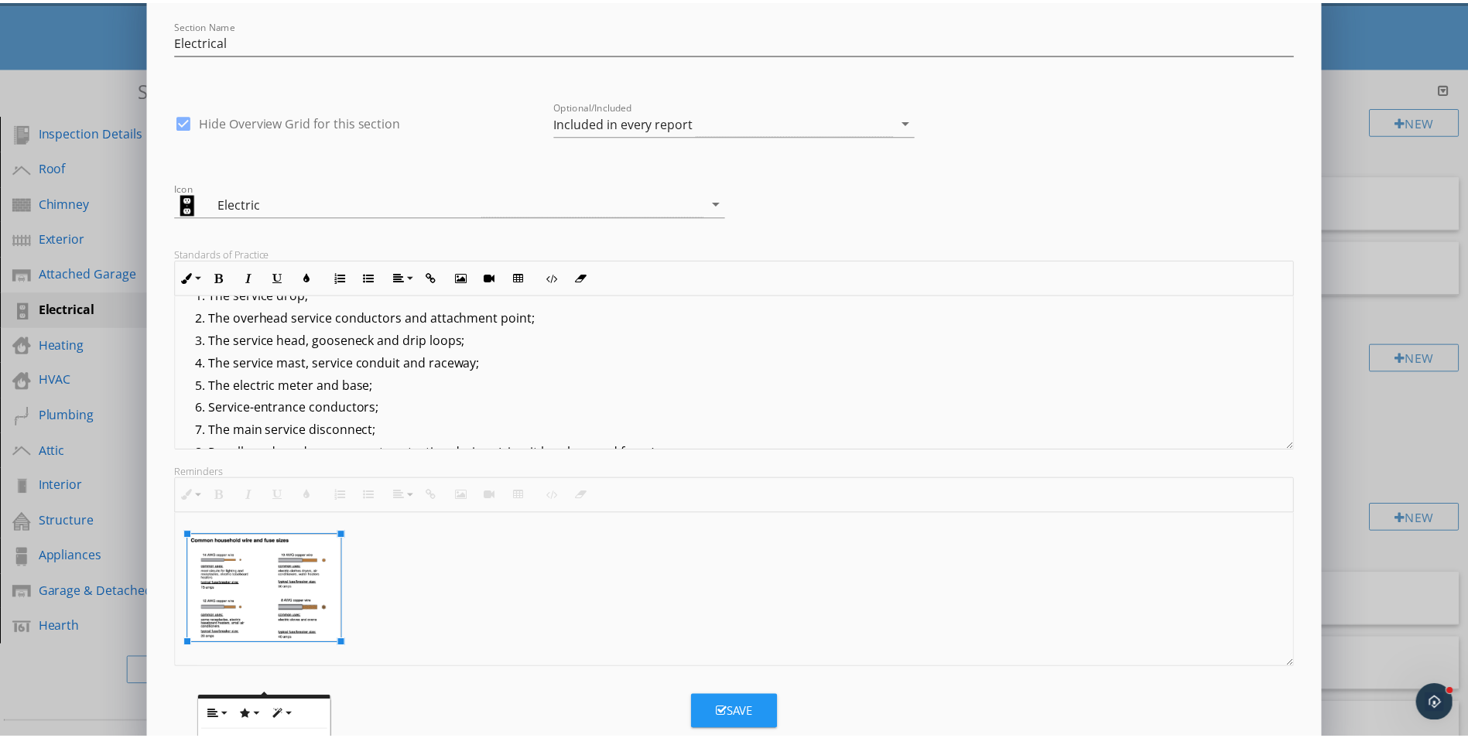
scroll to position [81, 0]
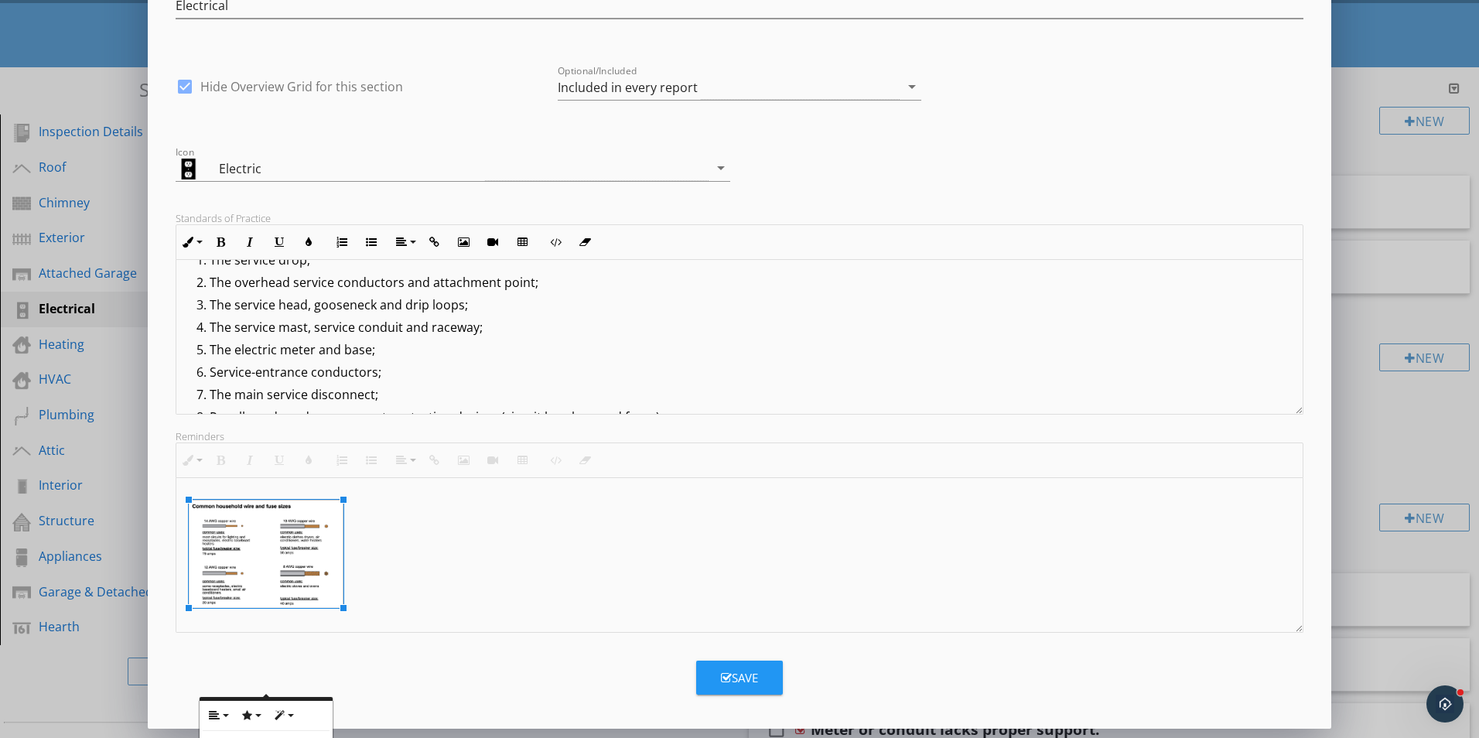
click at [745, 676] on div "Save" at bounding box center [739, 678] width 37 height 18
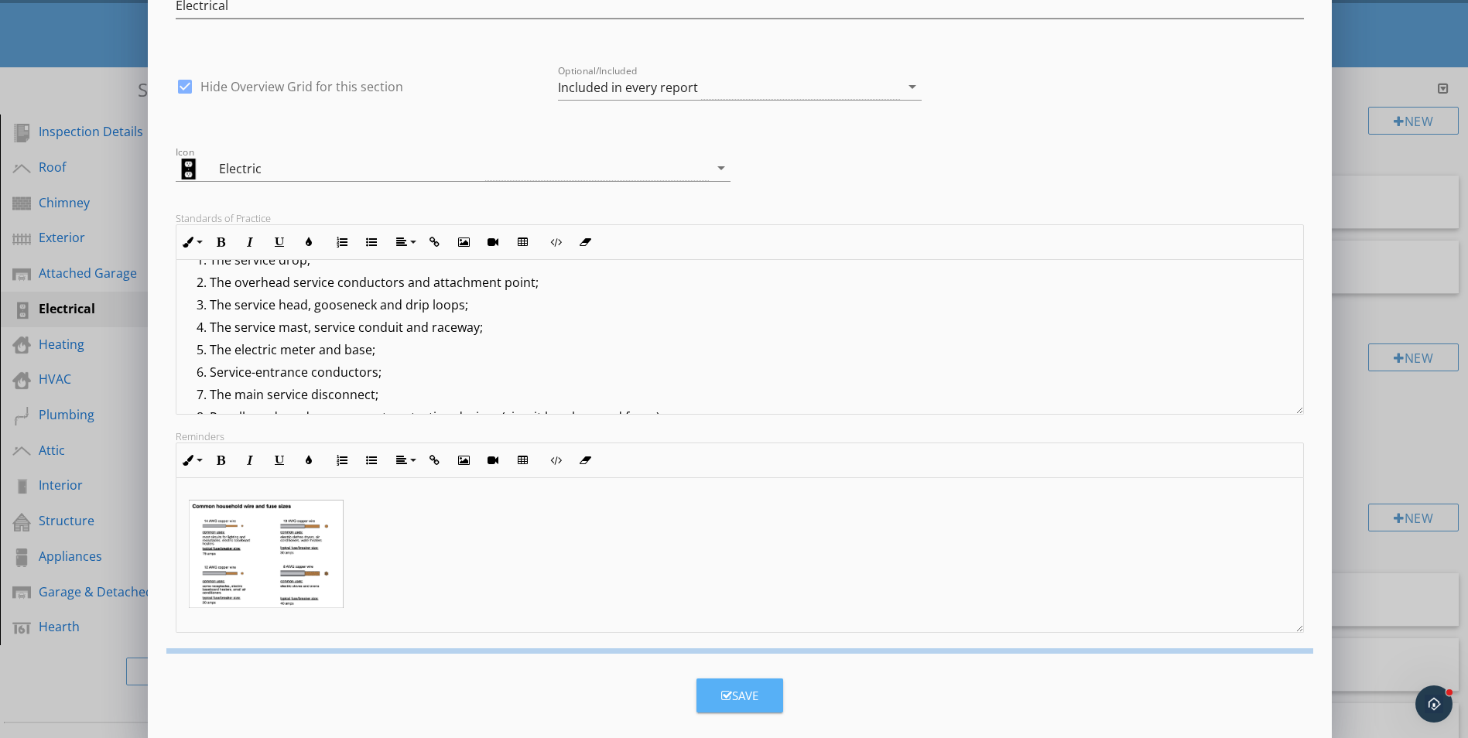
scroll to position [0, 0]
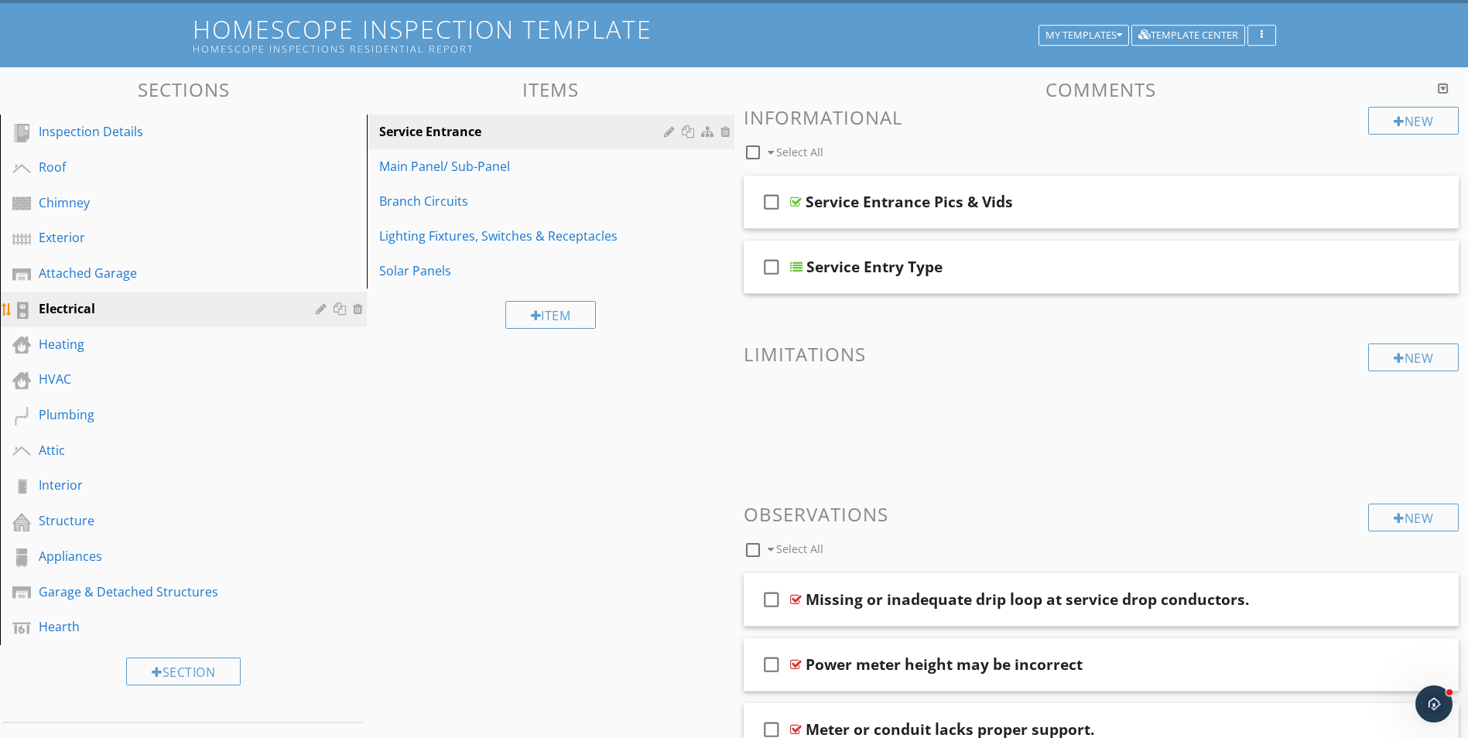
click at [192, 306] on div "Electrical" at bounding box center [166, 308] width 255 height 19
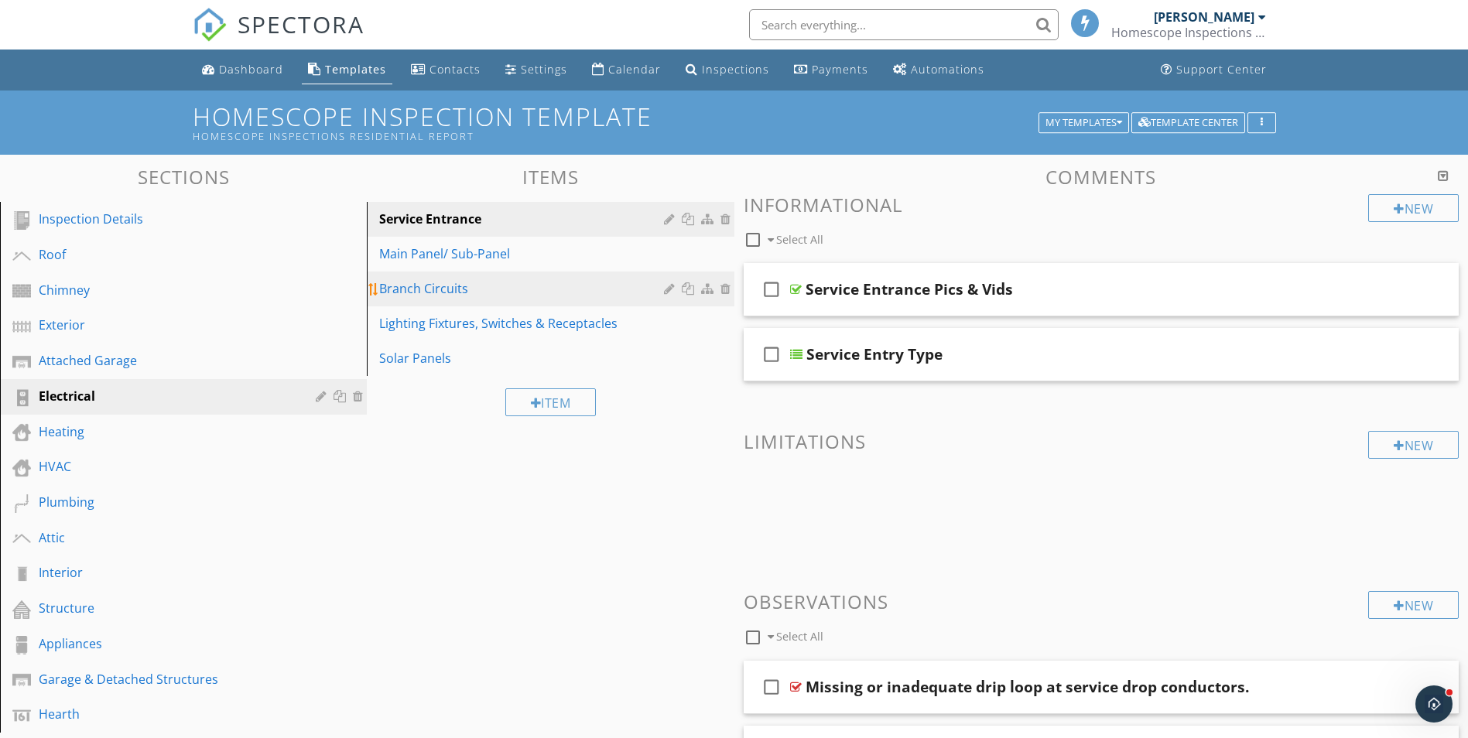
click at [511, 282] on div "Branch Circuits" at bounding box center [523, 288] width 289 height 19
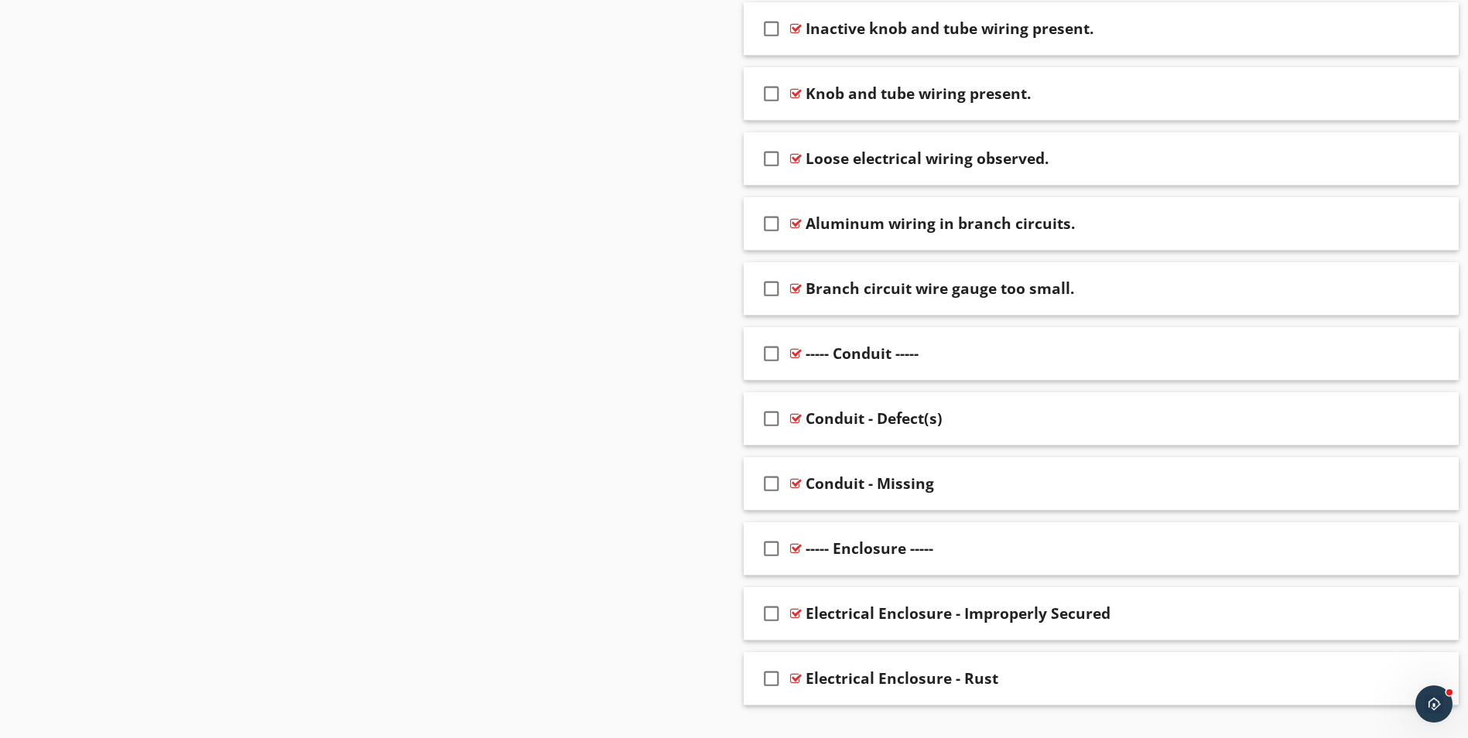
scroll to position [1006, 0]
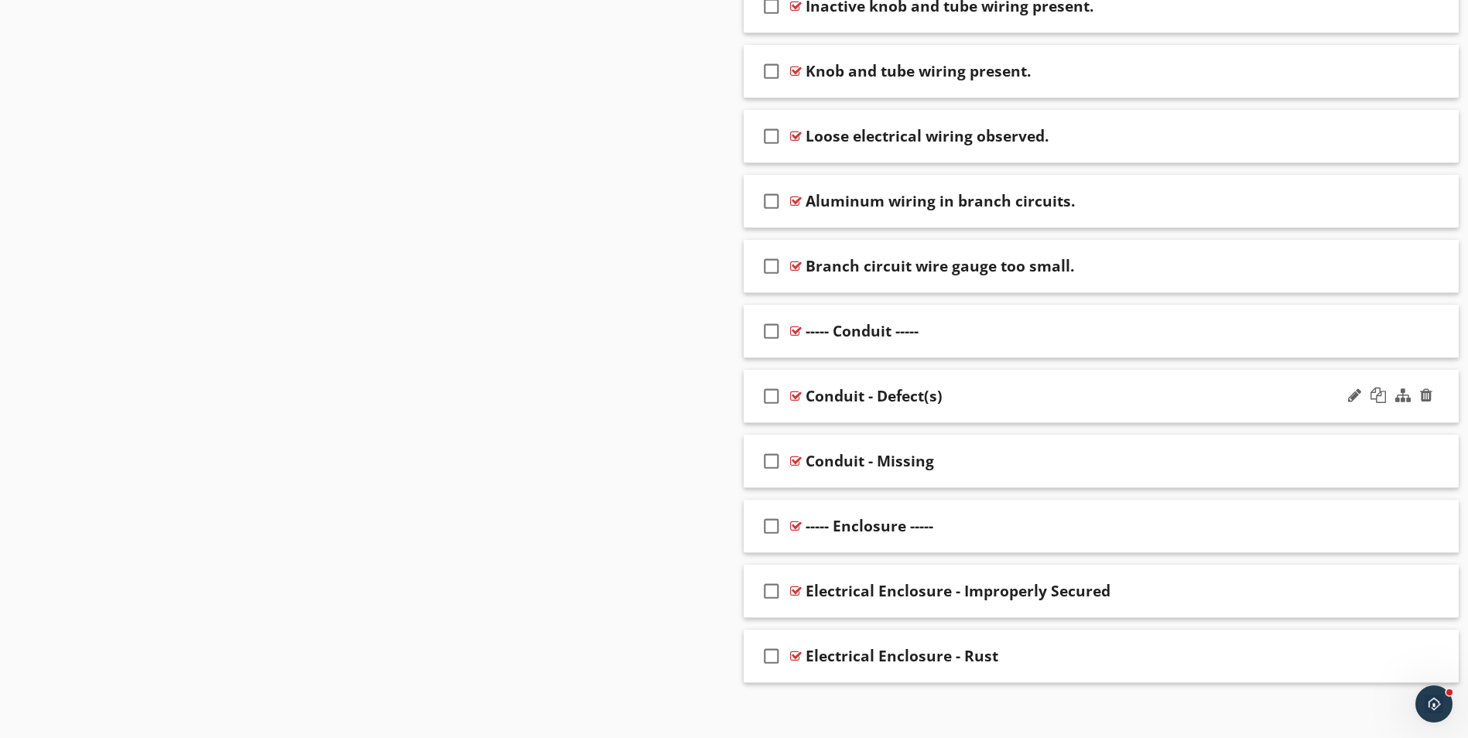
click at [1051, 400] on div "Conduit - Defect(s)" at bounding box center [1061, 396] width 513 height 19
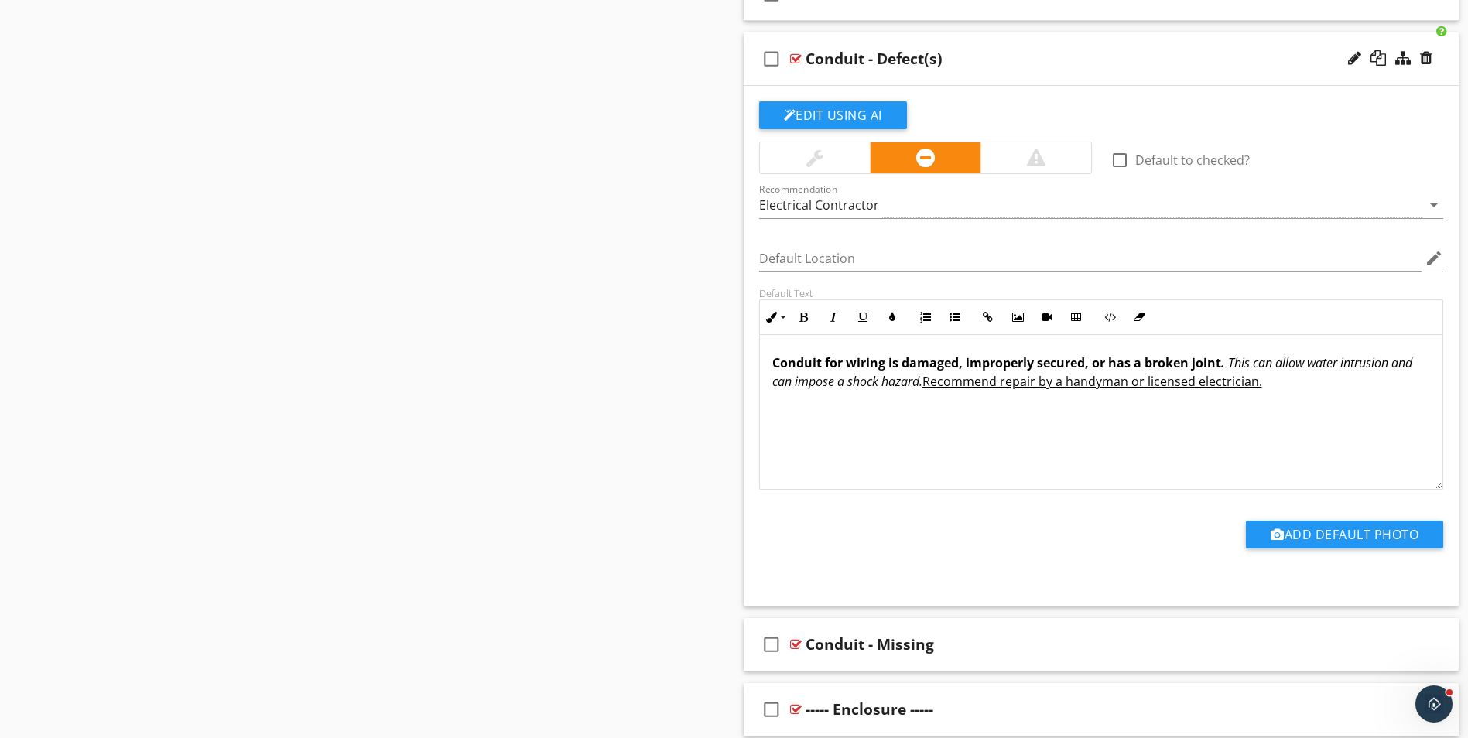
scroll to position [1393, 0]
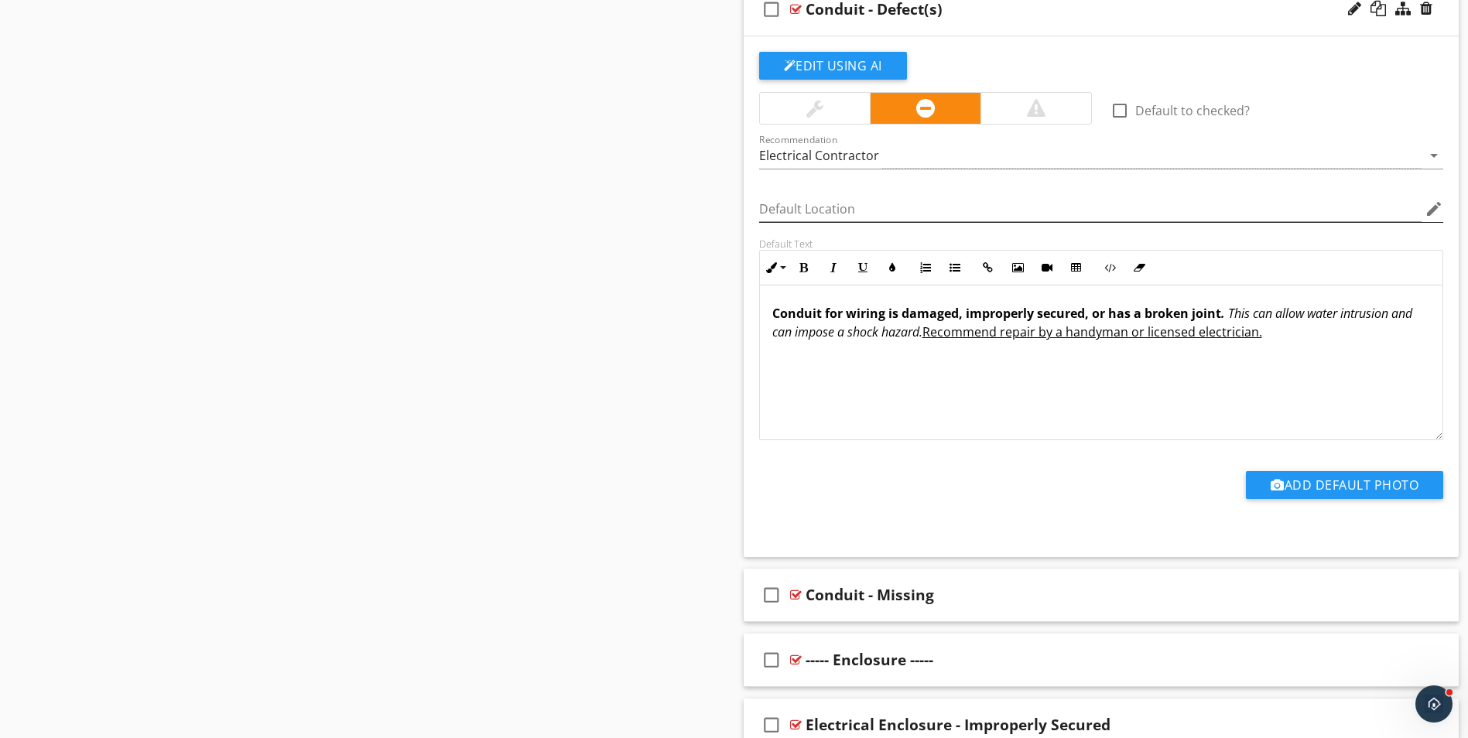
click at [1430, 204] on icon "edit" at bounding box center [1433, 209] width 19 height 19
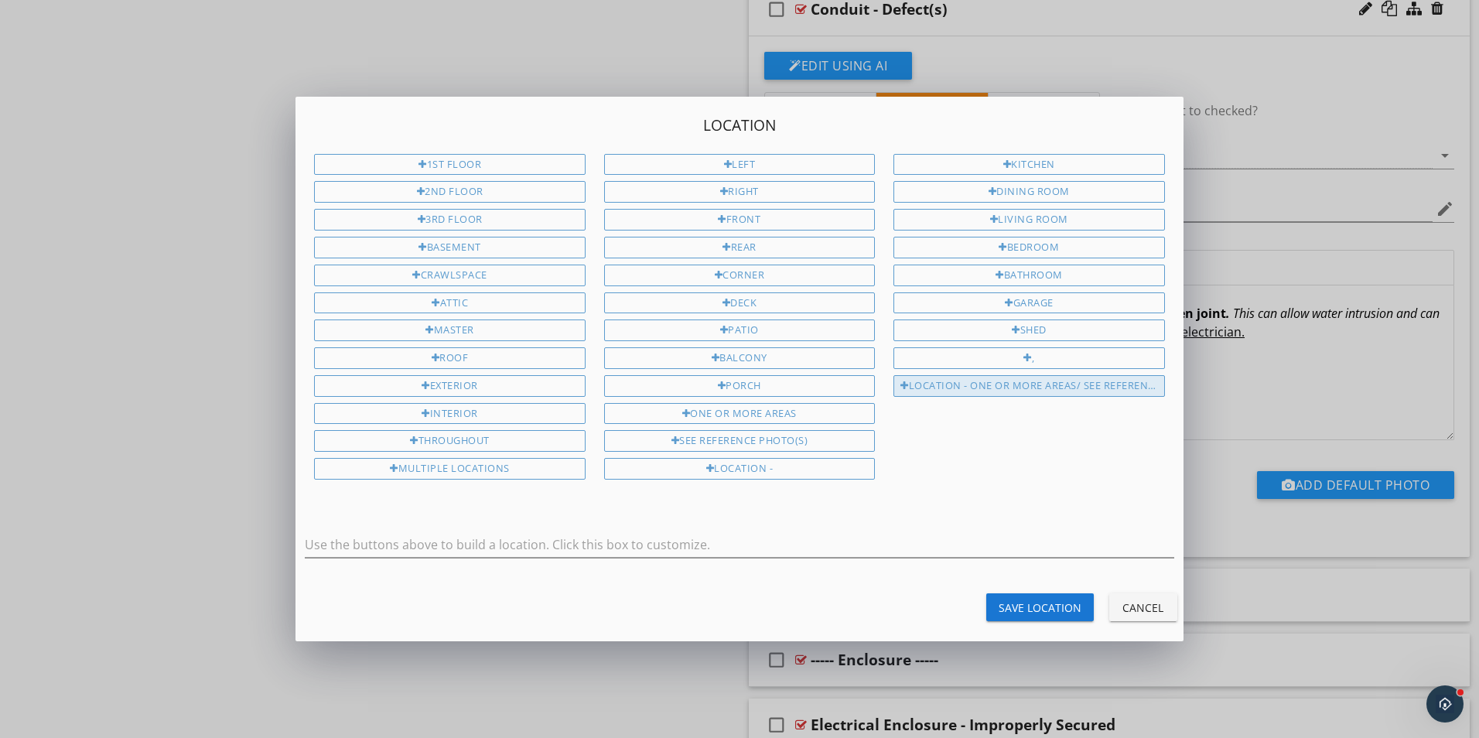
click at [1040, 383] on div "Location - One or more areas/ See Reference Photo(s)" at bounding box center [1029, 386] width 271 height 22
type input "Location - One or more areas/ See Reference Photo(s)"
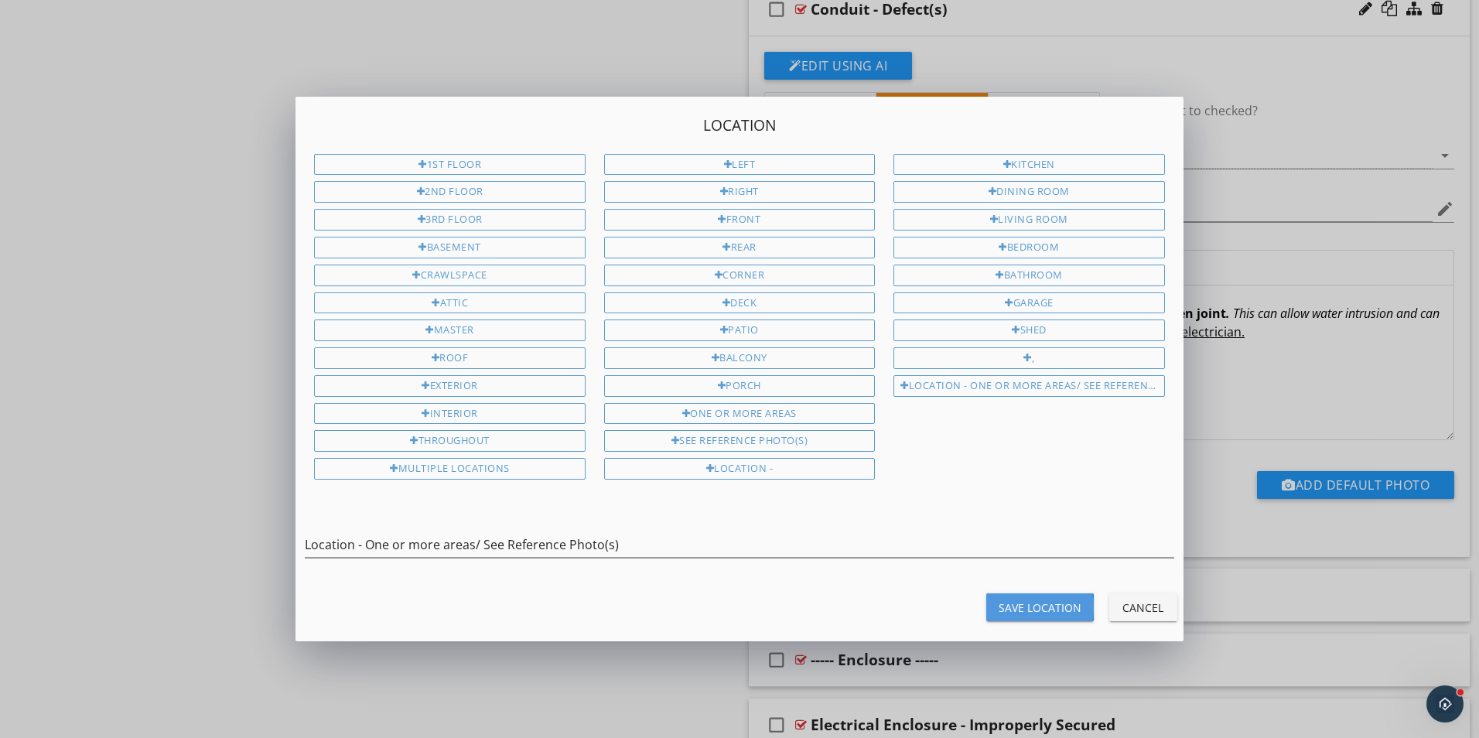
click at [1047, 612] on div "Save Location" at bounding box center [1040, 608] width 83 height 16
type input "Location - One or more areas/ See Reference Photo(s)"
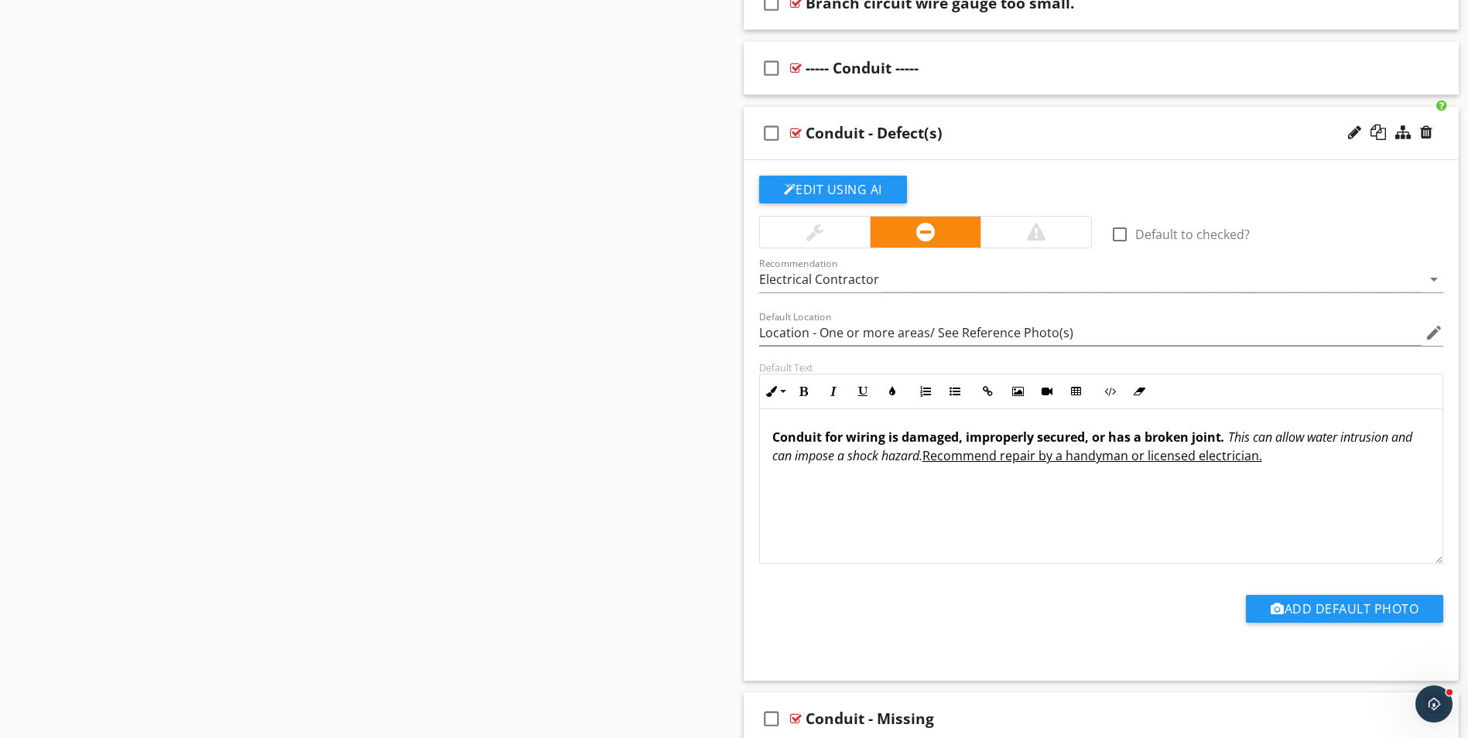
scroll to position [1238, 0]
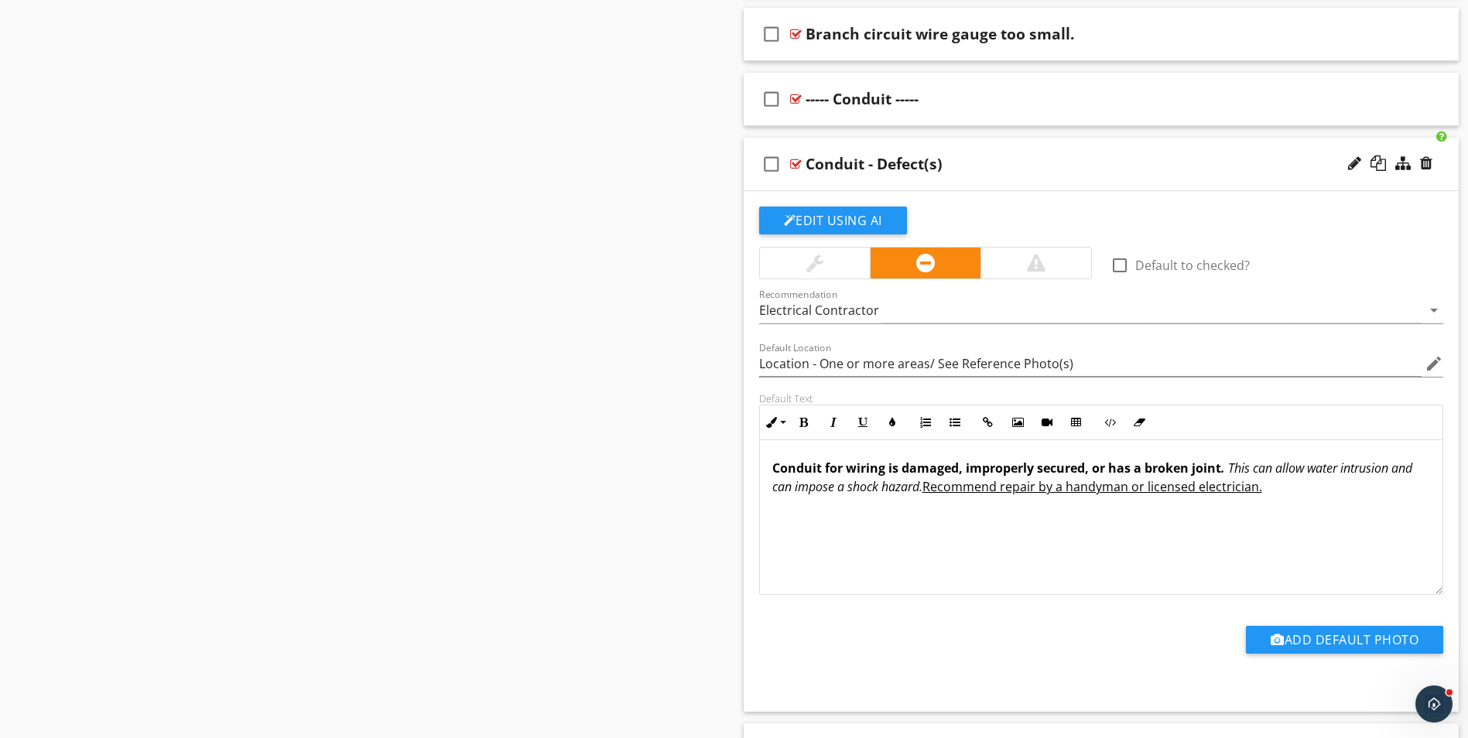
click at [843, 166] on div "Conduit - Defect(s)" at bounding box center [873, 164] width 137 height 19
click at [806, 159] on input "Conduit - Defect(s)" at bounding box center [1061, 165] width 513 height 26
type input ")"
paste input "Conduit damaged or not present."
click at [920, 162] on input "Conduit damaged or not present." at bounding box center [1061, 165] width 513 height 26
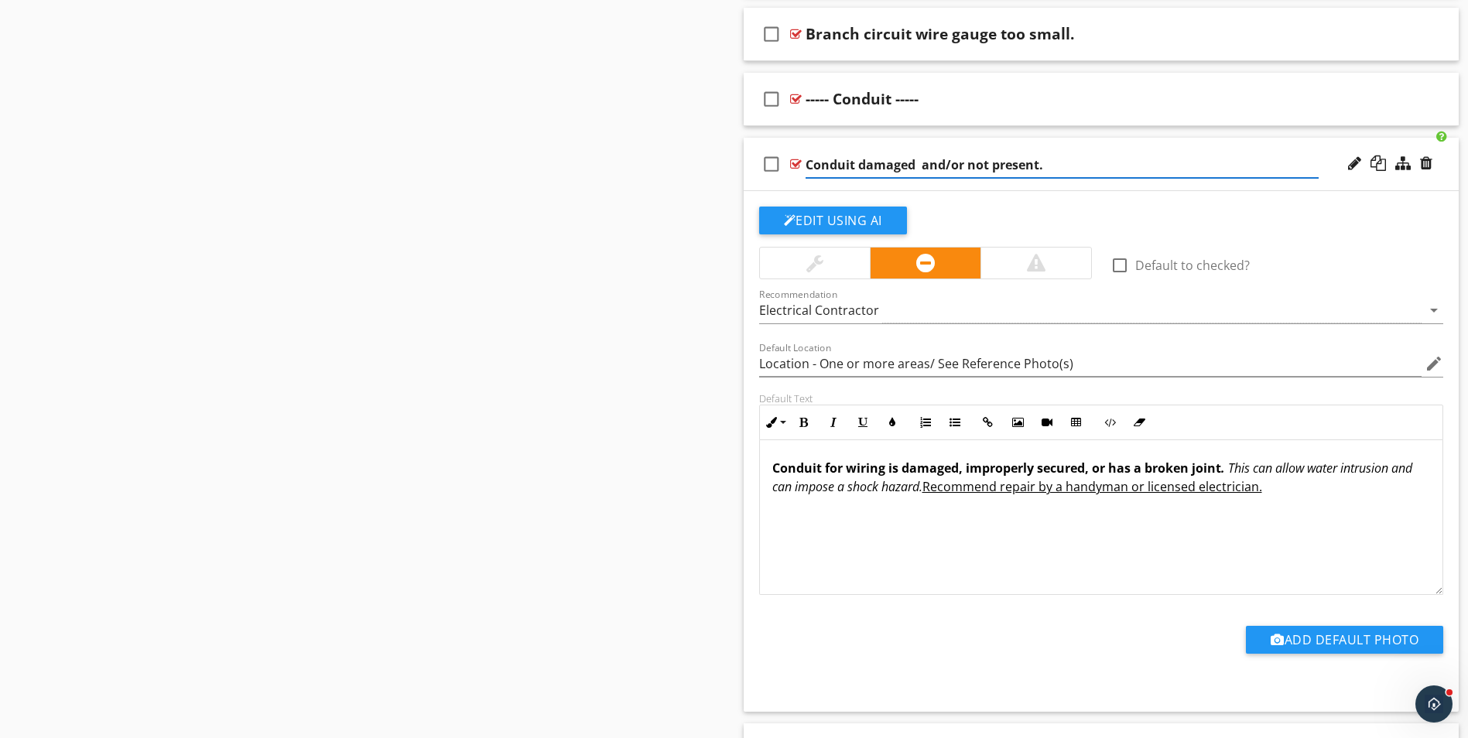
type input "Conduit damaged and/ or not present."
click at [1328, 258] on div "check_box_outline_blank Default to checked?" at bounding box center [1276, 264] width 333 height 22
drag, startPoint x: 774, startPoint y: 470, endPoint x: 1331, endPoint y: 507, distance: 559.0
click at [1331, 507] on div "Conduit for wiring is damaged, improperly secured, or has a broken joint . This…" at bounding box center [1101, 517] width 683 height 155
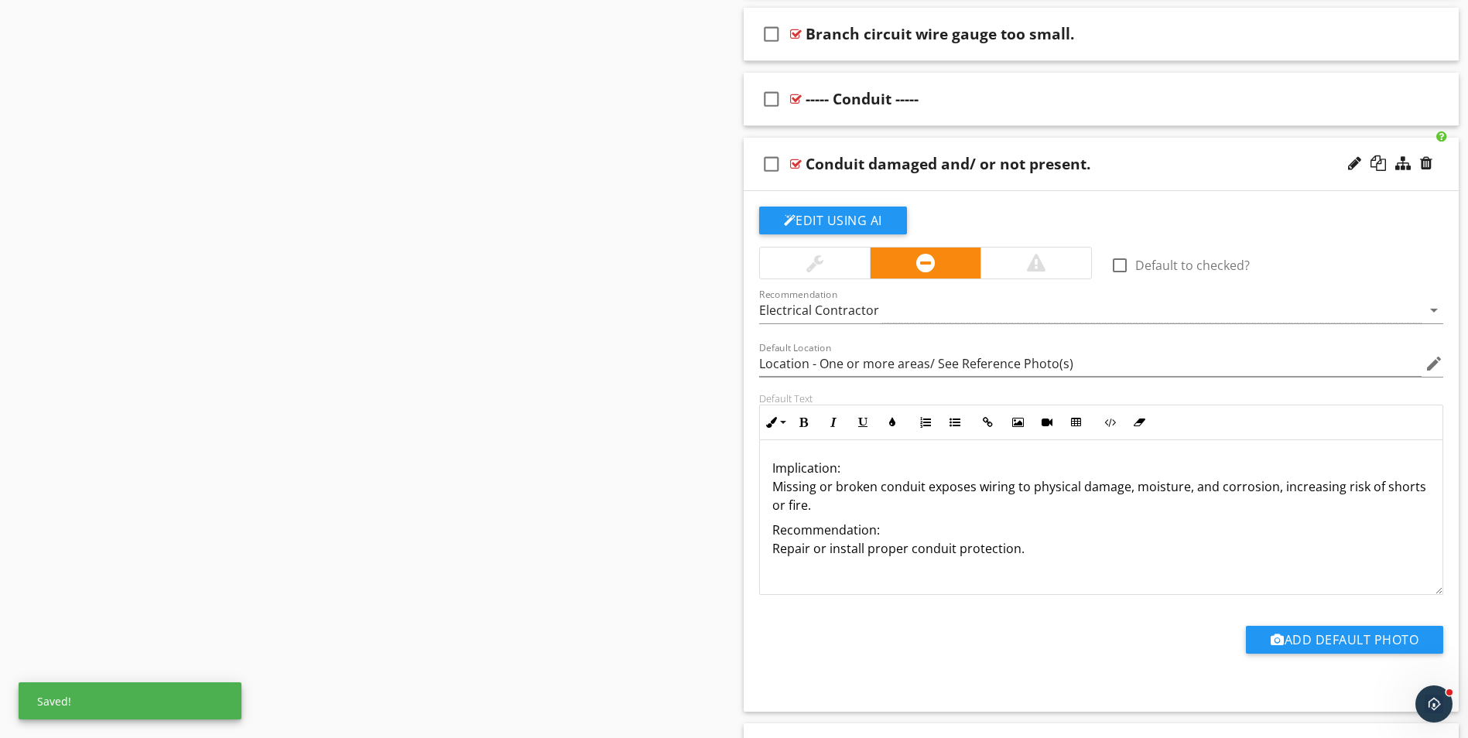
click at [838, 464] on p "Implication: Missing or broken conduit exposes wiring to physical damage, moist…" at bounding box center [1101, 487] width 658 height 56
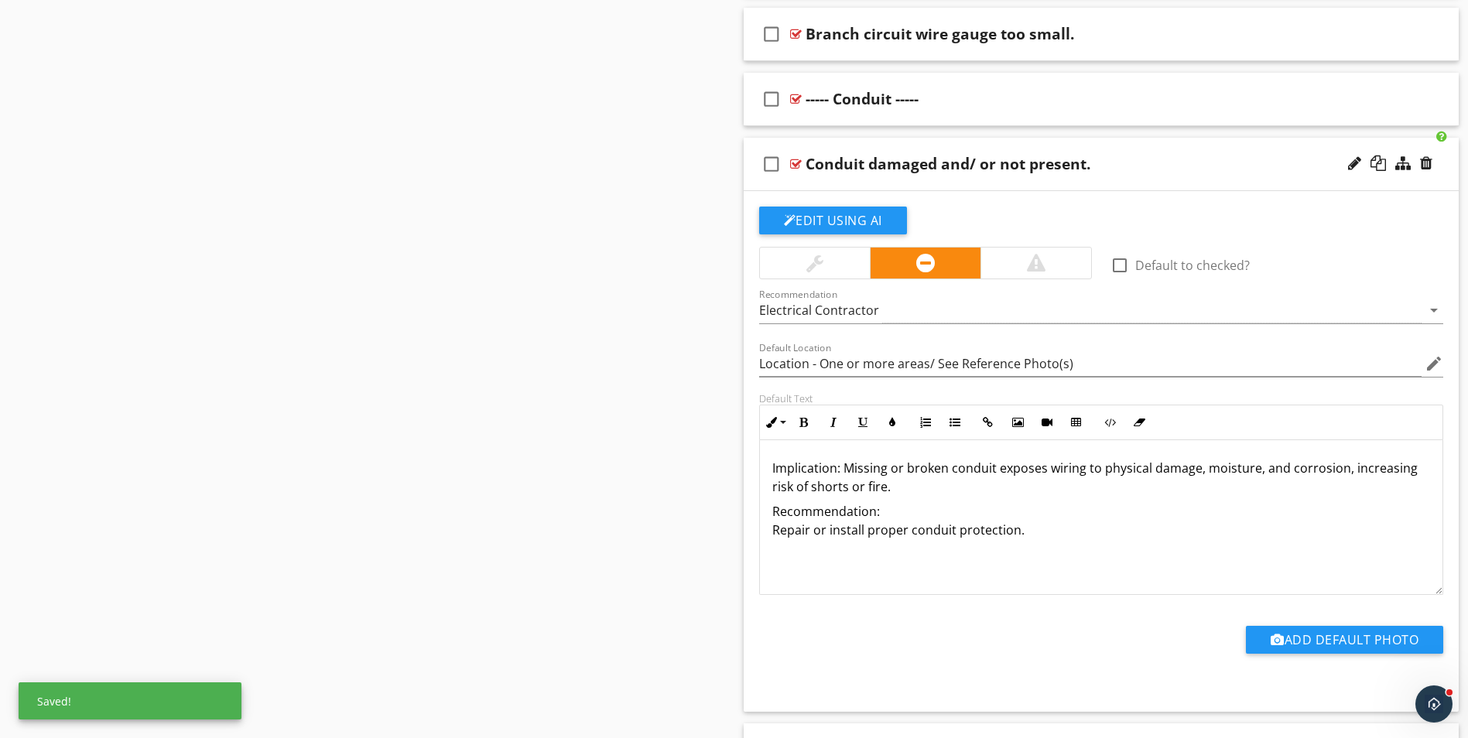
click at [889, 484] on p "Implication: Missing or broken conduit exposes wiring to physical damage, moist…" at bounding box center [1101, 477] width 658 height 37
click at [998, 487] on p "Implication: Missing or broken conduit exposes wiring to physical damage, moist…" at bounding box center [1101, 487] width 658 height 56
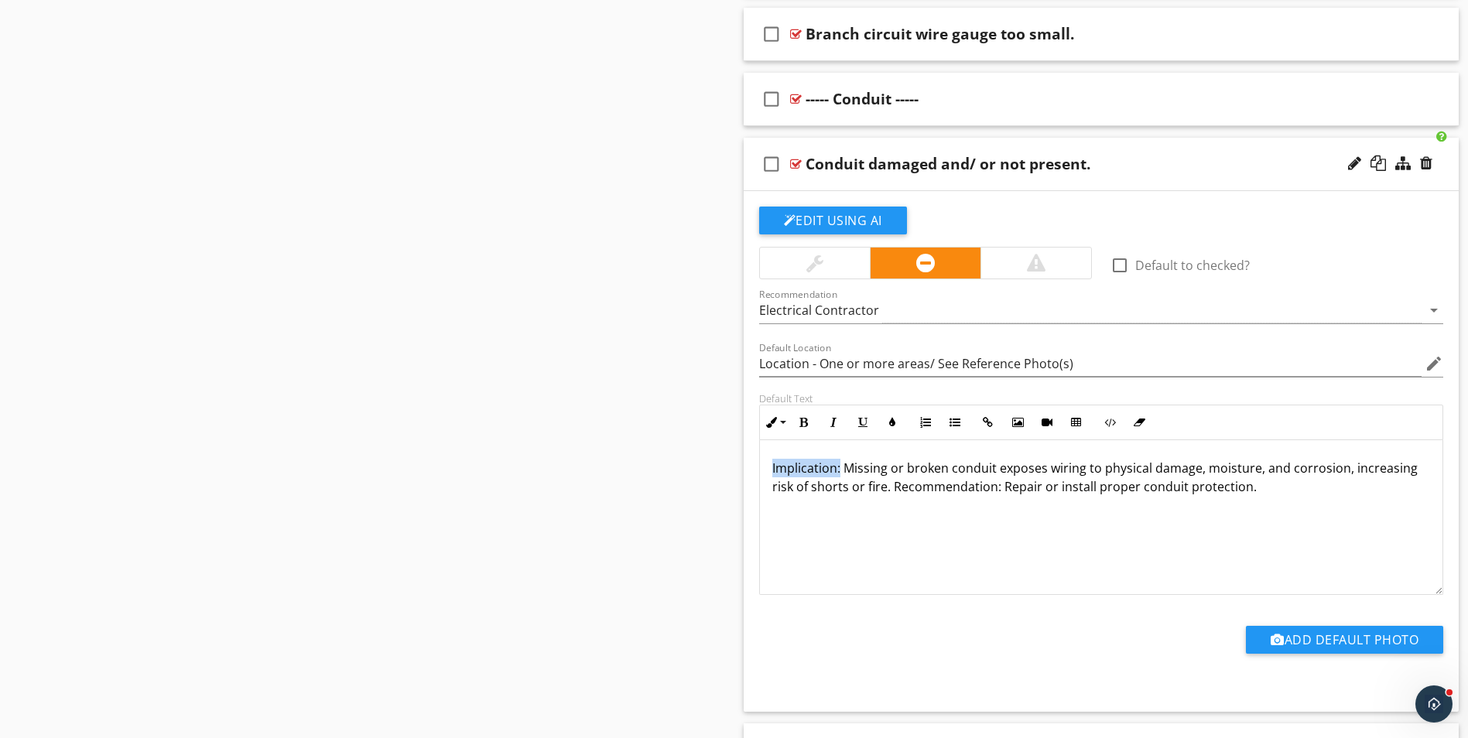
drag, startPoint x: 768, startPoint y: 469, endPoint x: 840, endPoint y: 470, distance: 72.0
click at [840, 470] on div "Implication: Missing or broken conduit exposes wiring to physical damage, moist…" at bounding box center [1101, 517] width 683 height 155
click at [805, 426] on icon "button" at bounding box center [803, 422] width 11 height 11
drag, startPoint x: 891, startPoint y: 487, endPoint x: 998, endPoint y: 495, distance: 107.0
click at [998, 495] on p "Implication: Missing or broken conduit exposes wiring to physical damage, moist…" at bounding box center [1101, 477] width 658 height 37
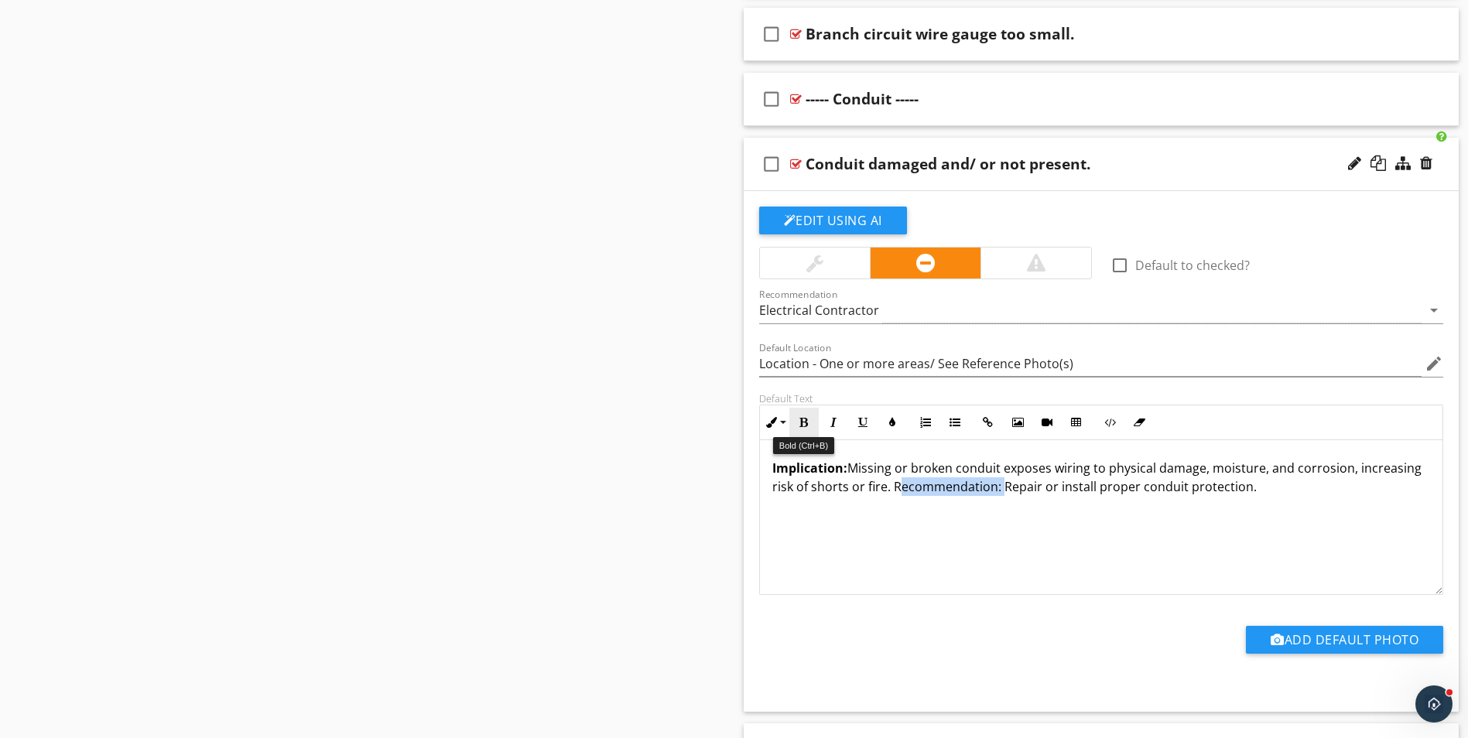
click at [804, 423] on icon "button" at bounding box center [803, 422] width 11 height 11
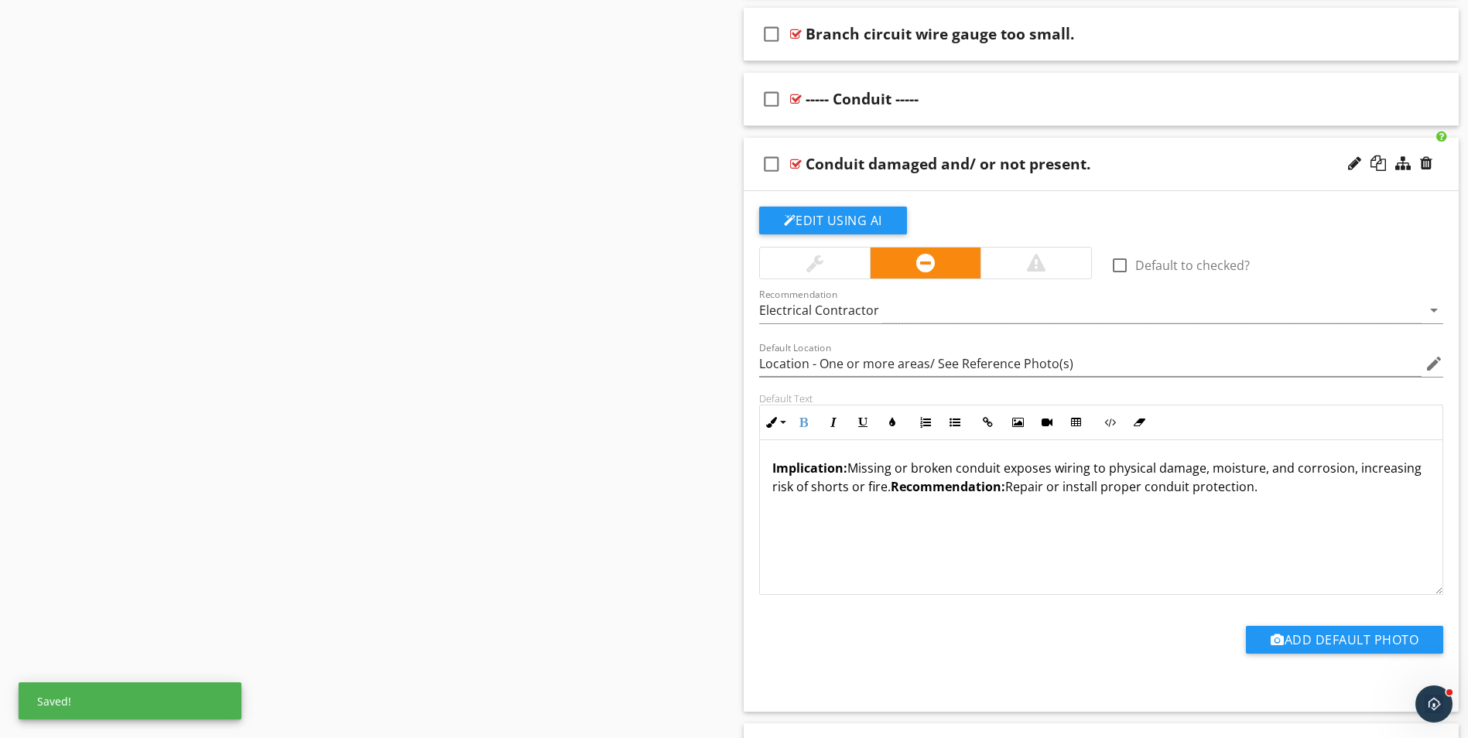
click at [1276, 489] on p "Implication: Missing or broken conduit exposes wiring to physical damage, moist…" at bounding box center [1101, 477] width 658 height 37
click at [1143, 172] on div "Conduit damaged and/ or not present." at bounding box center [1061, 164] width 513 height 19
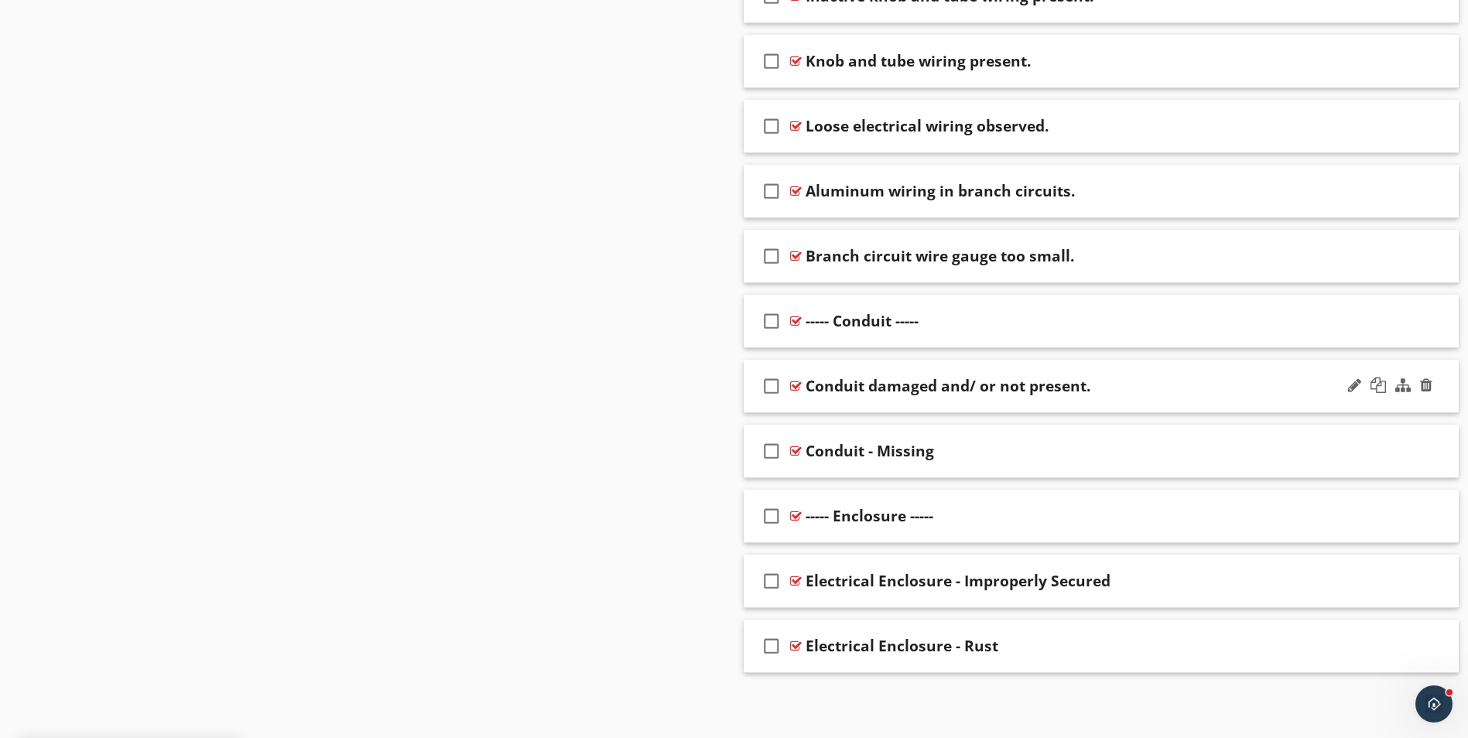
scroll to position [1016, 0]
click at [1429, 447] on div at bounding box center [1426, 450] width 12 height 15
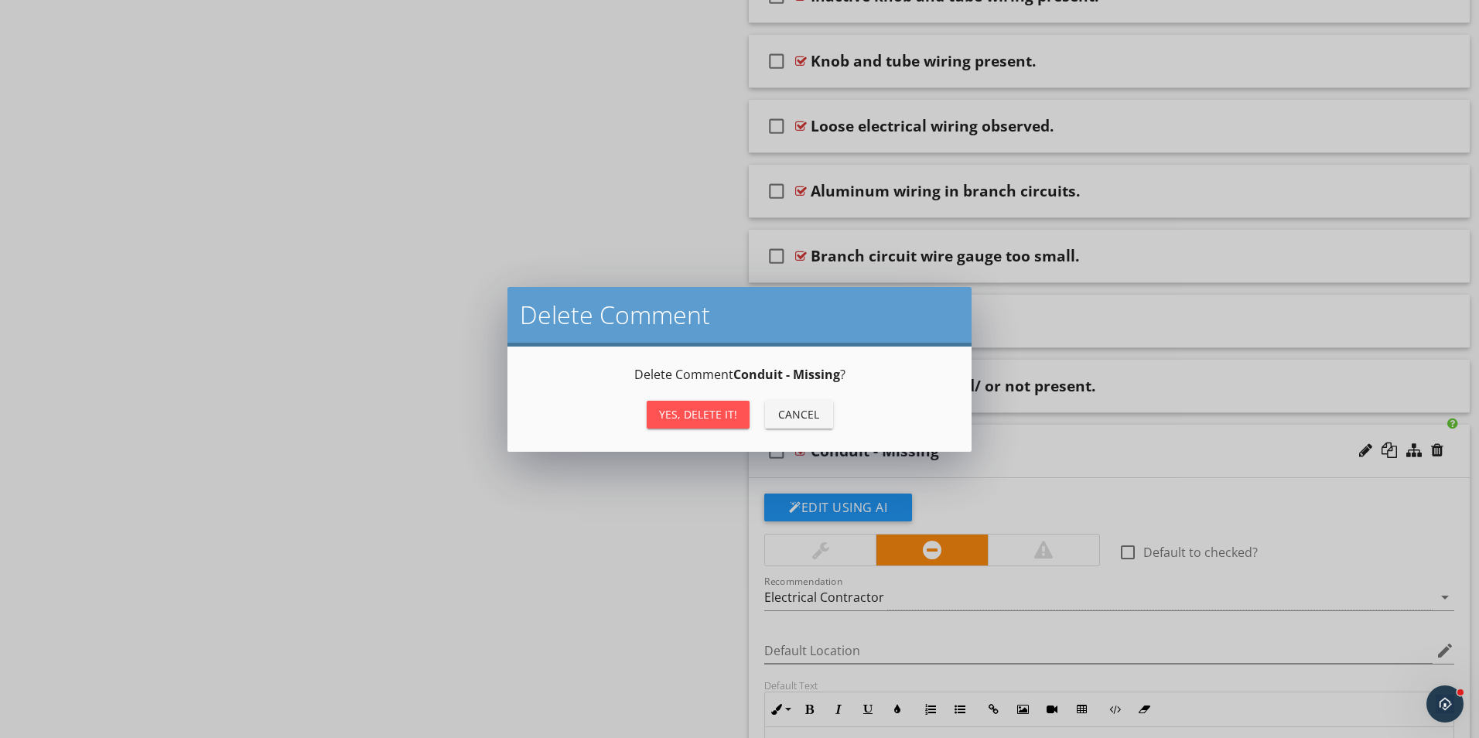
click at [670, 416] on div "Yes, Delete it!" at bounding box center [698, 414] width 78 height 16
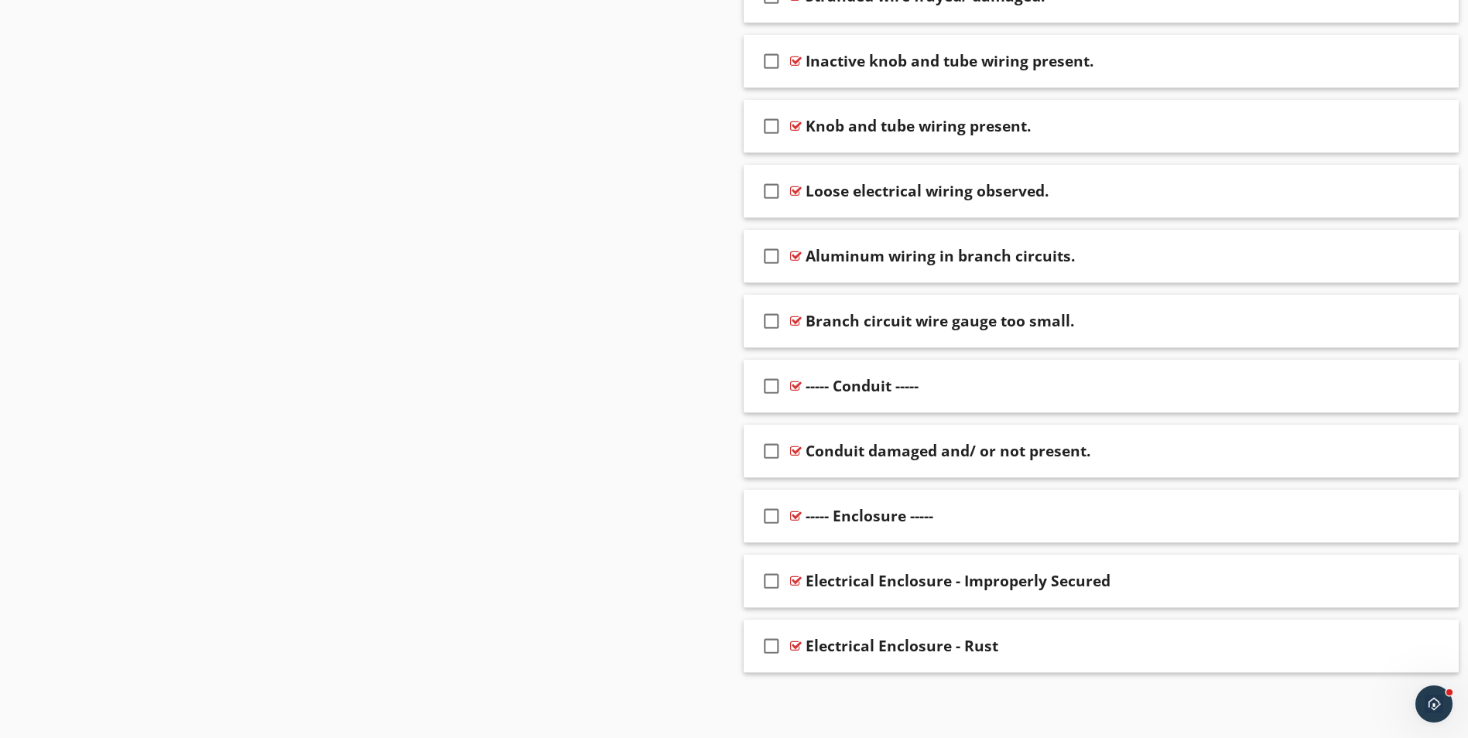
scroll to position [951, 0]
click at [1426, 381] on div at bounding box center [1426, 385] width 12 height 15
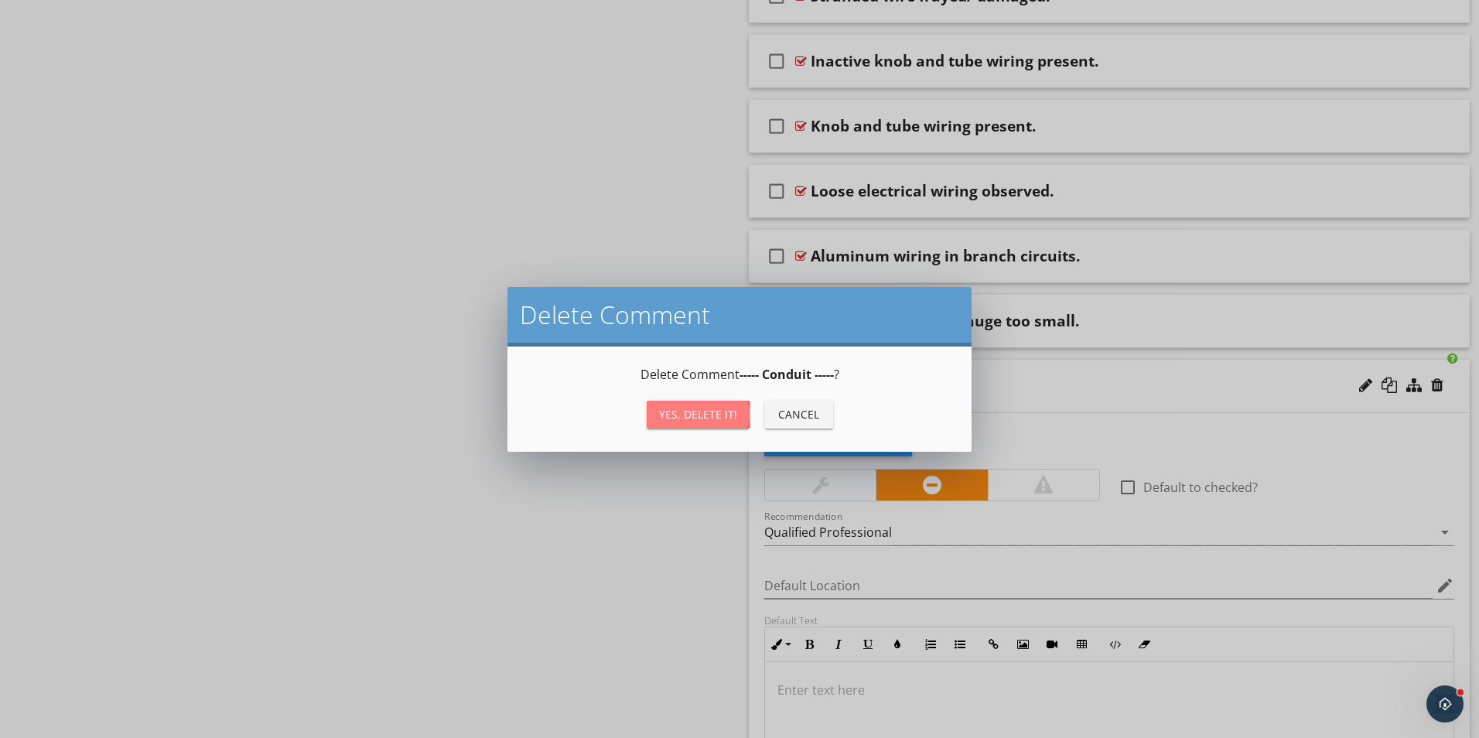
click at [697, 408] on div "Yes, Delete it!" at bounding box center [698, 414] width 78 height 16
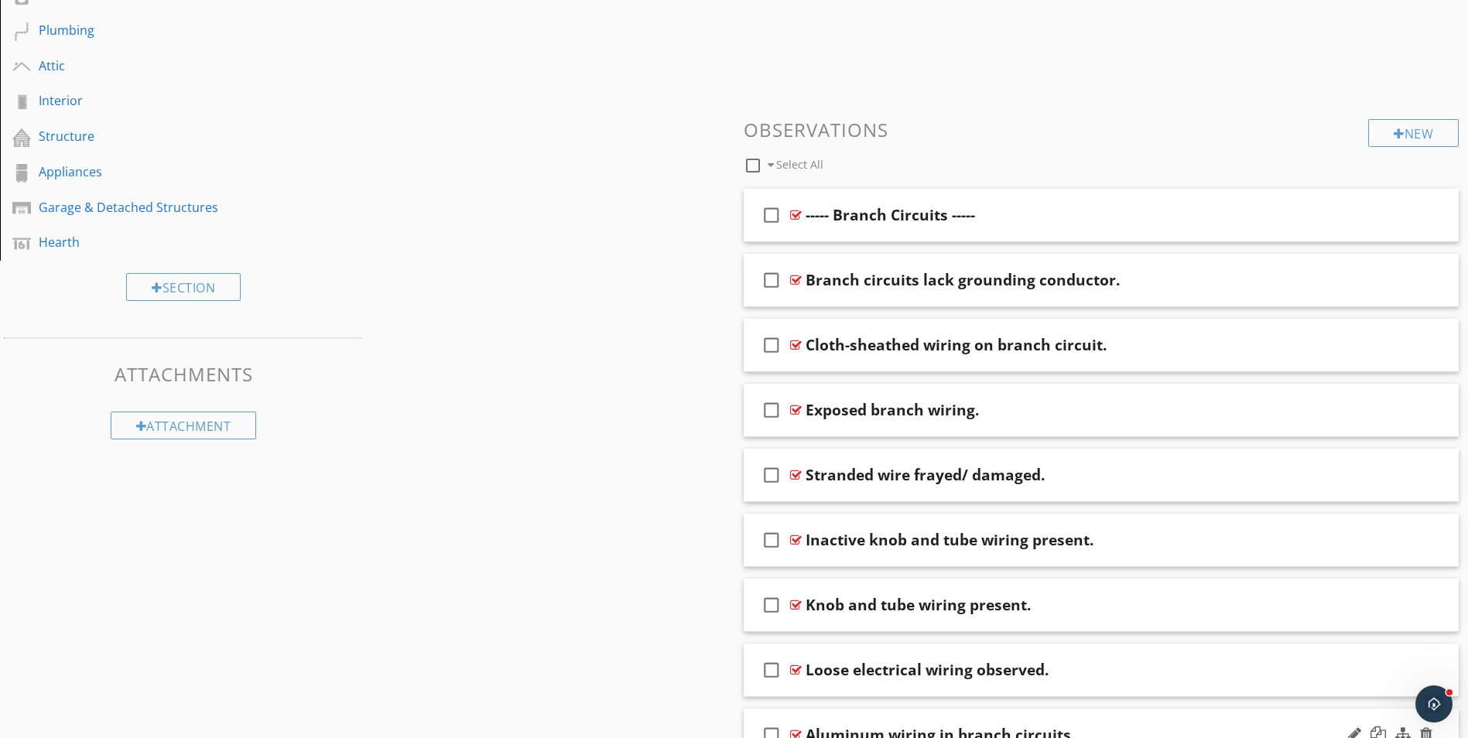
scroll to position [499, 0]
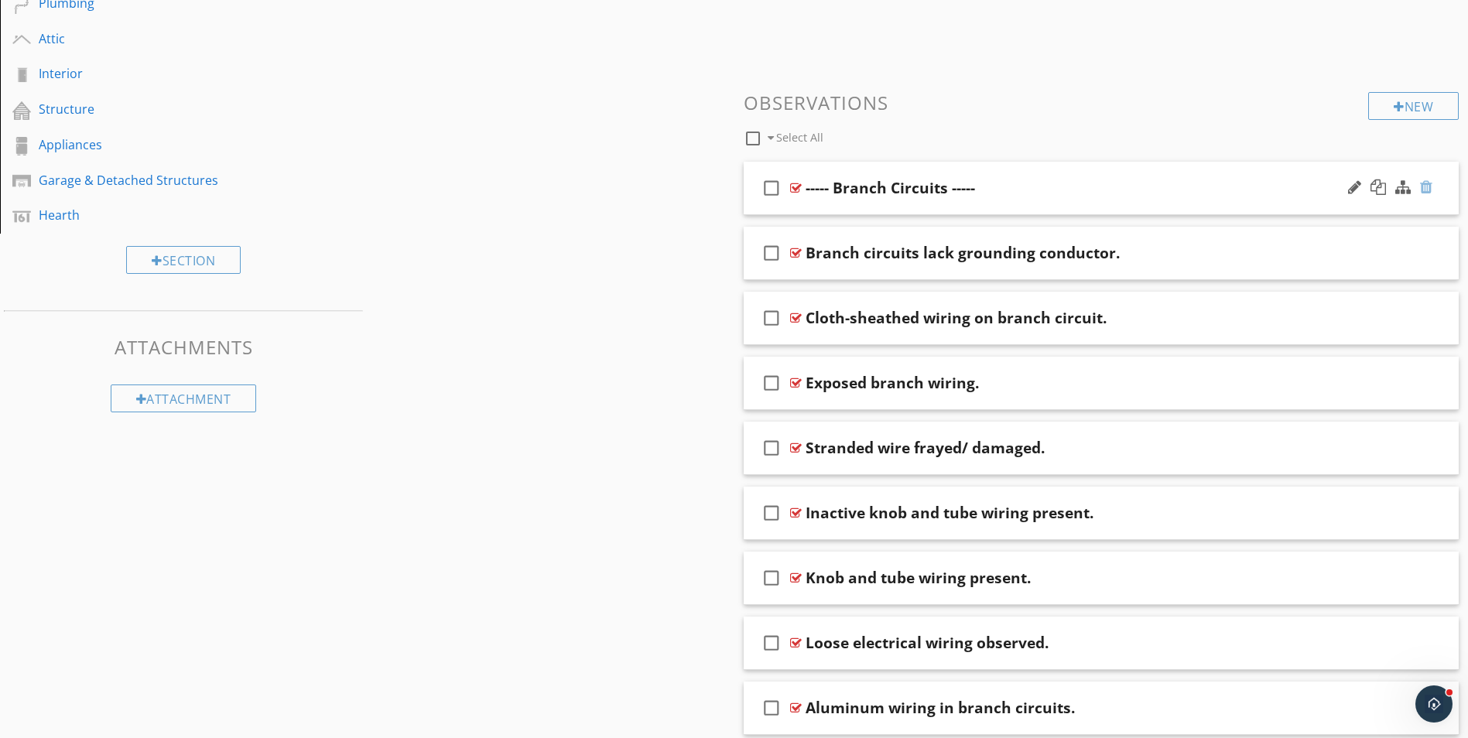
click at [1431, 191] on div at bounding box center [1426, 186] width 12 height 15
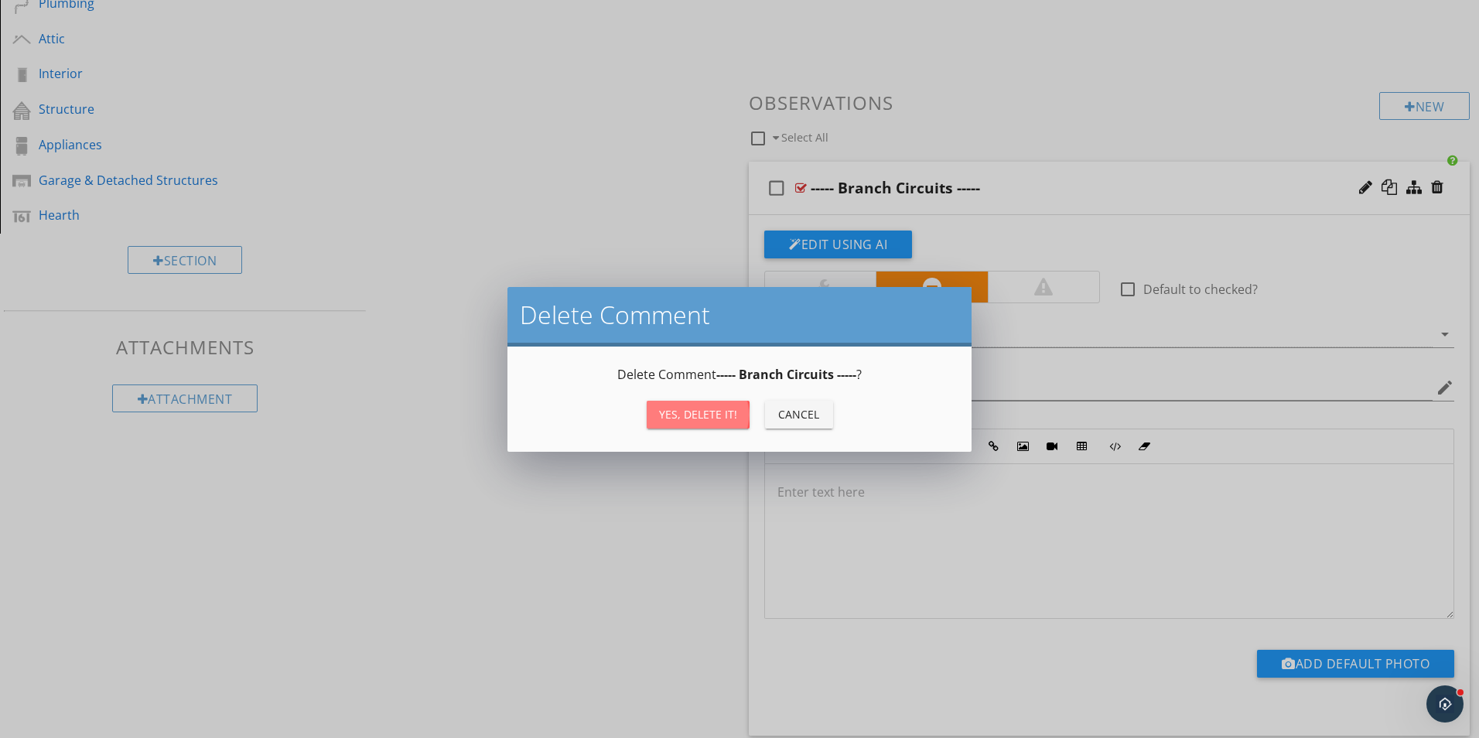
click at [706, 415] on div "Yes, Delete it!" at bounding box center [698, 414] width 78 height 16
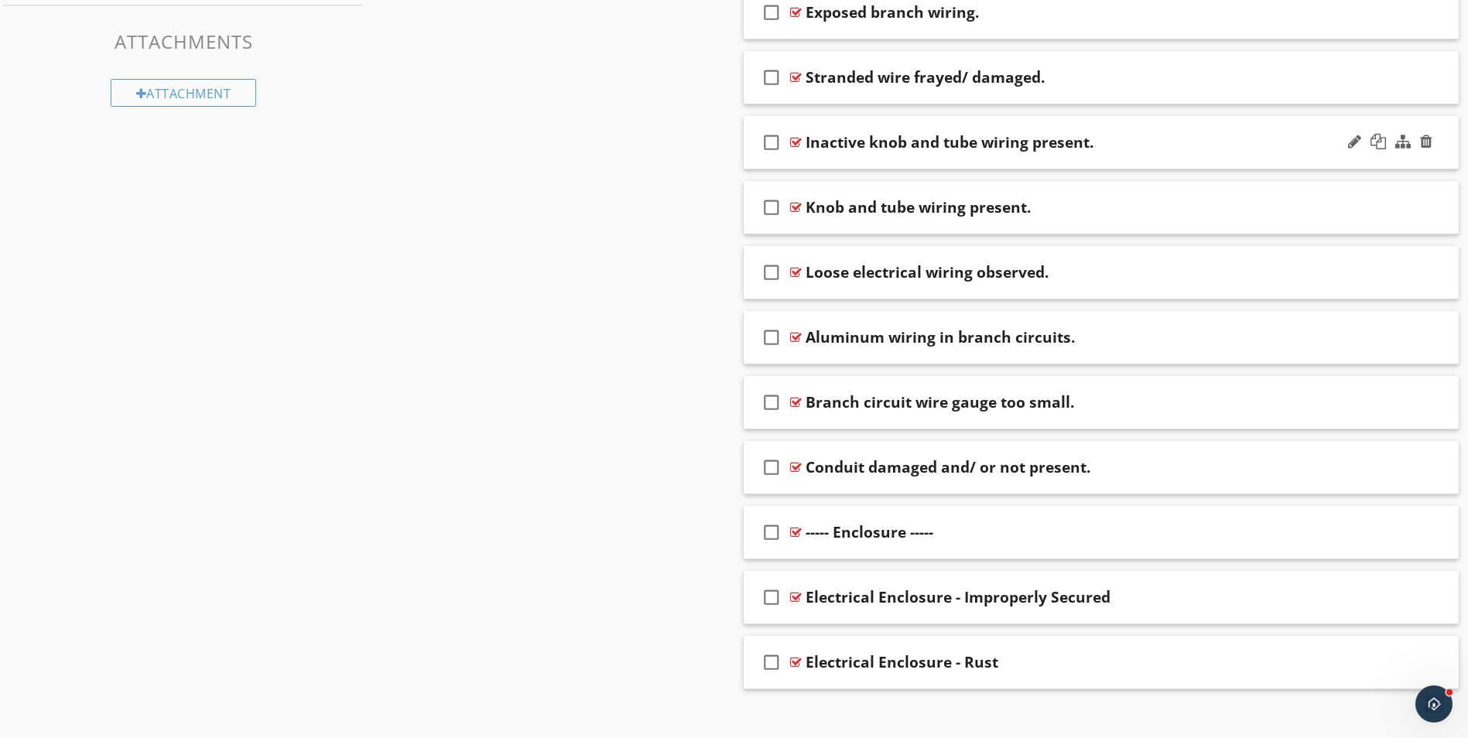
scroll to position [821, 0]
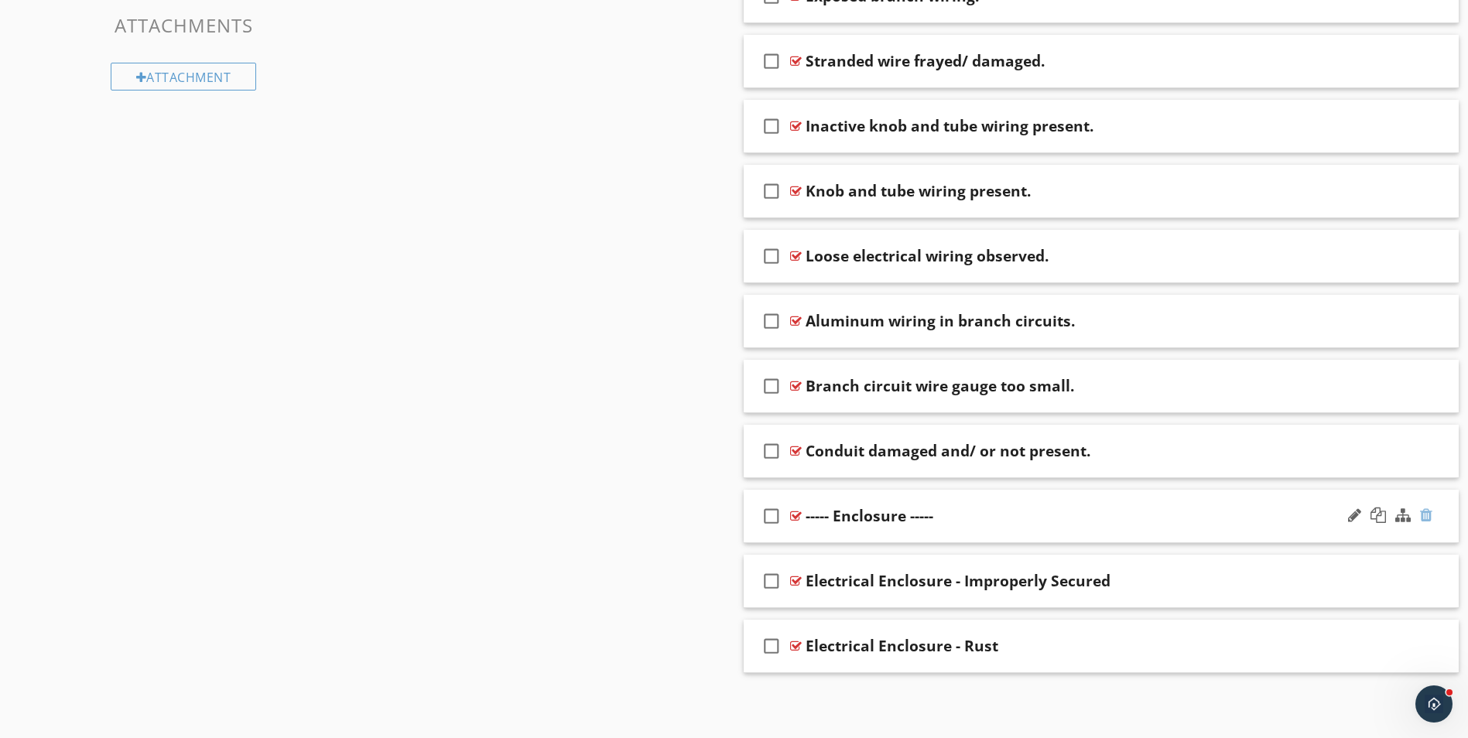
click at [1426, 515] on div at bounding box center [1426, 515] width 12 height 15
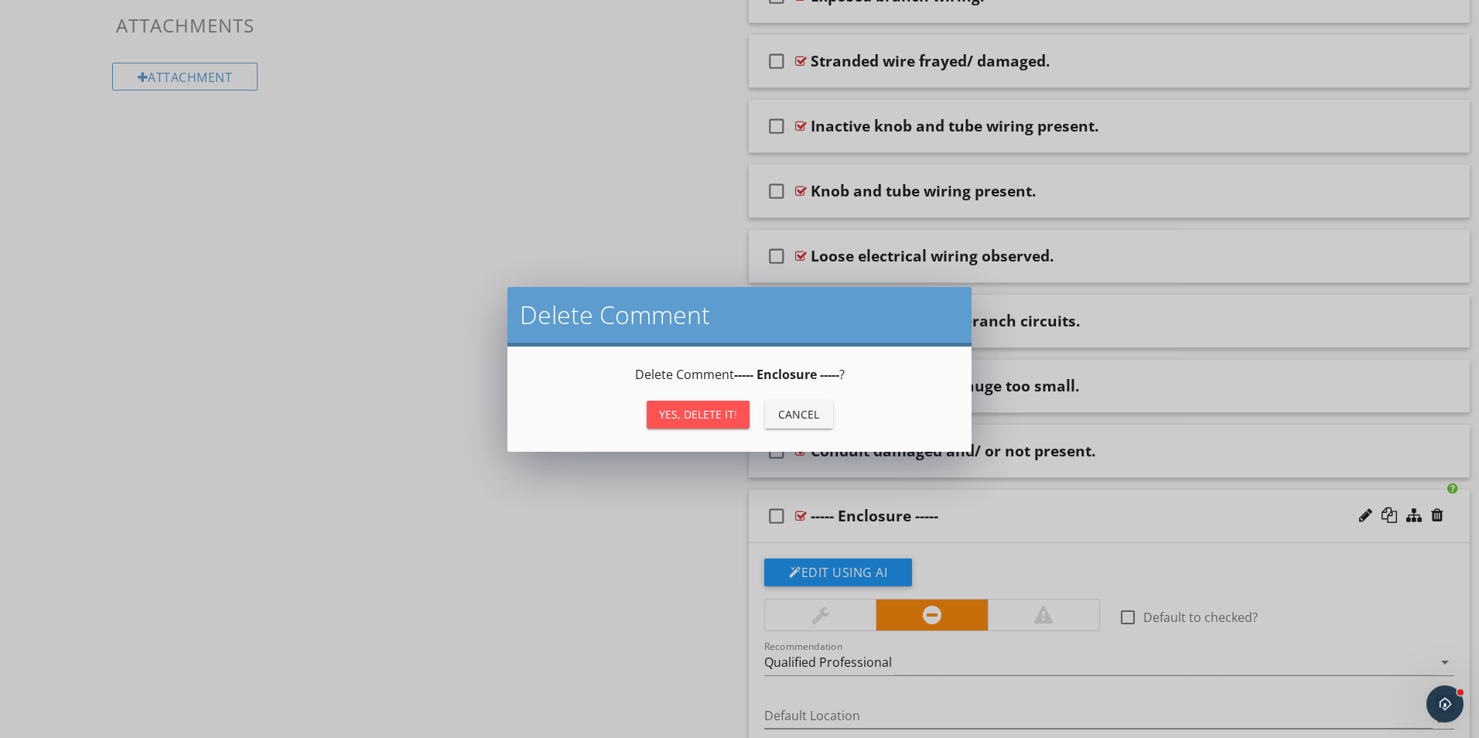
click at [686, 410] on div "Yes, Delete it!" at bounding box center [698, 414] width 78 height 16
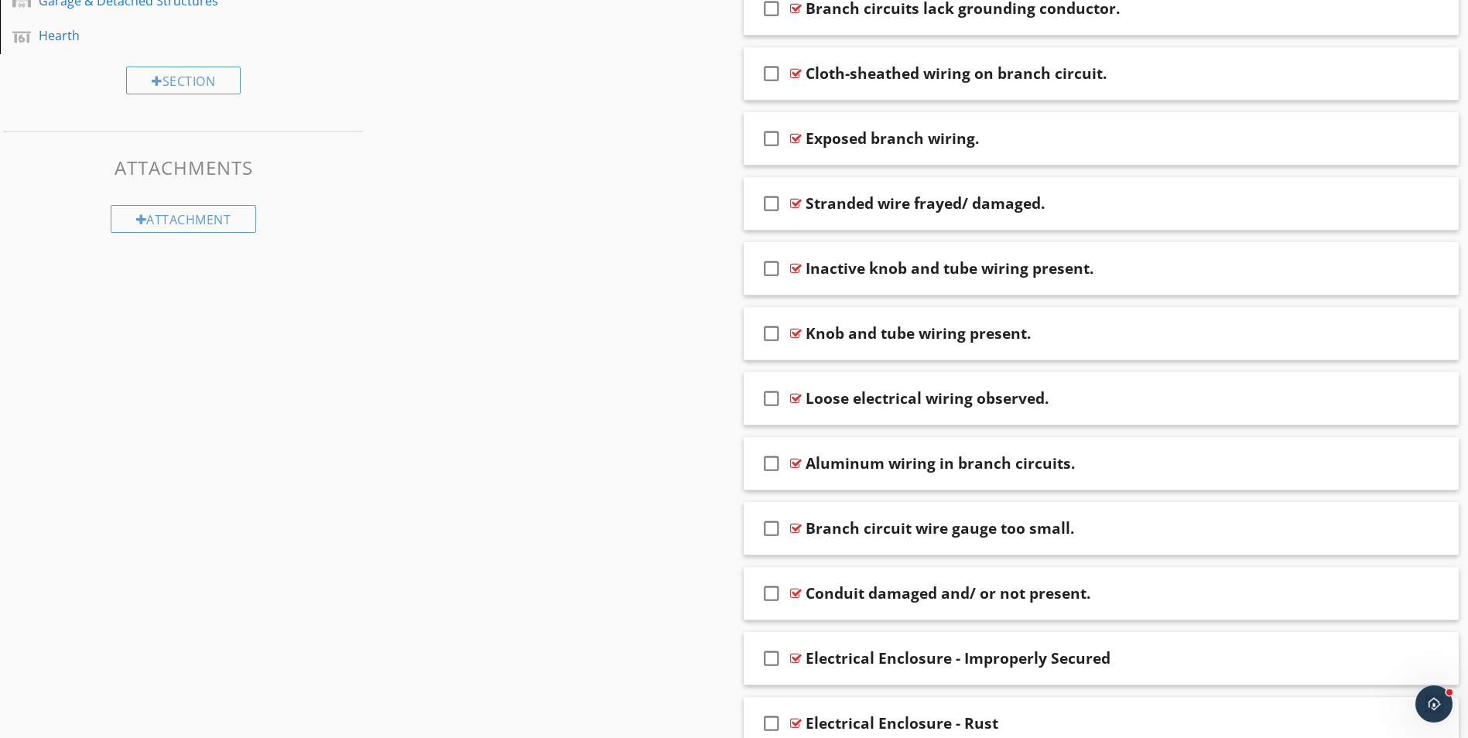
scroll to position [756, 0]
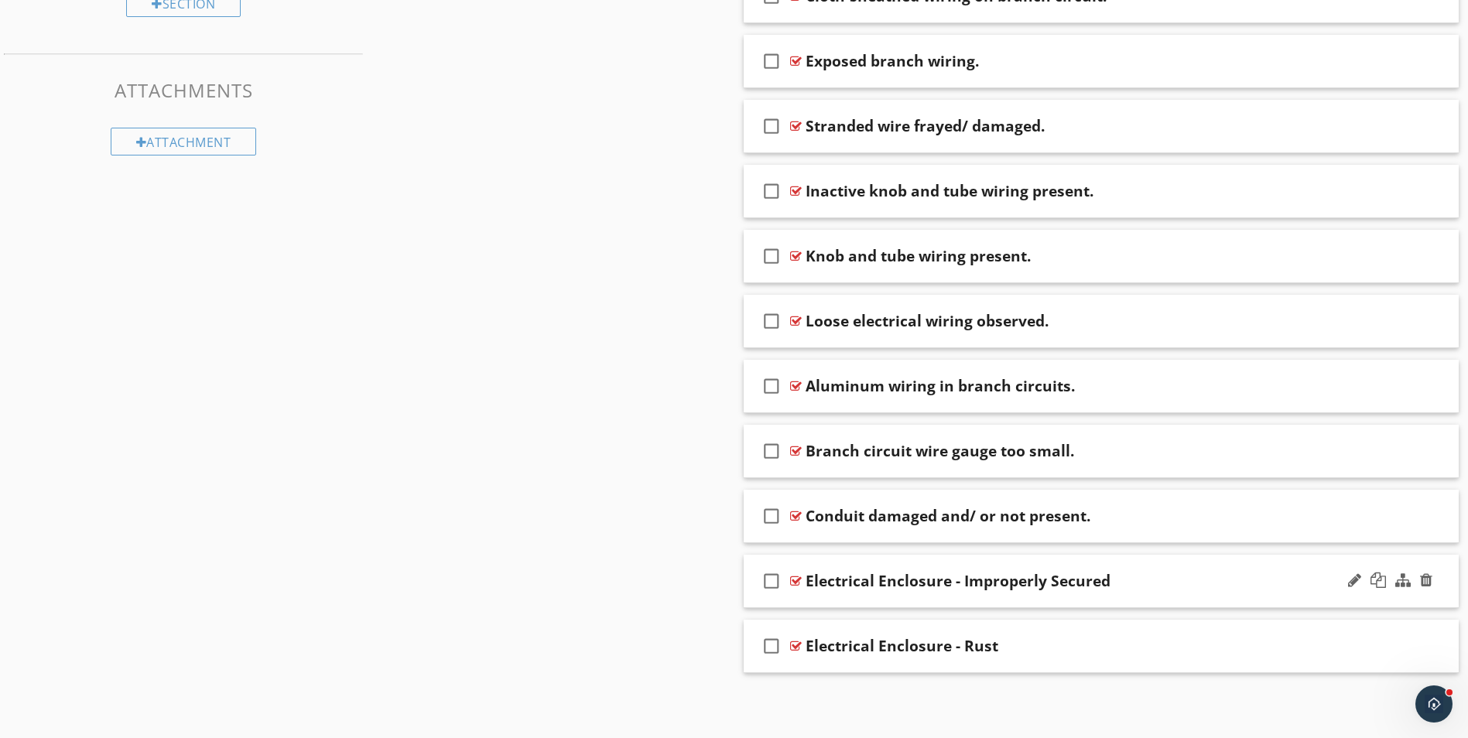
click at [1150, 576] on div "Electrical Enclosure - Improperly Secured" at bounding box center [1061, 581] width 513 height 19
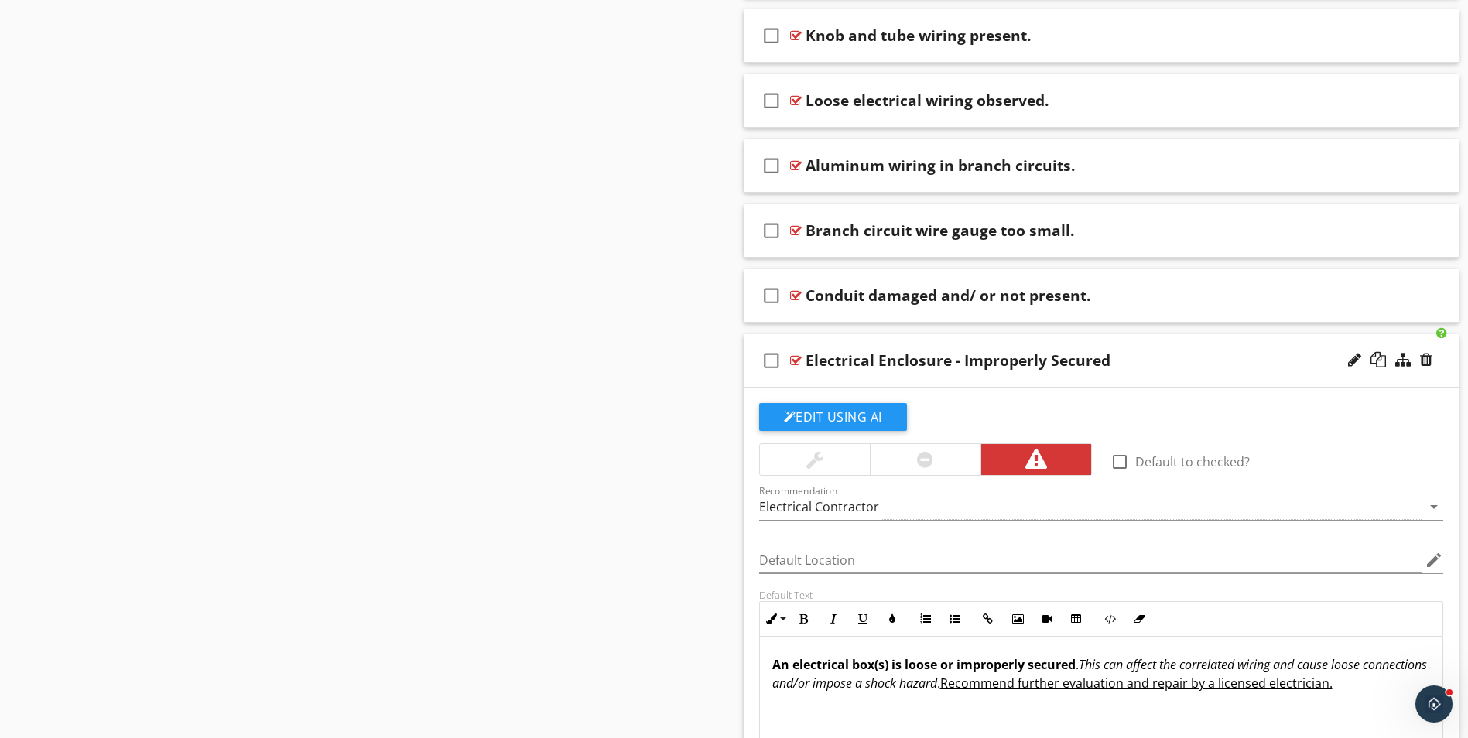
scroll to position [1065, 0]
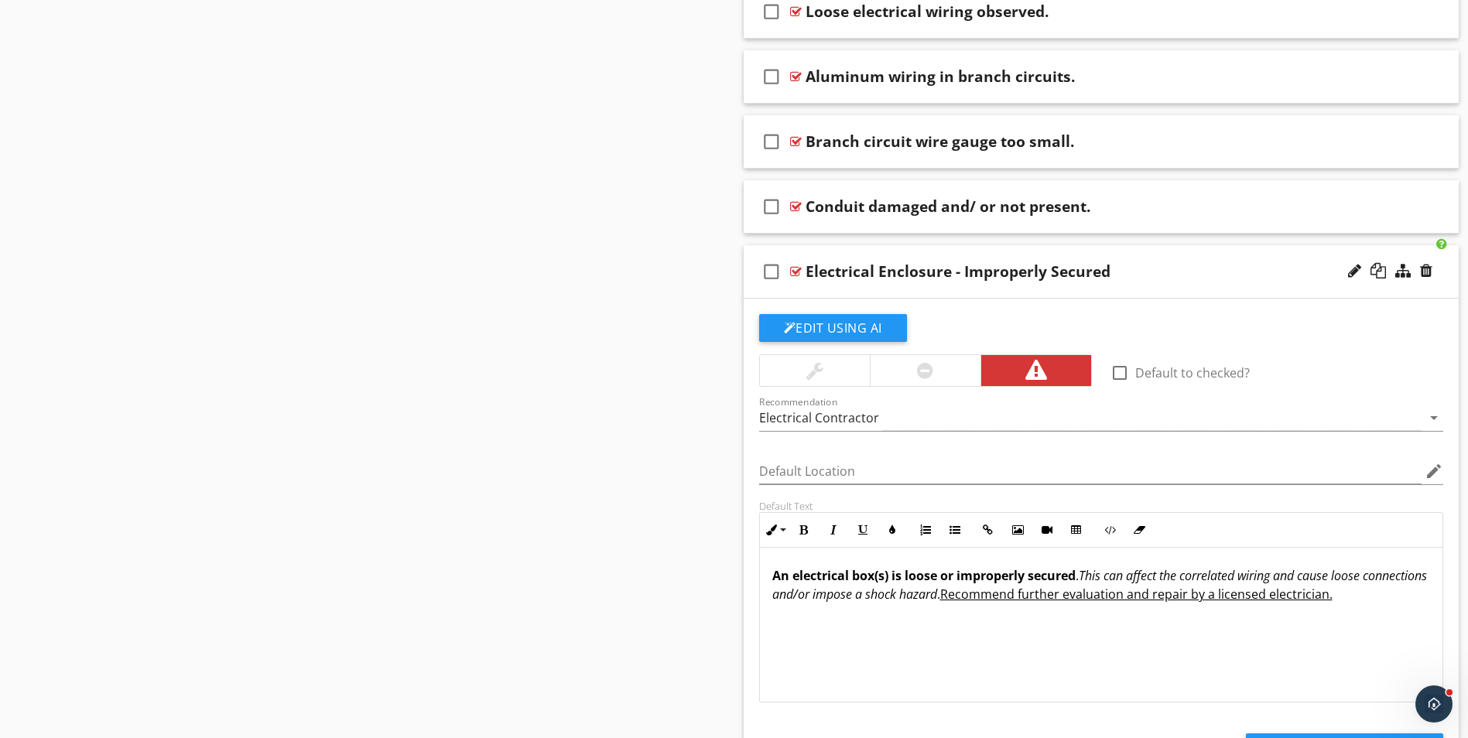
click at [1005, 285] on div "check_box_outline_blank Electrical Enclosure - Improperly Secured" at bounding box center [1101, 271] width 716 height 53
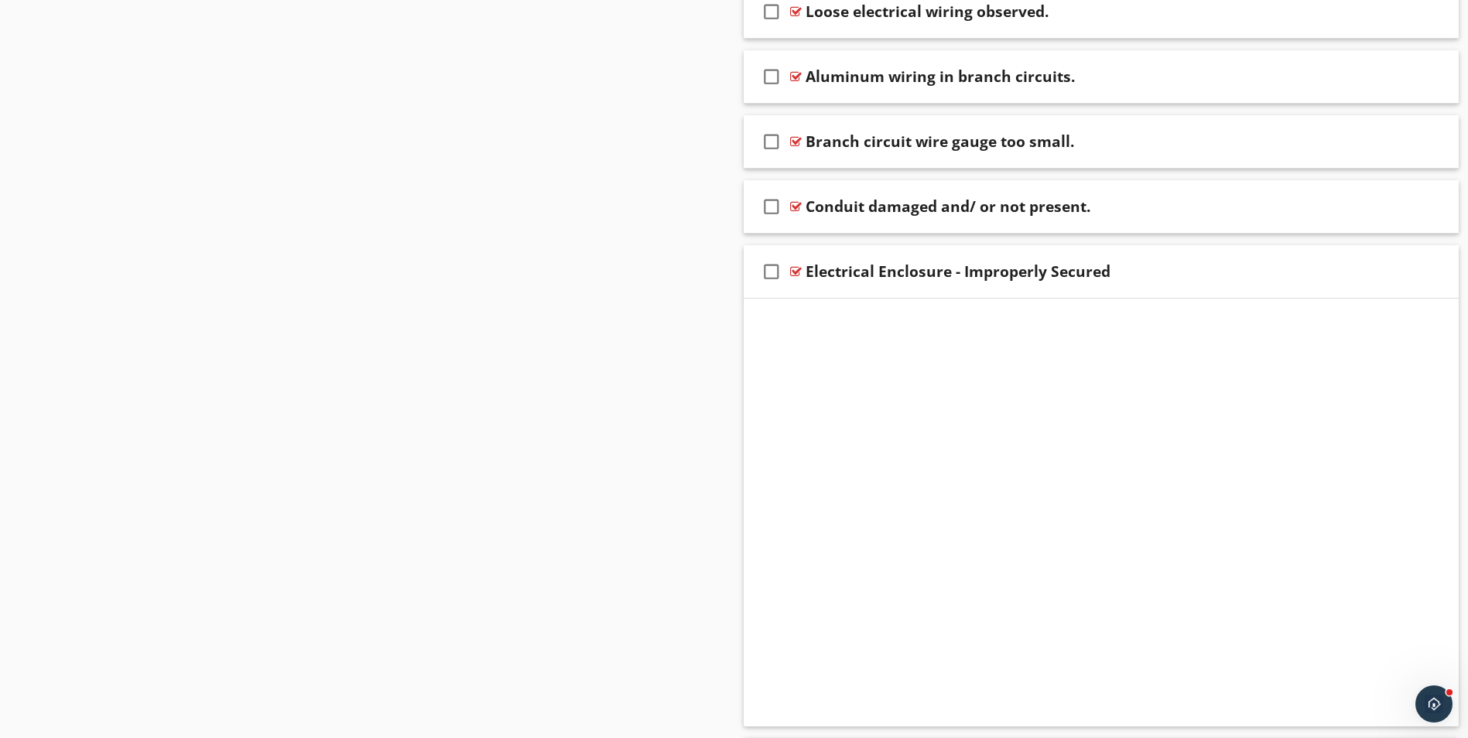
scroll to position [756, 0]
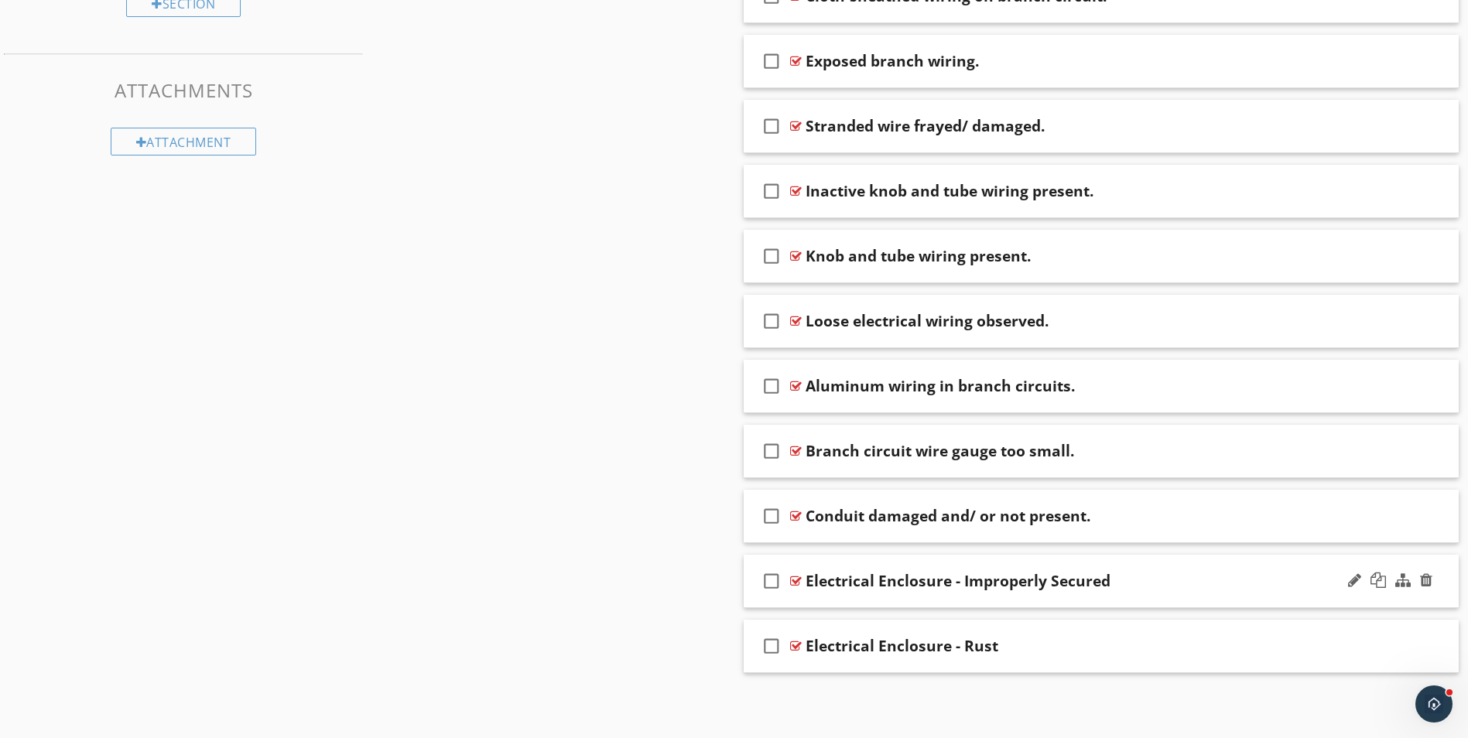
click at [1145, 579] on div "Electrical Enclosure - Improperly Secured" at bounding box center [1061, 581] width 513 height 19
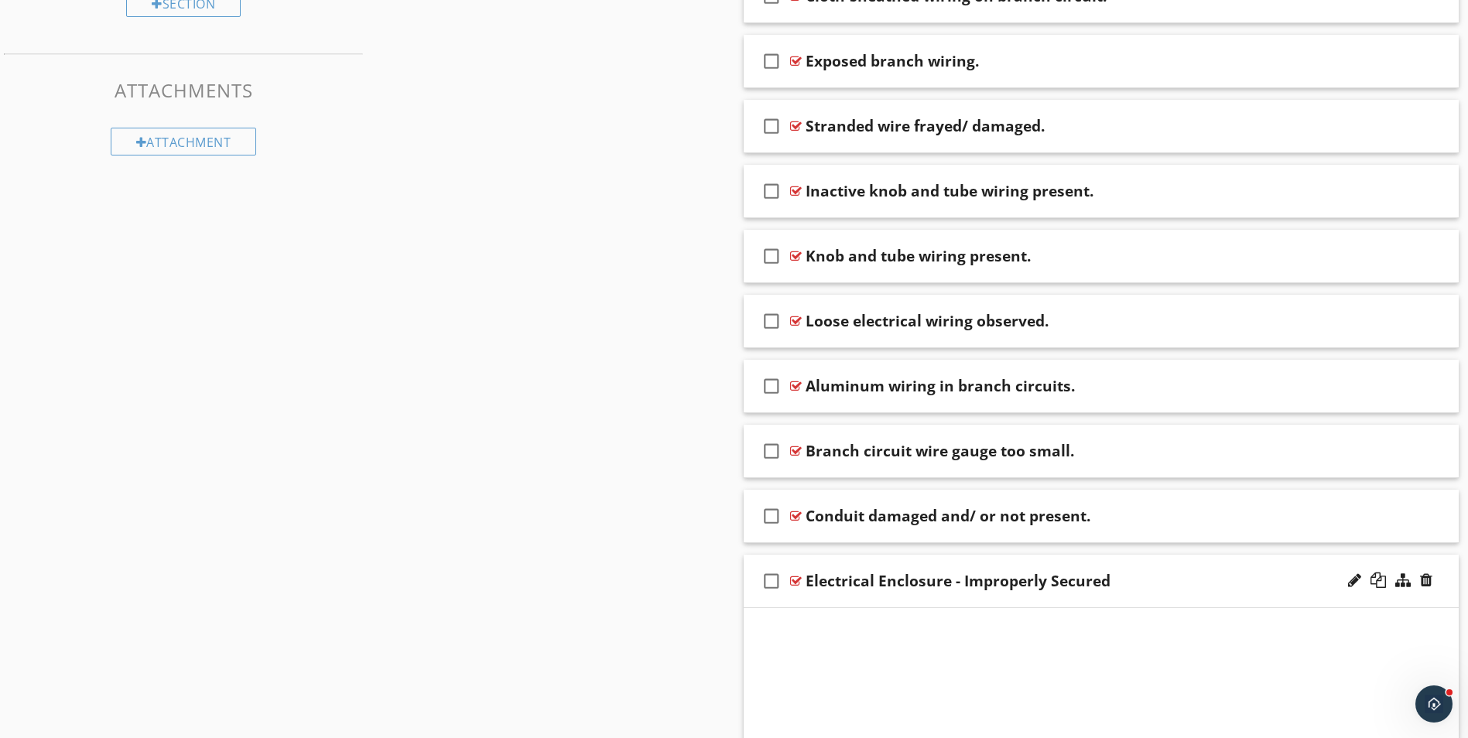
scroll to position [1065, 0]
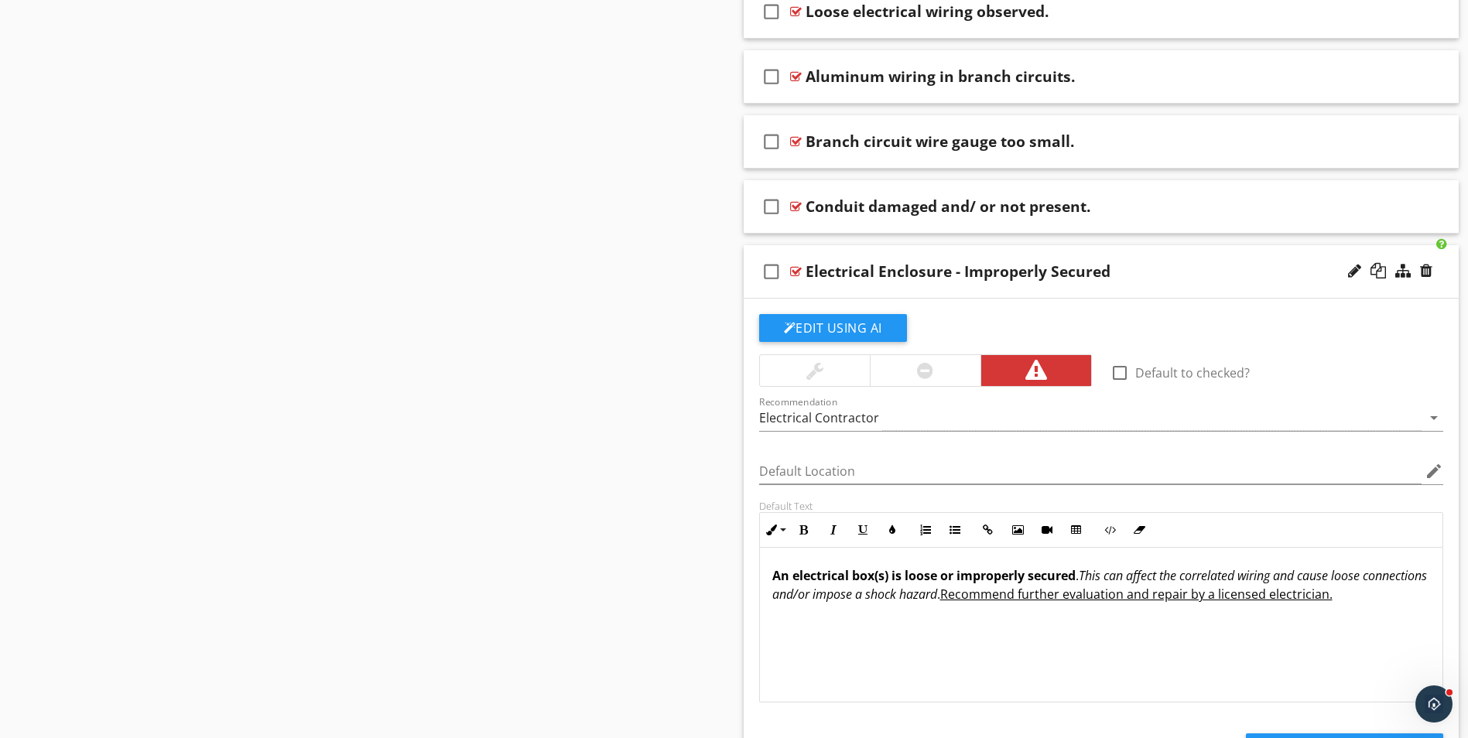
click at [848, 272] on div "Electrical Enclosure - Improperly Secured" at bounding box center [957, 271] width 305 height 19
click at [808, 265] on input "Electrical Enclosure - Improperly Secured" at bounding box center [1061, 273] width 513 height 26
type input "d"
paste input "Electrical enclosure loose or incomplete."
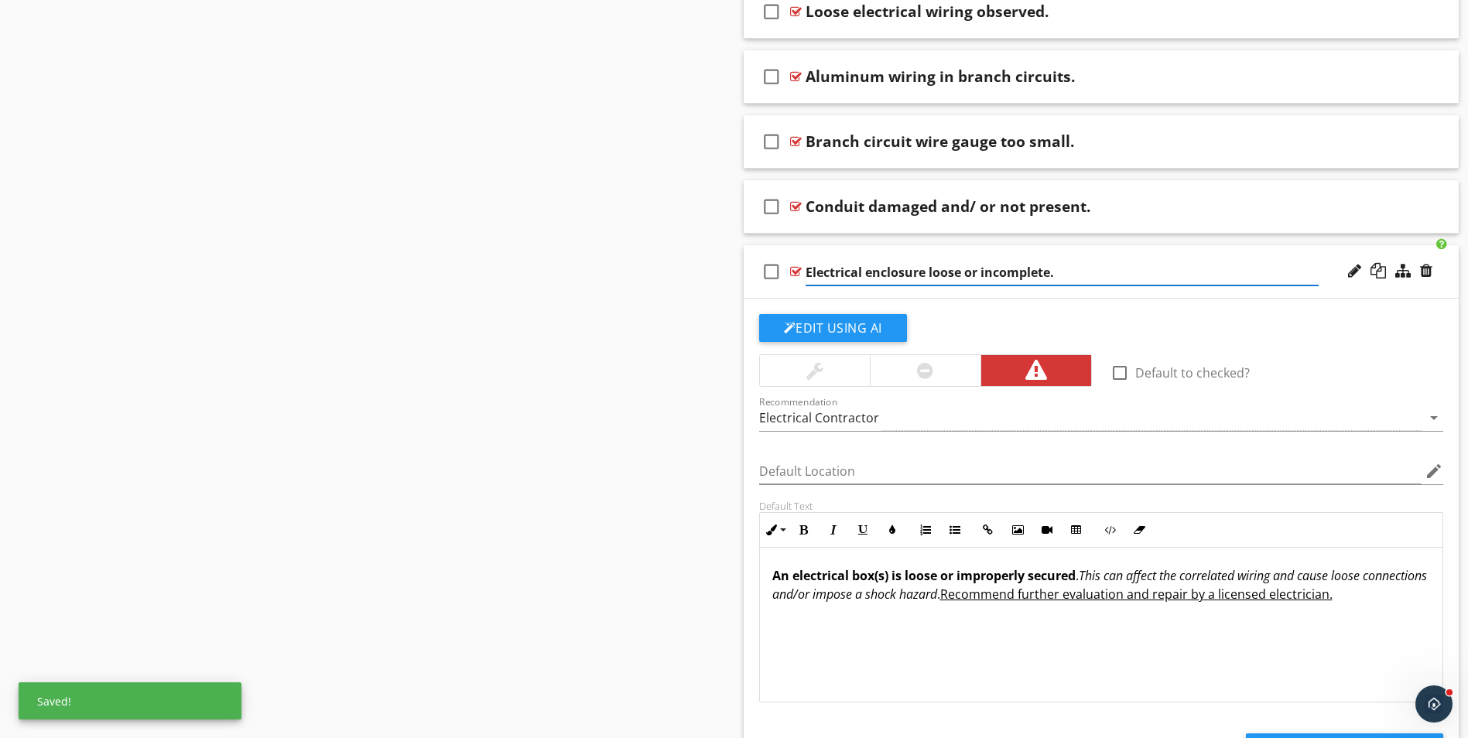
click at [961, 272] on input "Electrical enclosure loose or incomplete." at bounding box center [1061, 273] width 513 height 26
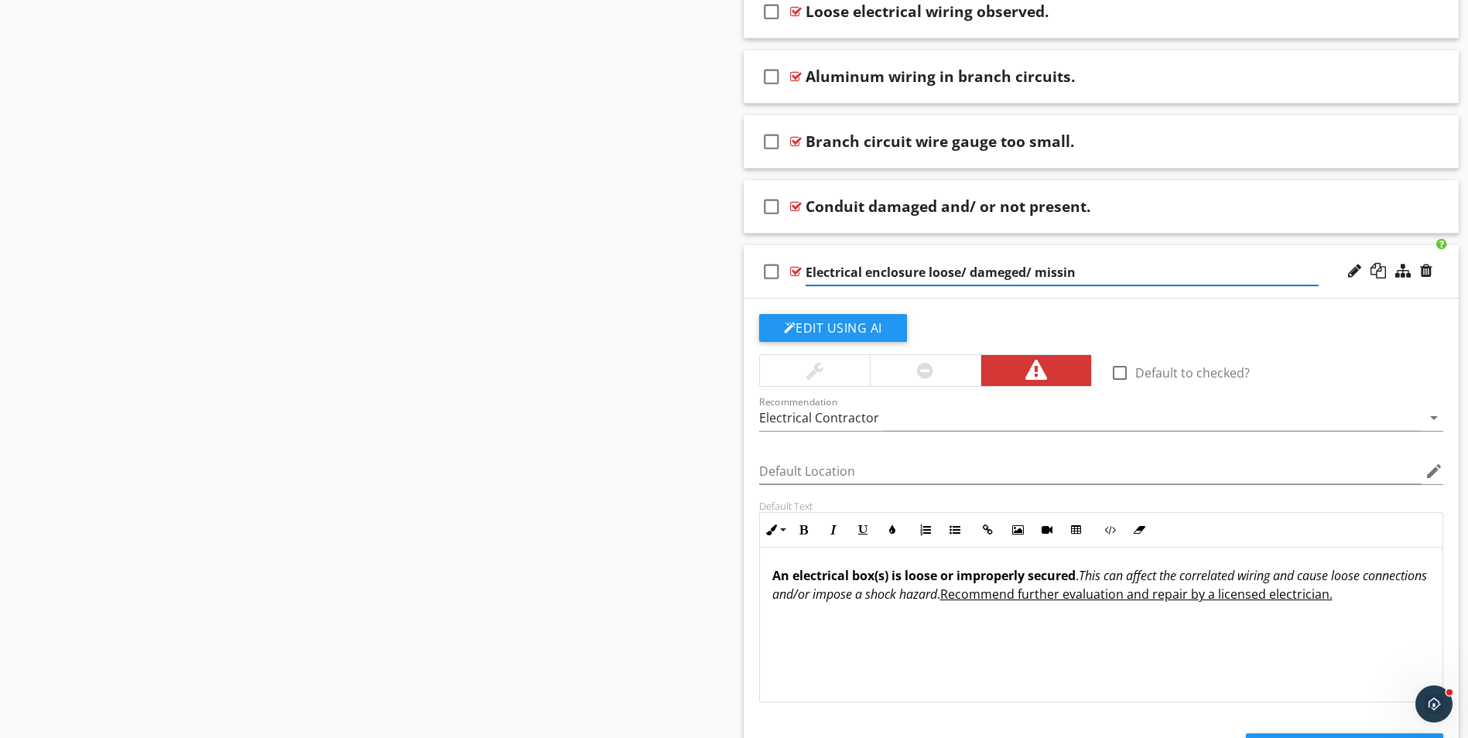
type input "Electrical enclosure loose/ dameged/ missing"
click at [1430, 473] on icon "edit" at bounding box center [1433, 471] width 19 height 19
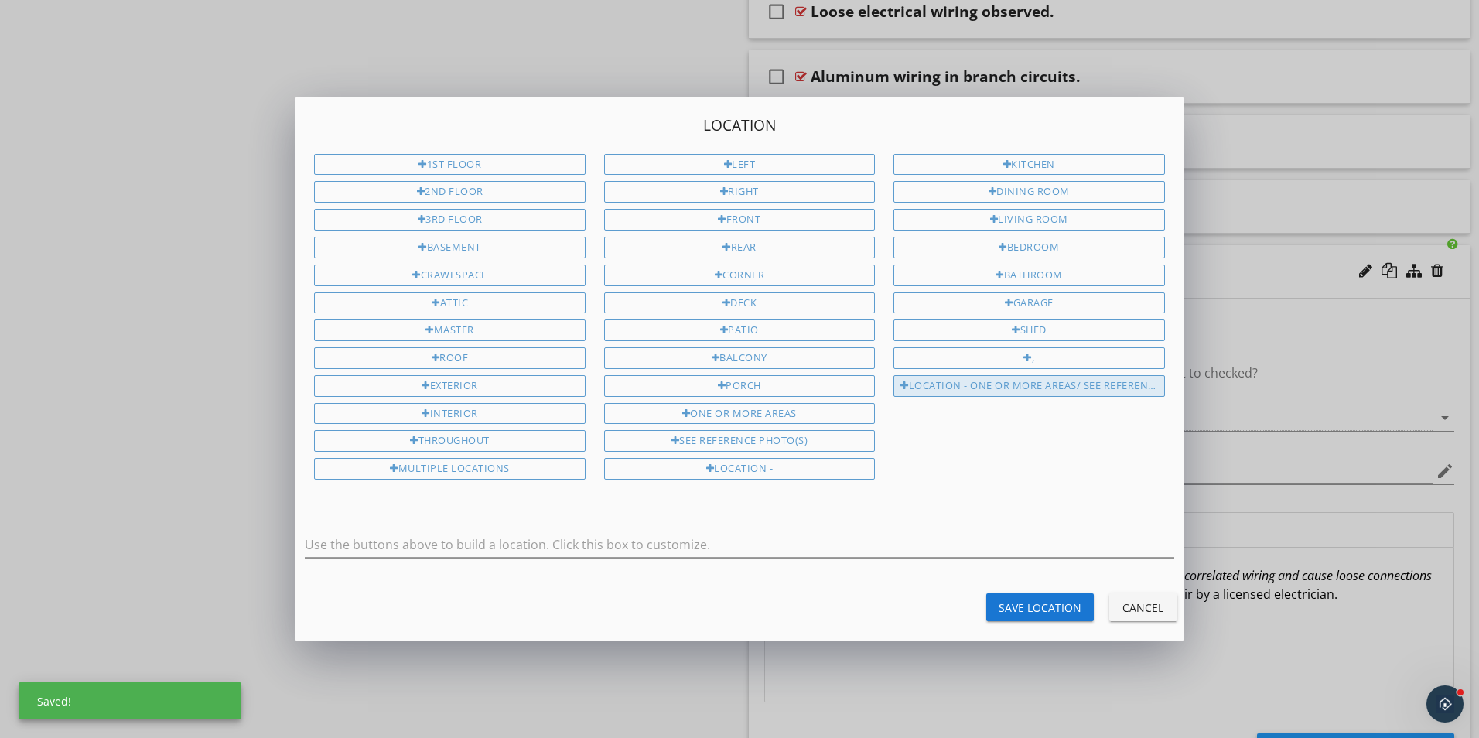
click at [1130, 385] on div "Location - One or more areas/ See Reference Photo(s)" at bounding box center [1029, 386] width 271 height 22
type input "Location - One or more areas/ See Reference Photo(s)"
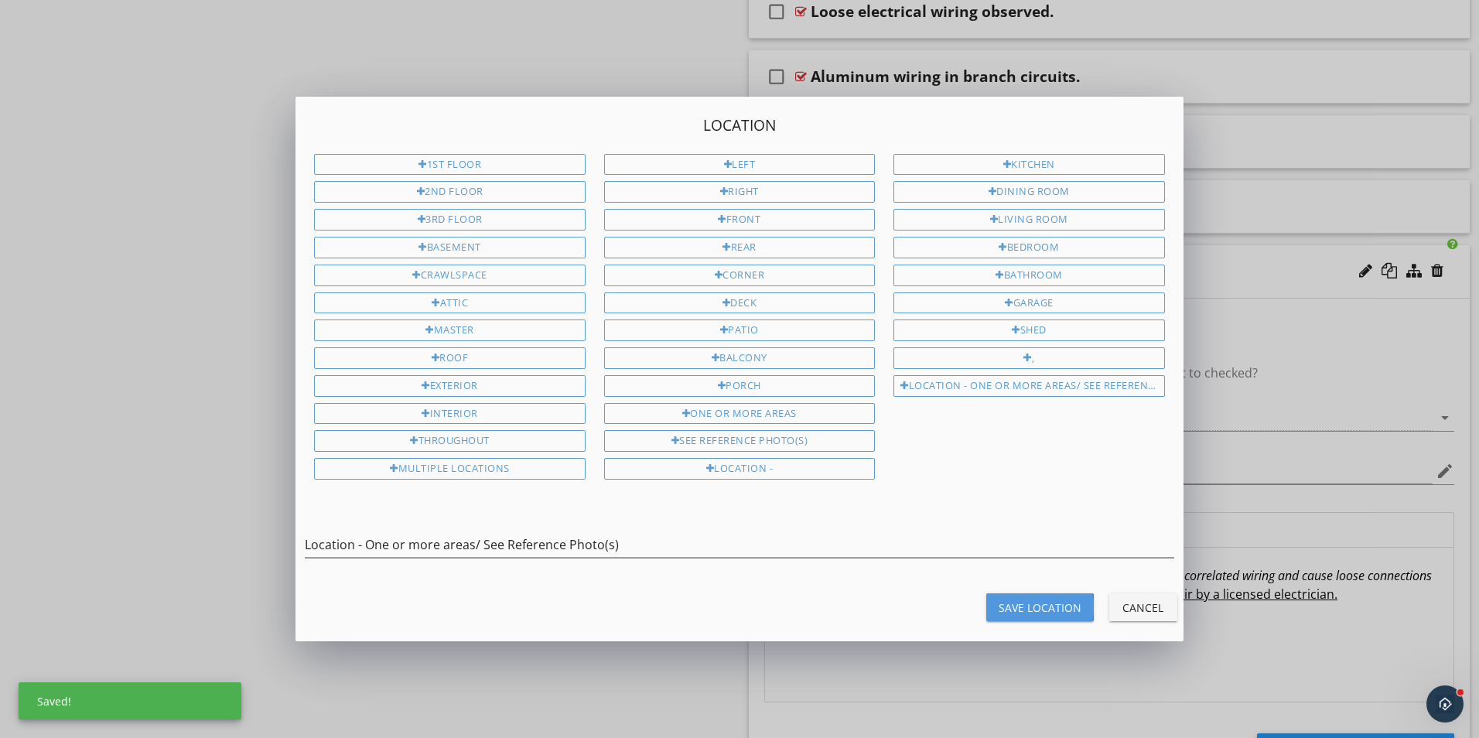
click at [1056, 608] on div "Save Location" at bounding box center [1040, 608] width 83 height 16
type input "Location - One or more areas/ See Reference Photo(s)"
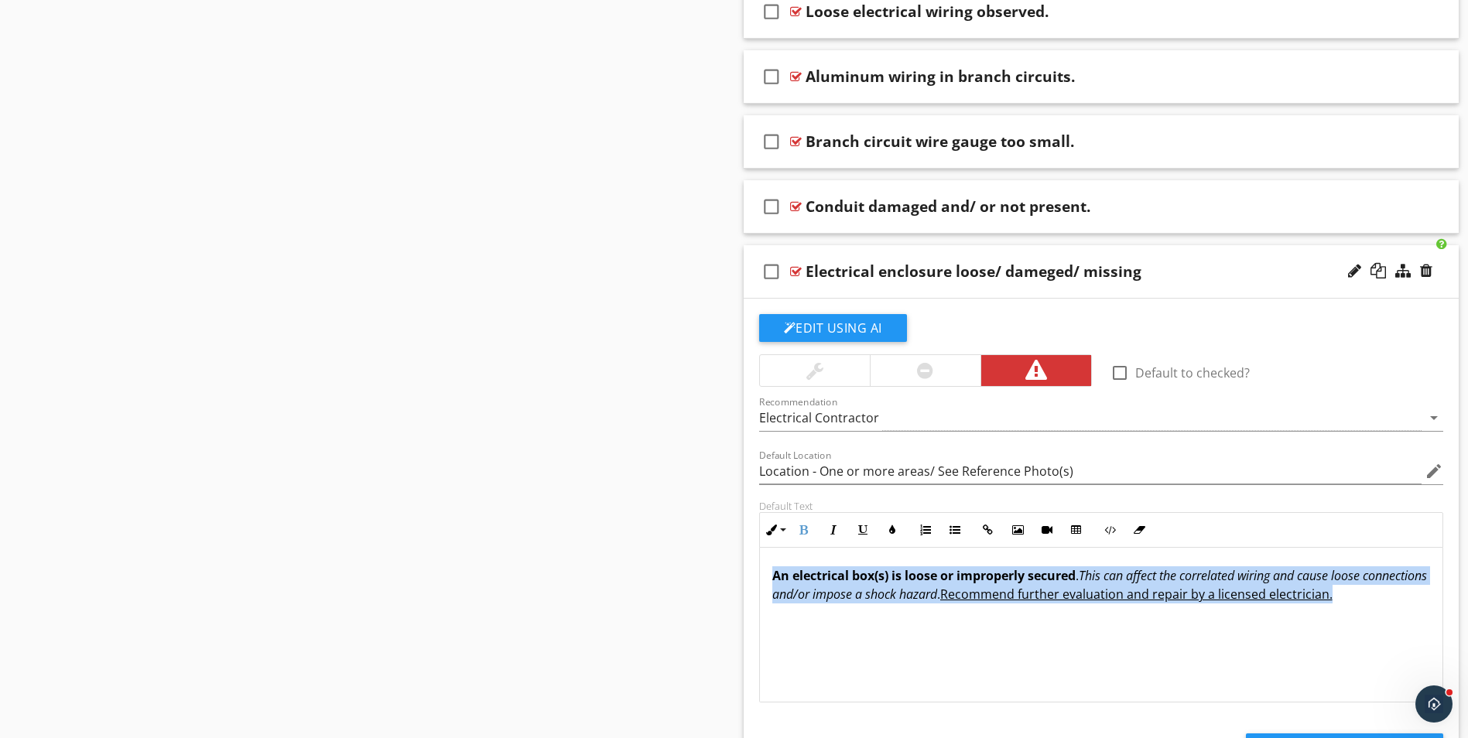
drag, startPoint x: 771, startPoint y: 575, endPoint x: 1412, endPoint y: 604, distance: 641.2
click at [1412, 604] on div "An electrical box(s) is loose or improperly secured . This can affect the corre…" at bounding box center [1101, 625] width 683 height 155
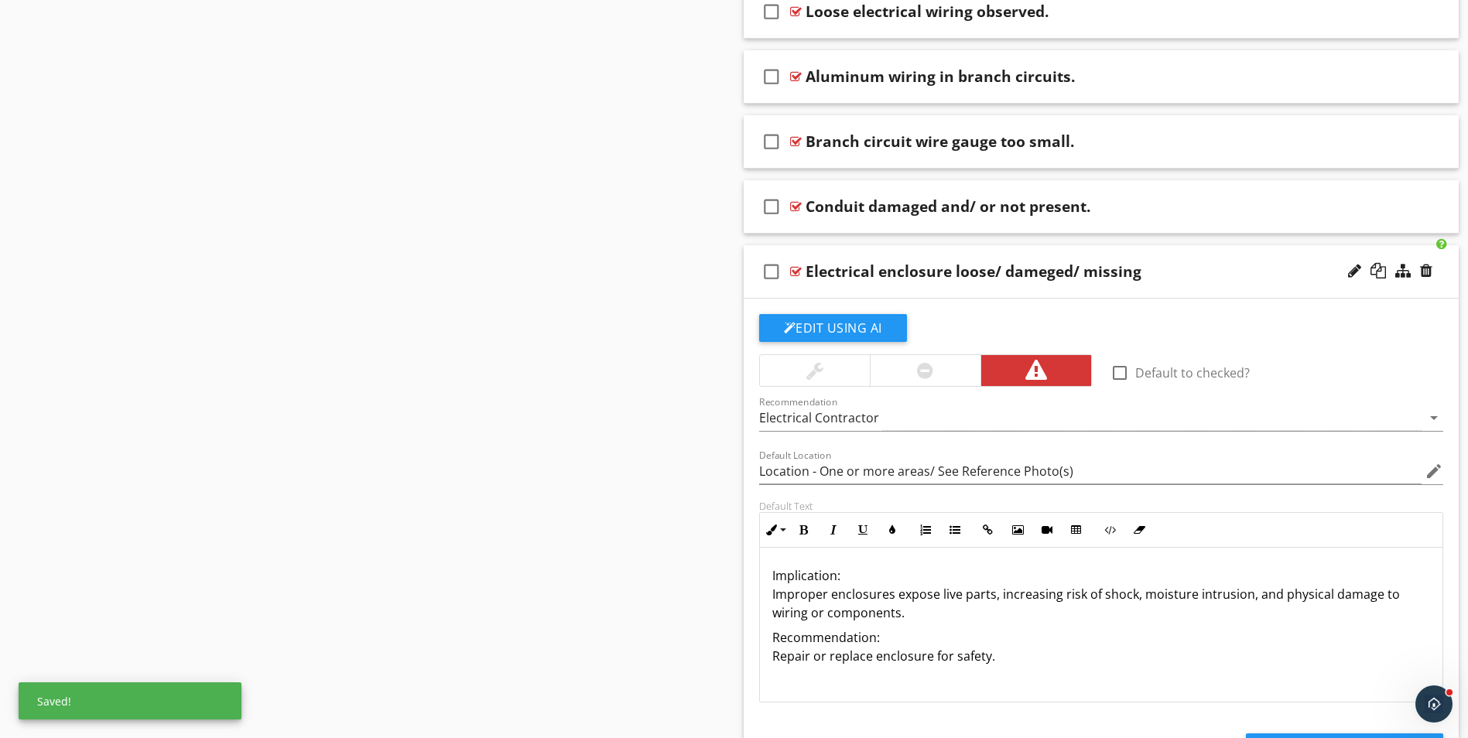
click at [841, 578] on p "Implication: Improper enclosures expose live parts, increasing risk of shock, m…" at bounding box center [1101, 594] width 658 height 56
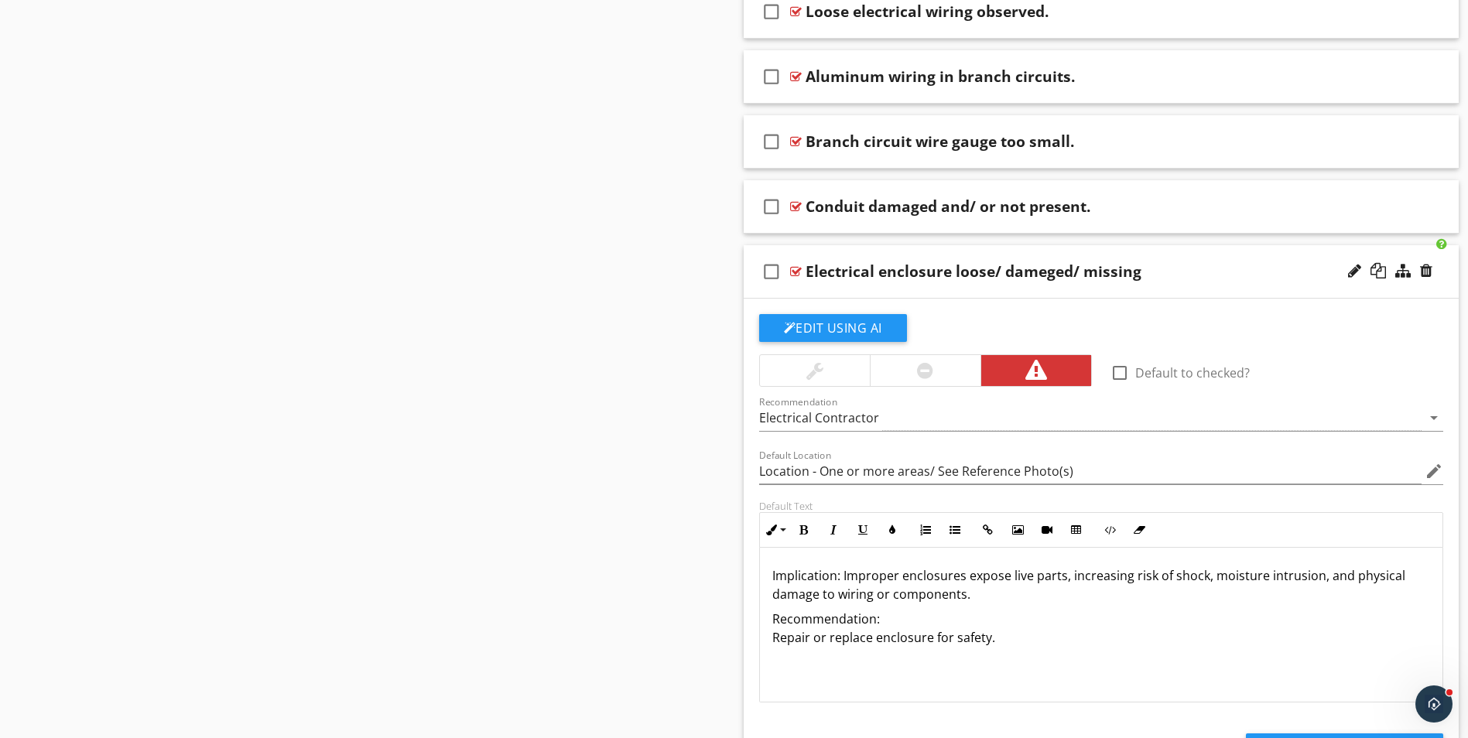
click at [969, 593] on p "Implication: Improper enclosures expose live parts, increasing risk of shock, m…" at bounding box center [1101, 584] width 658 height 37
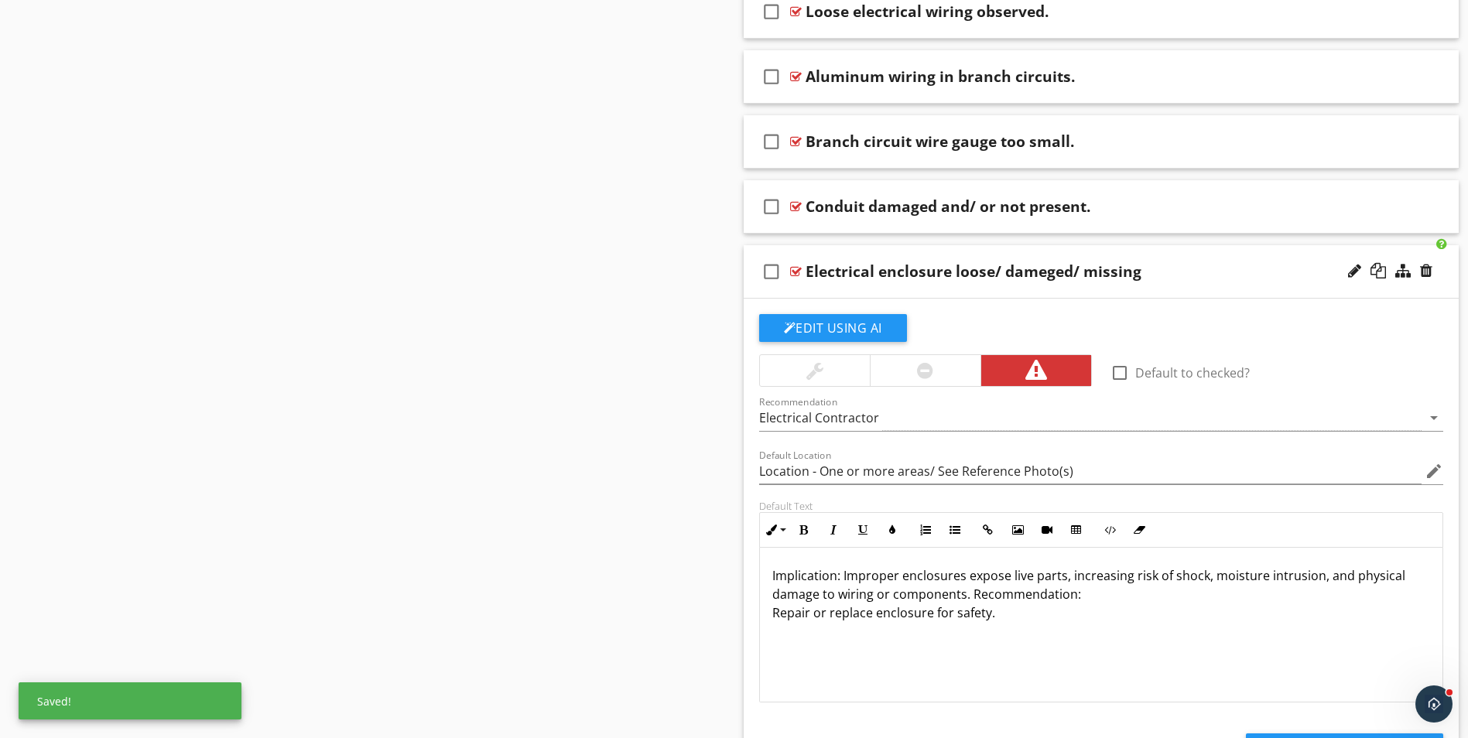
click at [1076, 590] on p "Implication: Improper enclosures expose live parts, increasing risk of shock, m…" at bounding box center [1101, 594] width 658 height 56
drag, startPoint x: 771, startPoint y: 576, endPoint x: 838, endPoint y: 579, distance: 67.3
click at [838, 579] on div "Implication: Improper enclosures expose live parts, increasing risk of shock, m…" at bounding box center [1101, 625] width 683 height 155
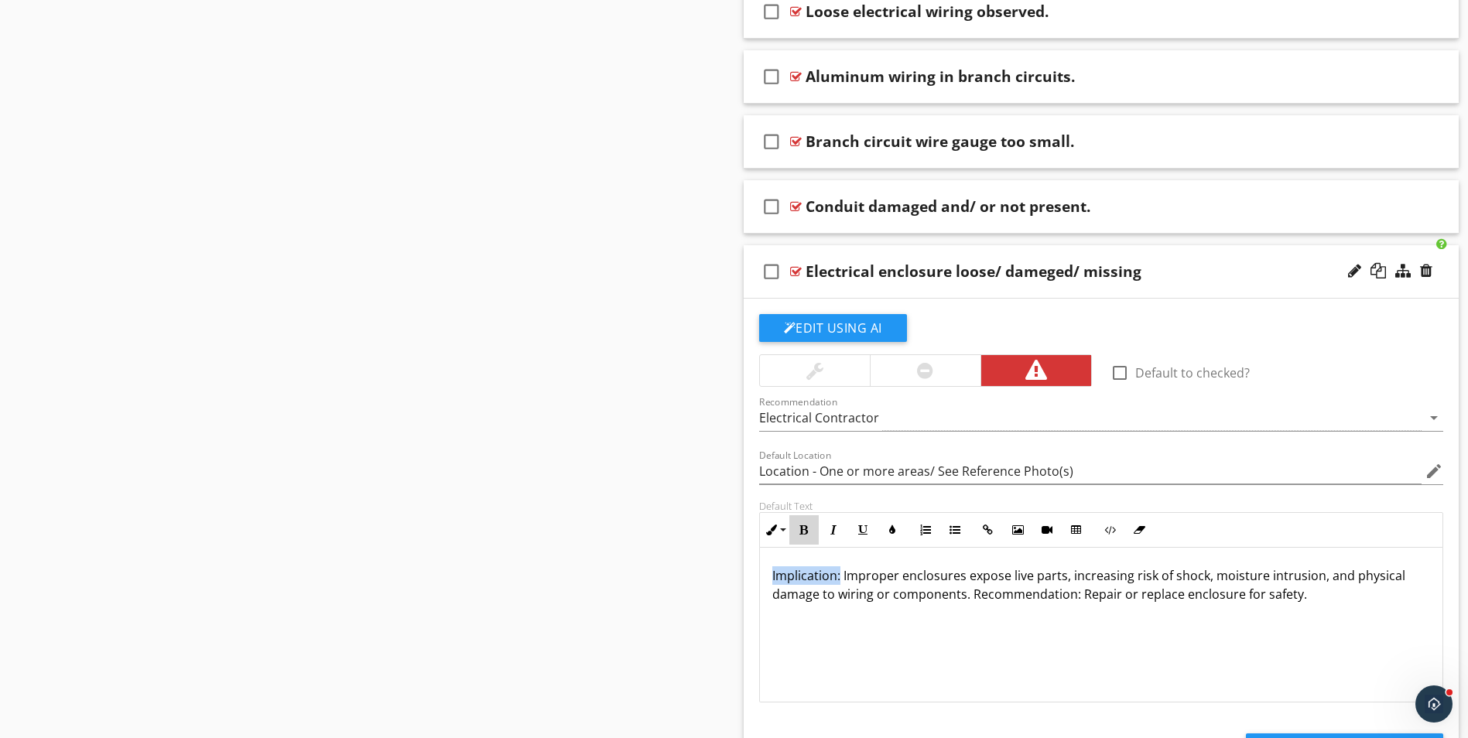
click at [805, 533] on icon "button" at bounding box center [803, 530] width 11 height 11
drag, startPoint x: 971, startPoint y: 593, endPoint x: 1076, endPoint y: 596, distance: 105.3
click at [1076, 596] on p "Implication: Improper enclosures expose live parts, increasing risk of shock, m…" at bounding box center [1101, 584] width 658 height 37
click at [812, 528] on button "Bold" at bounding box center [803, 529] width 29 height 29
click at [1222, 280] on div "Electrical enclosure loose/ dameged/ missing" at bounding box center [1061, 271] width 513 height 19
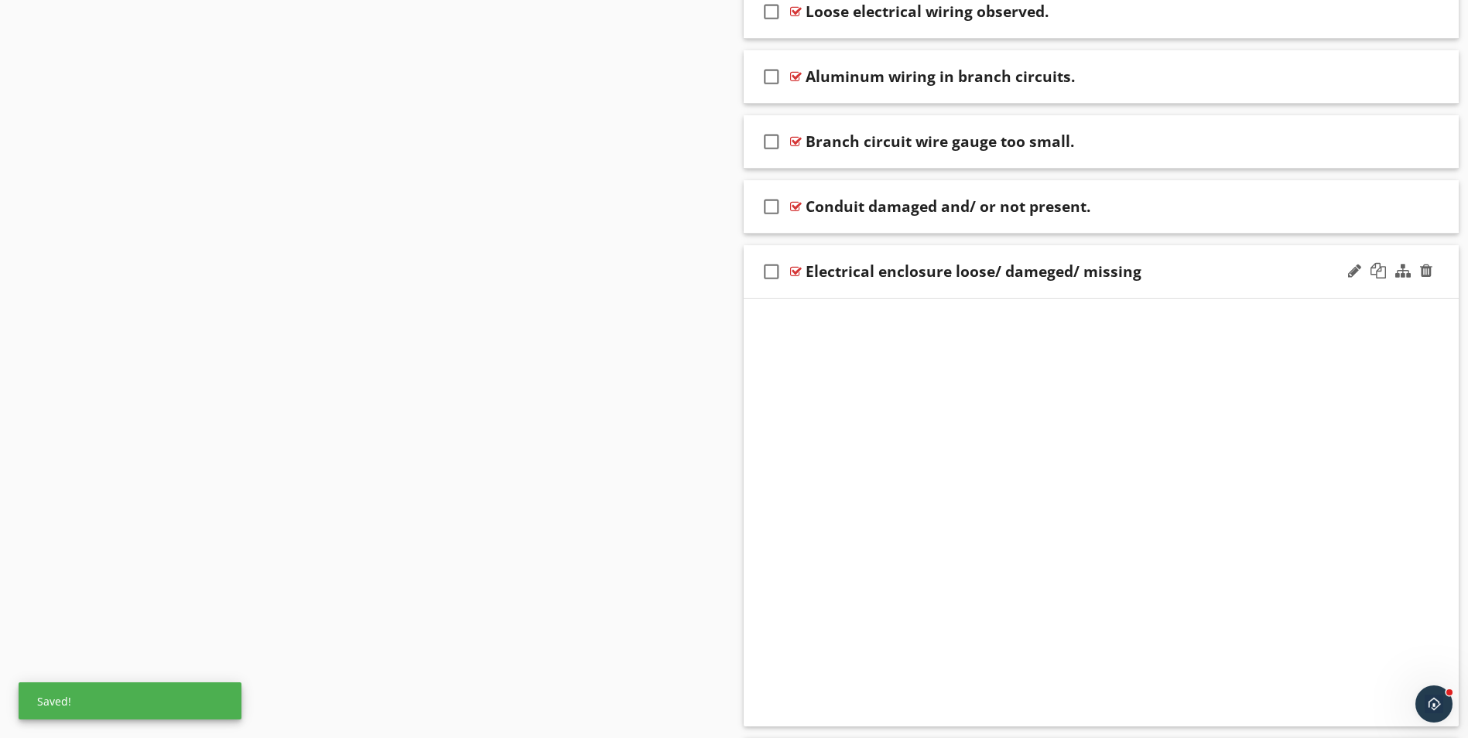
scroll to position [756, 0]
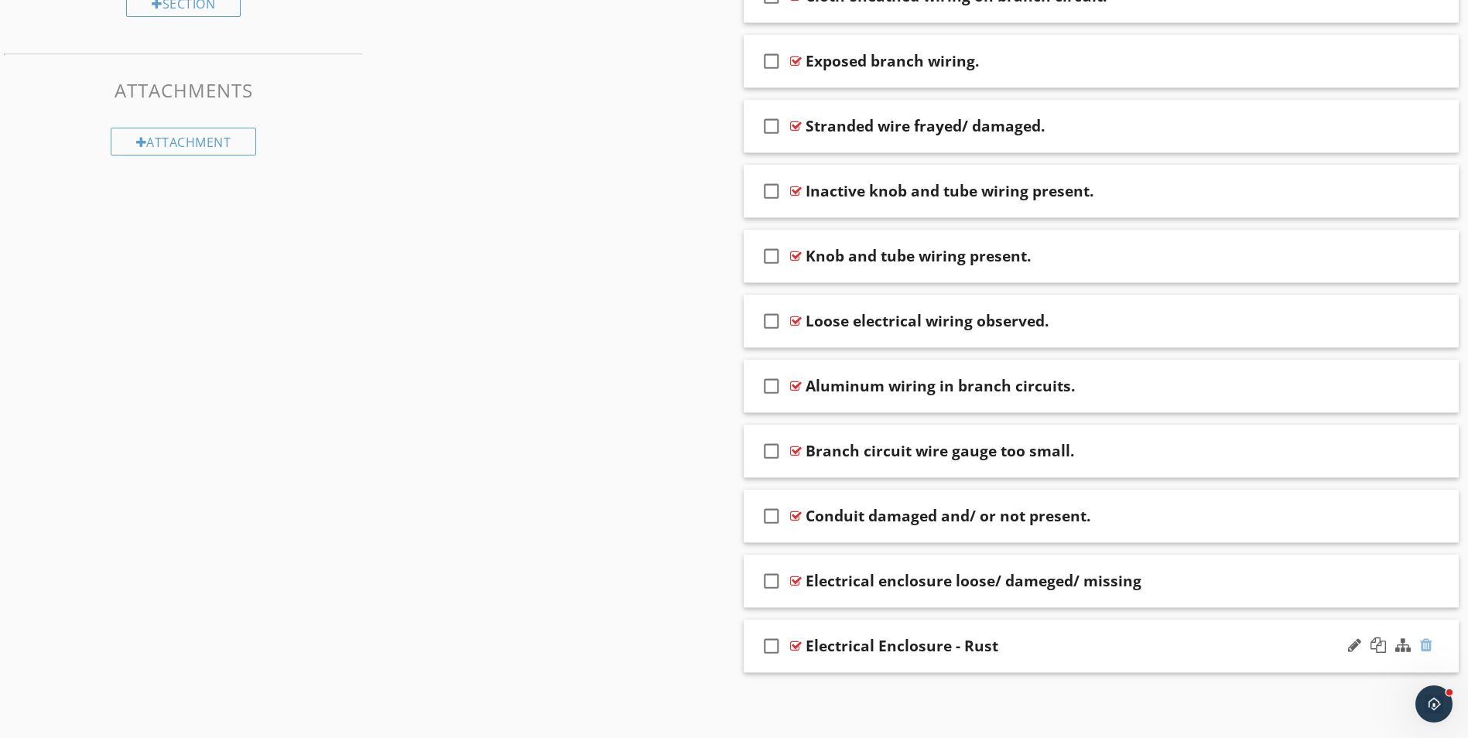
click at [1420, 644] on div at bounding box center [1426, 644] width 12 height 15
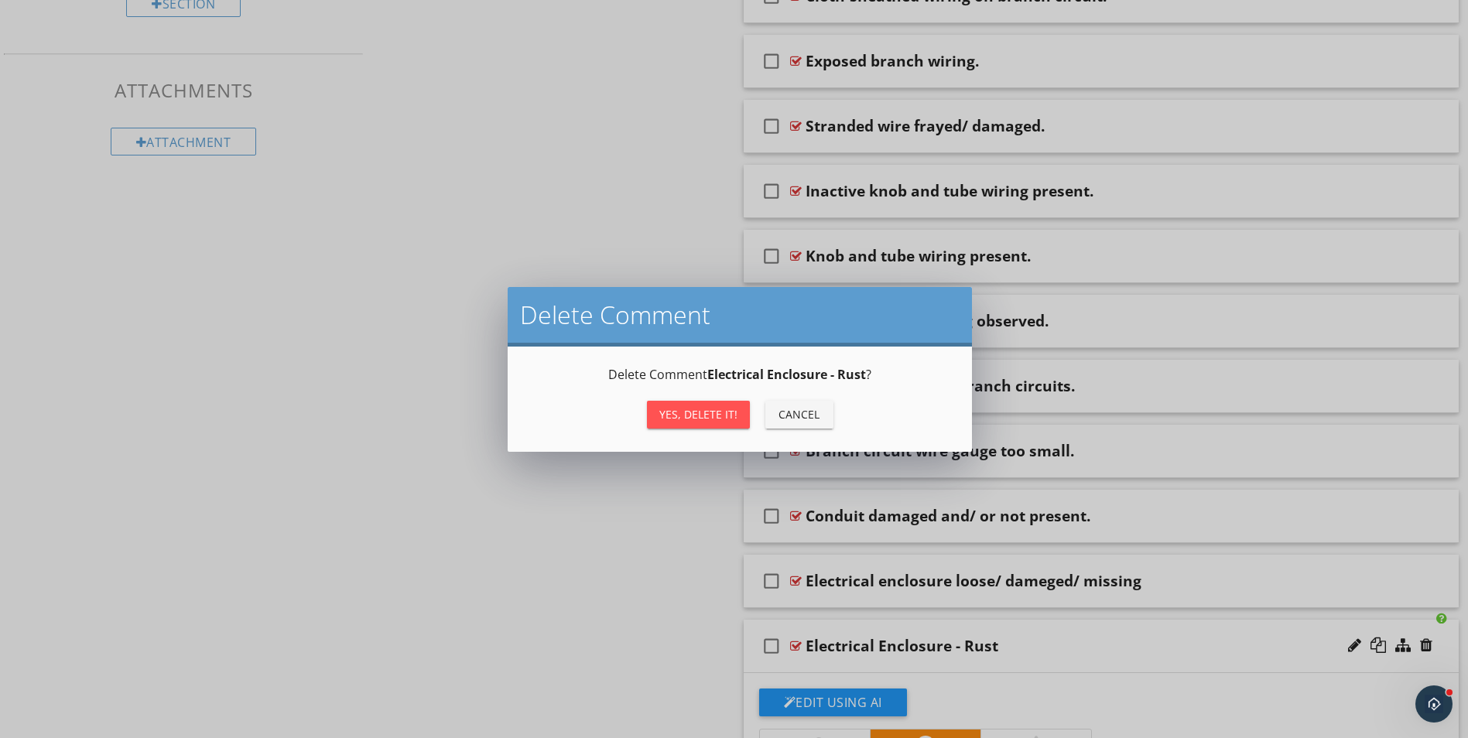
click at [1063, 654] on div "Delete Comment Delete Comment Electrical Enclosure - Rust ? Yes, Delete it! Can…" at bounding box center [734, 369] width 1468 height 738
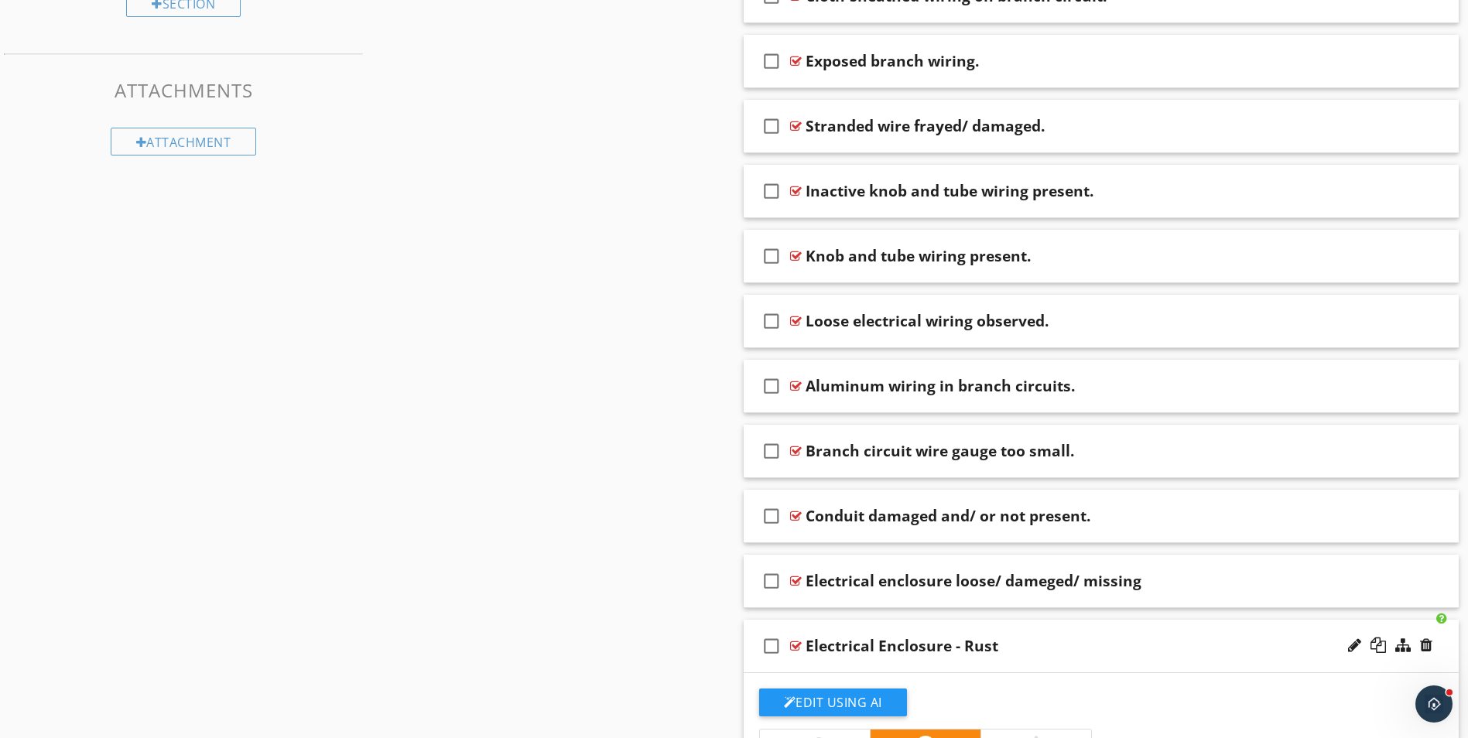
click at [1063, 654] on div "Electrical Enclosure - Rust" at bounding box center [1061, 646] width 513 height 19
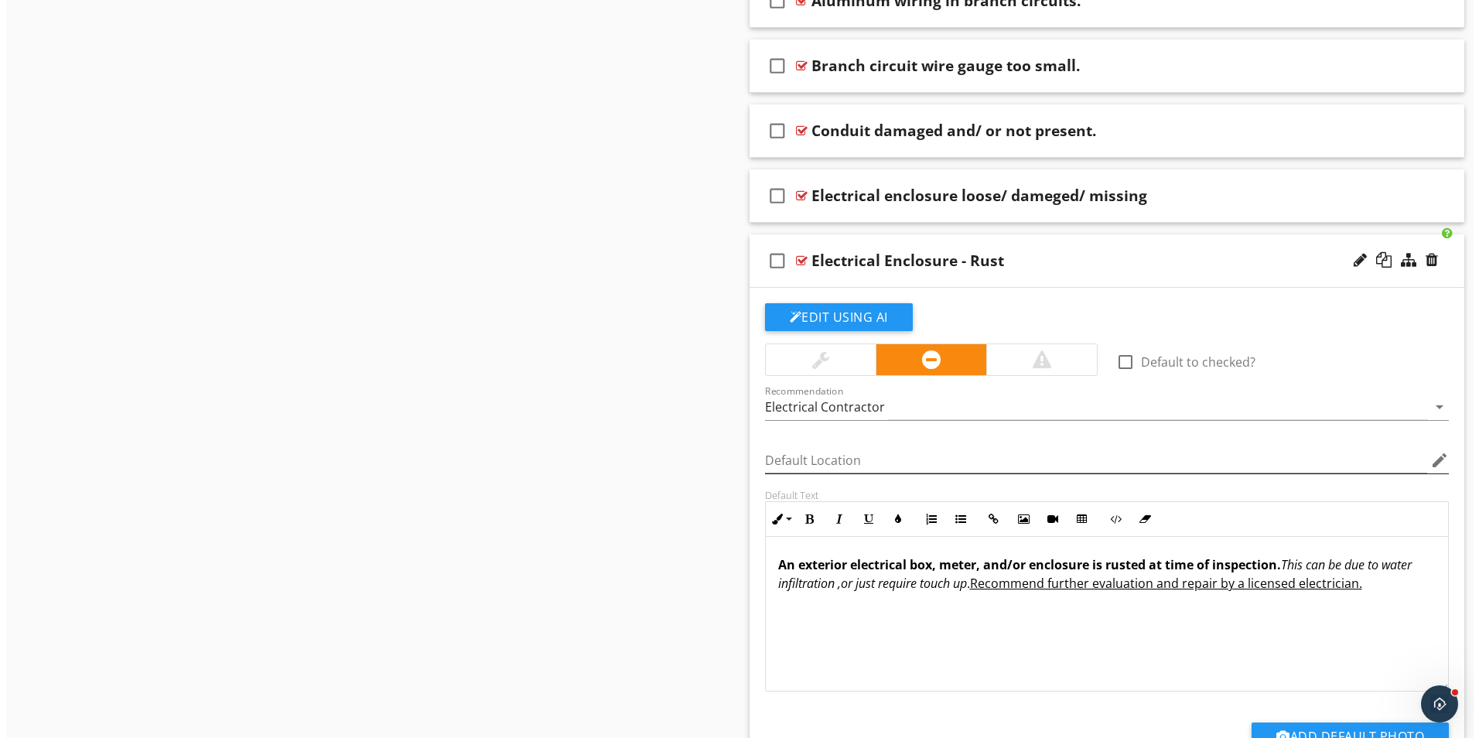
scroll to position [1143, 0]
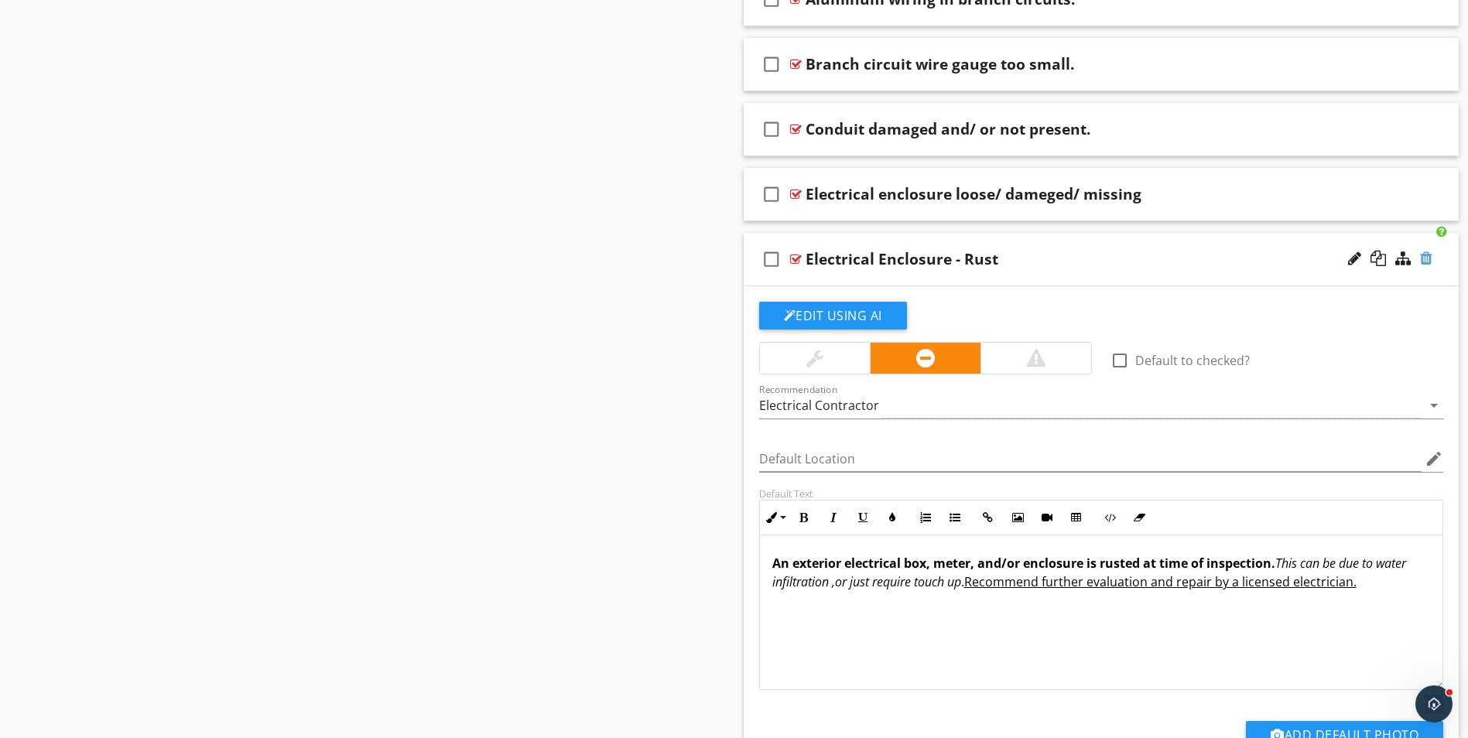
click at [1427, 255] on div at bounding box center [1426, 258] width 12 height 15
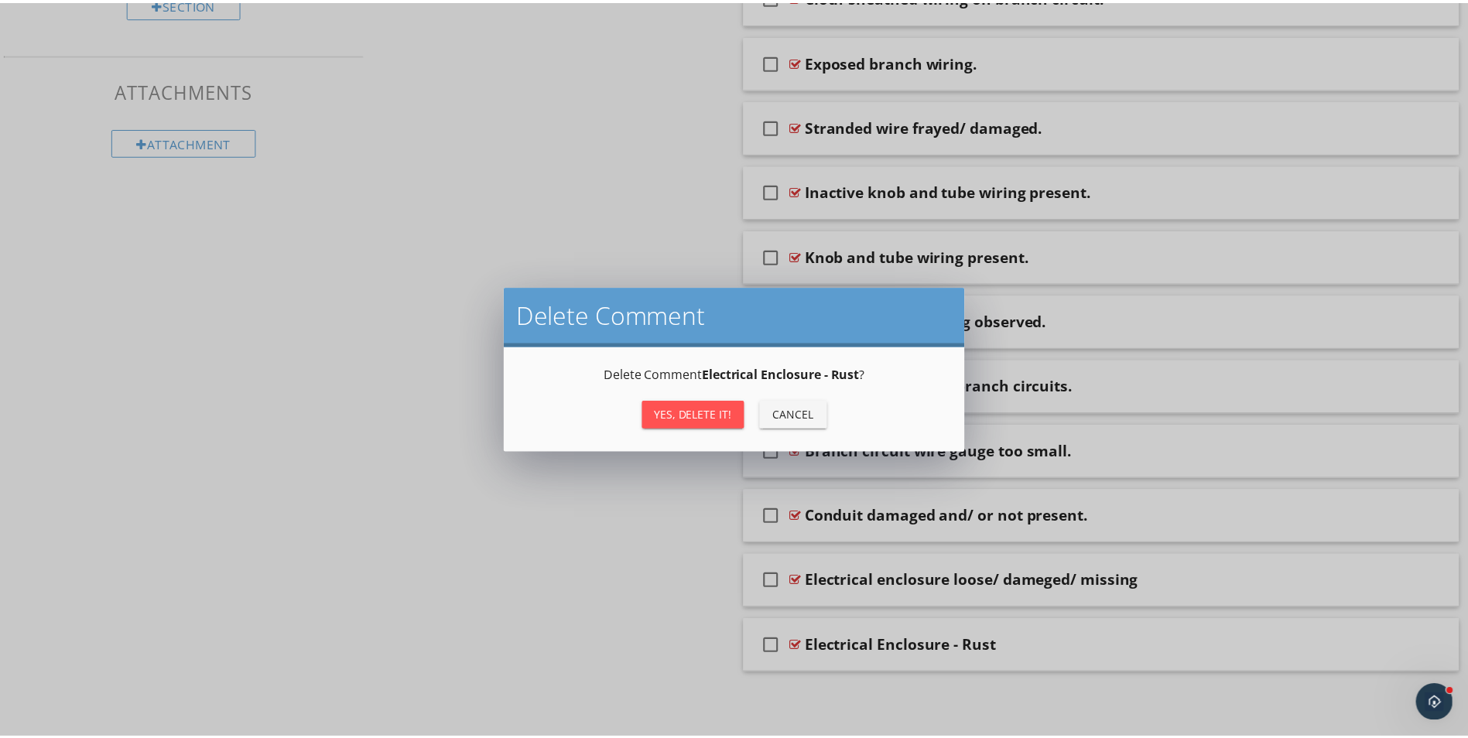
scroll to position [756, 0]
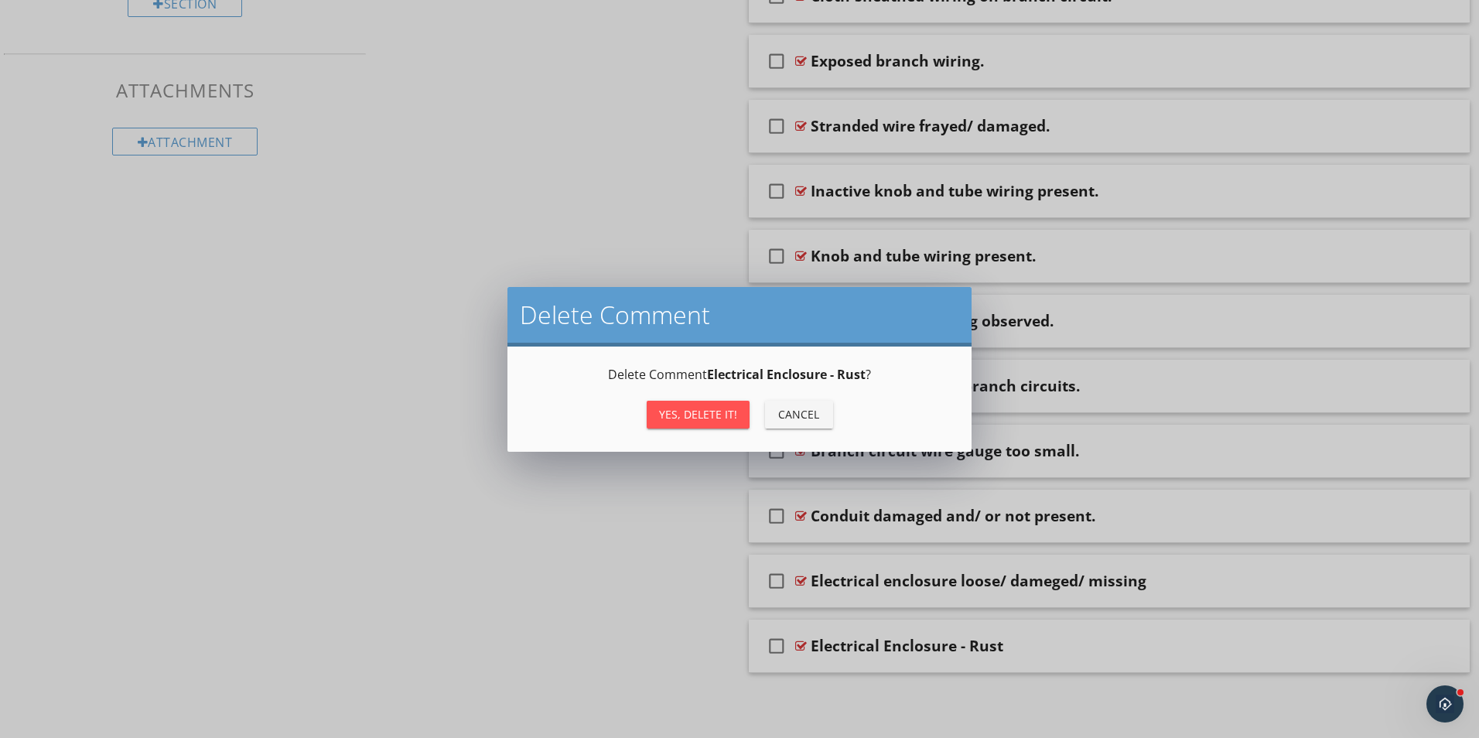
click at [672, 418] on div "Yes, Delete it!" at bounding box center [698, 414] width 78 height 16
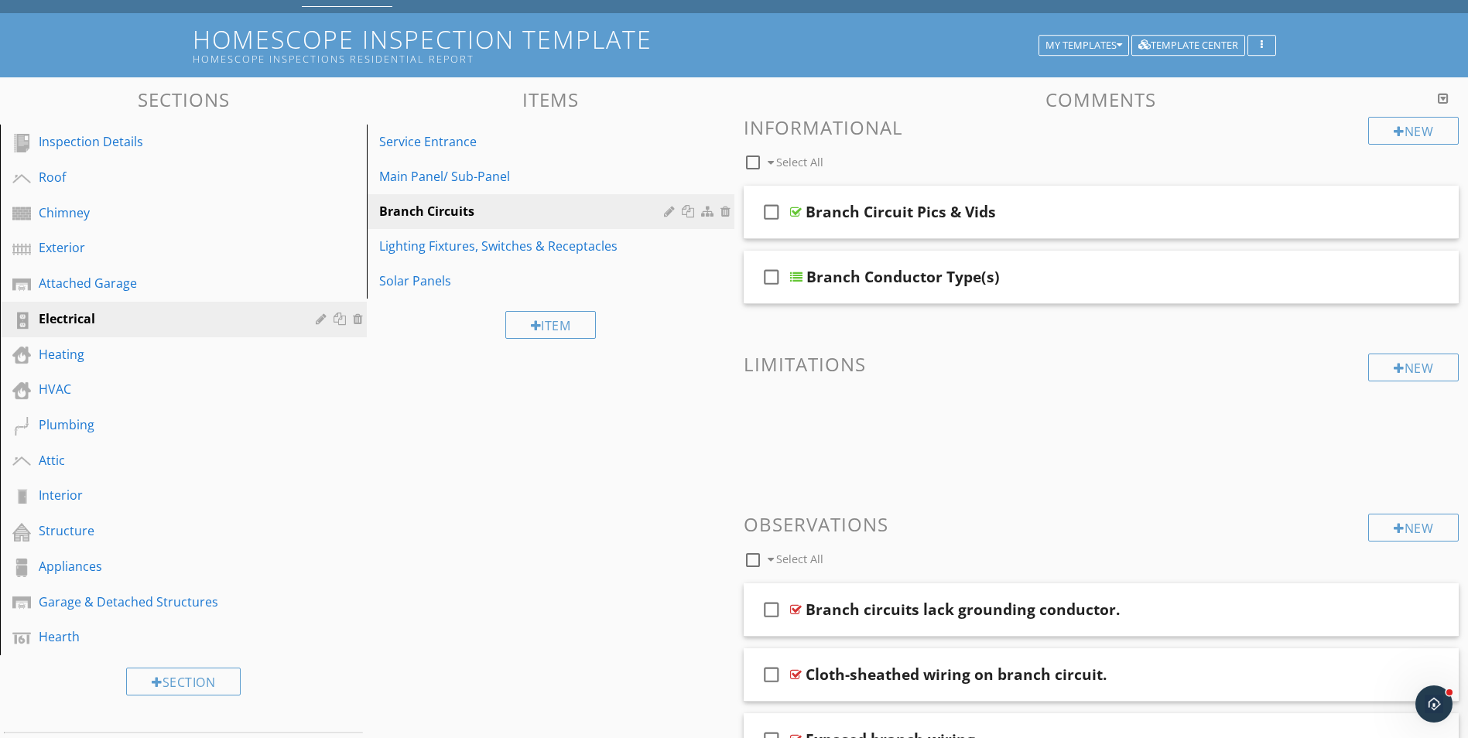
scroll to position [72, 0]
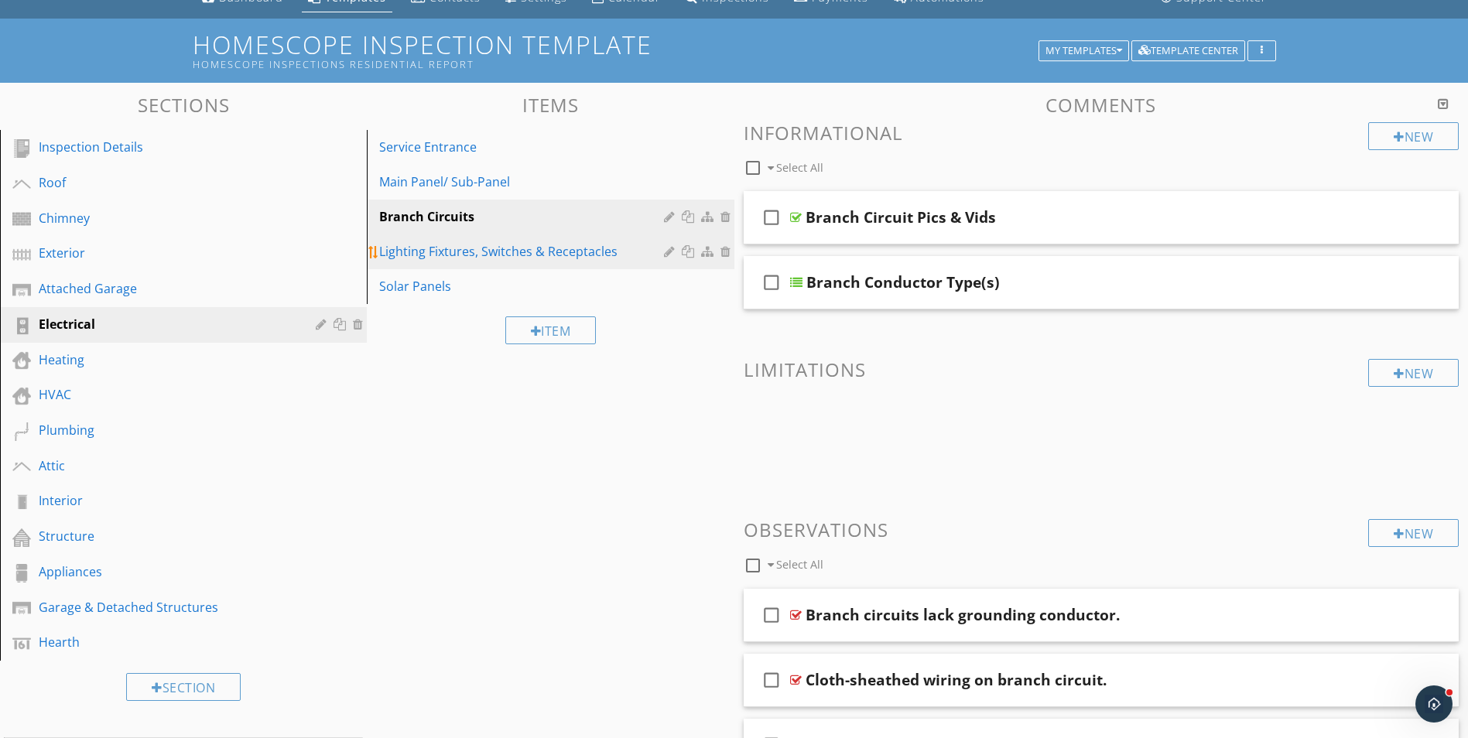
click at [512, 251] on div "Lighting Fixtures, Switches & Receptacles" at bounding box center [523, 251] width 289 height 19
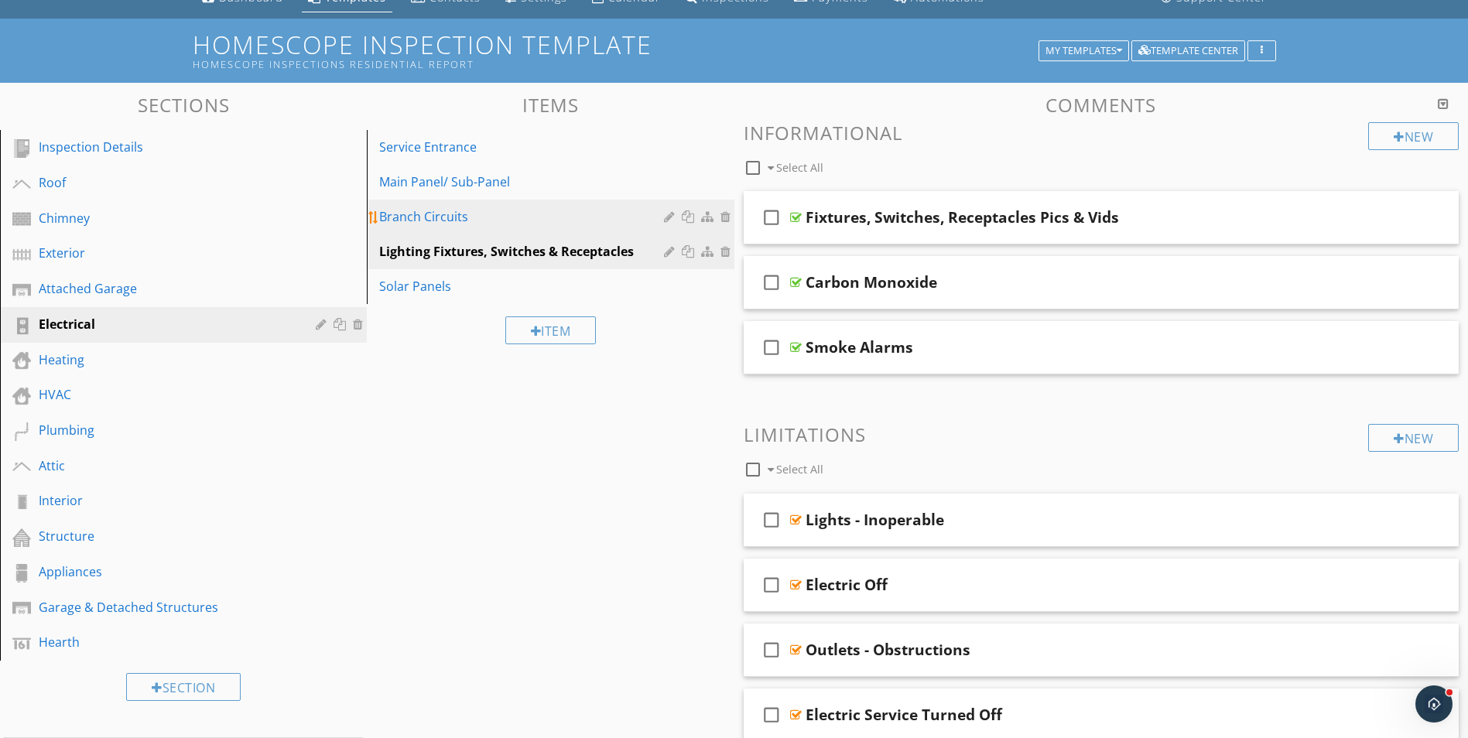
click at [435, 210] on div "Branch Circuits" at bounding box center [523, 216] width 289 height 19
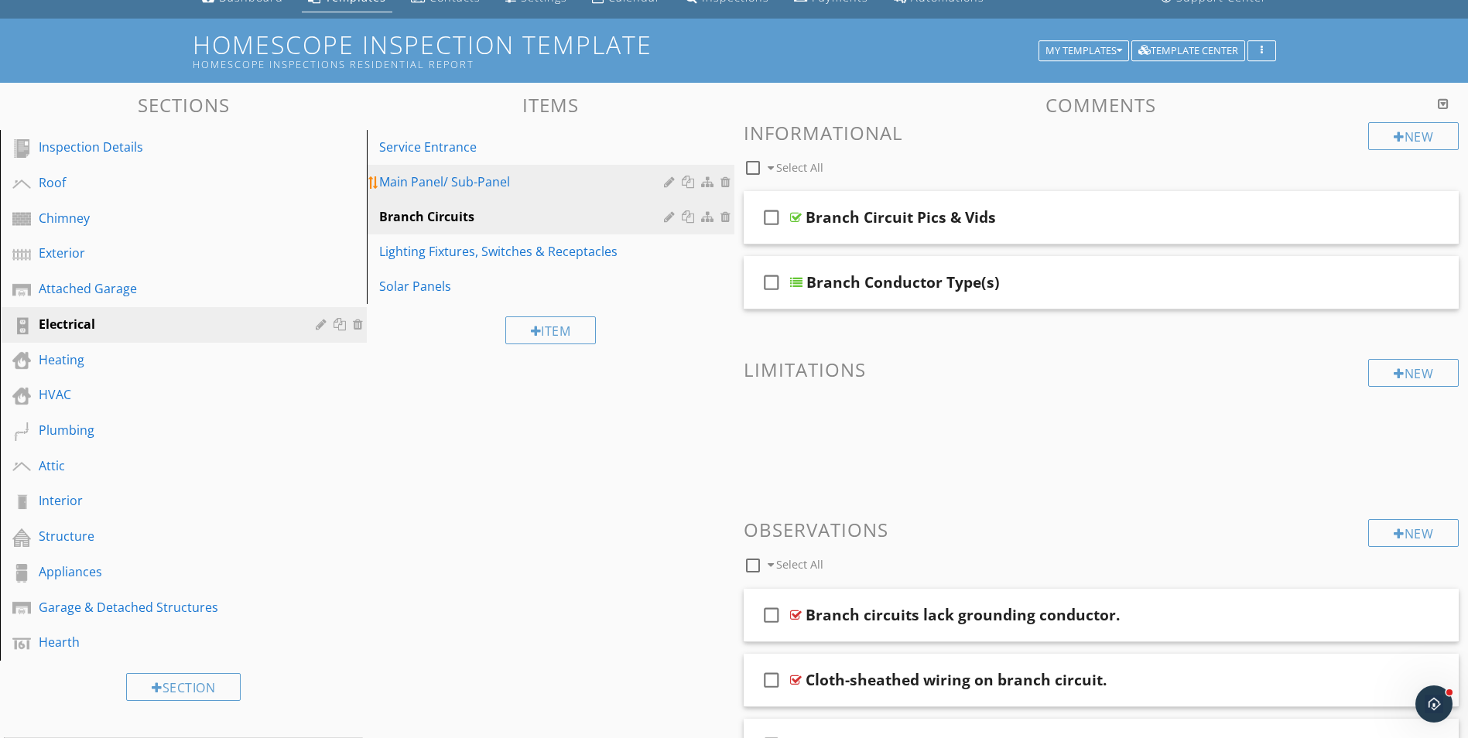
click at [434, 177] on div "Main Panel/ Sub-Panel" at bounding box center [523, 182] width 289 height 19
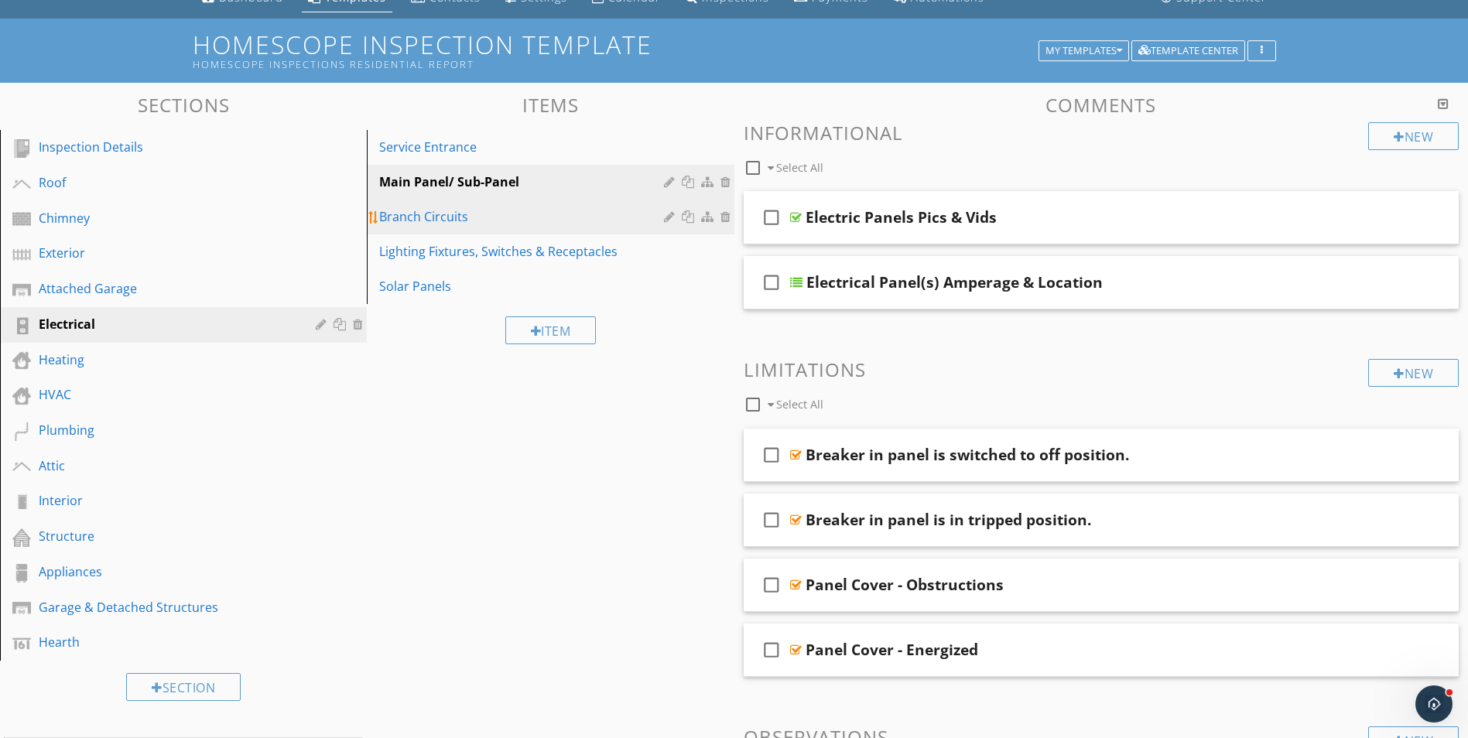
click at [432, 203] on link "Branch Circuits" at bounding box center [552, 217] width 362 height 34
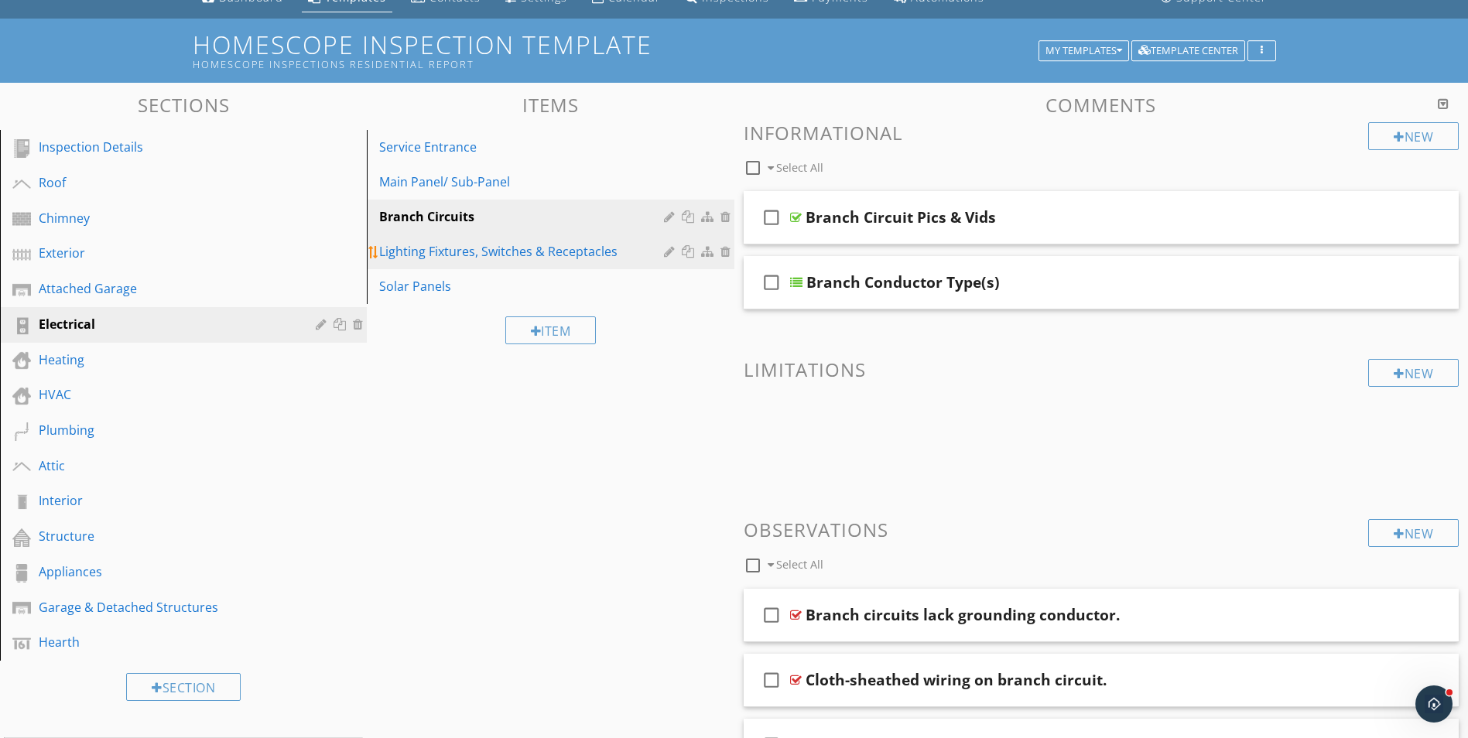
click at [440, 255] on div "Lighting Fixtures, Switches & Receptacles" at bounding box center [523, 251] width 289 height 19
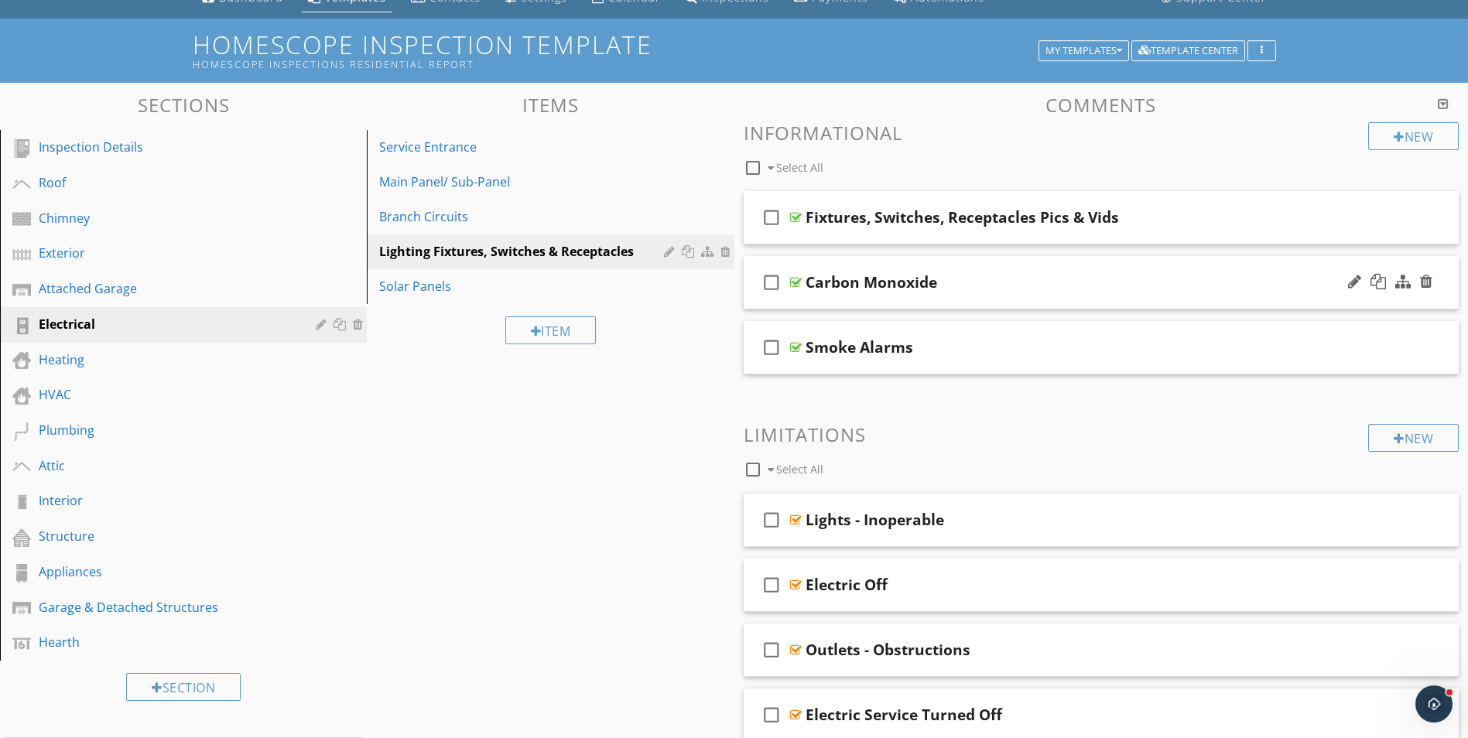
click at [1040, 290] on div "Carbon Monoxide" at bounding box center [1061, 282] width 513 height 19
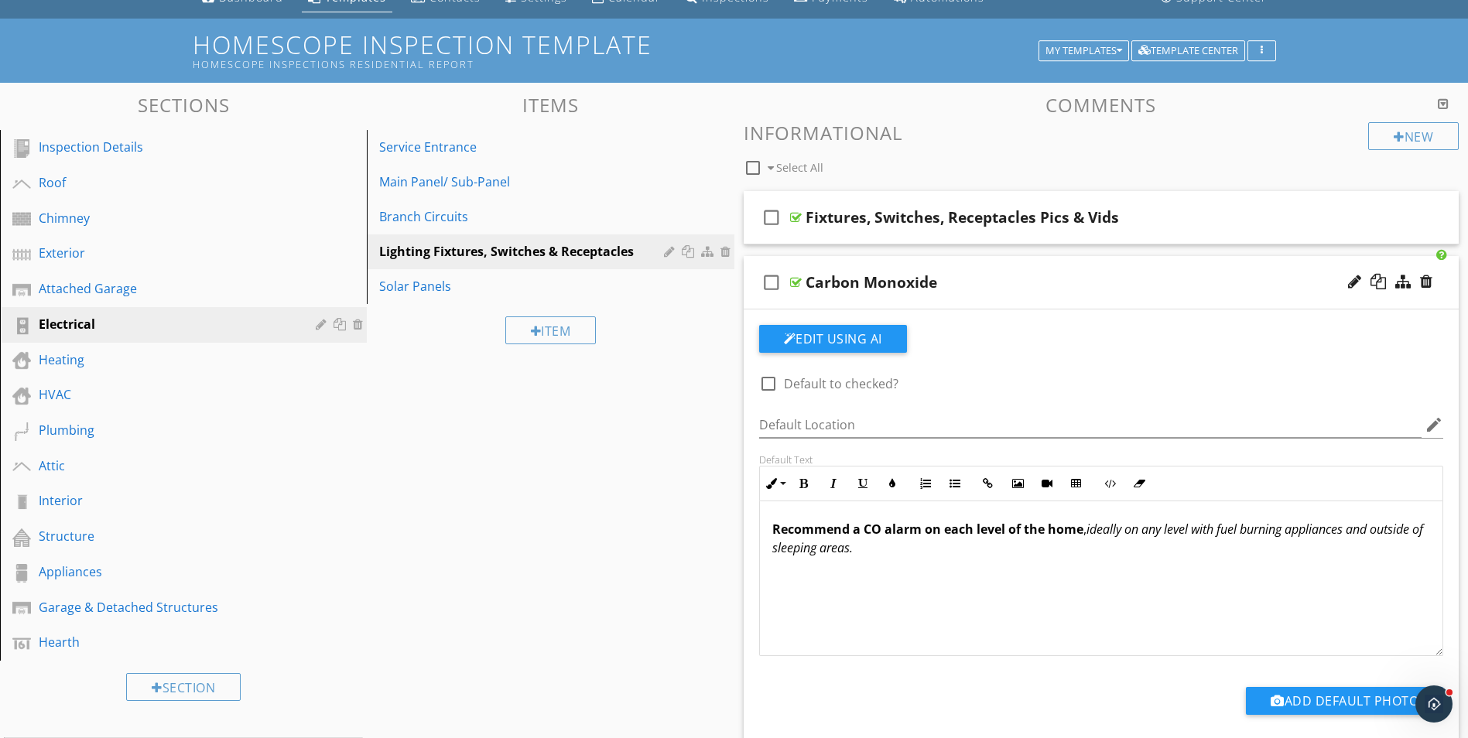
click at [1040, 290] on div "Carbon Monoxide" at bounding box center [1061, 282] width 513 height 19
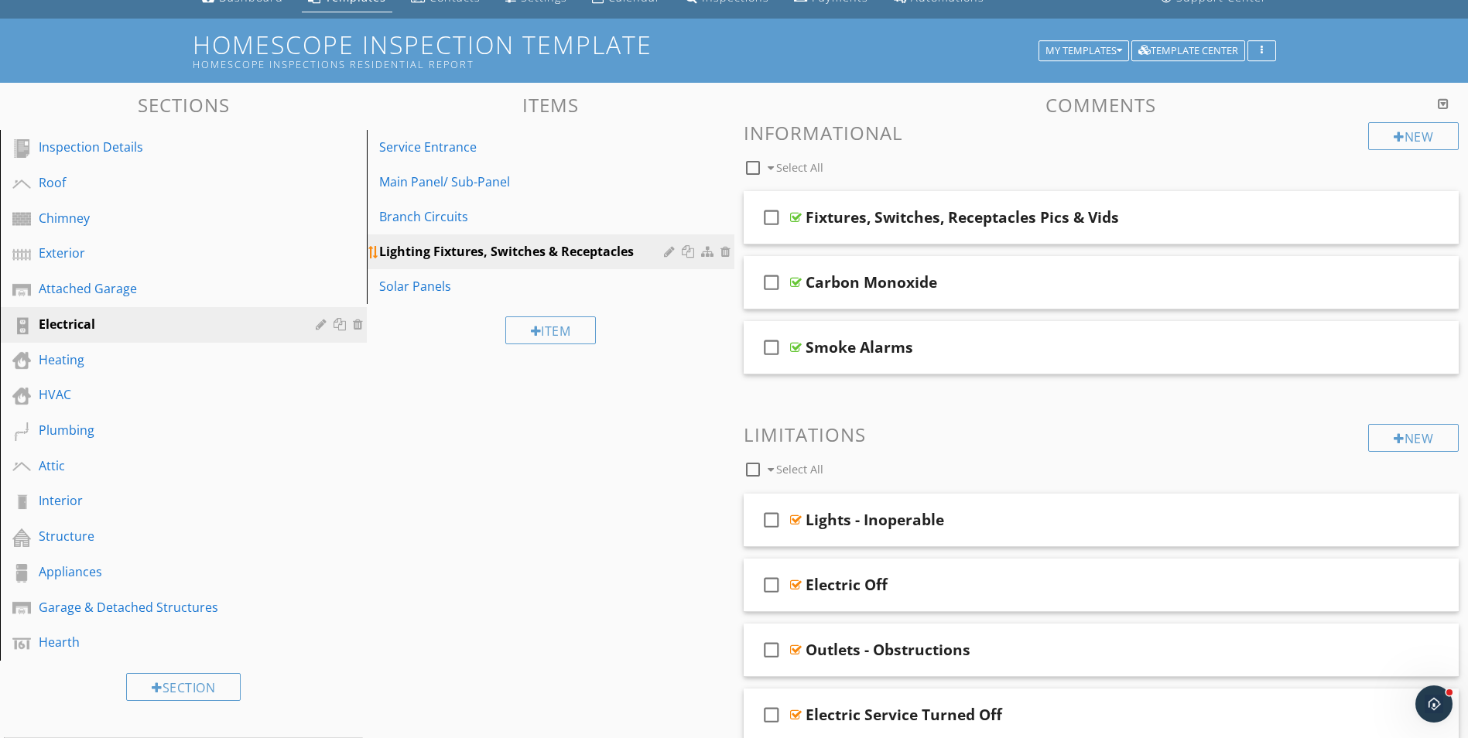
click at [665, 248] on div at bounding box center [671, 251] width 15 height 12
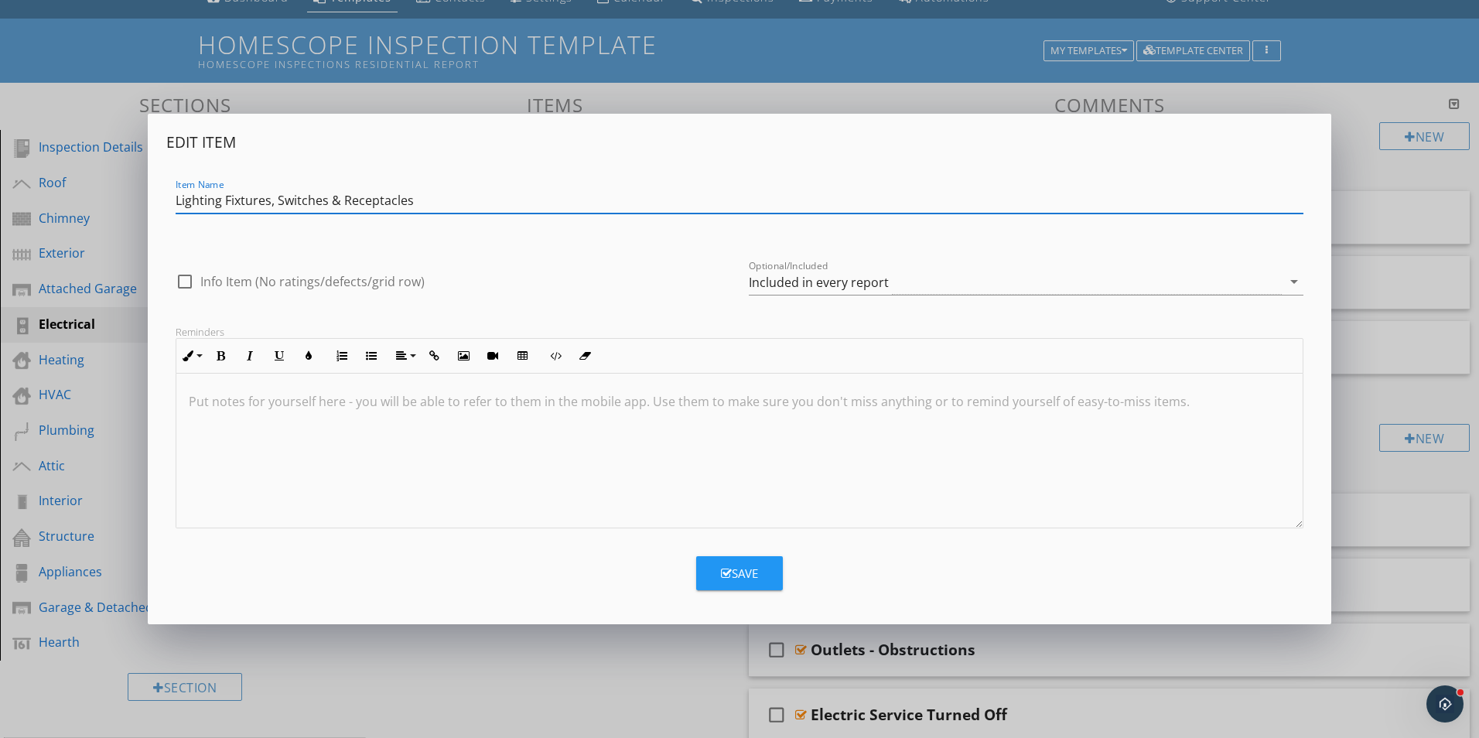
click at [177, 199] on input "Lighting Fixtures, Switches & Receptacles" at bounding box center [740, 201] width 1128 height 26
type input "Fixtures, Switches & Receptacles"
click at [729, 569] on icon "button" at bounding box center [726, 574] width 11 height 12
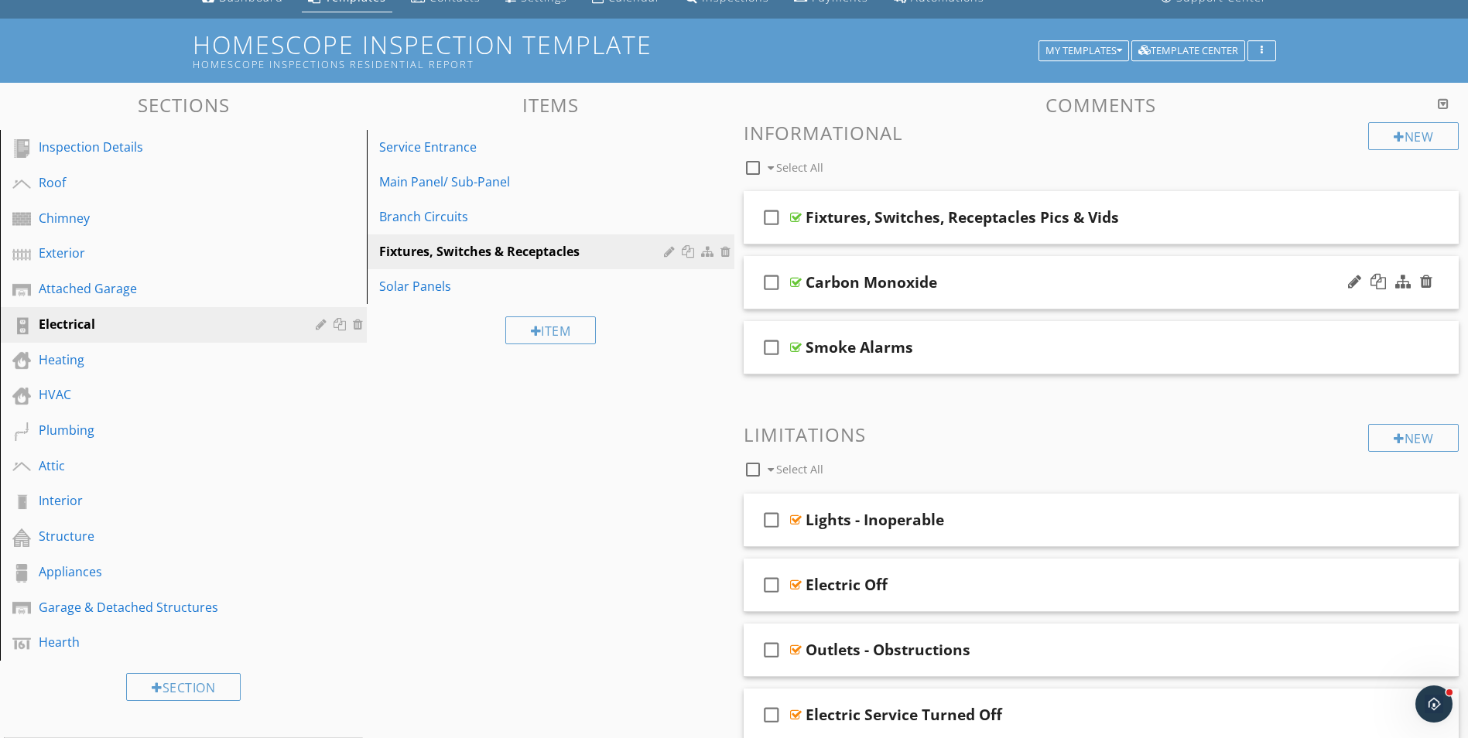
click at [1008, 297] on div "check_box_outline_blank Carbon Monoxide" at bounding box center [1101, 282] width 716 height 53
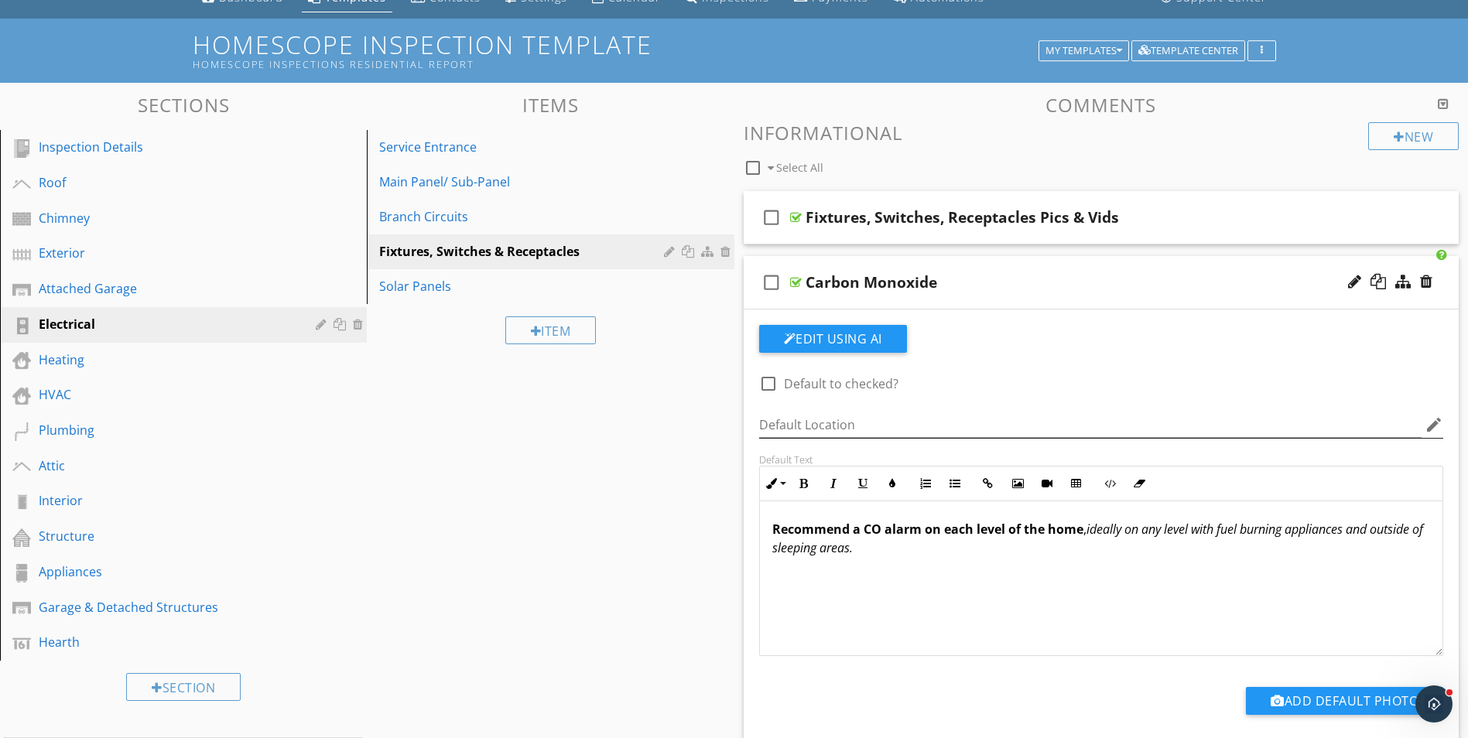
click at [1427, 426] on icon "edit" at bounding box center [1433, 424] width 19 height 19
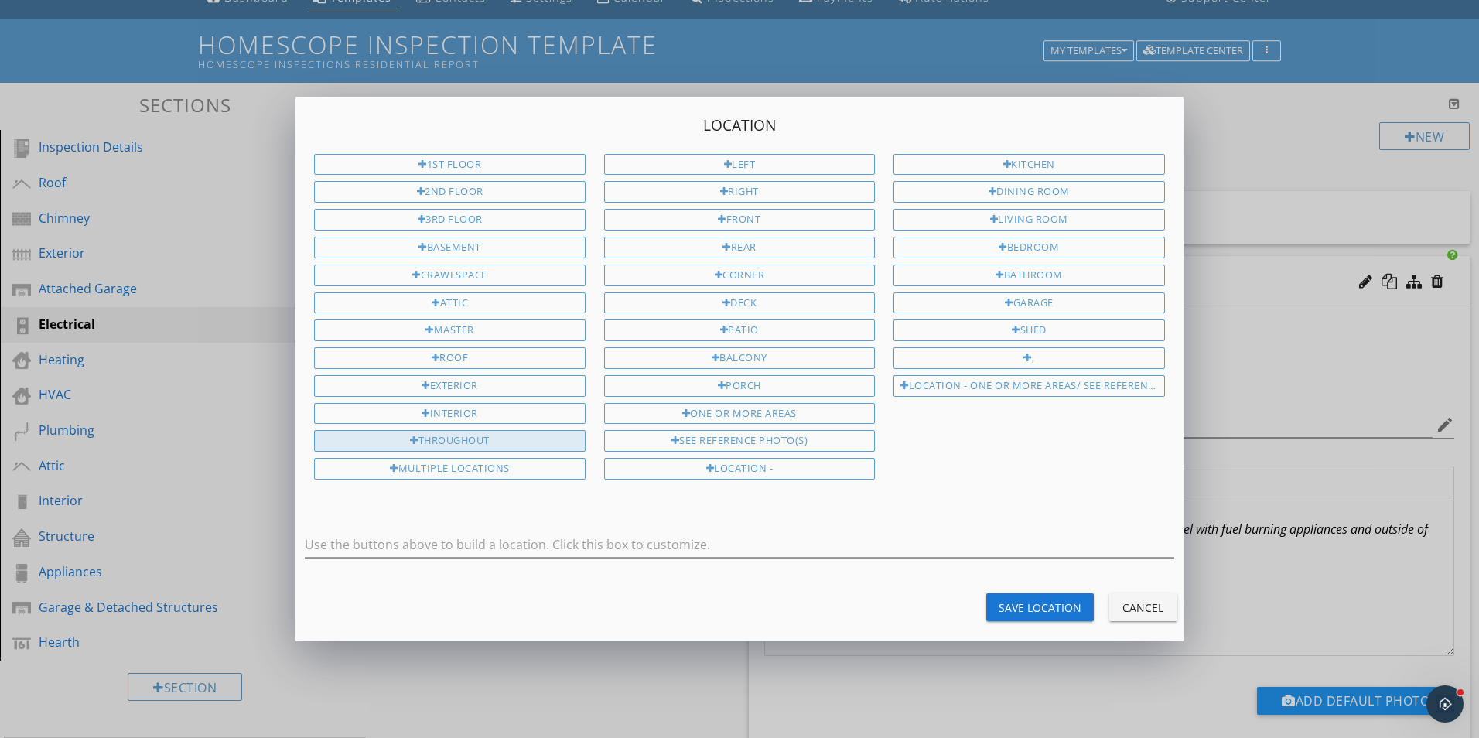
click at [534, 442] on div "Throughout" at bounding box center [449, 441] width 271 height 22
type input "Throughout"
click at [1032, 603] on div "Save Location" at bounding box center [1040, 608] width 83 height 16
type input "Throughout"
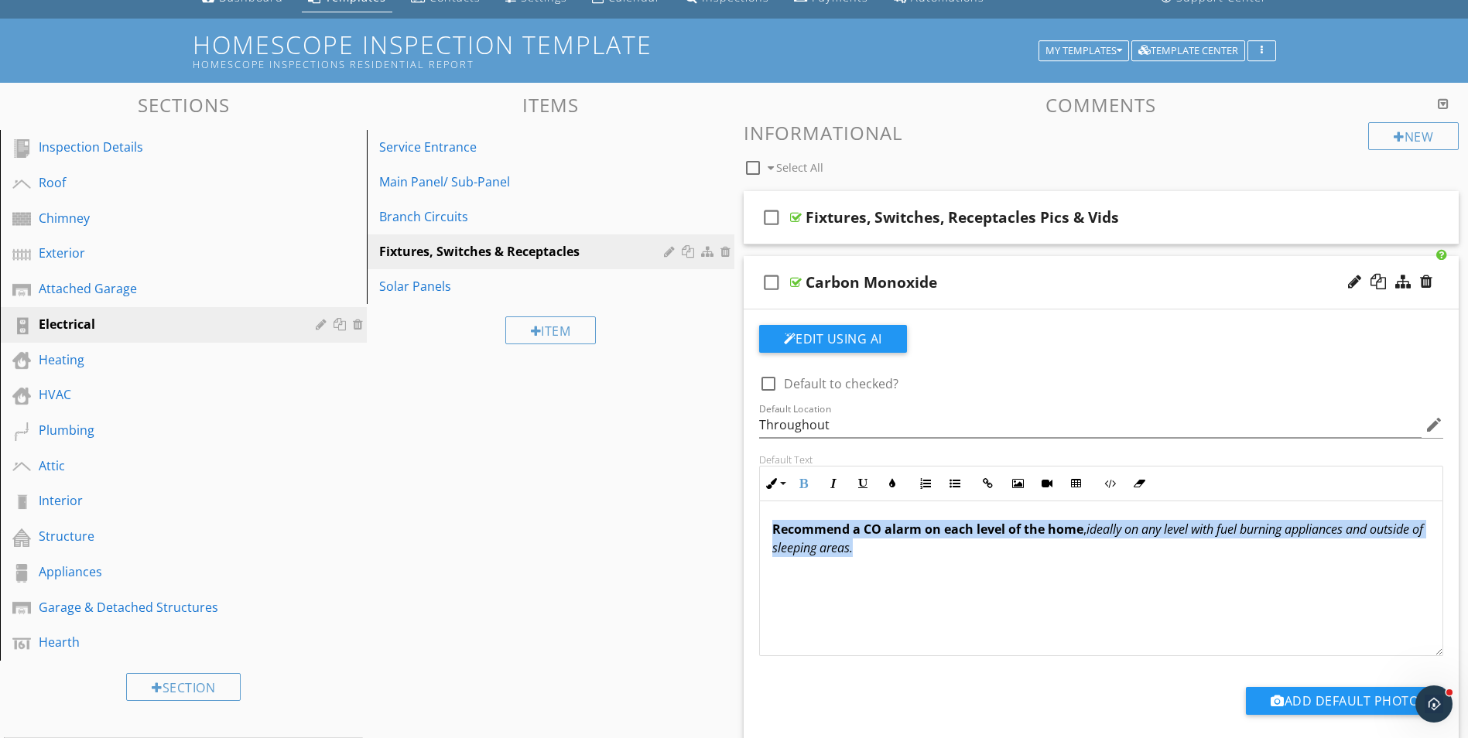
drag, startPoint x: 774, startPoint y: 528, endPoint x: 1222, endPoint y: 543, distance: 449.0
click at [1222, 543] on p "Recommend a CO alarm on each level of the hom e , ideally on any level with fue…" at bounding box center [1101, 538] width 658 height 37
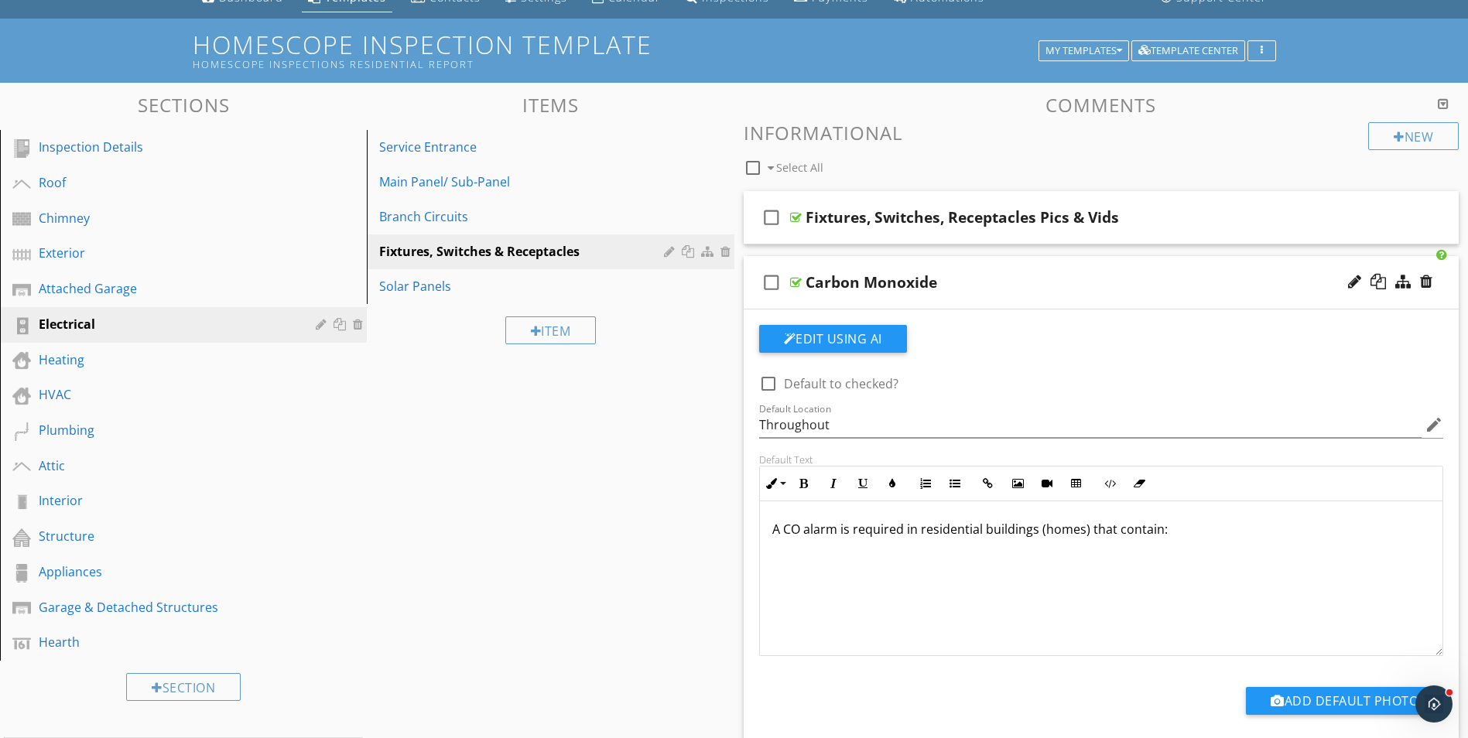
drag, startPoint x: 1164, startPoint y: 527, endPoint x: 1212, endPoint y: 526, distance: 48.7
click at [1164, 527] on p "A CO alarm is required in residential buildings (homes) that contain:" at bounding box center [1101, 529] width 658 height 19
click at [1166, 528] on p "A CO alarm is required in residential buildings (homes) that contain: A fuel-bu…" at bounding box center [1101, 538] width 658 height 37
click at [962, 549] on p "A CO alarm is required in residential buildings (homes) that contain: a fuel-bu…" at bounding box center [1101, 538] width 658 height 37
click at [1120, 549] on p "A CO alarm is required in residential buildings (homes) that contain: a fuel-bu…" at bounding box center [1101, 538] width 658 height 37
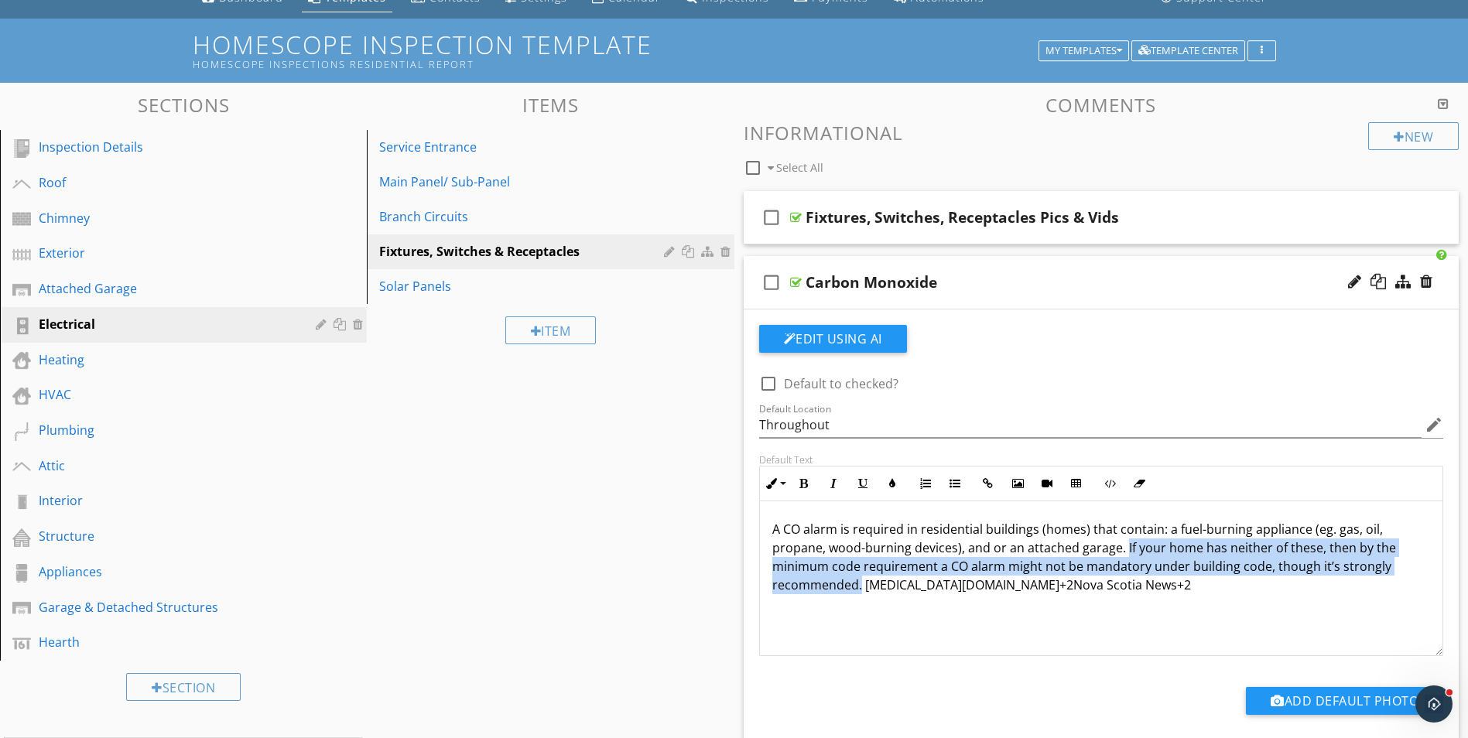
drag, startPoint x: 1123, startPoint y: 548, endPoint x: 861, endPoint y: 592, distance: 265.9
click at [861, 592] on p "A CO alarm is required in residential buildings (homes) that contain: a fuel-bu…" at bounding box center [1101, 557] width 658 height 74
click at [829, 484] on icon "button" at bounding box center [833, 483] width 11 height 11
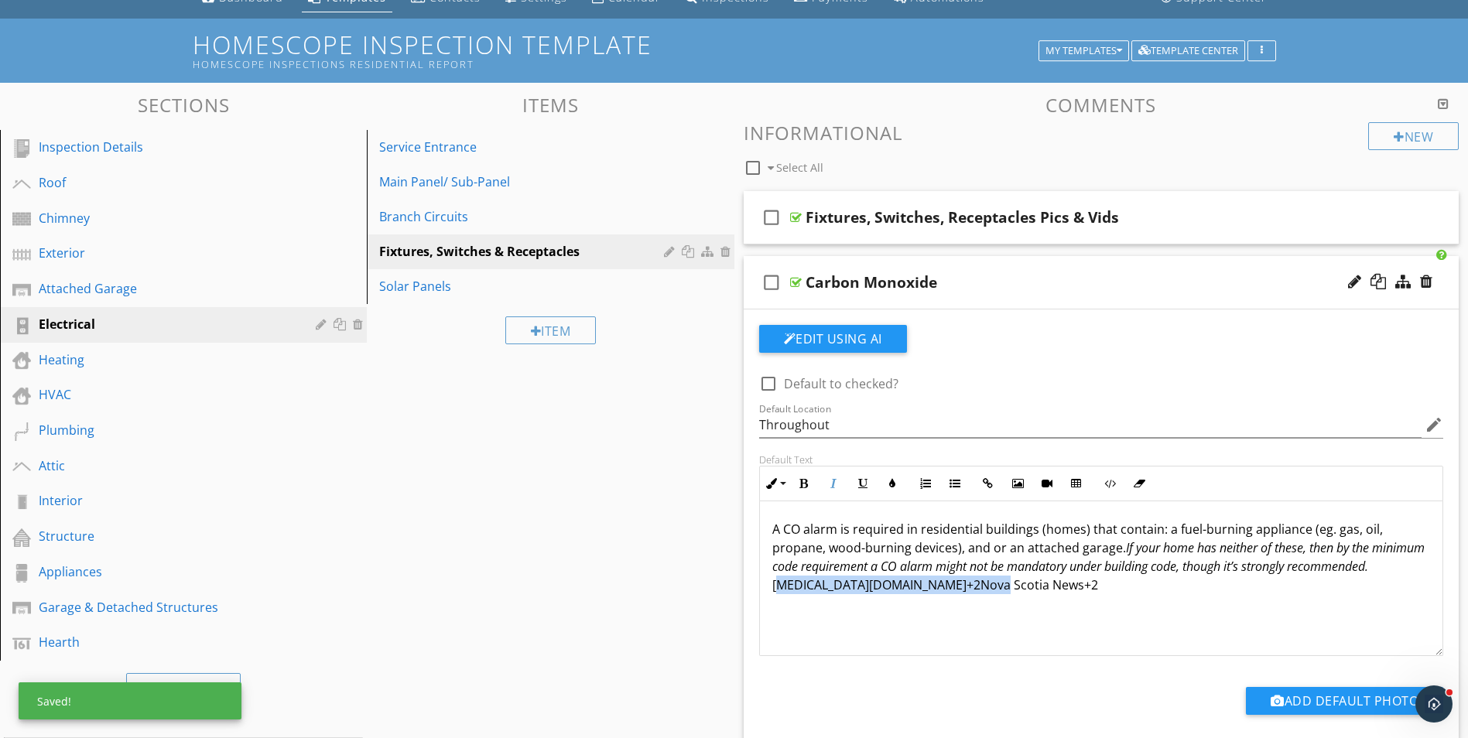
drag, startPoint x: 858, startPoint y: 587, endPoint x: 1066, endPoint y: 590, distance: 208.1
click at [1066, 590] on p "A CO alarm is required in residential buildings (homes) that contain: a fuel-bu…" at bounding box center [1101, 557] width 658 height 74
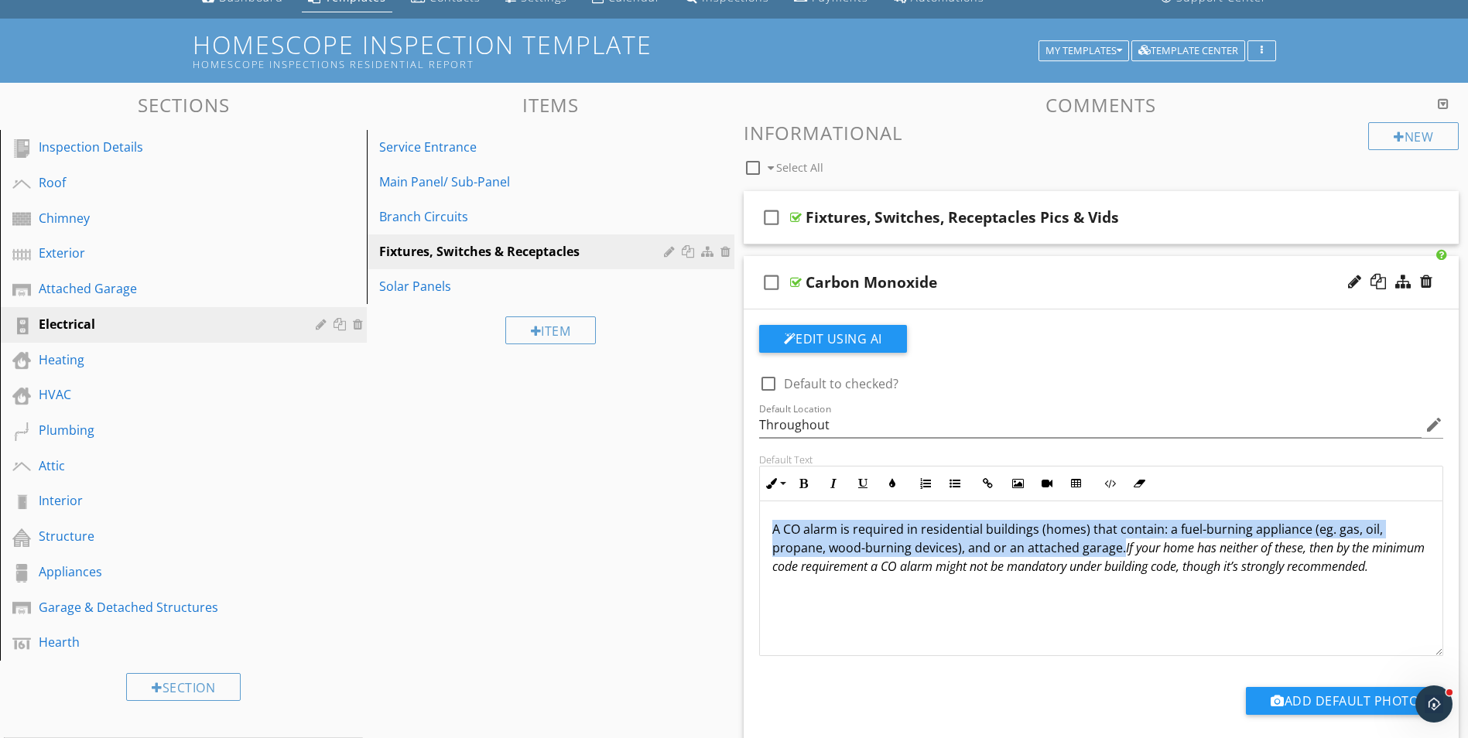
drag, startPoint x: 770, startPoint y: 530, endPoint x: 1120, endPoint y: 547, distance: 350.9
click at [1120, 547] on div "A CO alarm is required in residential buildings (homes) that contain: a fuel-bu…" at bounding box center [1101, 578] width 683 height 155
click at [797, 486] on button "Bold" at bounding box center [803, 483] width 29 height 29
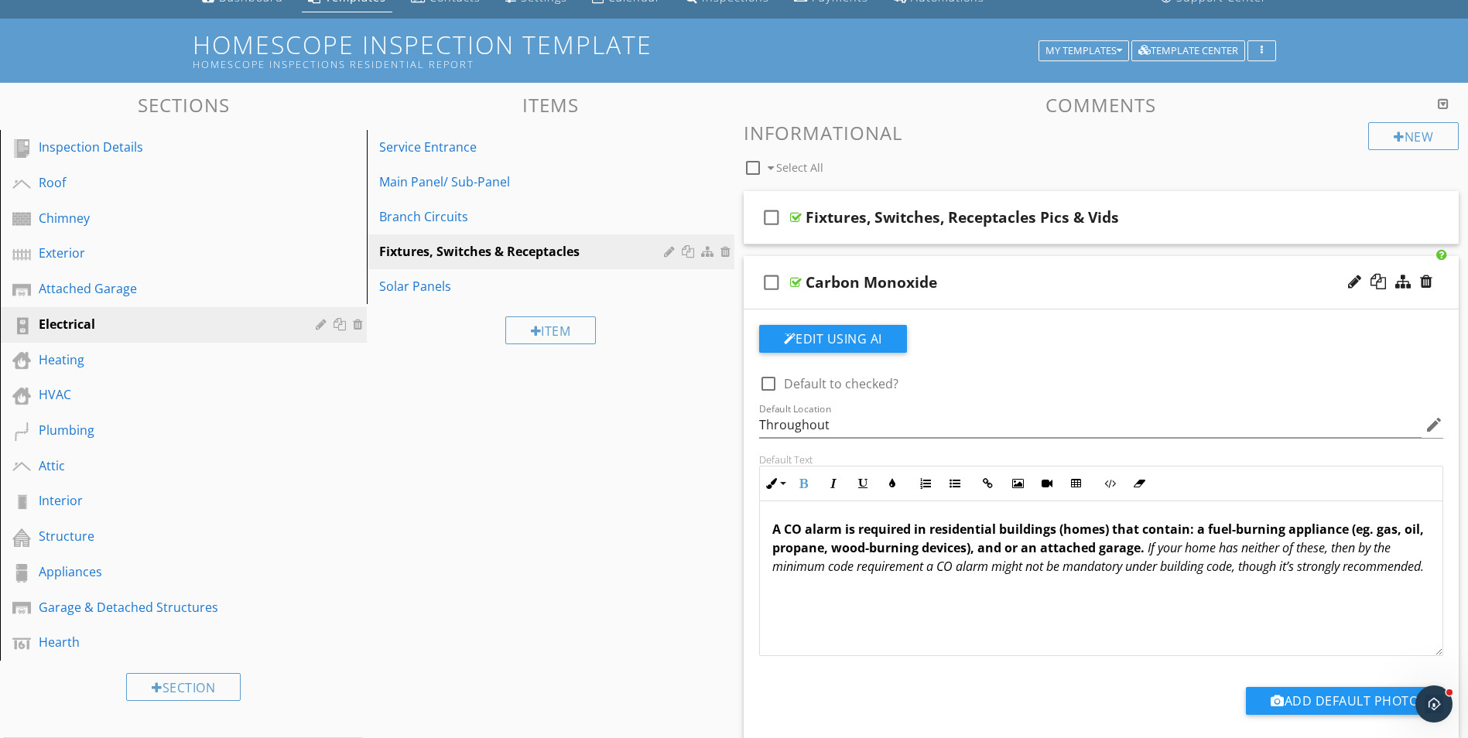
click at [903, 576] on p "A CO alarm is required in residential buildings (homes) that contain: a fuel-bu…" at bounding box center [1101, 548] width 658 height 56
click at [1095, 588] on p "A CO alarm is required in residential buildings (homes) that contain: a fuel-bu…" at bounding box center [1101, 557] width 658 height 74
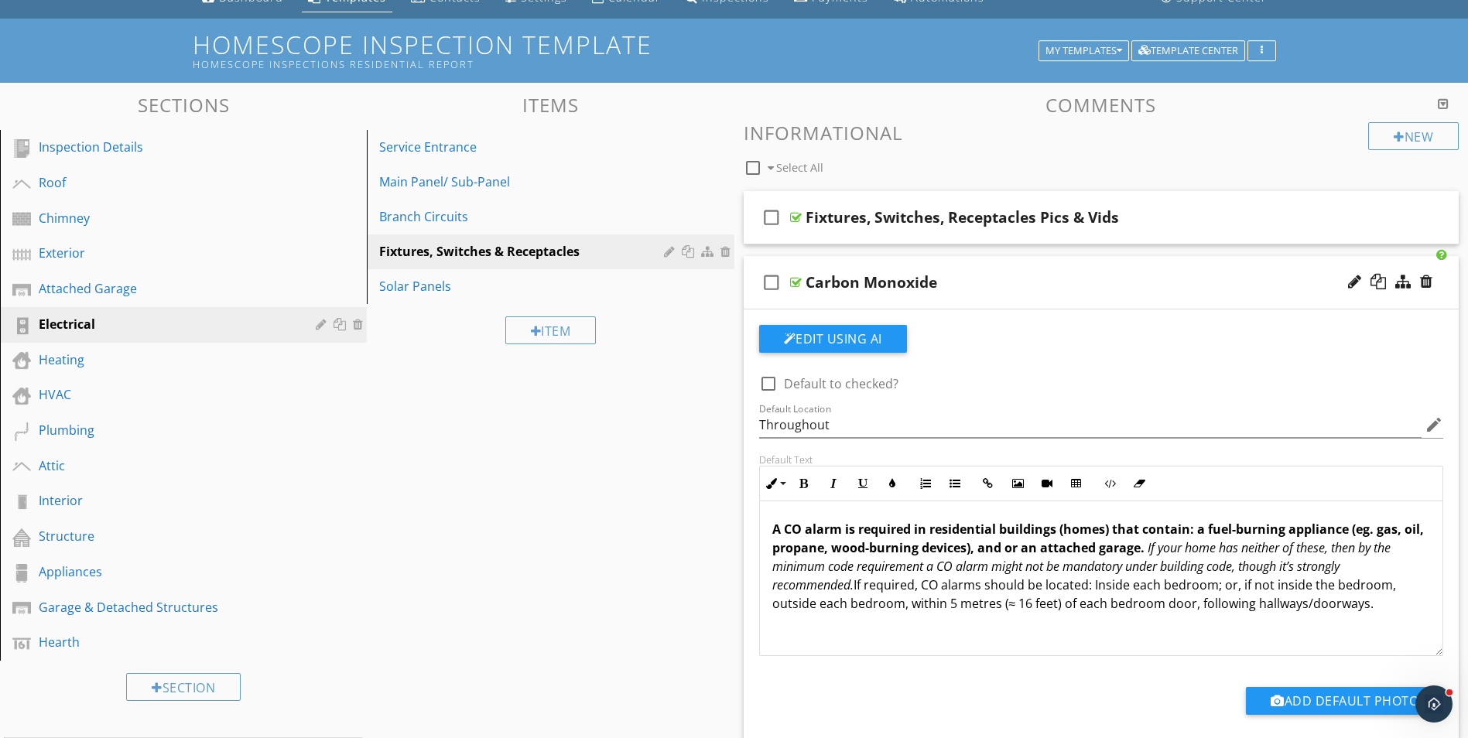
click at [948, 604] on p "A CO alarm is required in residential buildings (homes) that contain: a fuel-bu…" at bounding box center [1101, 566] width 658 height 93
click at [1295, 607] on p "A CO alarm is required in residential buildings (homes) that contain: a fuel-bu…" at bounding box center [1101, 566] width 658 height 93
drag, startPoint x: 1126, startPoint y: 604, endPoint x: 1170, endPoint y: 624, distance: 47.4
click at [1126, 604] on p "A CO alarm is required in residential buildings (homes) that contain: a fuel-bu…" at bounding box center [1101, 566] width 658 height 93
click at [1123, 608] on p "A CO alarm is required in residential buildings (homes) that contain: a fuel-bu…" at bounding box center [1101, 566] width 658 height 93
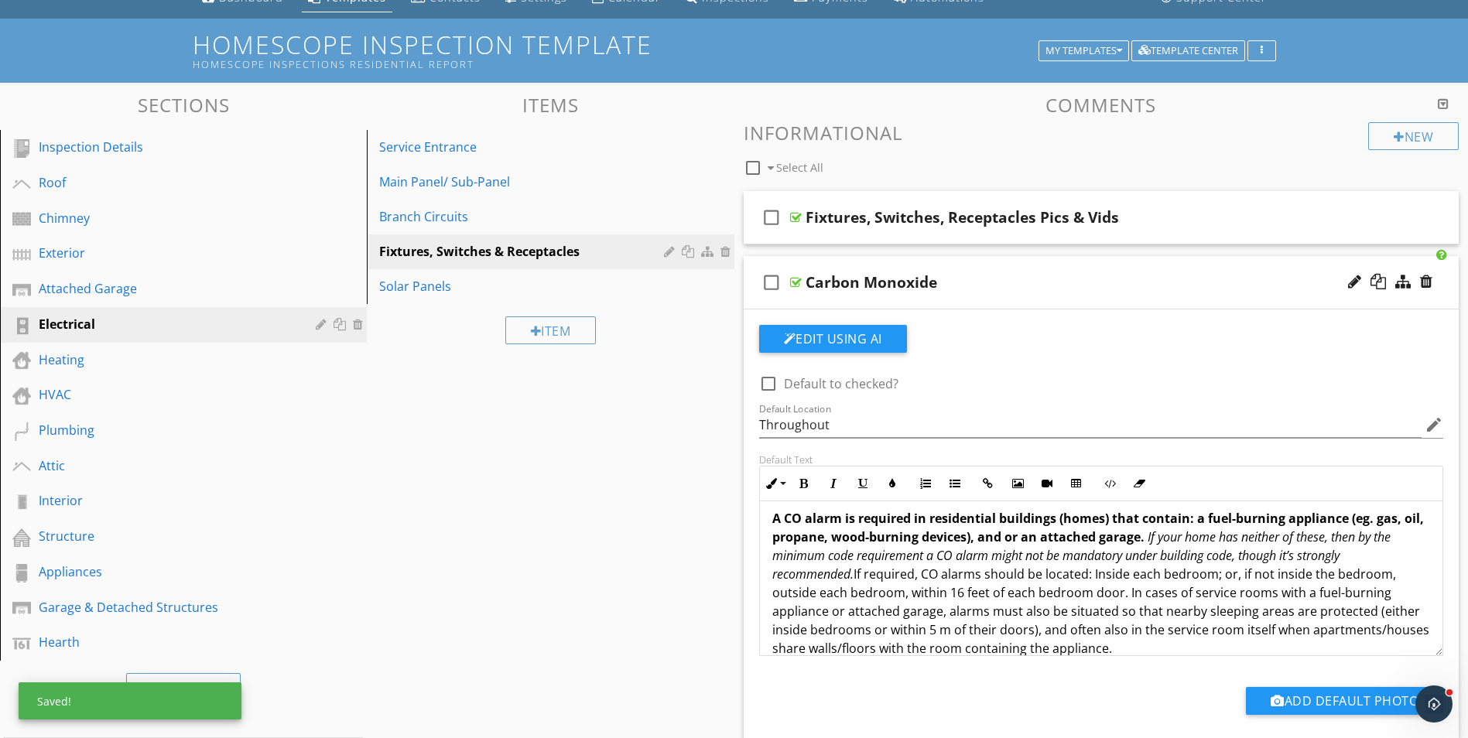
scroll to position [32, 0]
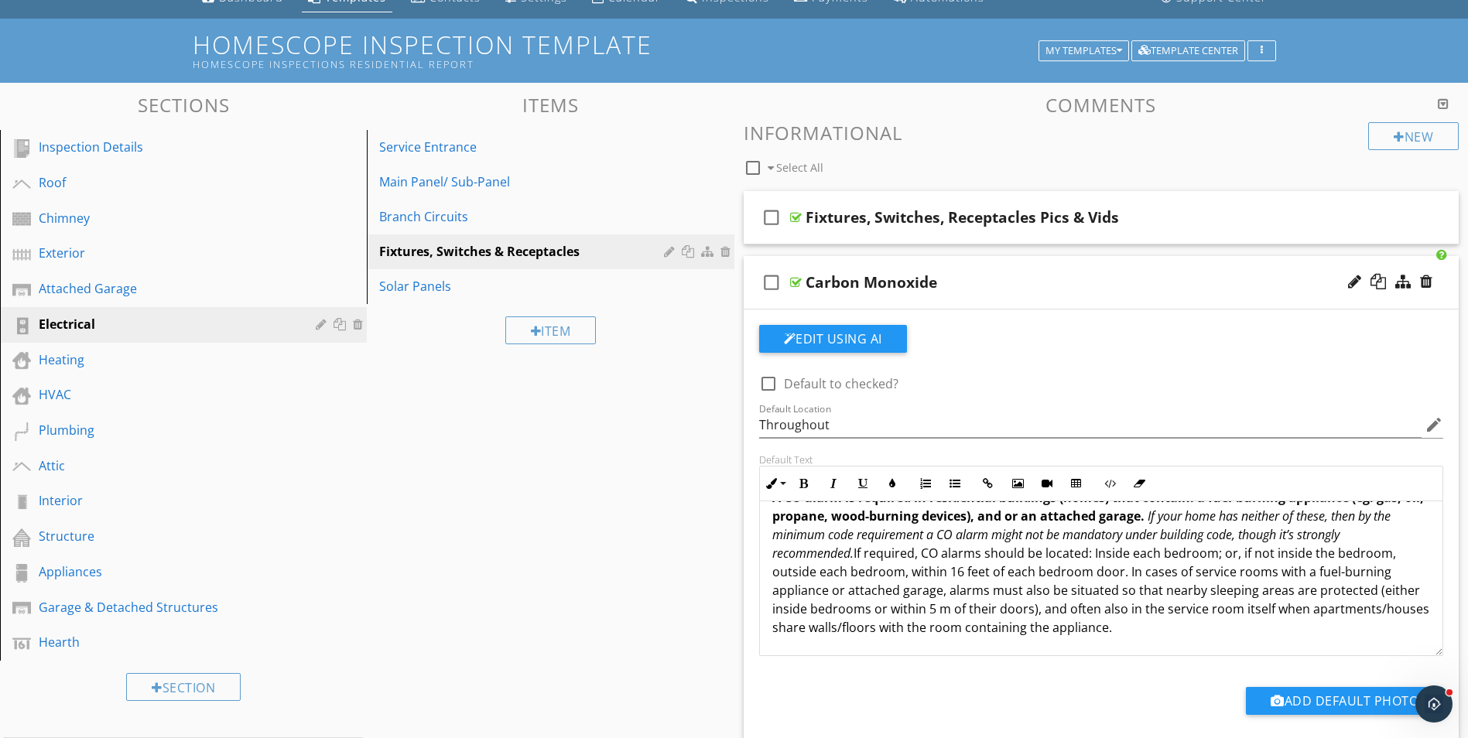
drag, startPoint x: 856, startPoint y: 551, endPoint x: 1397, endPoint y: 624, distance: 545.7
click at [1397, 624] on p "A CO alarm is required in residential buildings (homes) that contain: a fuel-bu…" at bounding box center [1101, 562] width 658 height 149
click at [866, 482] on icon "button" at bounding box center [862, 483] width 11 height 11
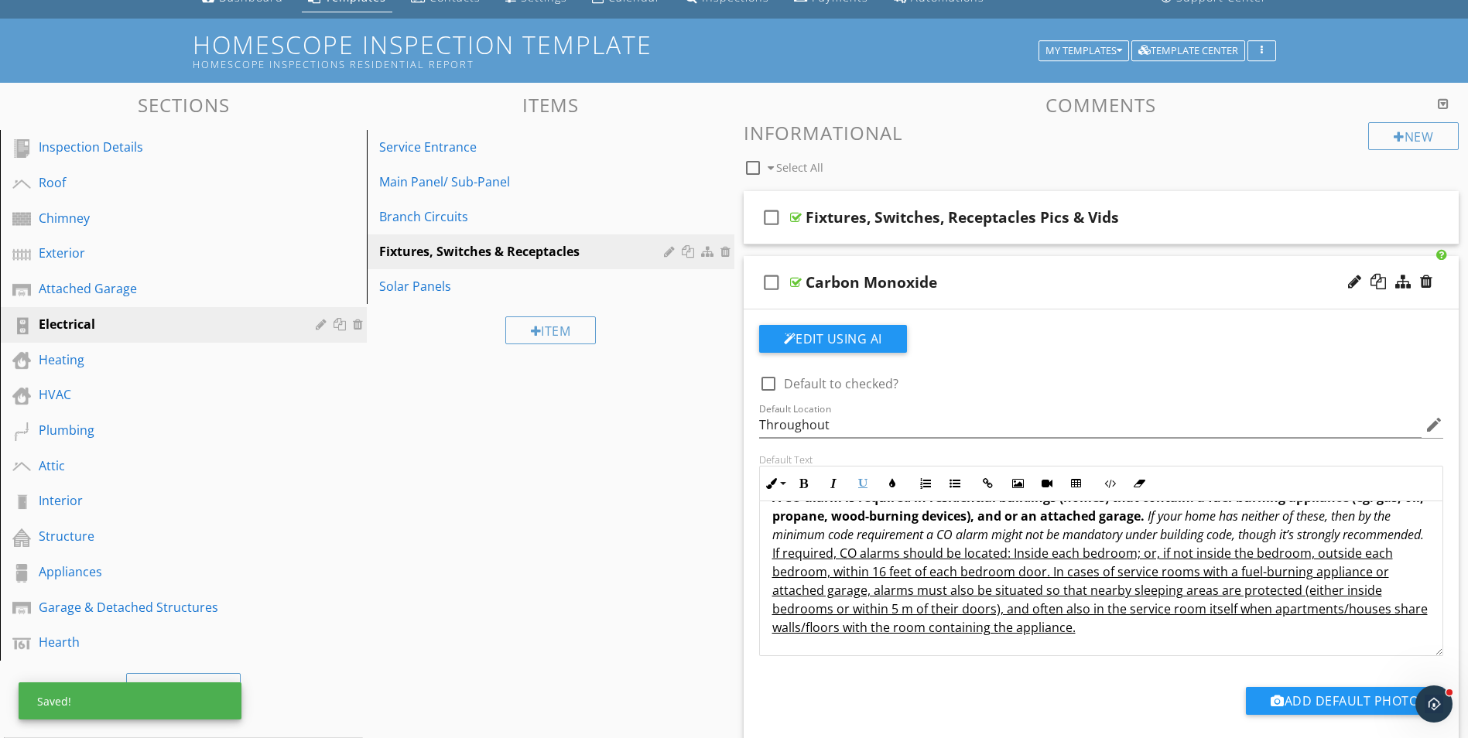
click at [1347, 634] on p "A CO alarm is required in residential buildings (homes) that contain: a fuel-bu…" at bounding box center [1101, 562] width 658 height 149
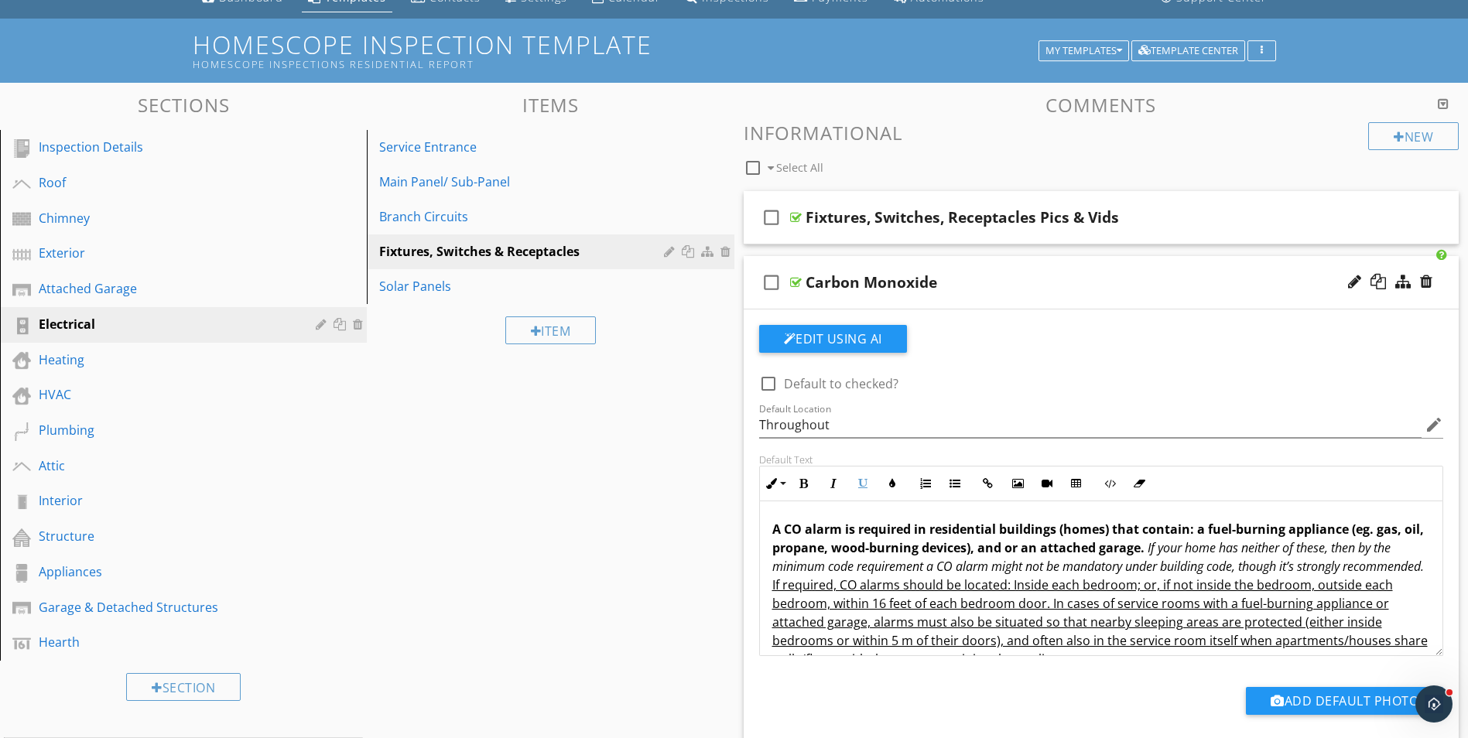
click at [1109, 285] on div "Carbon Monoxide" at bounding box center [1061, 282] width 513 height 19
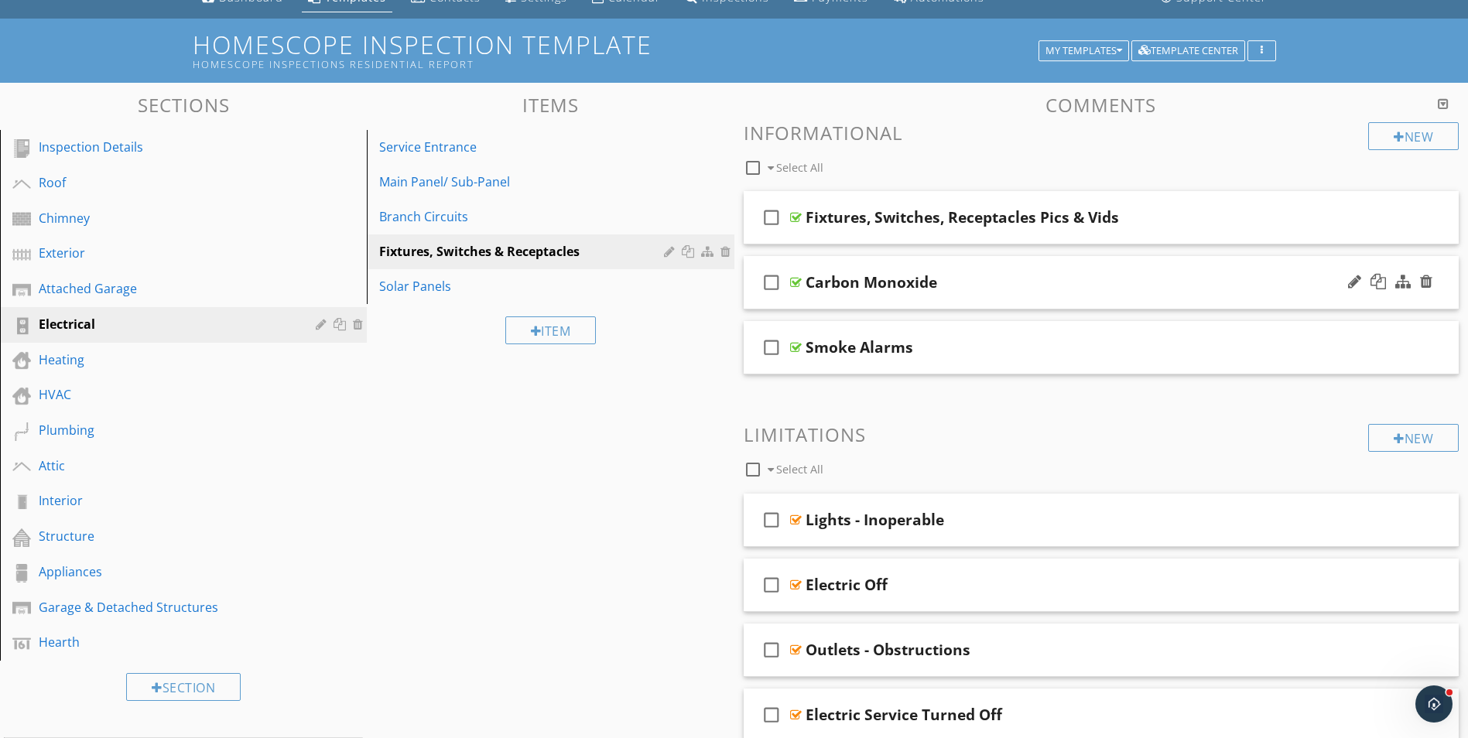
click at [1109, 285] on div "Carbon Monoxide" at bounding box center [1061, 282] width 513 height 19
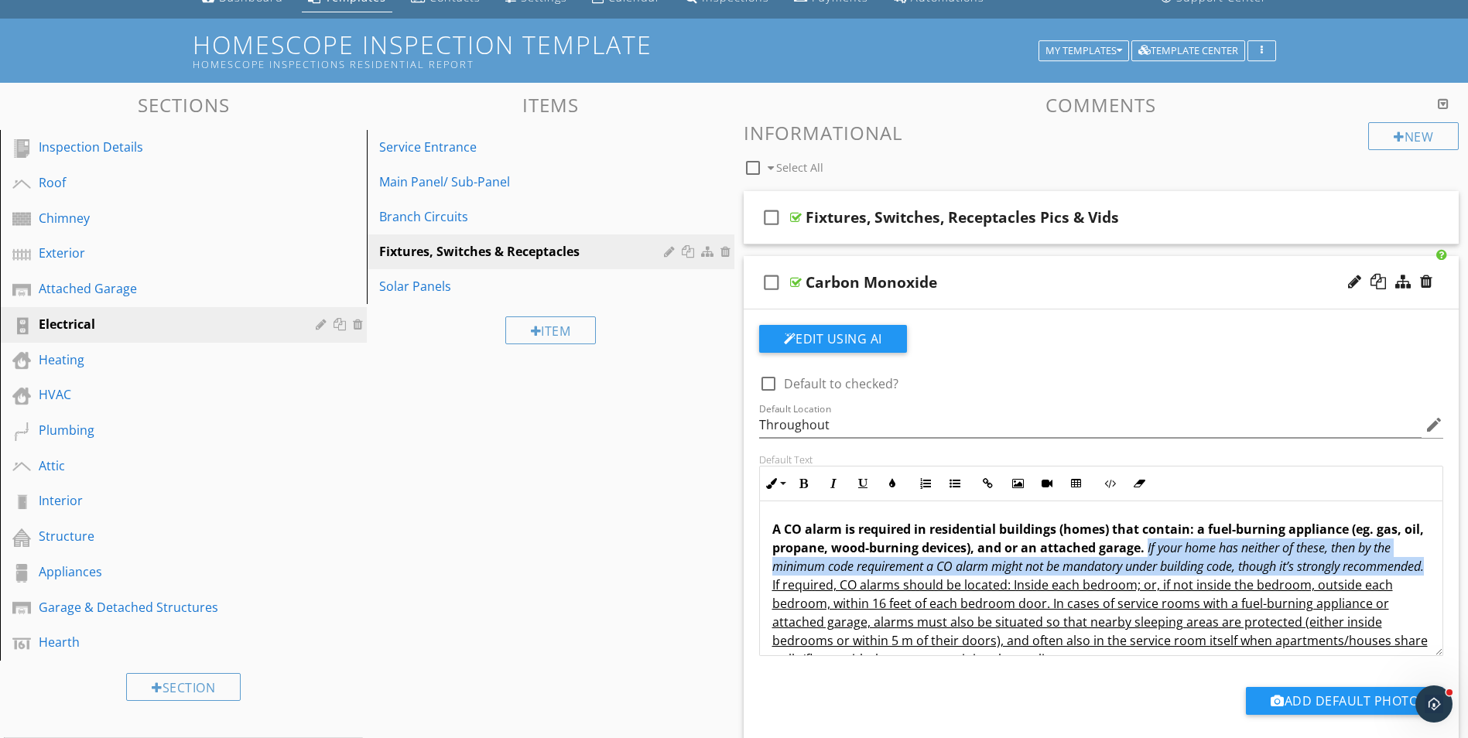
drag, startPoint x: 1167, startPoint y: 547, endPoint x: 854, endPoint y: 588, distance: 315.2
click at [854, 588] on p "A CO alarm is required in residential buildings (homes) that contain: a fuel-bu…" at bounding box center [1101, 594] width 658 height 149
click at [831, 487] on icon "button" at bounding box center [833, 483] width 11 height 11
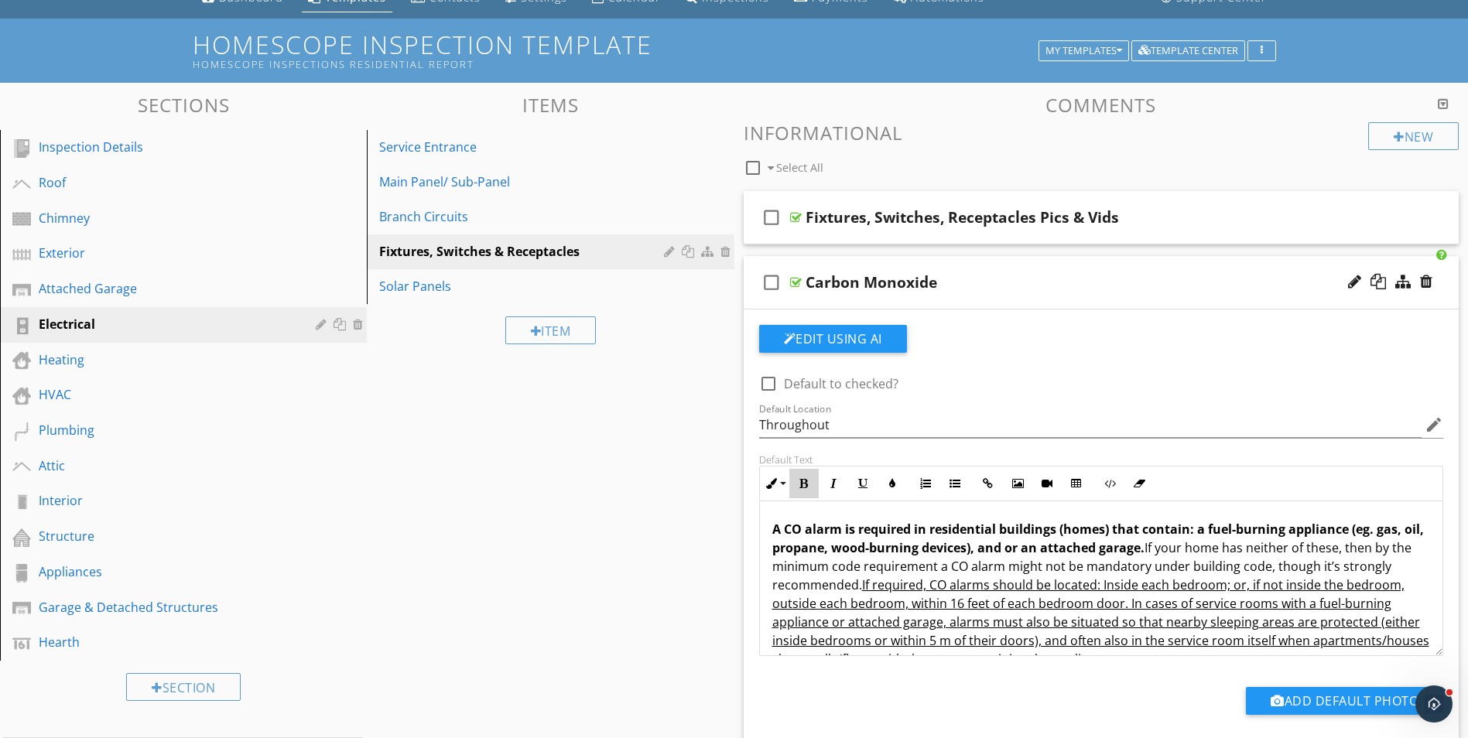
click at [808, 480] on icon "button" at bounding box center [803, 483] width 11 height 11
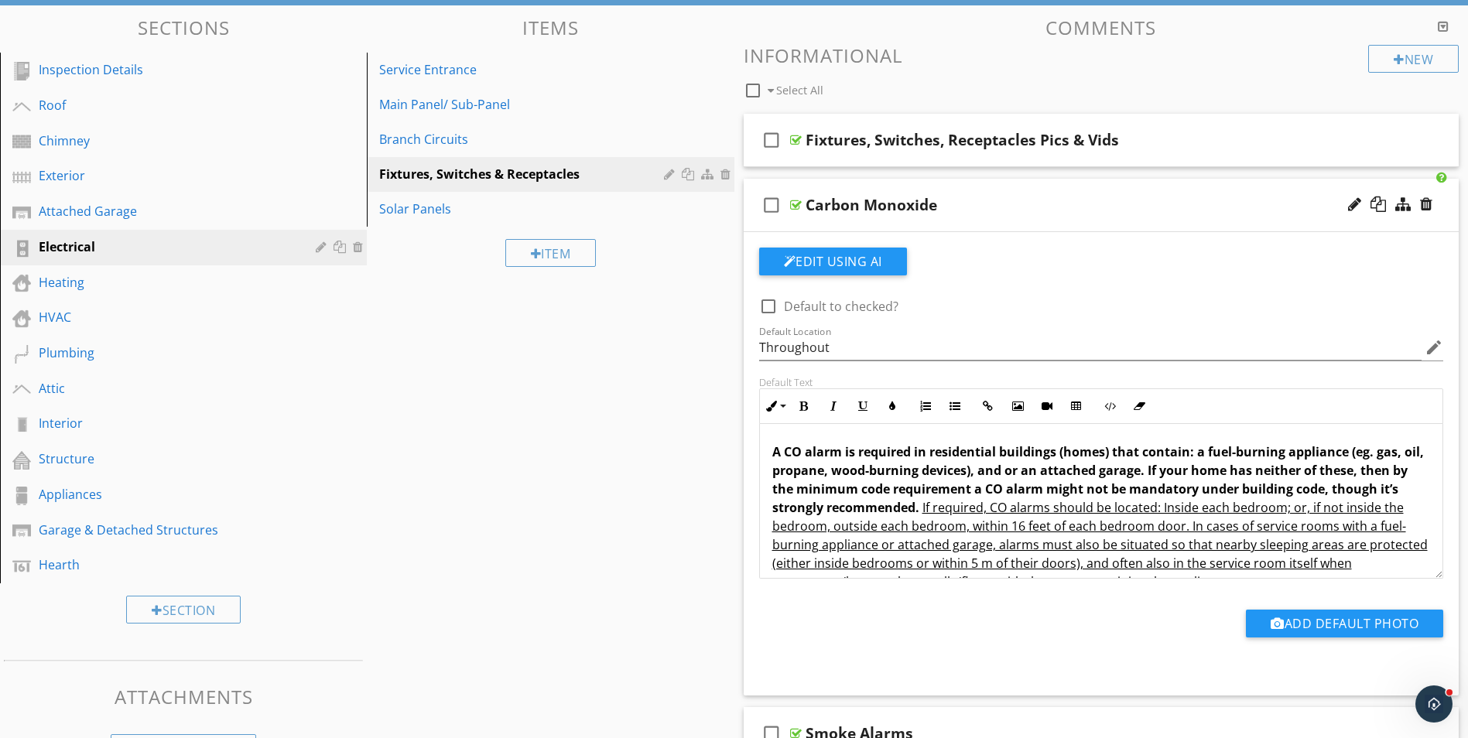
scroll to position [32, 0]
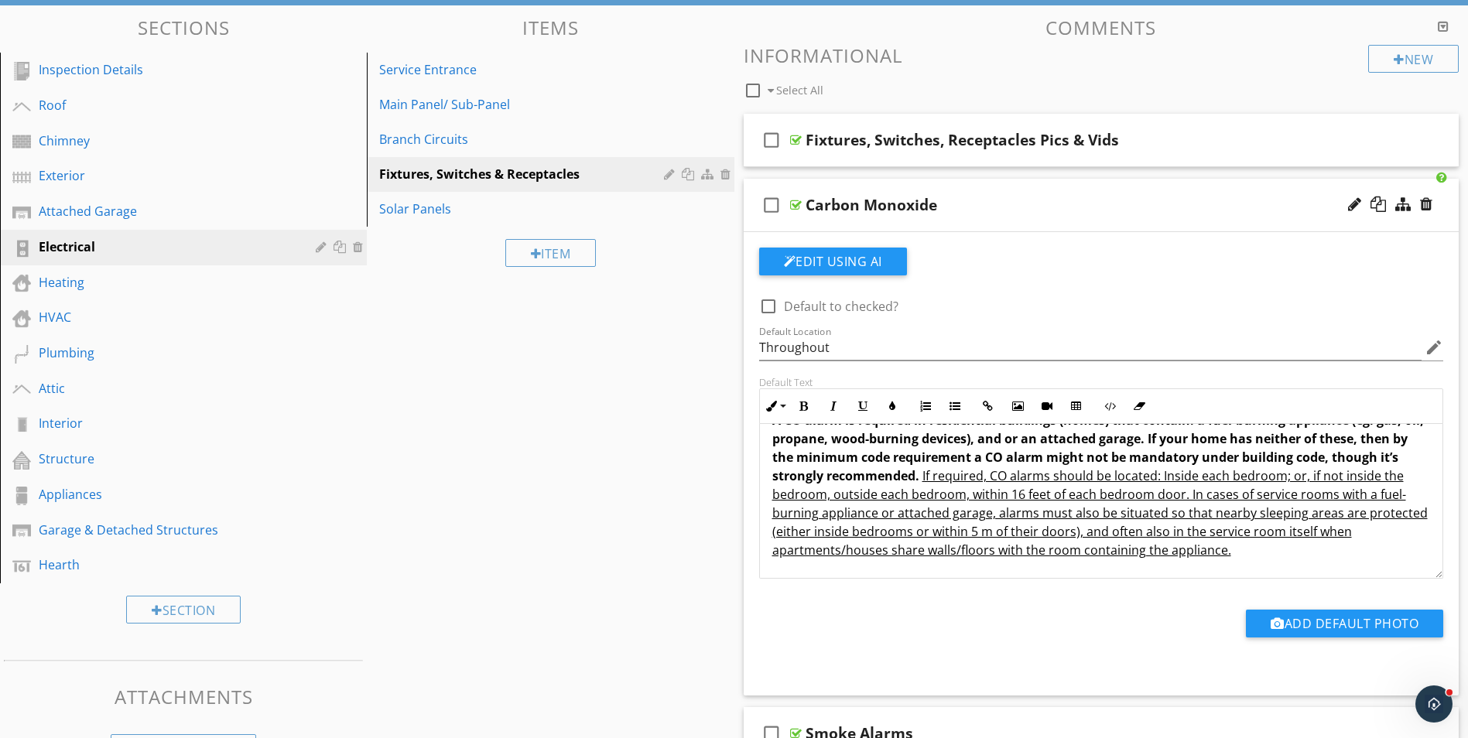
drag, startPoint x: 921, startPoint y: 507, endPoint x: 1350, endPoint y: 583, distance: 435.2
click at [1350, 583] on div "check_box_outline_blank Default to checked? Default Location Throughout edit De…" at bounding box center [1101, 456] width 703 height 417
click at [861, 404] on icon "button" at bounding box center [862, 406] width 11 height 11
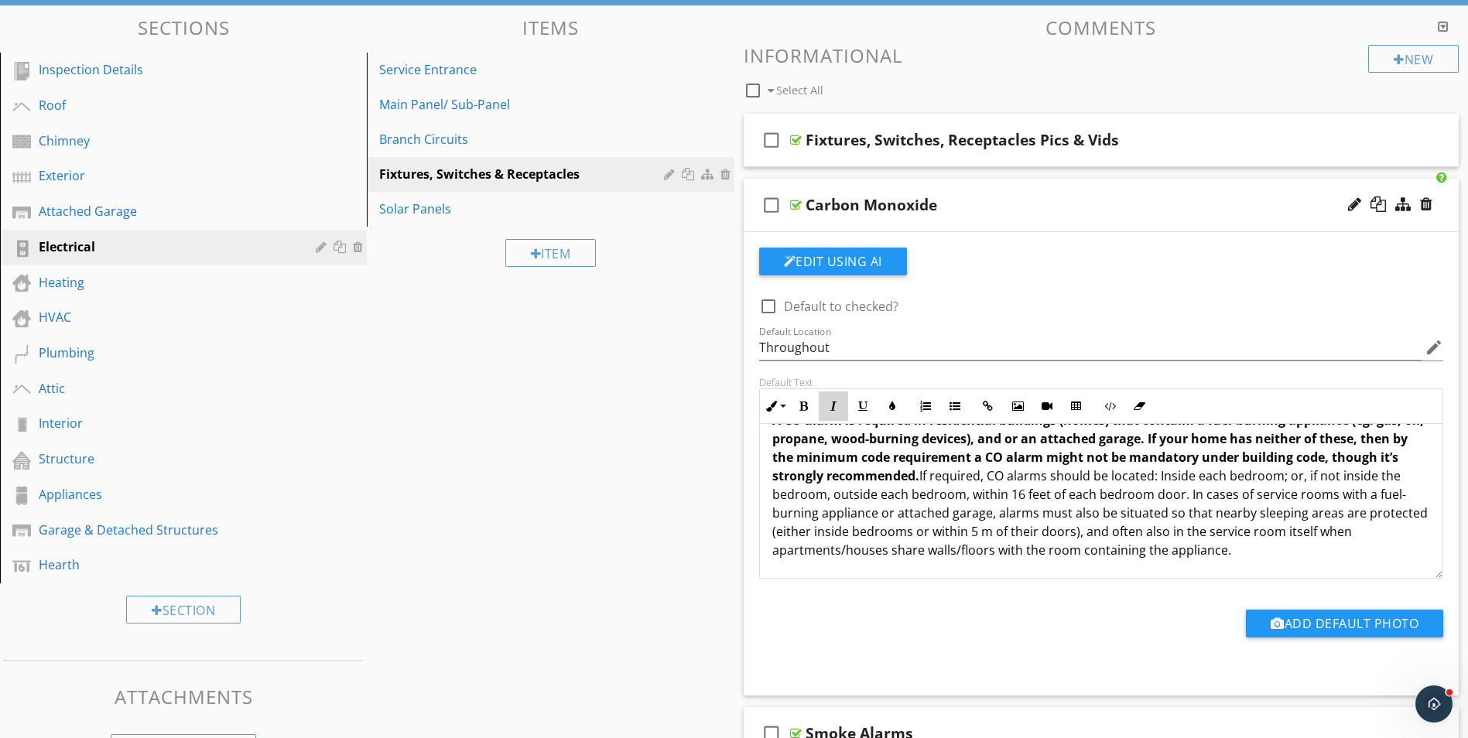
click at [832, 407] on icon "button" at bounding box center [833, 406] width 11 height 11
click at [1138, 561] on div "A CO alarm is required in residential buildings (homes) that contain: a fuel-bu…" at bounding box center [1101, 485] width 683 height 186
click at [768, 306] on div at bounding box center [768, 306] width 26 height 26
checkbox input "true"
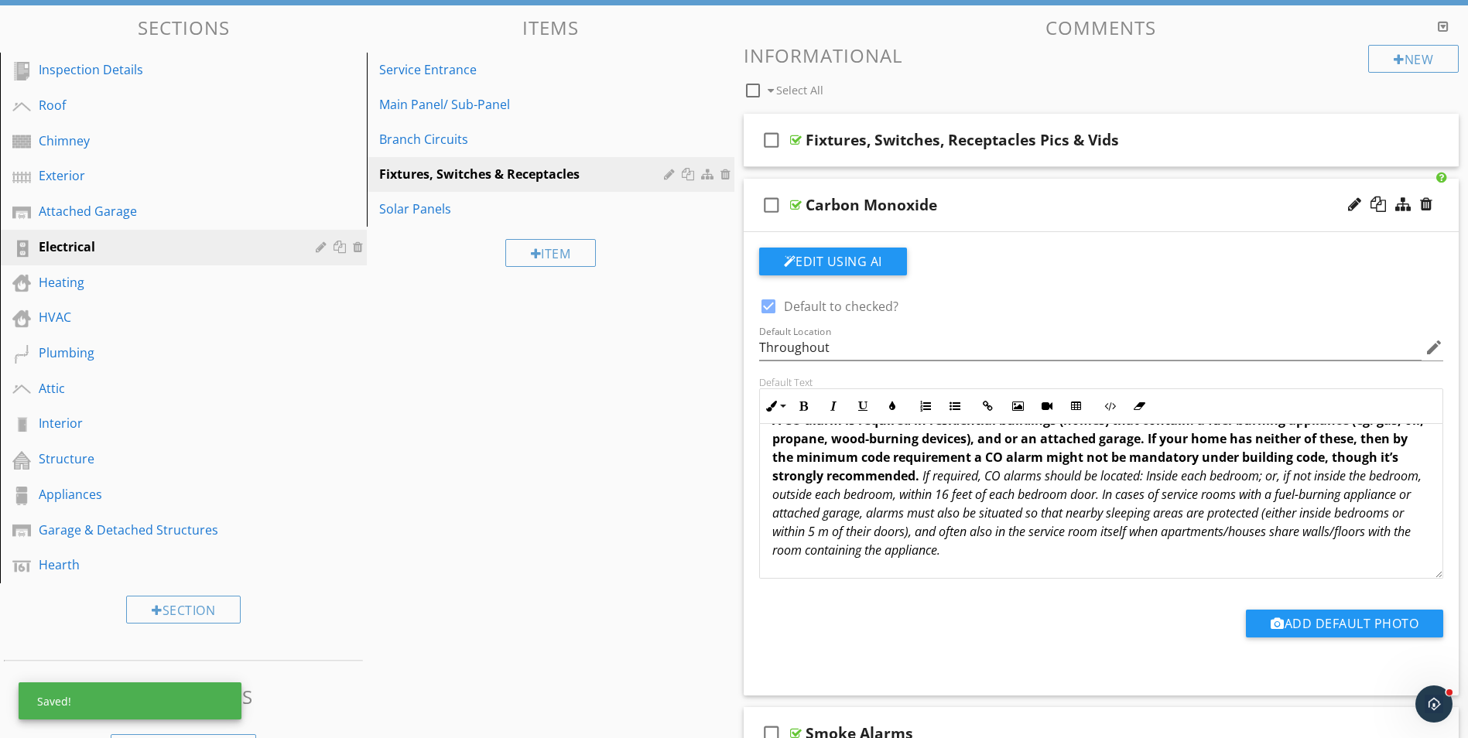
click at [1067, 210] on div "Carbon Monoxide" at bounding box center [1061, 205] width 513 height 19
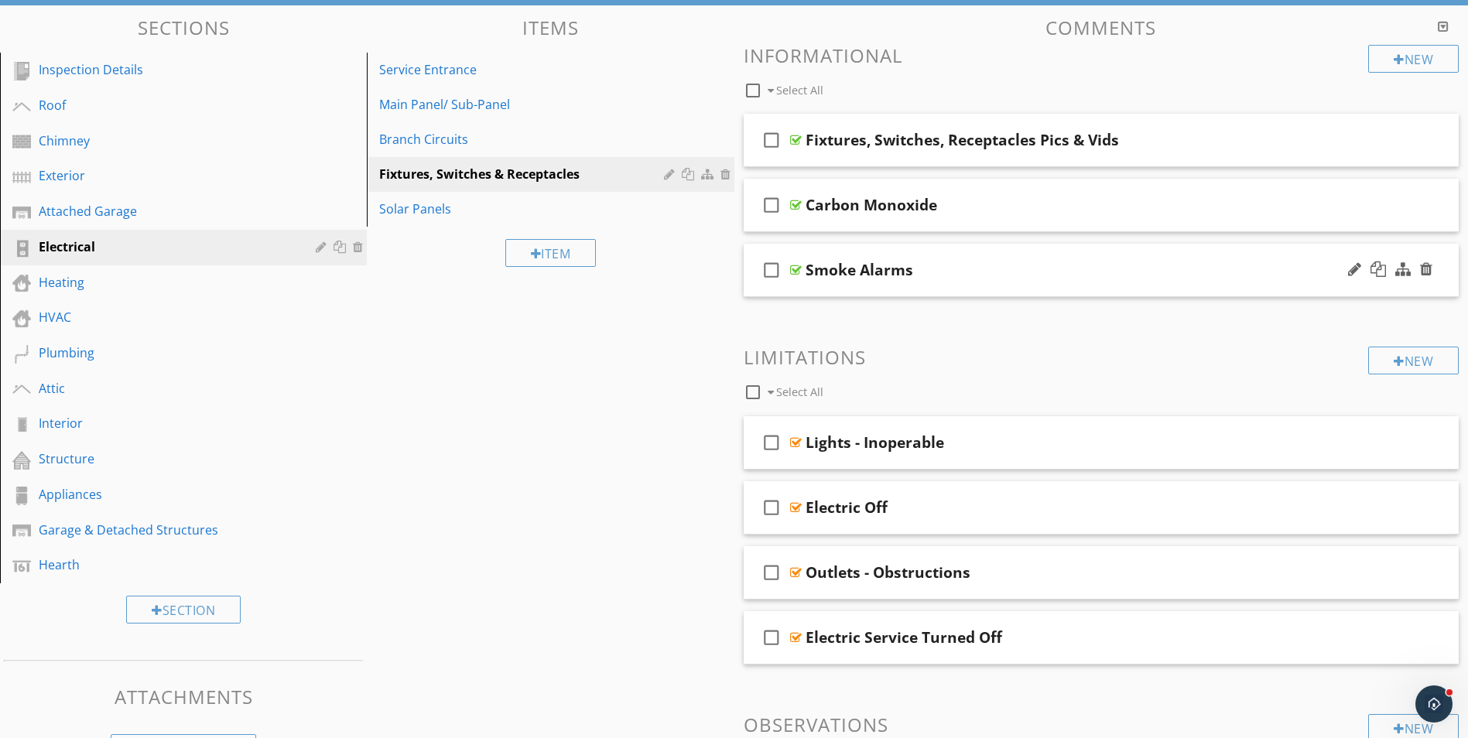
click at [1076, 275] on div "Smoke Alarms" at bounding box center [1061, 270] width 513 height 19
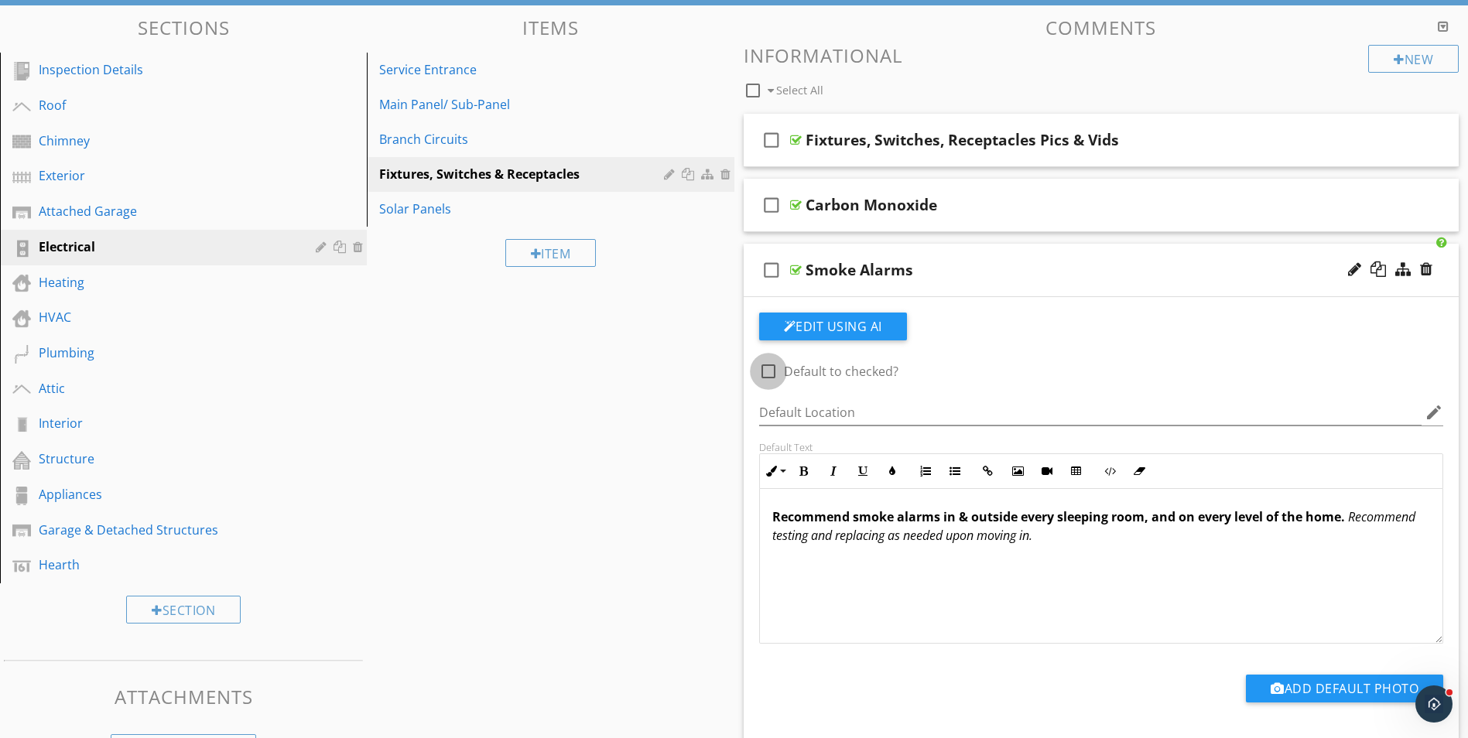
click at [772, 367] on div at bounding box center [768, 371] width 26 height 26
checkbox input "true"
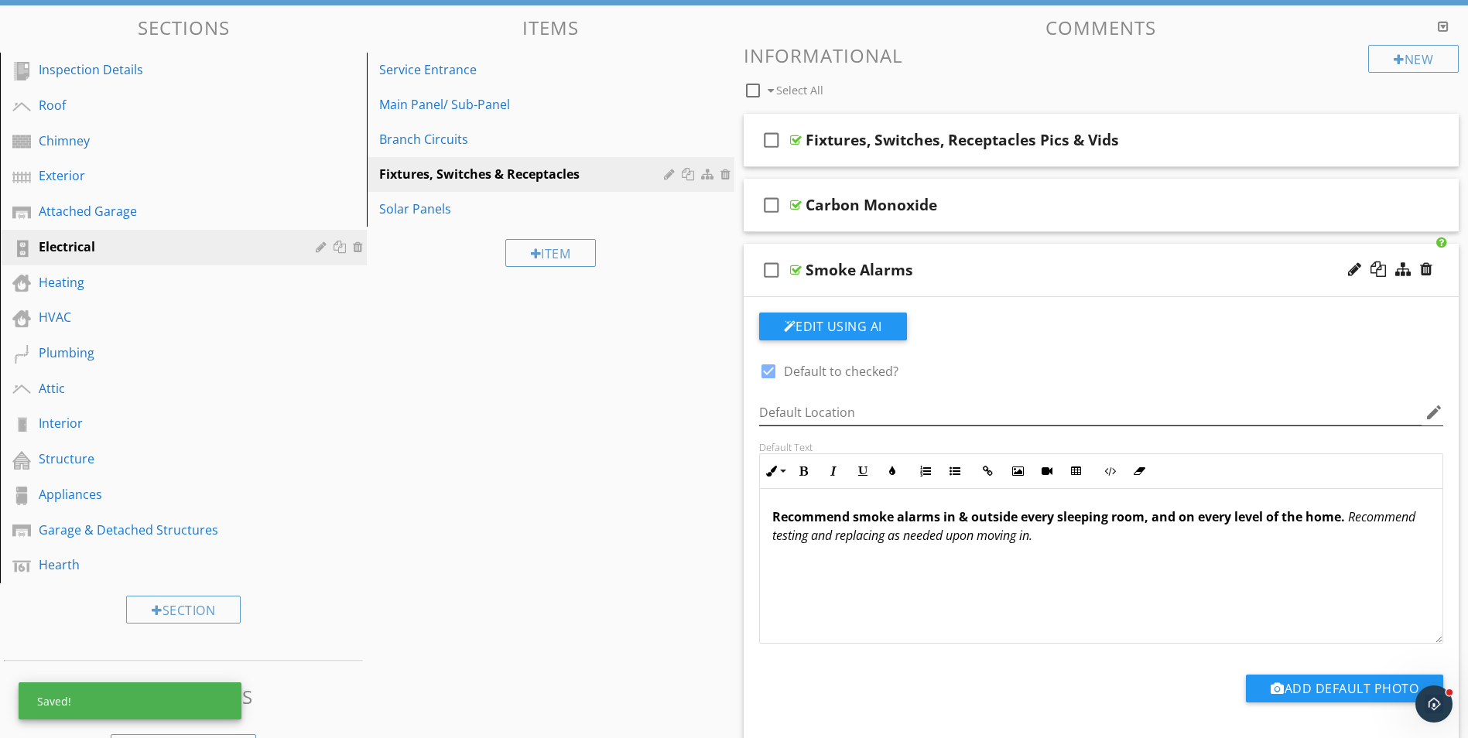
click at [1430, 413] on icon "edit" at bounding box center [1433, 412] width 19 height 19
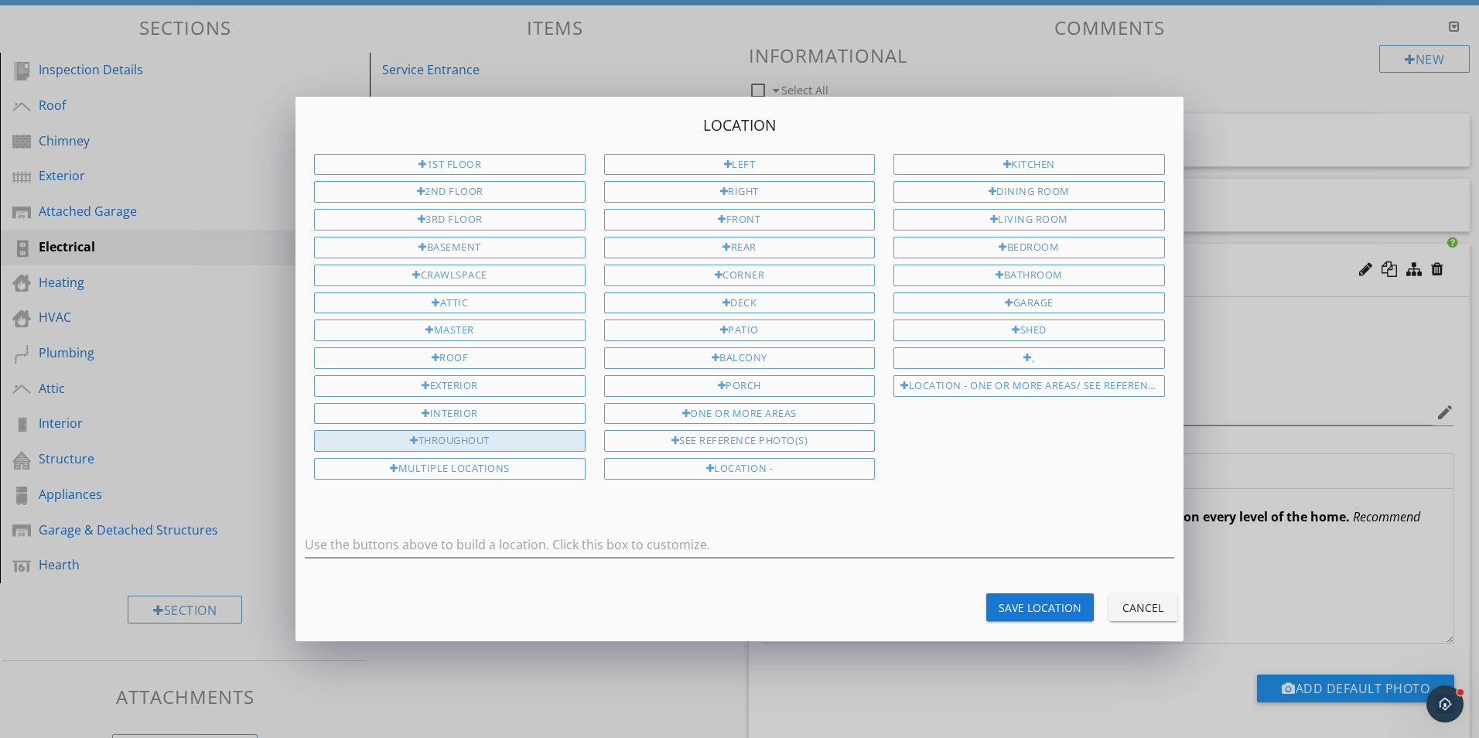
click at [542, 447] on div "Throughout" at bounding box center [449, 441] width 271 height 22
type input "Throughout"
click at [1041, 615] on div "Save Location" at bounding box center [1040, 608] width 83 height 16
type input "Throughout"
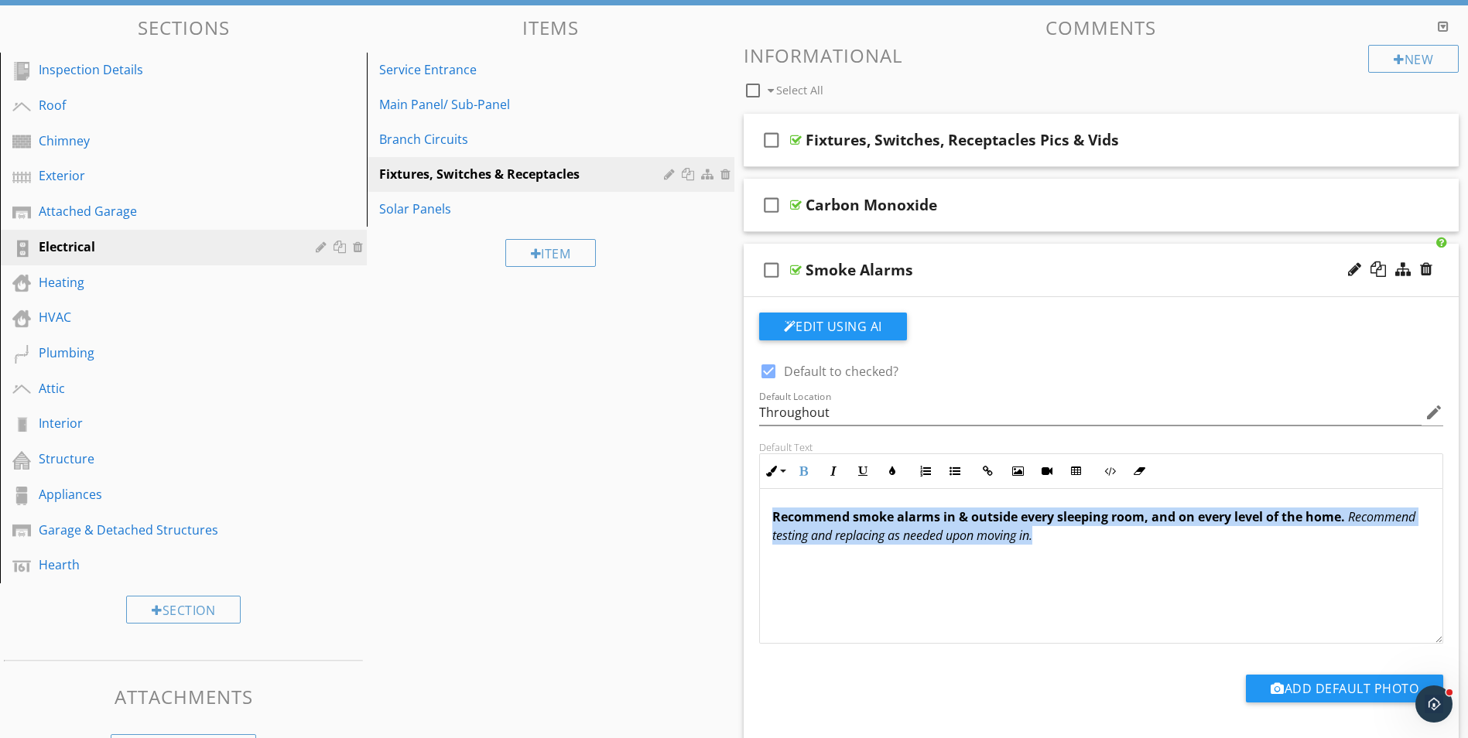
drag, startPoint x: 772, startPoint y: 520, endPoint x: 1152, endPoint y: 535, distance: 380.1
click at [1152, 535] on p "Recommend smoke alarms in & outside every sleeping room, and on every level of …" at bounding box center [1101, 526] width 658 height 37
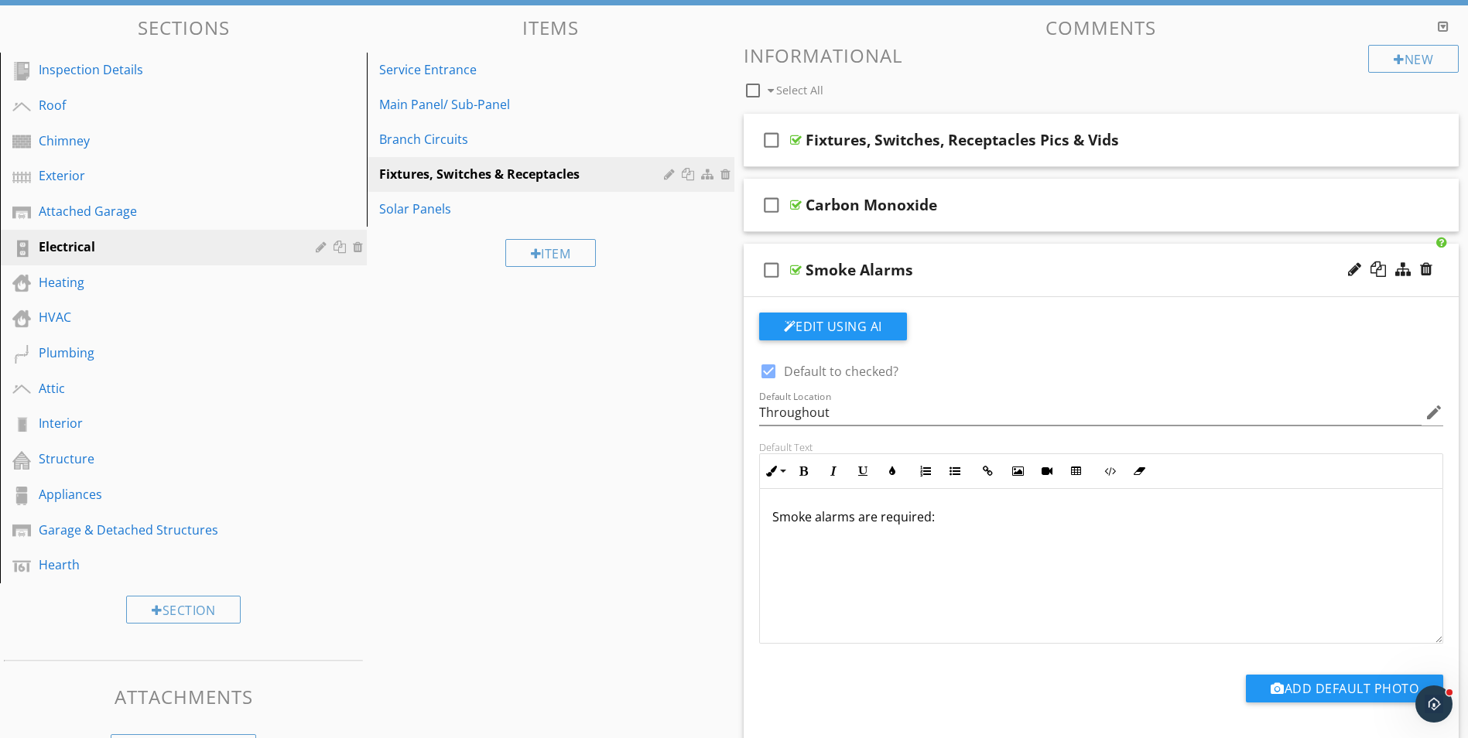
click at [932, 518] on p "Smoke alarms are required:" at bounding box center [1101, 517] width 658 height 19
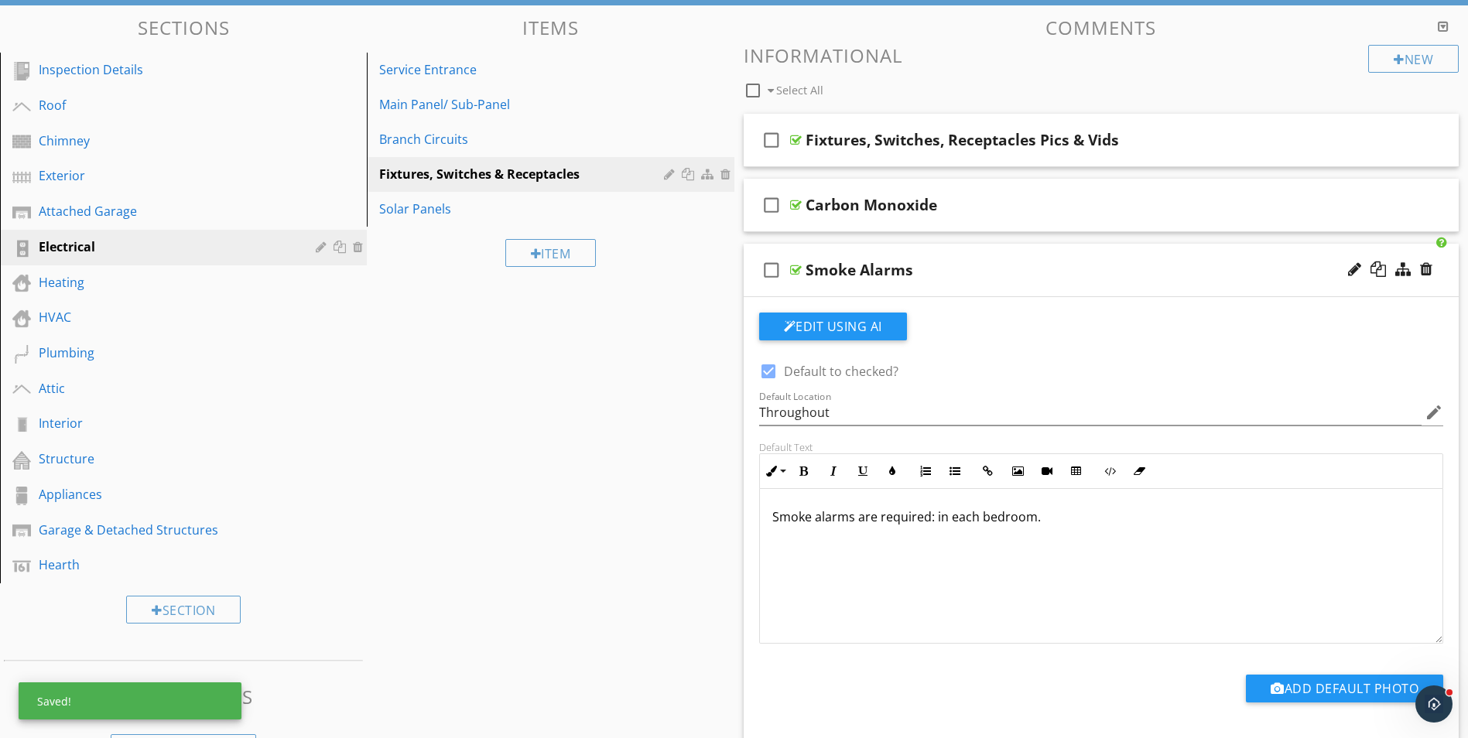
click at [936, 520] on p "Smoke alarms are required: in each bedroom." at bounding box center [1101, 517] width 658 height 19
click at [1041, 518] on p "Smoke alarms are required: in each bedroom." at bounding box center [1101, 517] width 658 height 19
drag, startPoint x: 1036, startPoint y: 518, endPoint x: 1061, endPoint y: 522, distance: 25.8
click at [1036, 518] on p "Smoke alarms are required: in each bedroom," at bounding box center [1101, 517] width 658 height 19
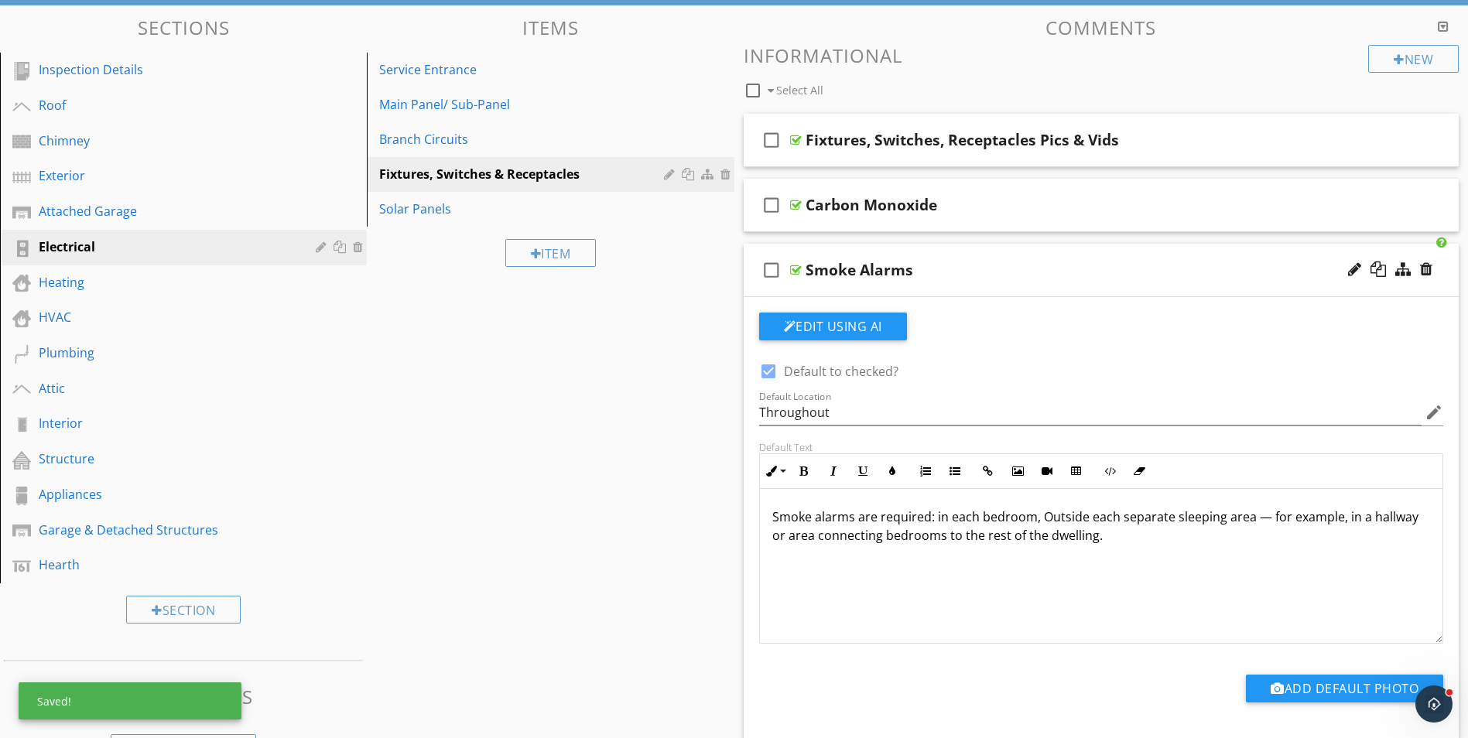
click at [1040, 518] on p "Smoke alarms are required: in each bedroom, Outside each separate sleeping area…" at bounding box center [1101, 526] width 658 height 37
click at [1256, 518] on p "Smoke alarms are required: in each bedroom, outside each separate sleeping area…" at bounding box center [1101, 526] width 658 height 37
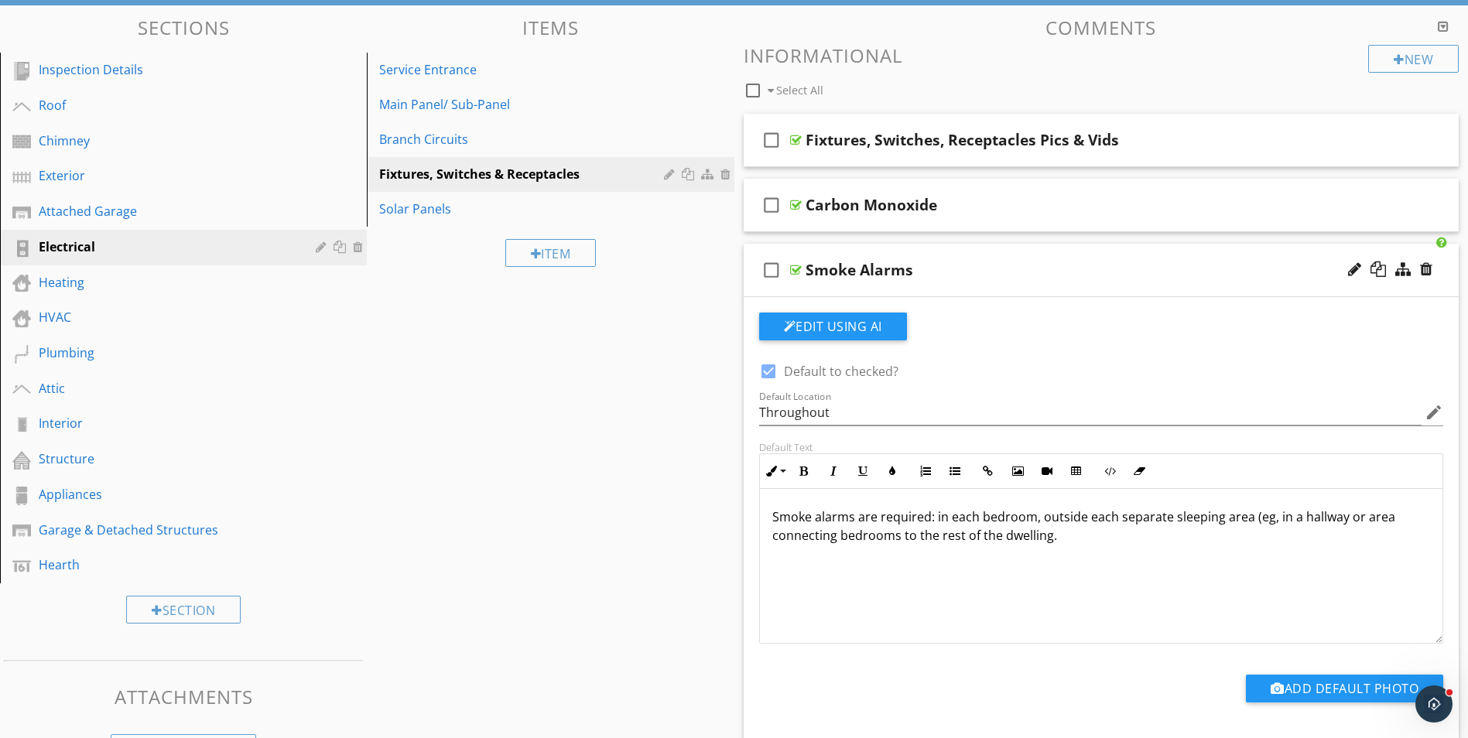
click at [1047, 537] on p "Smoke alarms are required: in each bedroom, outside each separate sleeping area…" at bounding box center [1101, 526] width 658 height 37
click at [1056, 539] on p "Smoke alarms are required: in each bedroom, outside each separate sleeping area…" at bounding box center [1101, 526] width 658 height 37
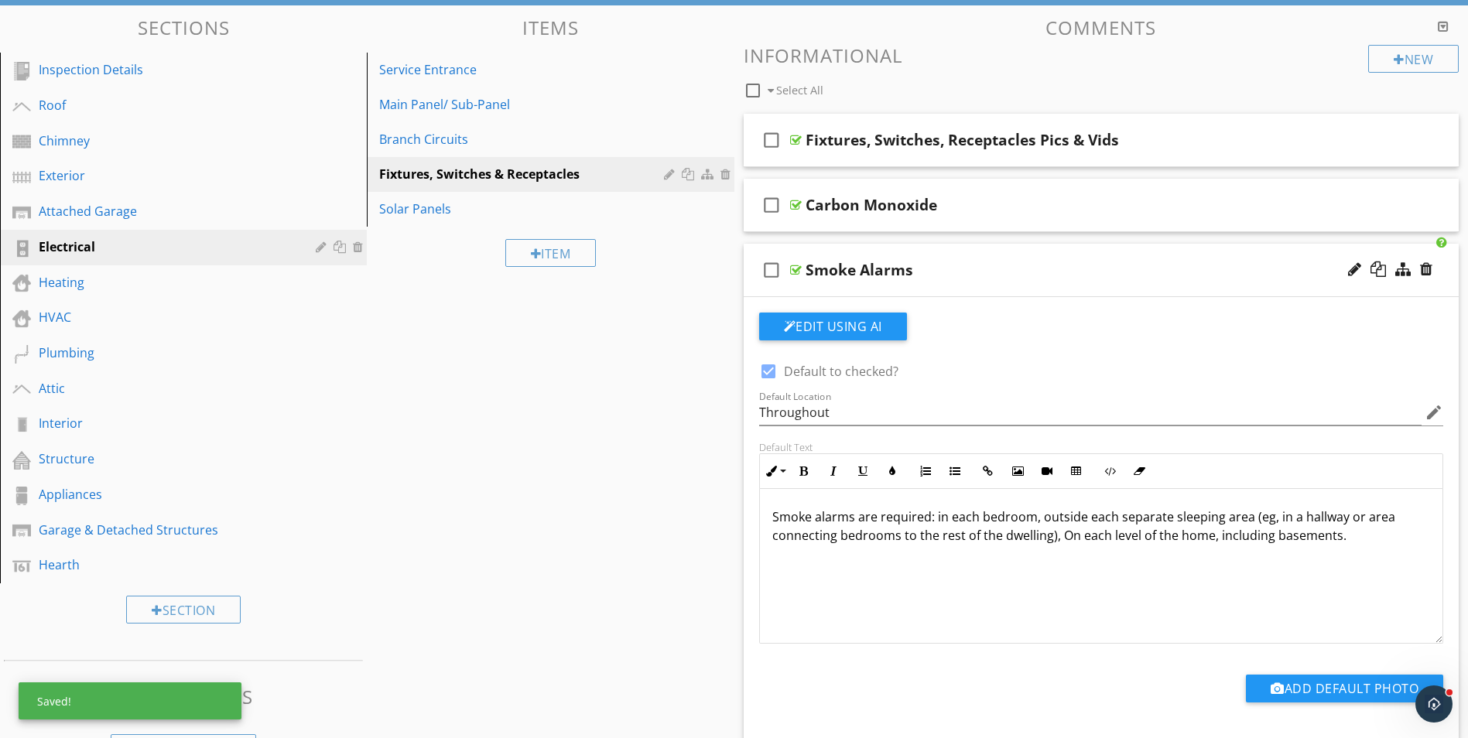
click at [1061, 536] on p "Smoke alarms are required: in each bedroom, outside each separate sleeping area…" at bounding box center [1101, 526] width 658 height 37
click at [1336, 535] on p "Smoke alarms are required: in each bedroom, outside each separate sleeping area…" at bounding box center [1101, 526] width 658 height 37
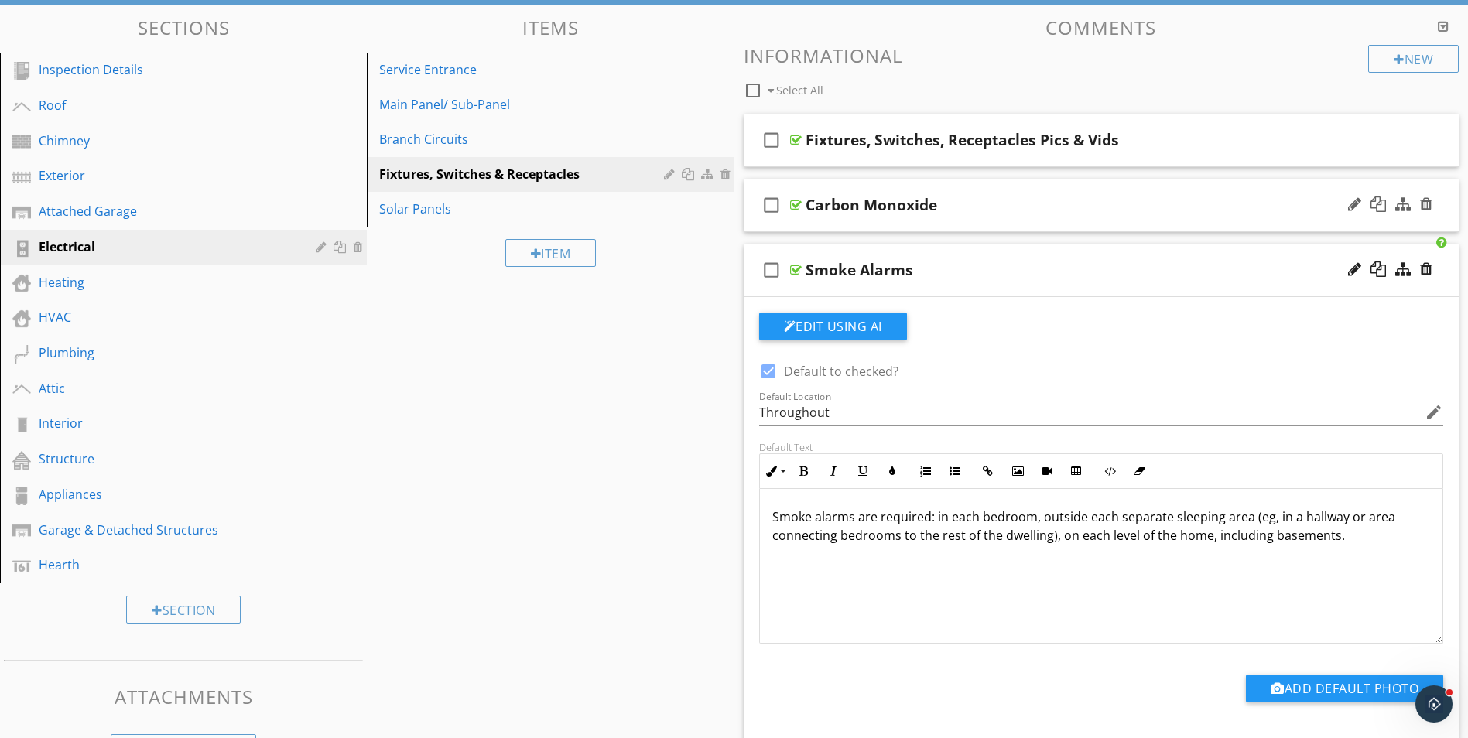
click at [1009, 208] on div "Carbon Monoxide" at bounding box center [1061, 205] width 513 height 19
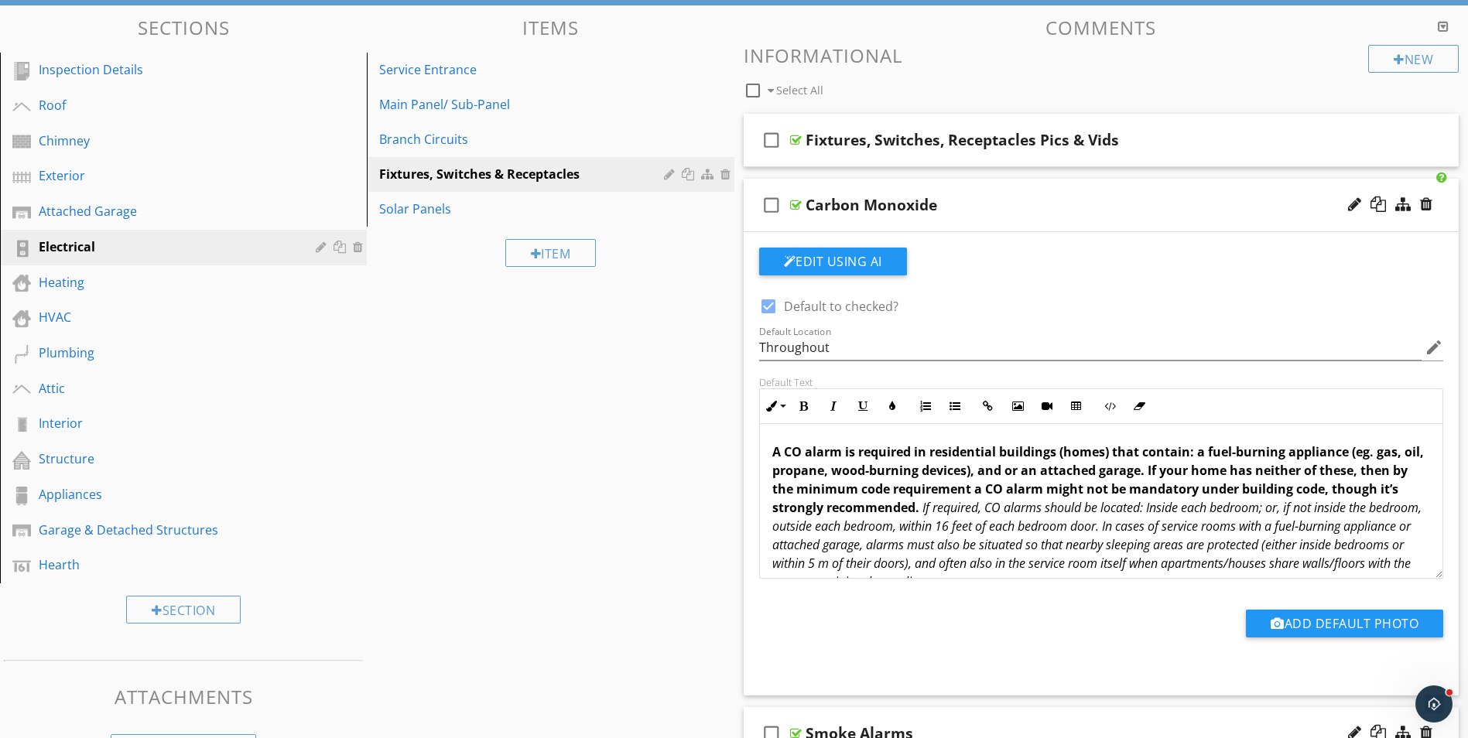
click at [1009, 208] on div "Carbon Monoxide" at bounding box center [1061, 205] width 513 height 19
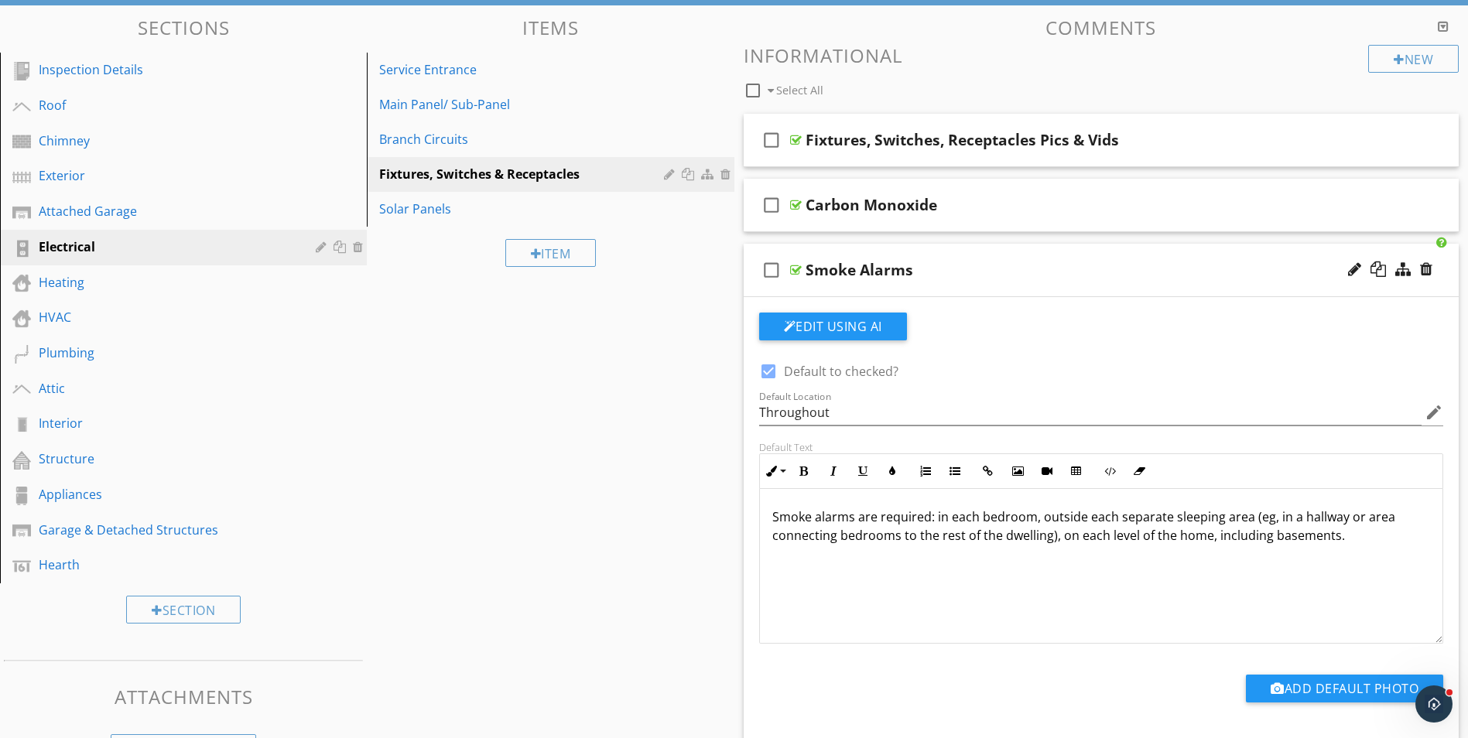
click at [1000, 269] on div "Smoke Alarms" at bounding box center [1061, 270] width 513 height 19
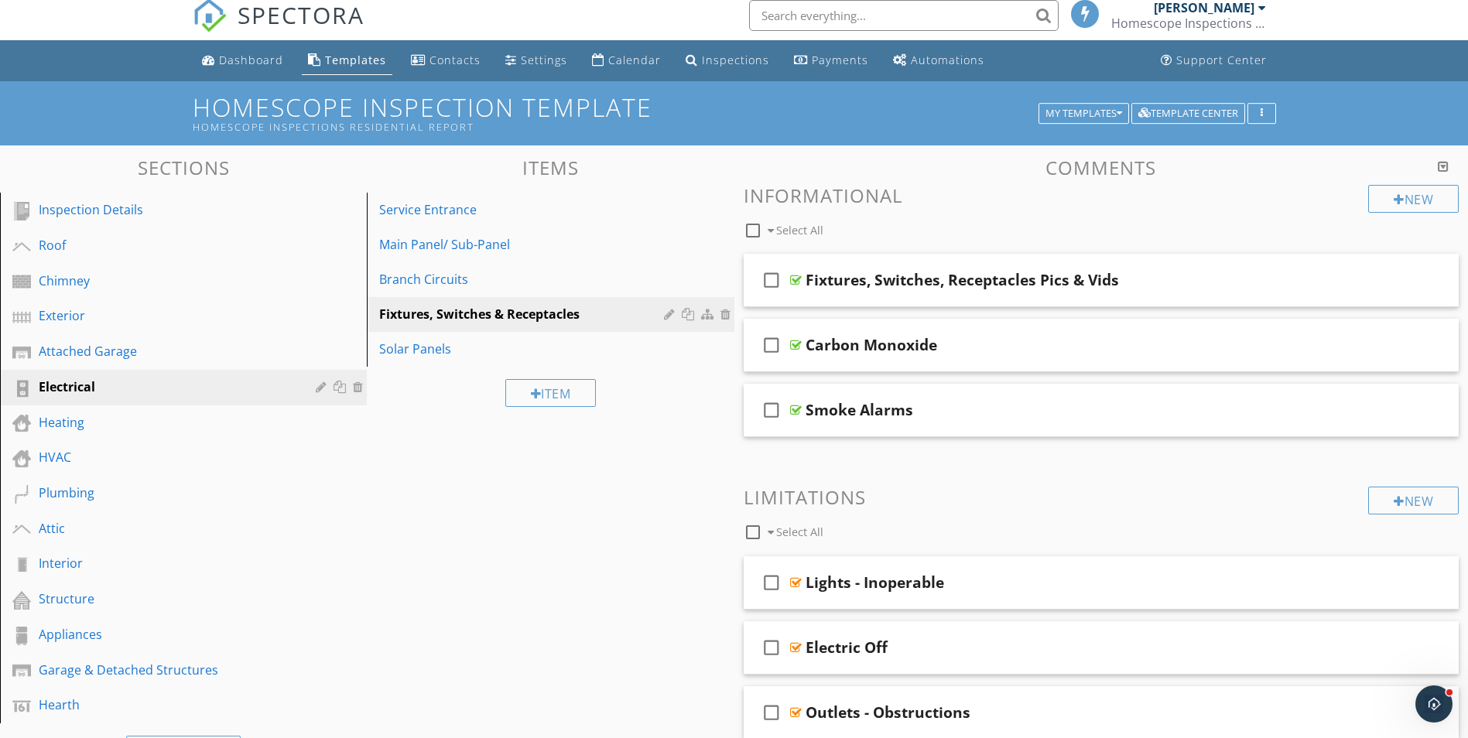
scroll to position [0, 0]
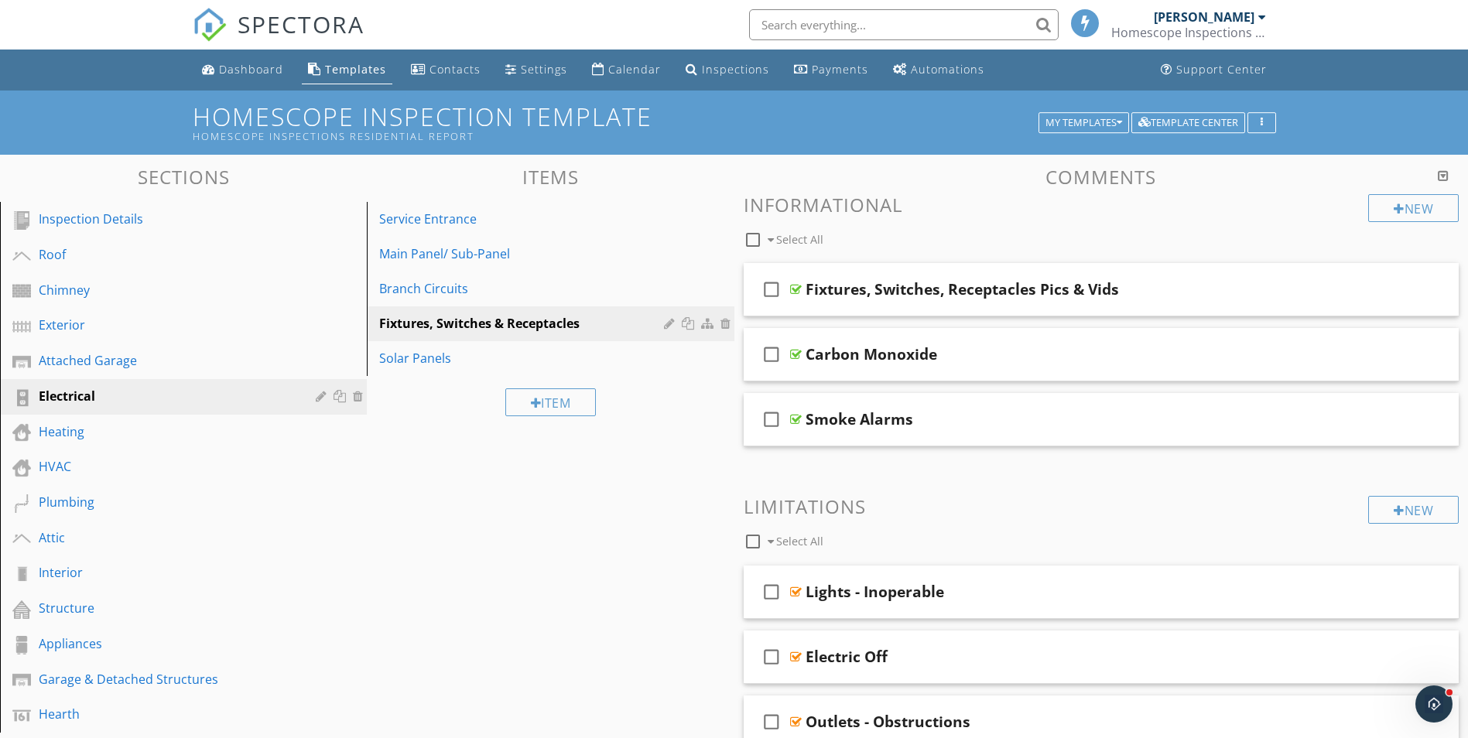
click at [164, 434] on div "Heating" at bounding box center [166, 431] width 255 height 19
